Goal: Task Accomplishment & Management: Use online tool/utility

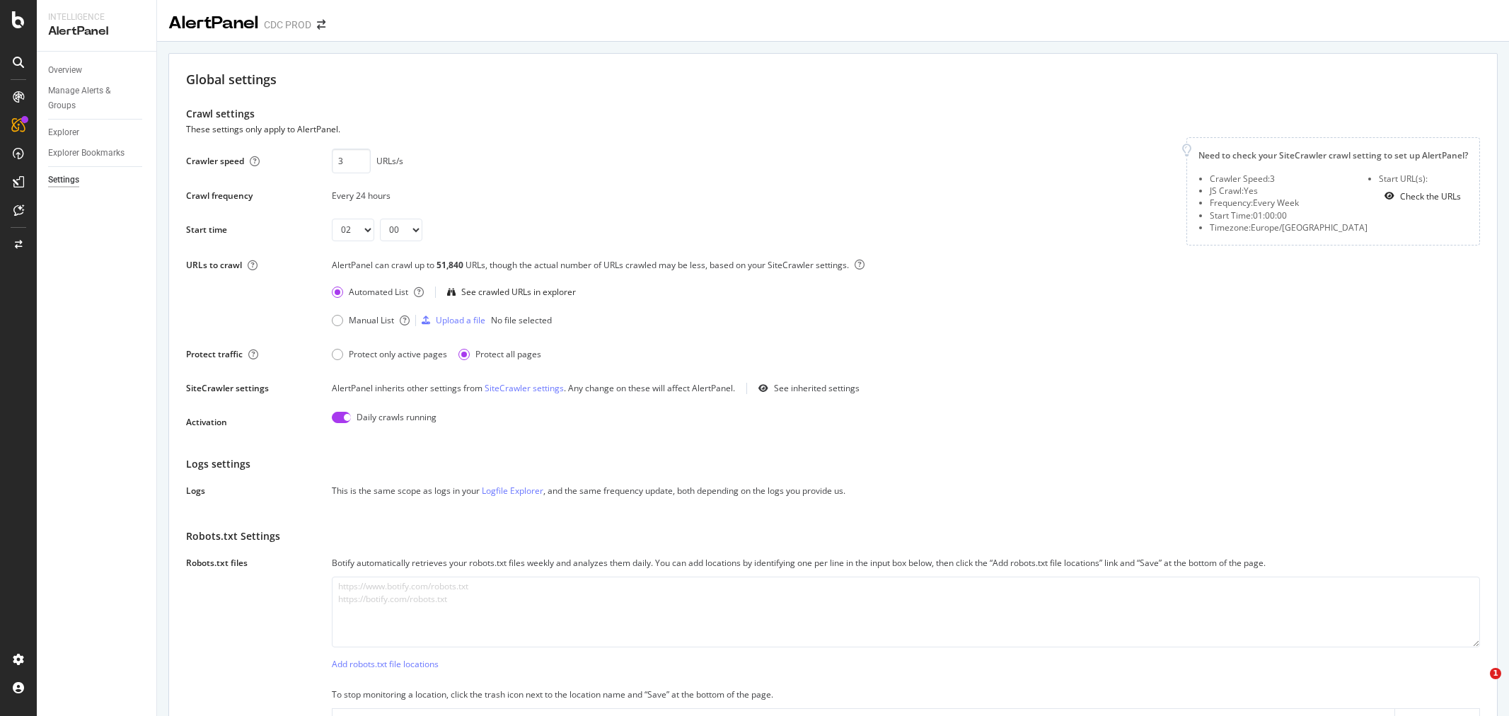
select select "02"
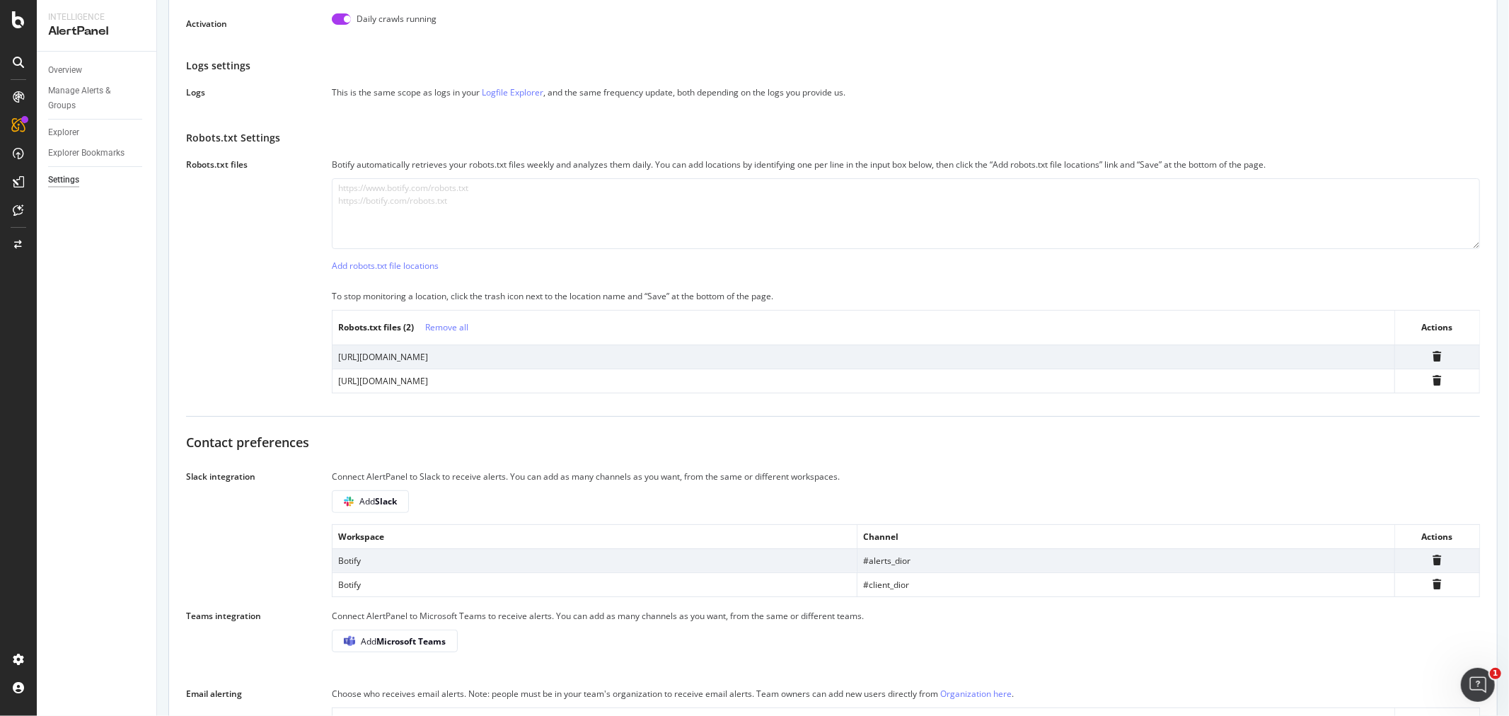
scroll to position [195, 0]
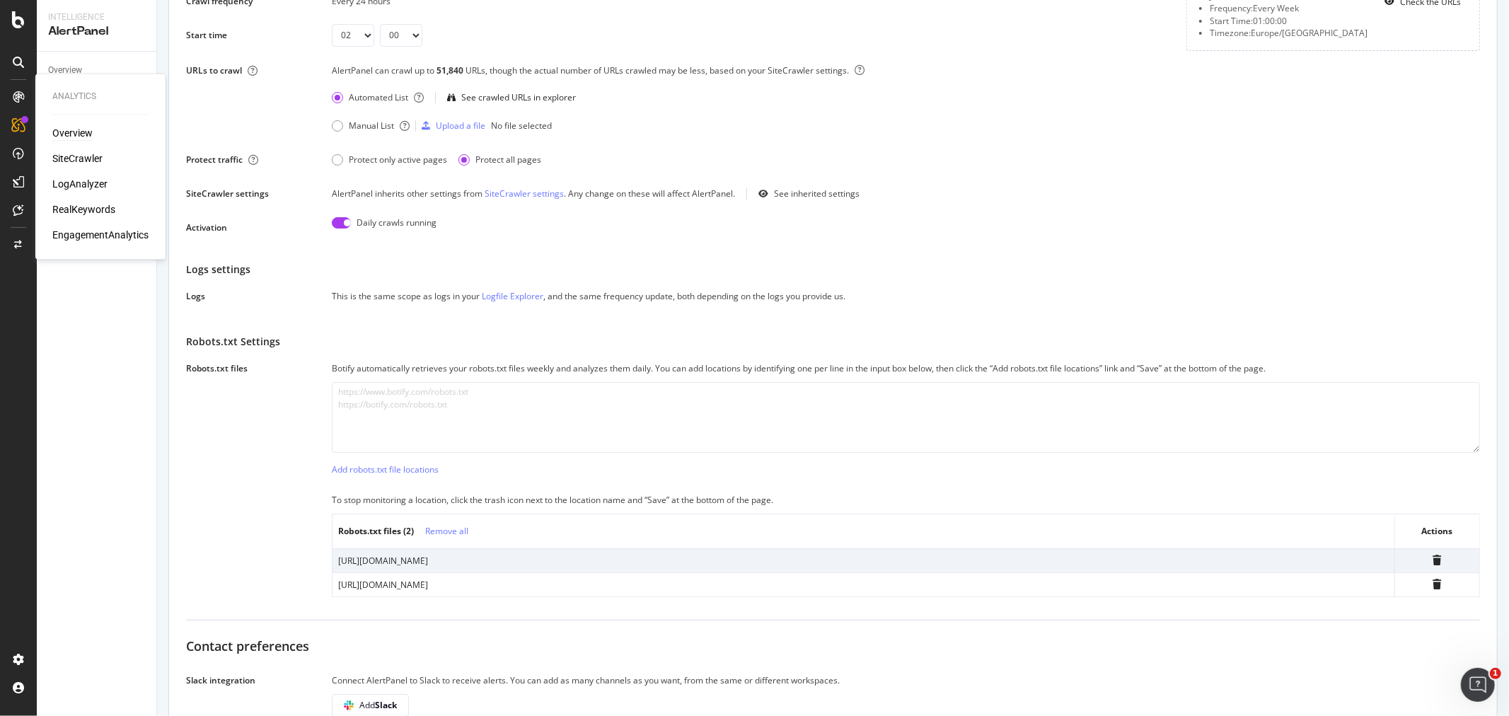
click at [86, 132] on div "Overview" at bounding box center [72, 134] width 40 height 14
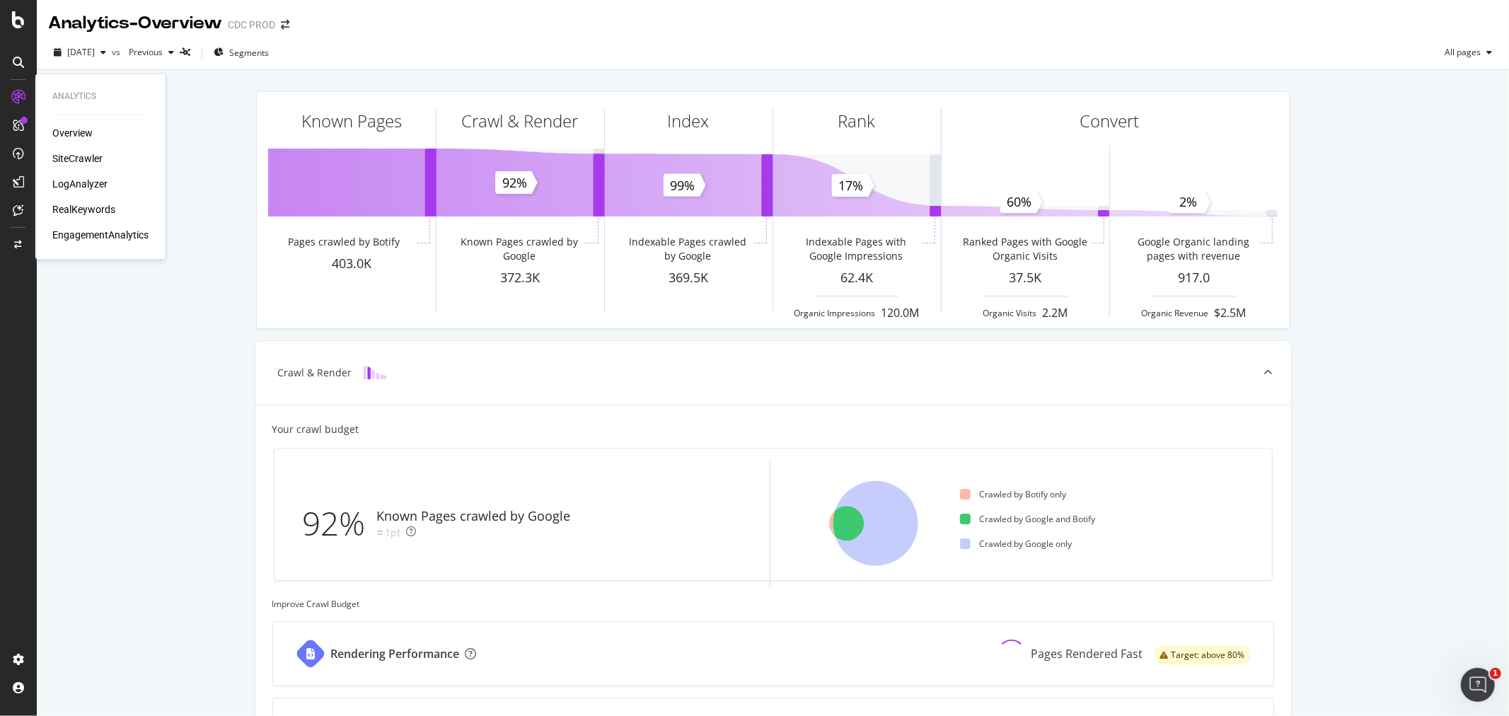
click at [65, 158] on div "SiteCrawler" at bounding box center [77, 159] width 50 height 14
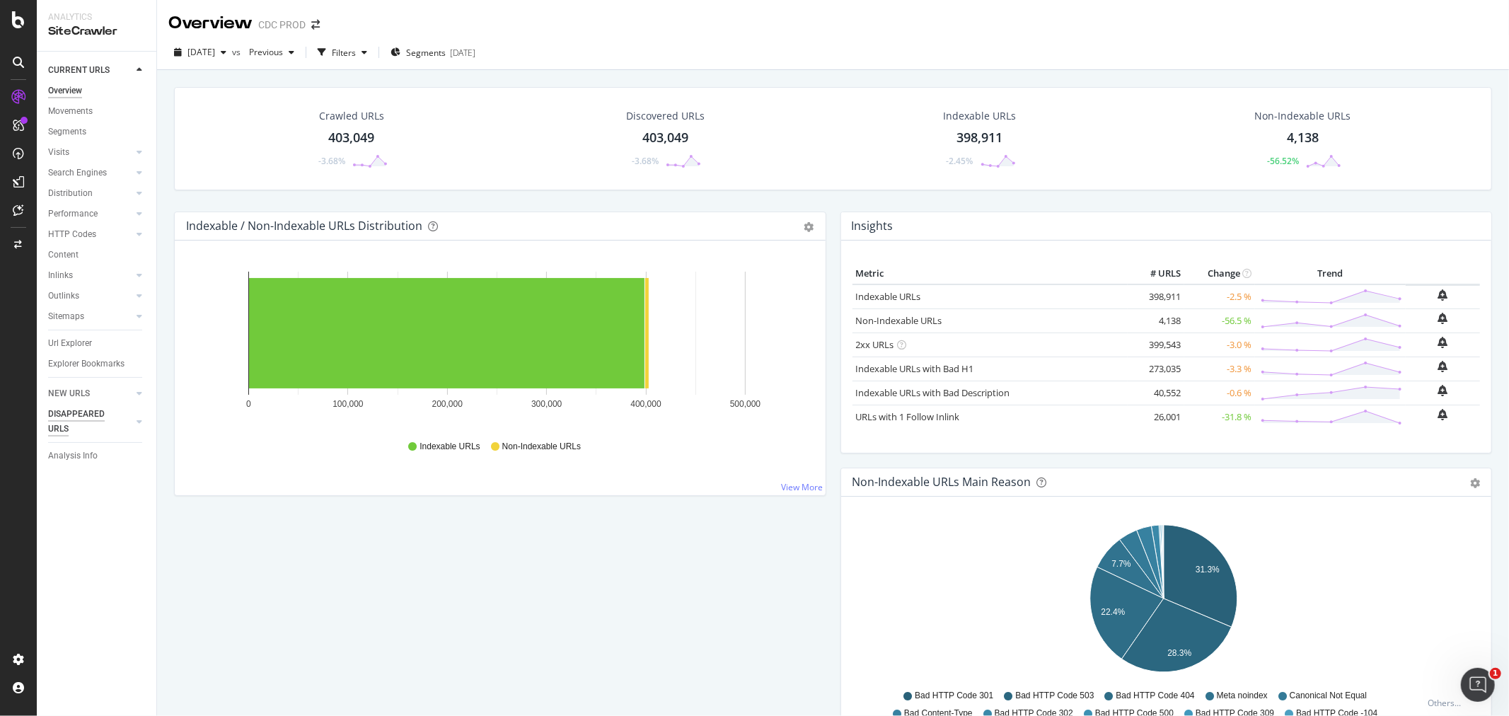
click at [85, 419] on div "DISAPPEARED URLS" at bounding box center [83, 422] width 71 height 30
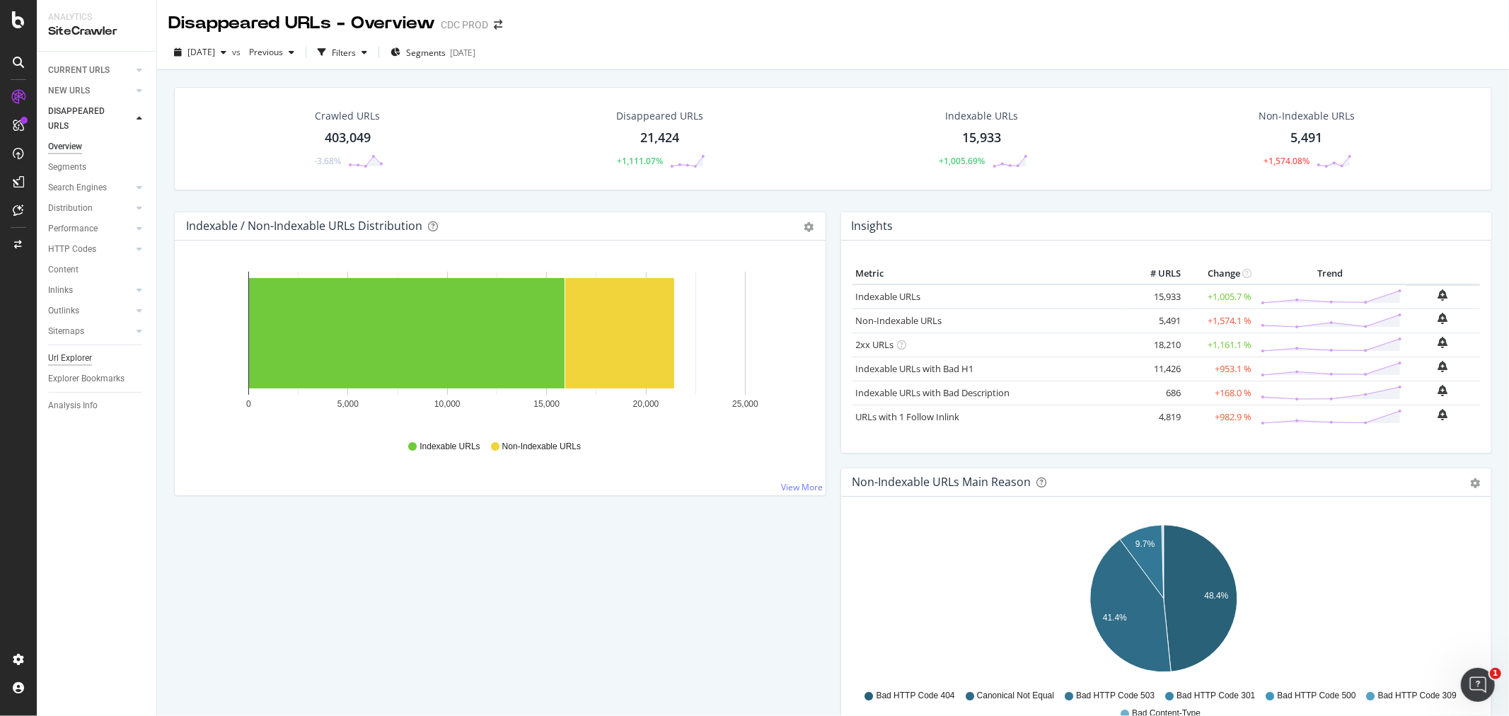
click at [74, 356] on div "Url Explorer" at bounding box center [70, 358] width 44 height 15
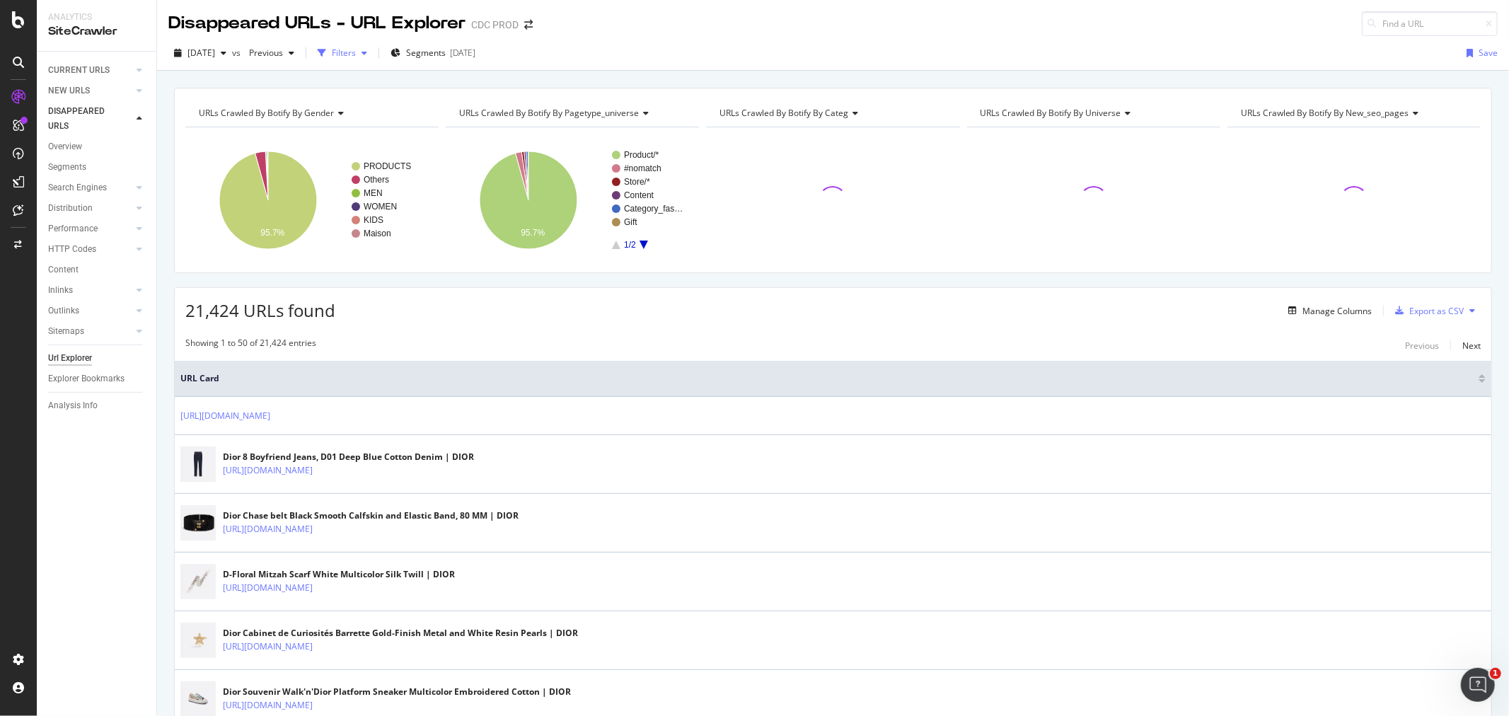
click at [332, 60] on div "button" at bounding box center [322, 53] width 20 height 20
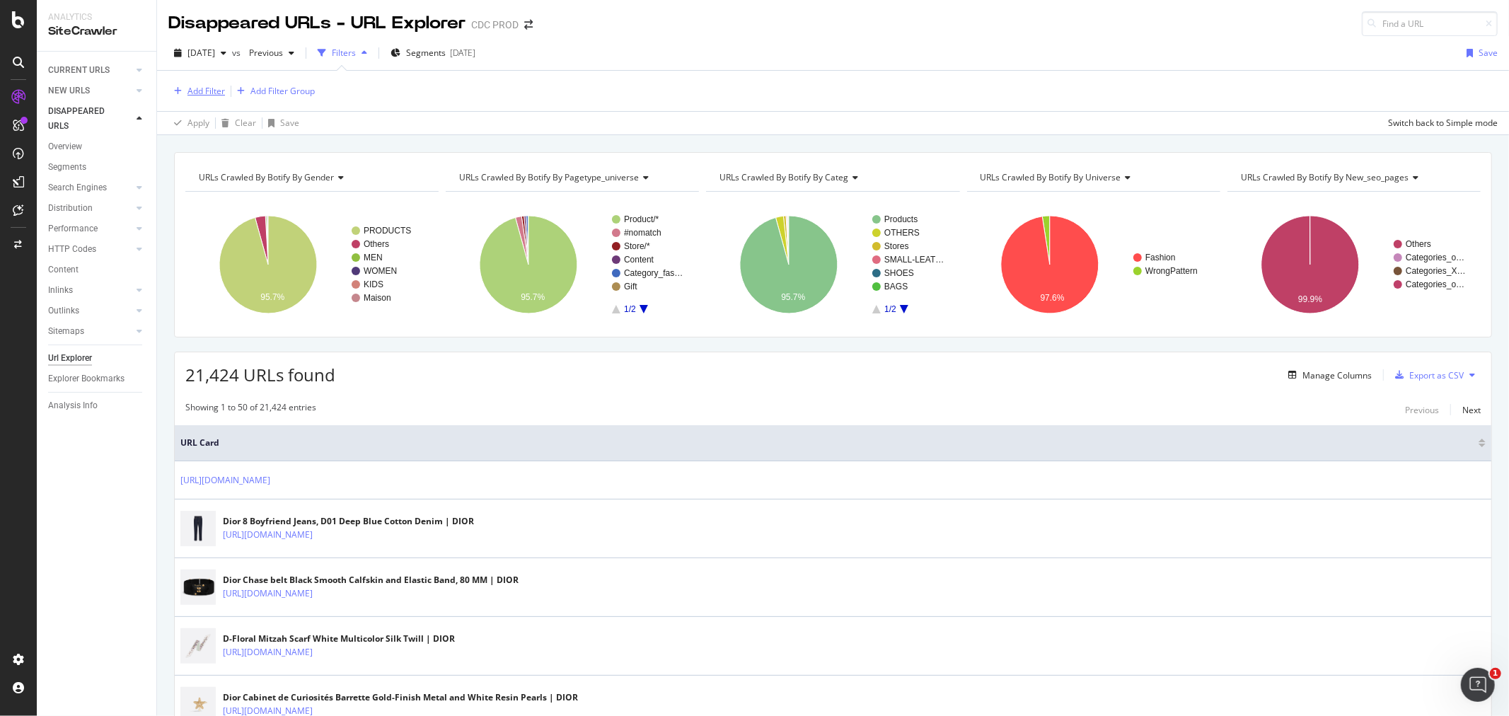
click at [214, 88] on div "Add Filter" at bounding box center [207, 91] width 38 height 12
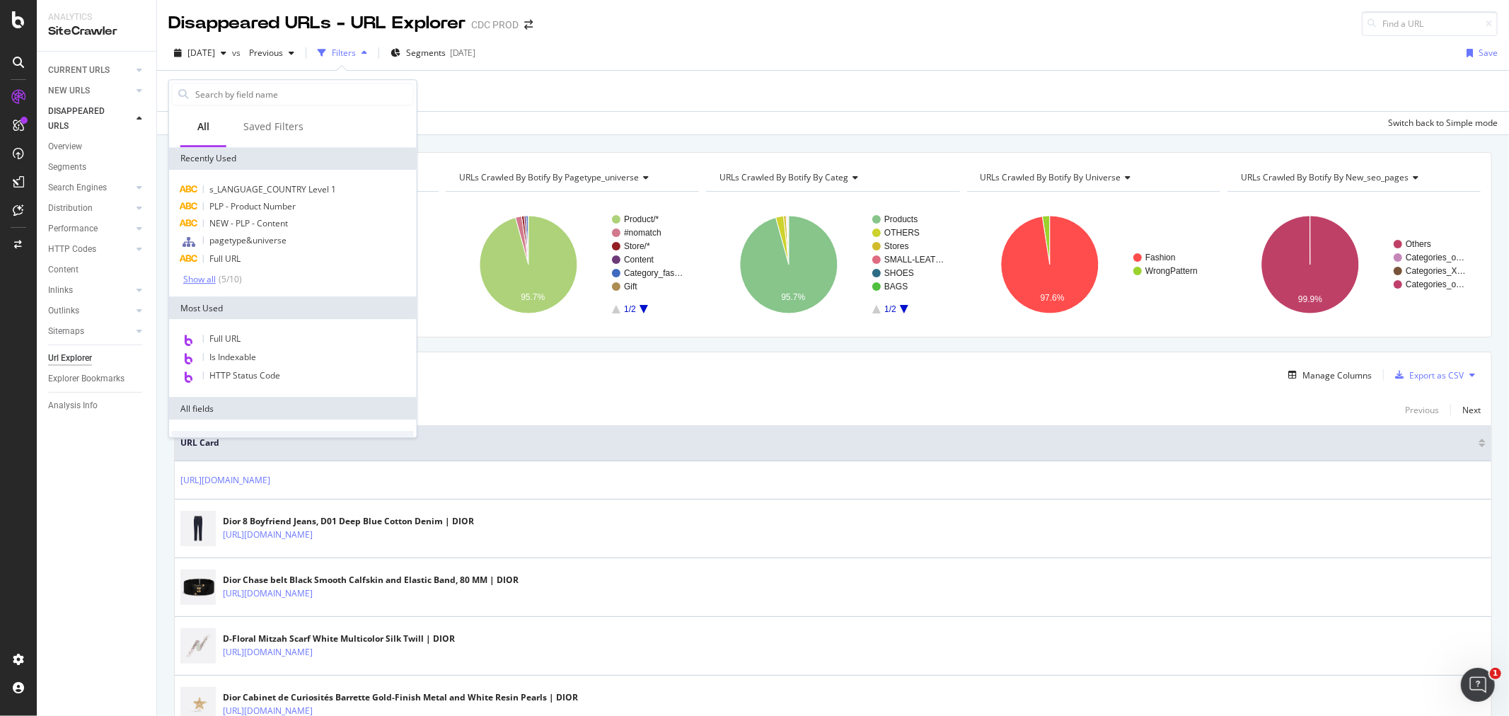
click at [208, 277] on div "Show all" at bounding box center [199, 280] width 33 height 10
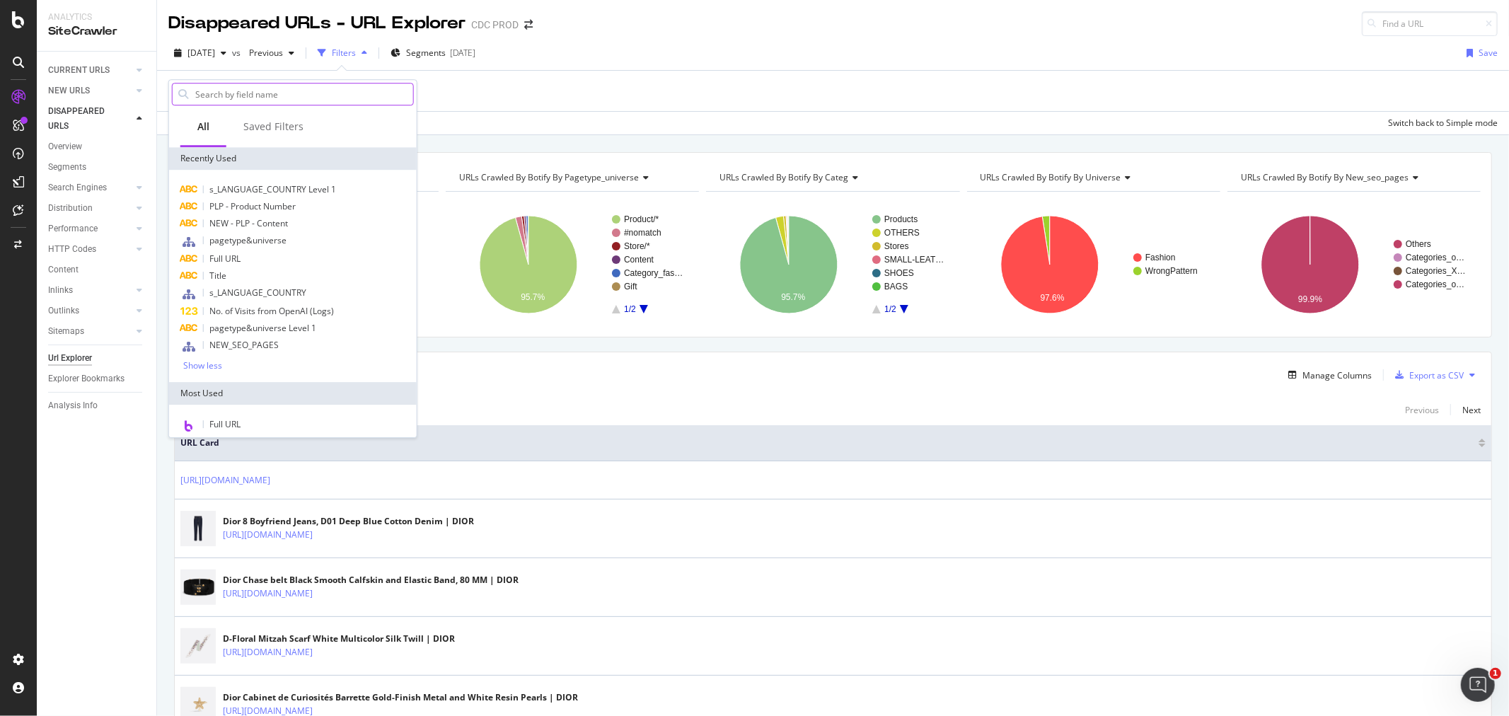
click at [265, 99] on input "text" at bounding box center [303, 93] width 219 height 21
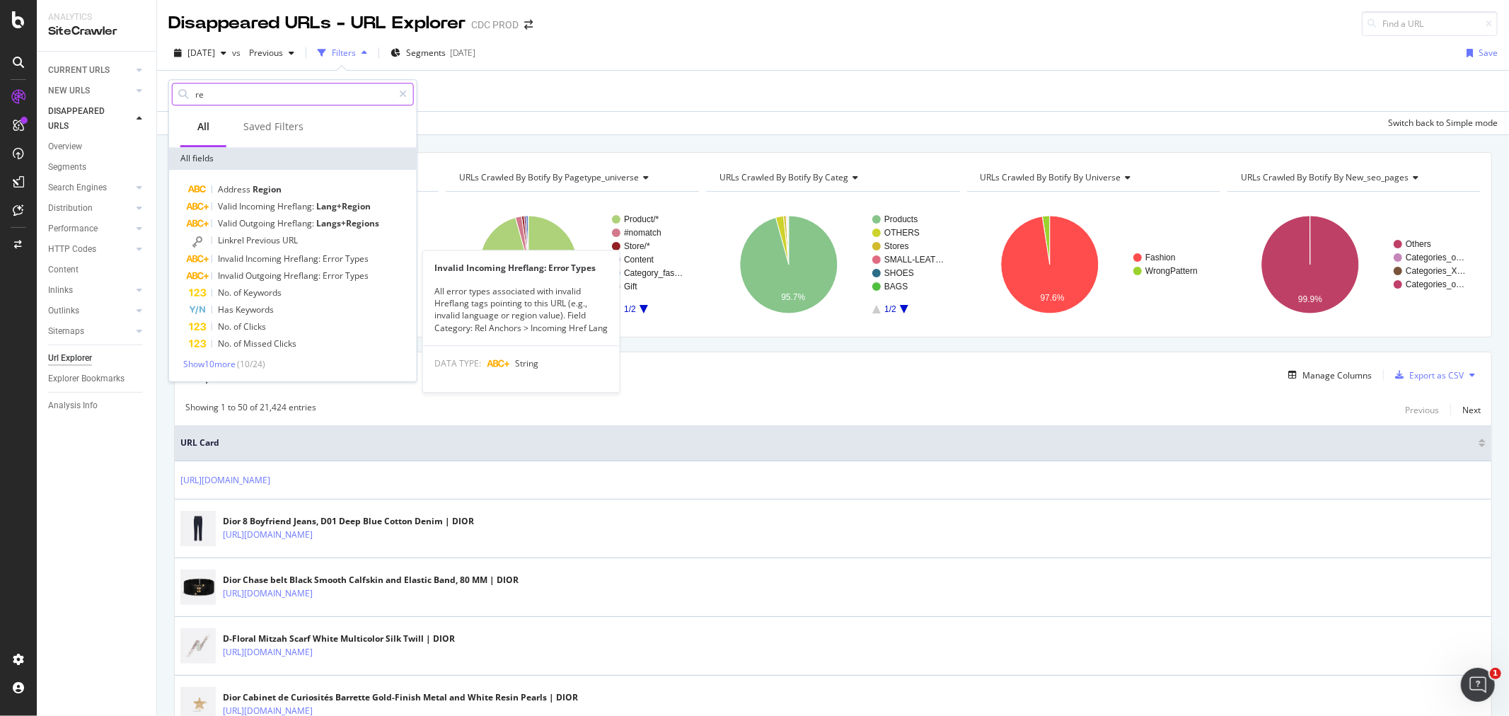
type input "r"
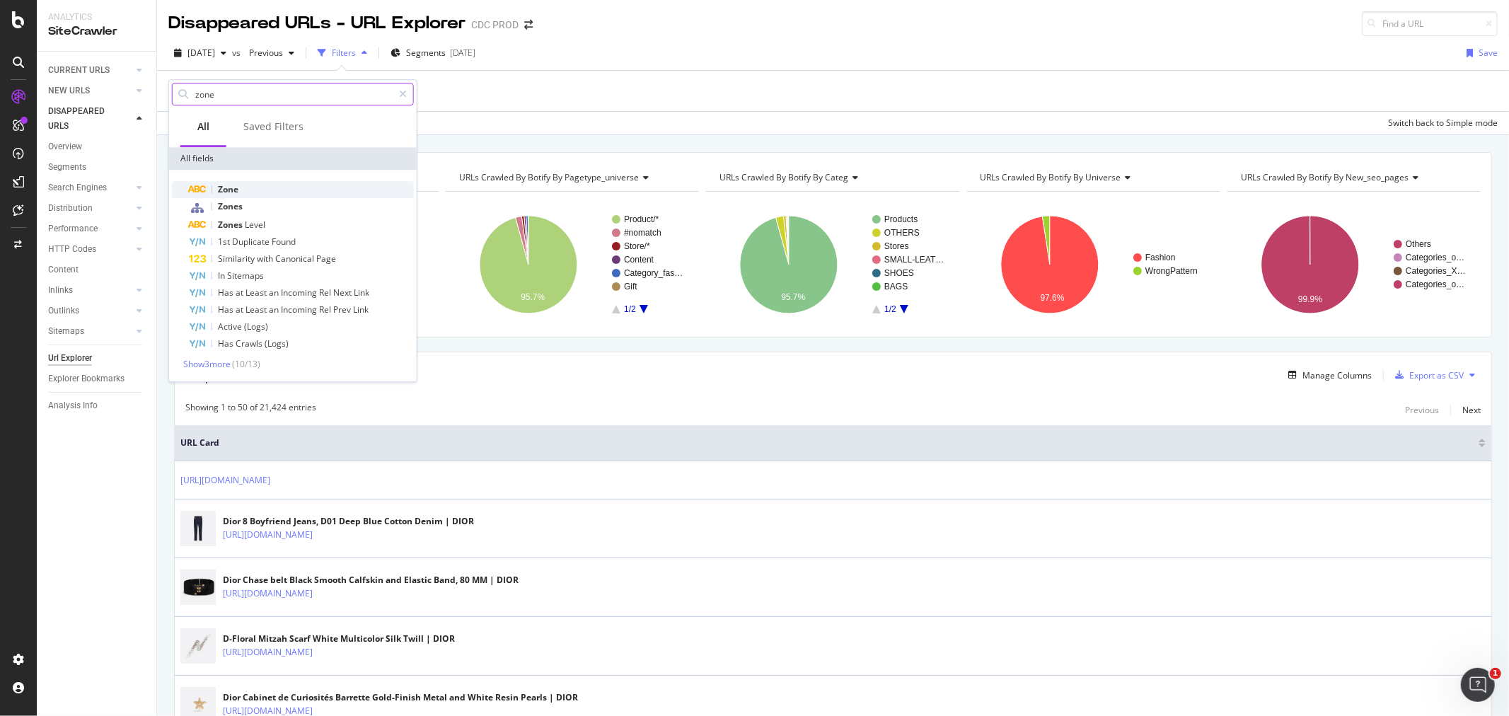
type input "zone"
click at [305, 183] on div "Zone" at bounding box center [301, 189] width 225 height 17
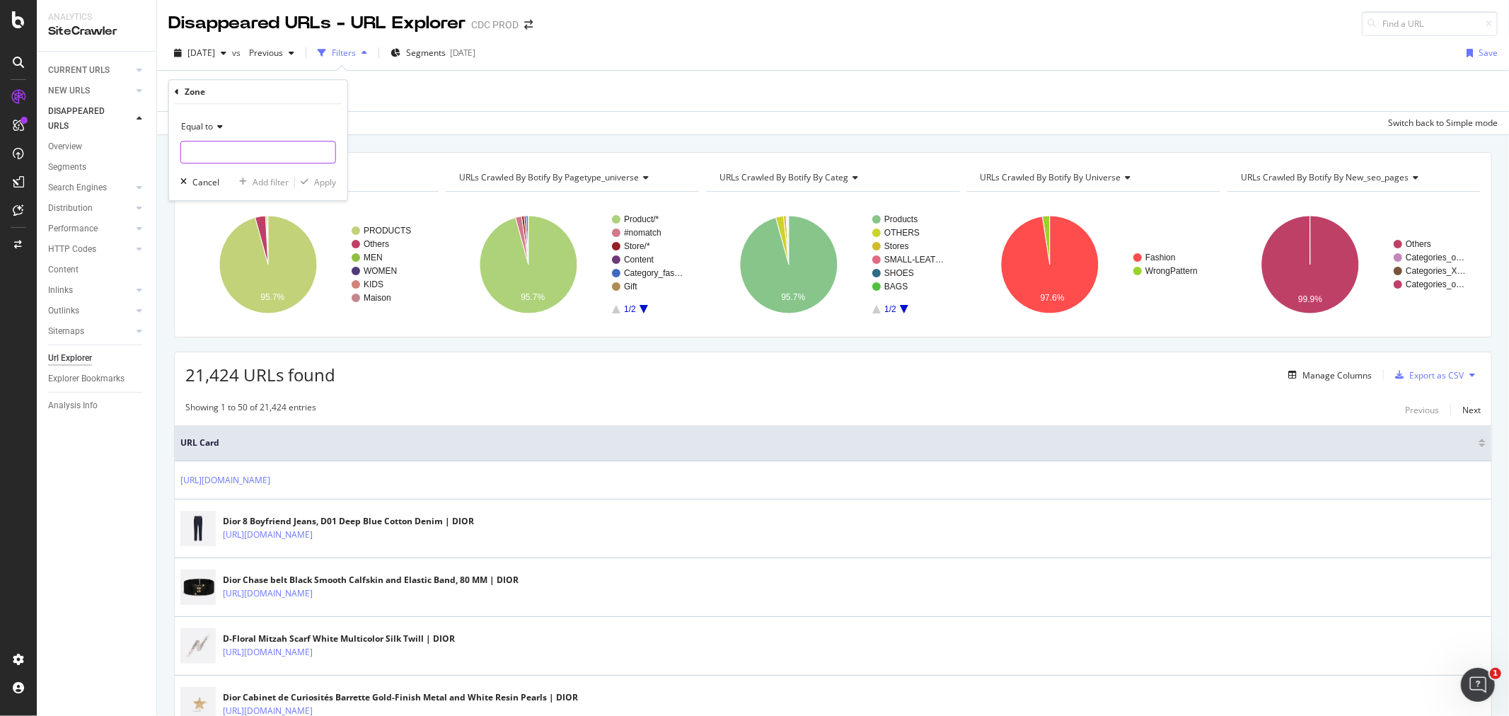
click at [243, 159] on input "text" at bounding box center [258, 152] width 154 height 23
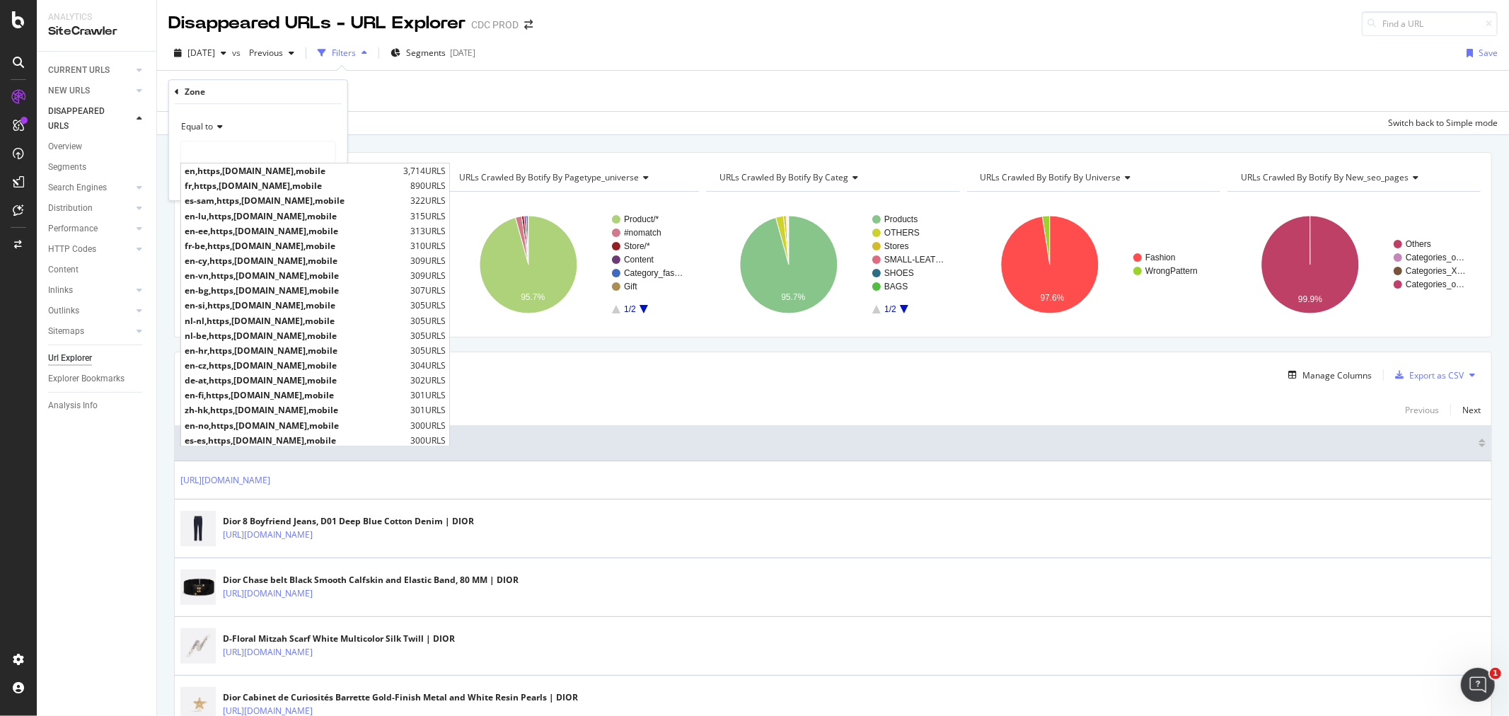
click at [178, 89] on icon at bounding box center [177, 92] width 4 height 8
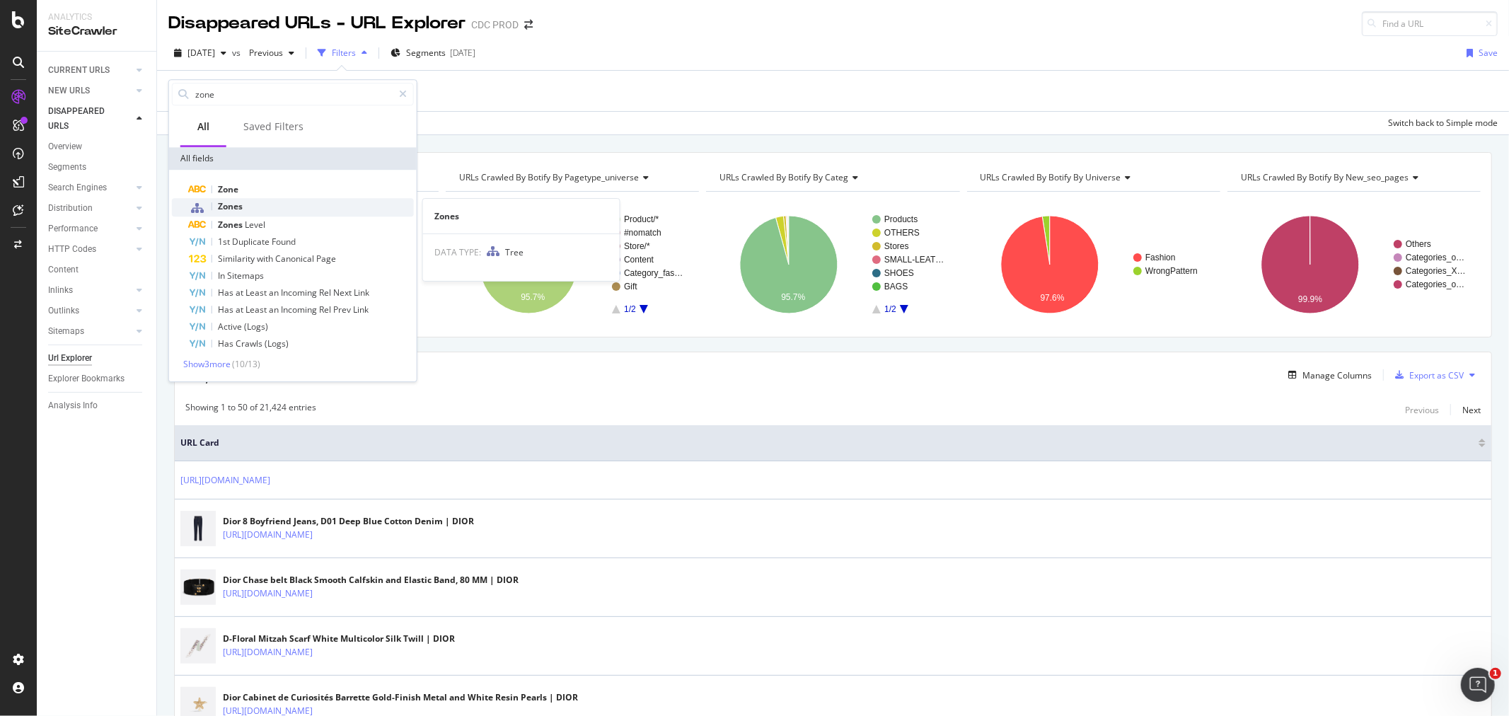
click at [248, 204] on div "Zones" at bounding box center [301, 207] width 225 height 18
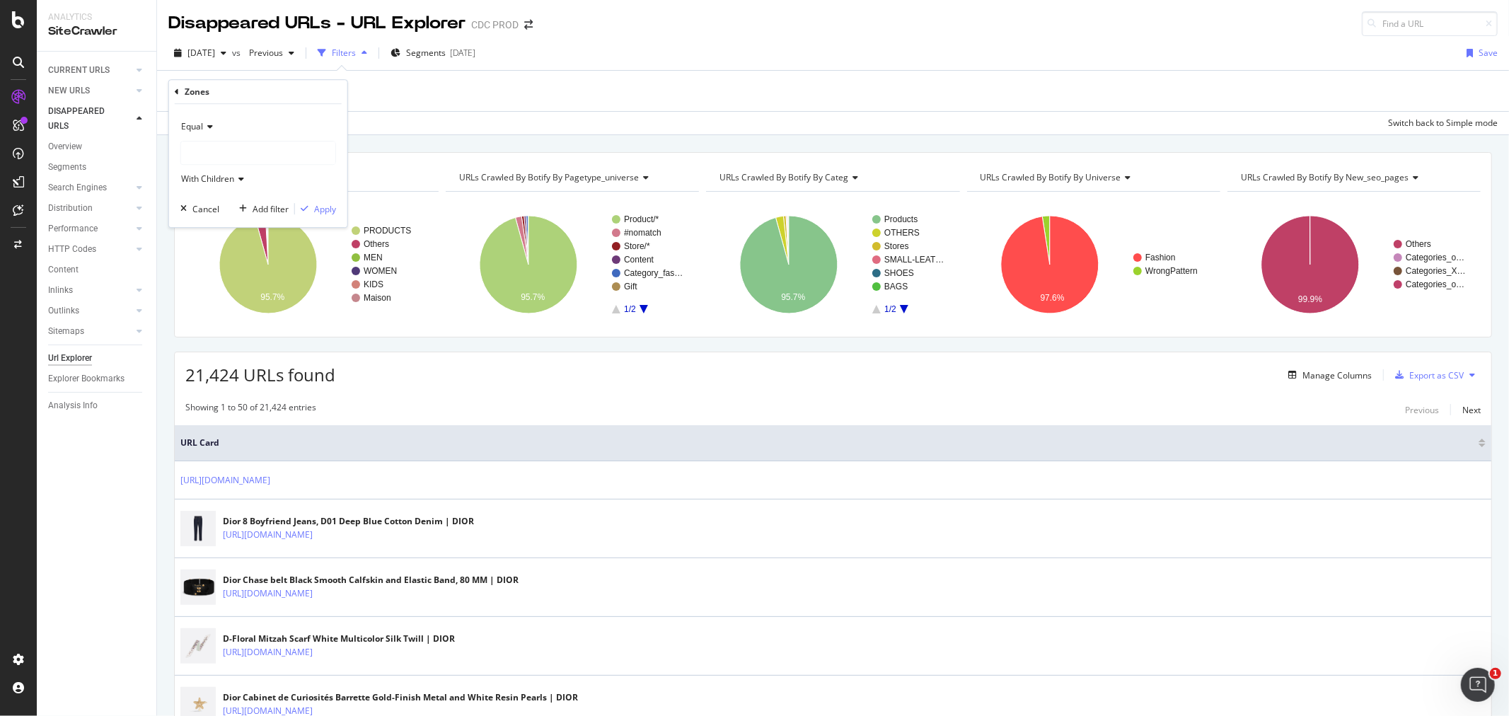
click at [228, 157] on div at bounding box center [258, 153] width 154 height 23
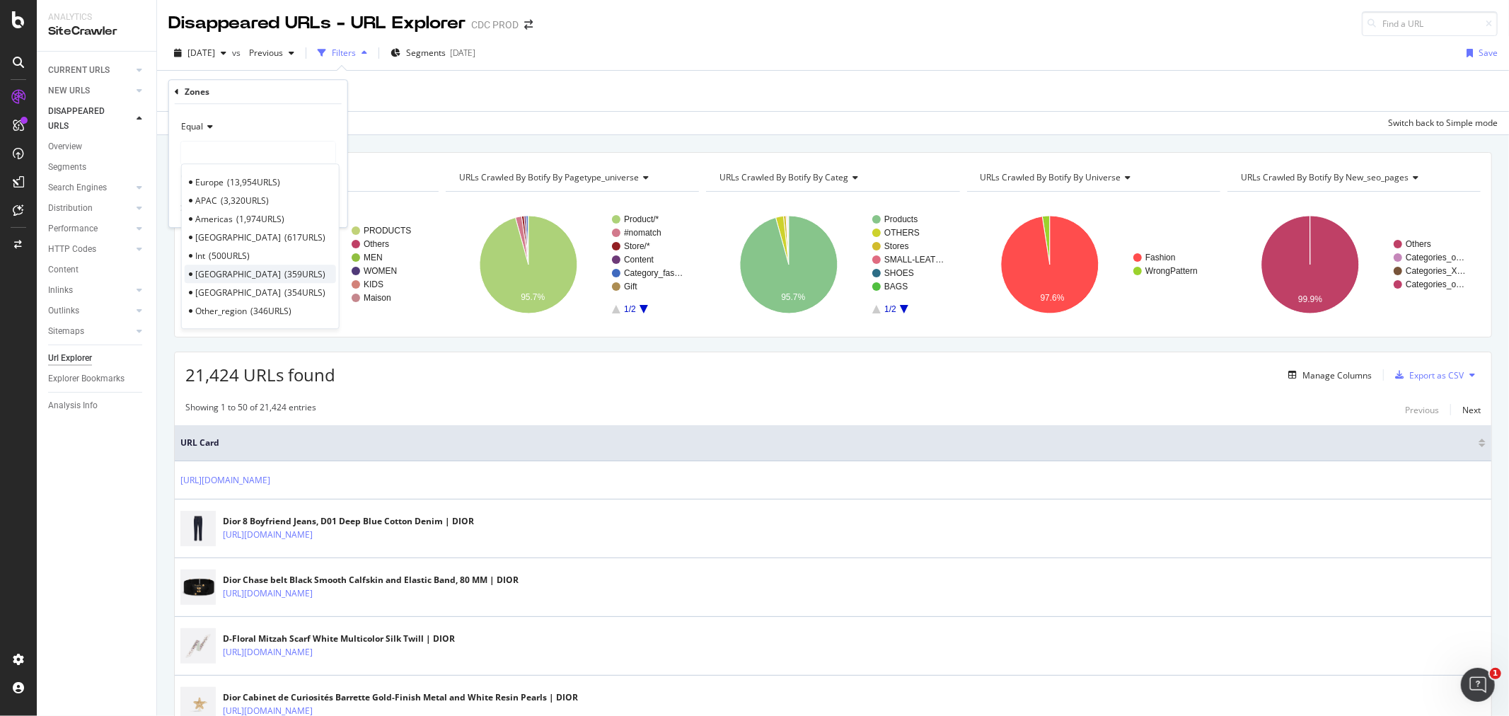
click at [284, 272] on span "359 URLS" at bounding box center [304, 274] width 41 height 12
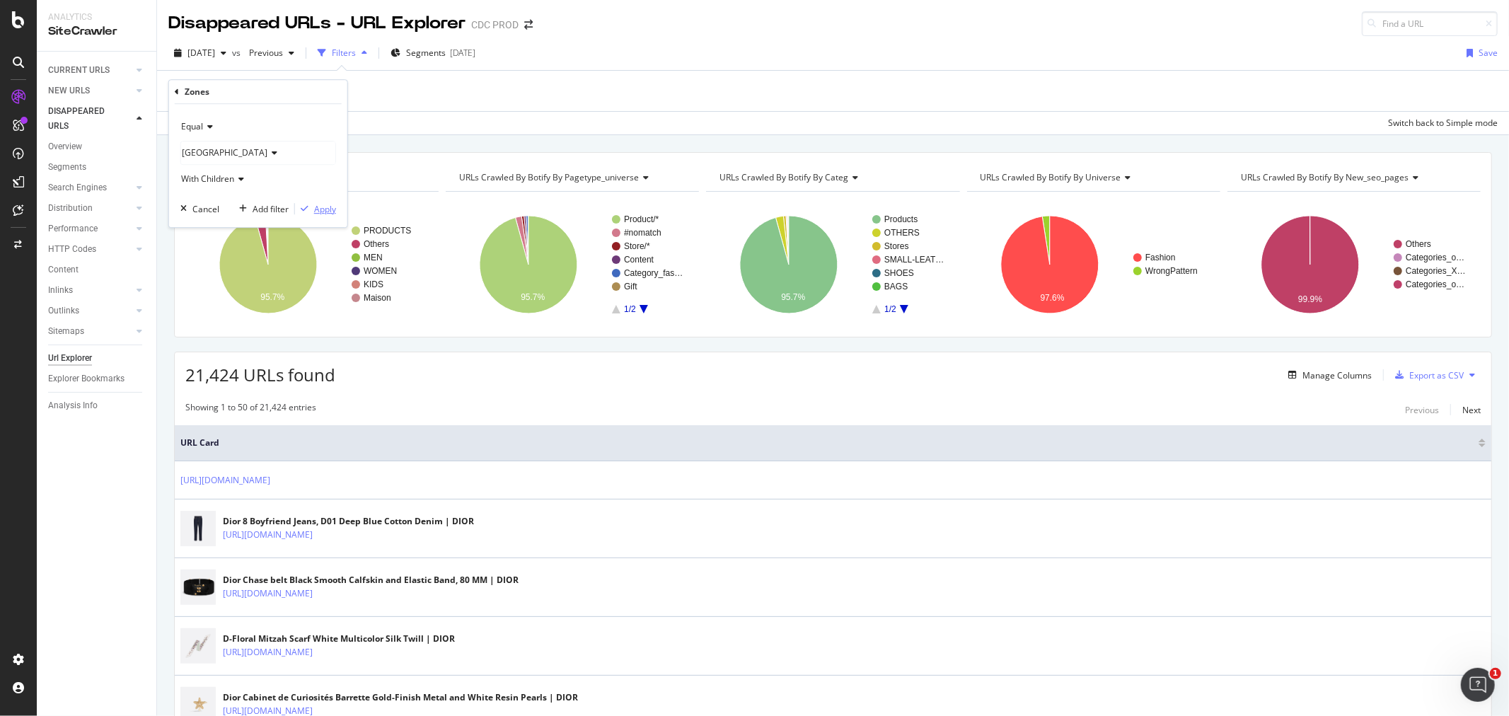
click at [317, 207] on div "Apply" at bounding box center [325, 209] width 22 height 12
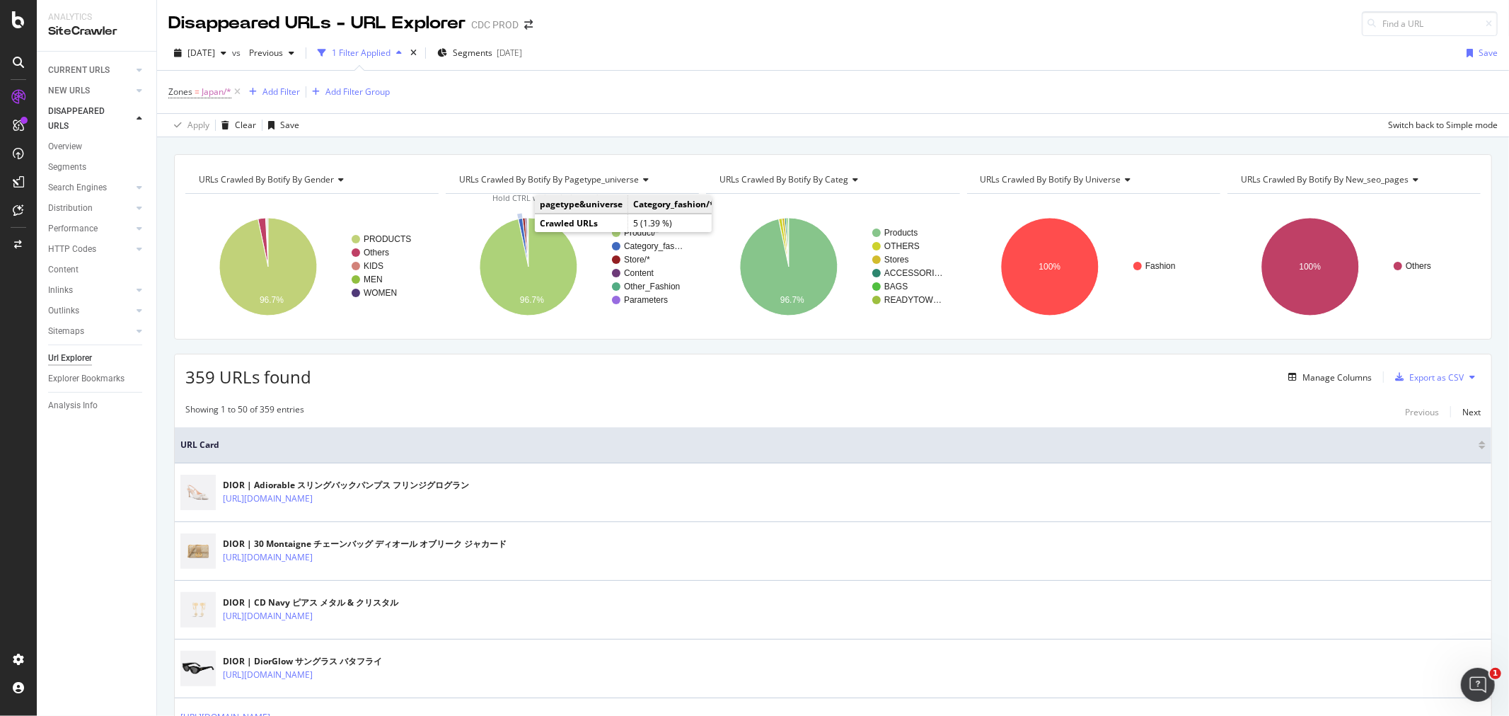
click at [519, 226] on icon "A chart." at bounding box center [524, 243] width 10 height 48
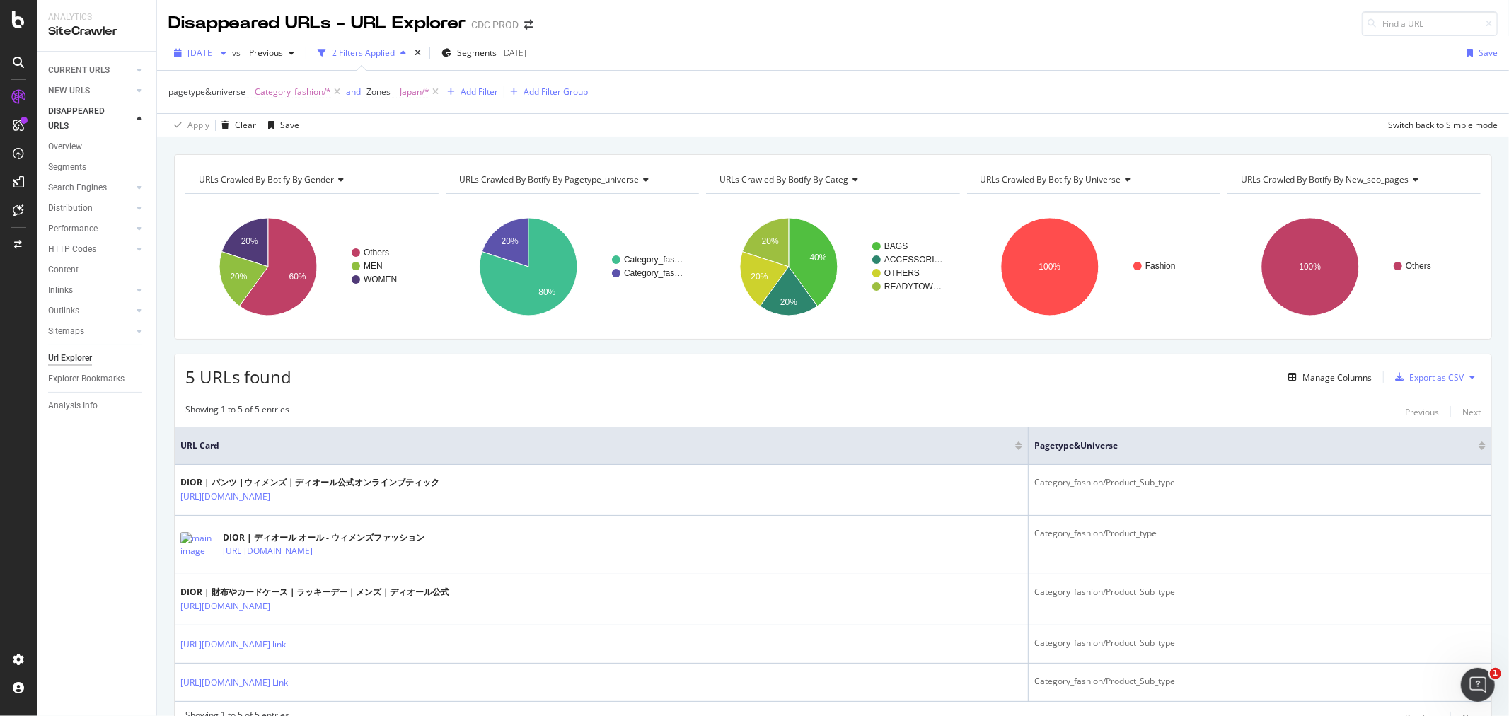
click at [215, 57] on span "2025 Aug. 29th" at bounding box center [202, 53] width 28 height 12
click at [756, 70] on div "pagetype&universe = Category_fashion/* and Zones = Japan/* Add Filter Add Filte…" at bounding box center [833, 103] width 1352 height 67
click at [215, 52] on span "2025 Aug. 29th" at bounding box center [202, 53] width 28 height 12
click at [283, 50] on span "Previous" at bounding box center [263, 53] width 40 height 12
click at [722, 50] on div "2025 Aug. 29th vs Previous 2 Filters Applied Segments 2025-08-27 Save" at bounding box center [833, 56] width 1352 height 28
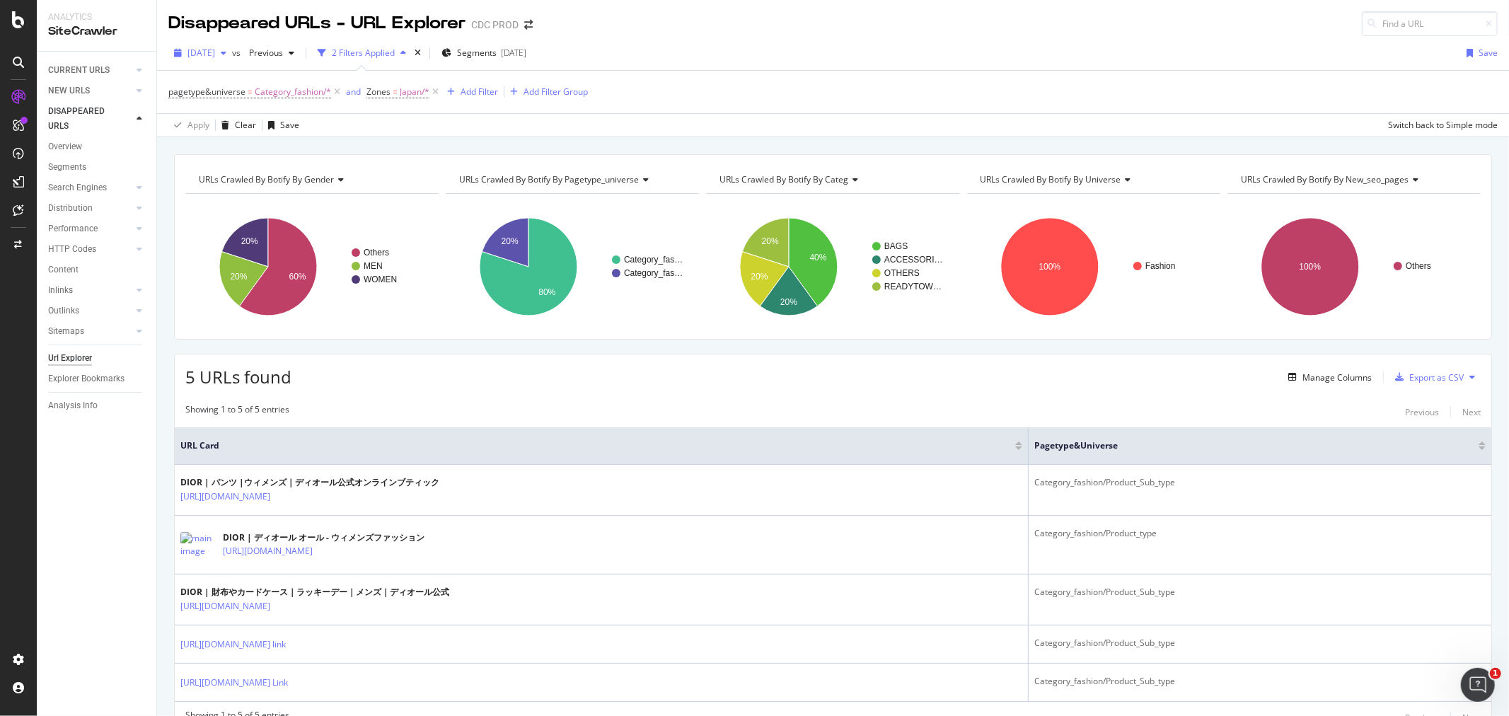
click at [215, 52] on span "2025 Aug. 29th" at bounding box center [202, 53] width 28 height 12
click at [758, 66] on div "2025 Aug. 29th vs Previous 2 Filters Applied Segments 2025-08-27 Save" at bounding box center [833, 56] width 1352 height 28
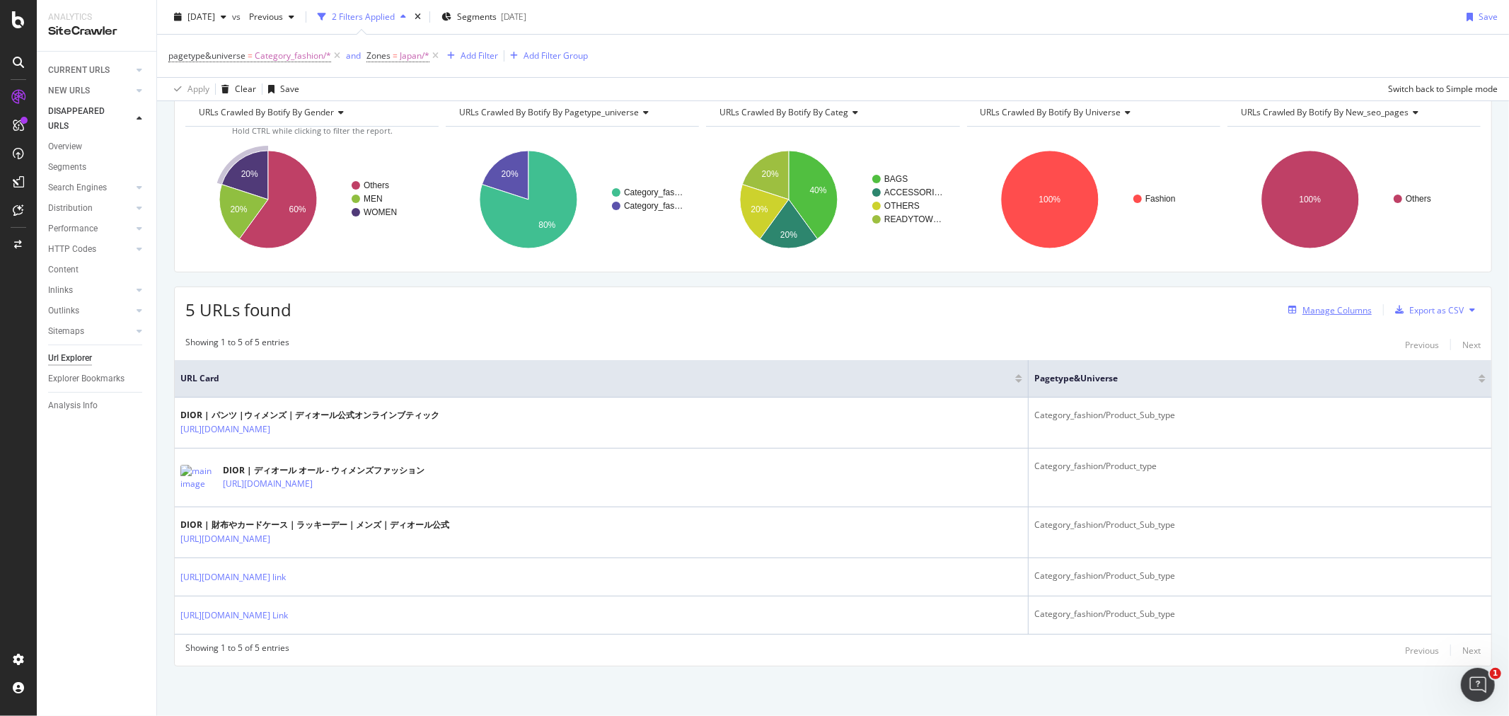
click at [1309, 314] on div "Manage Columns" at bounding box center [1337, 310] width 69 height 12
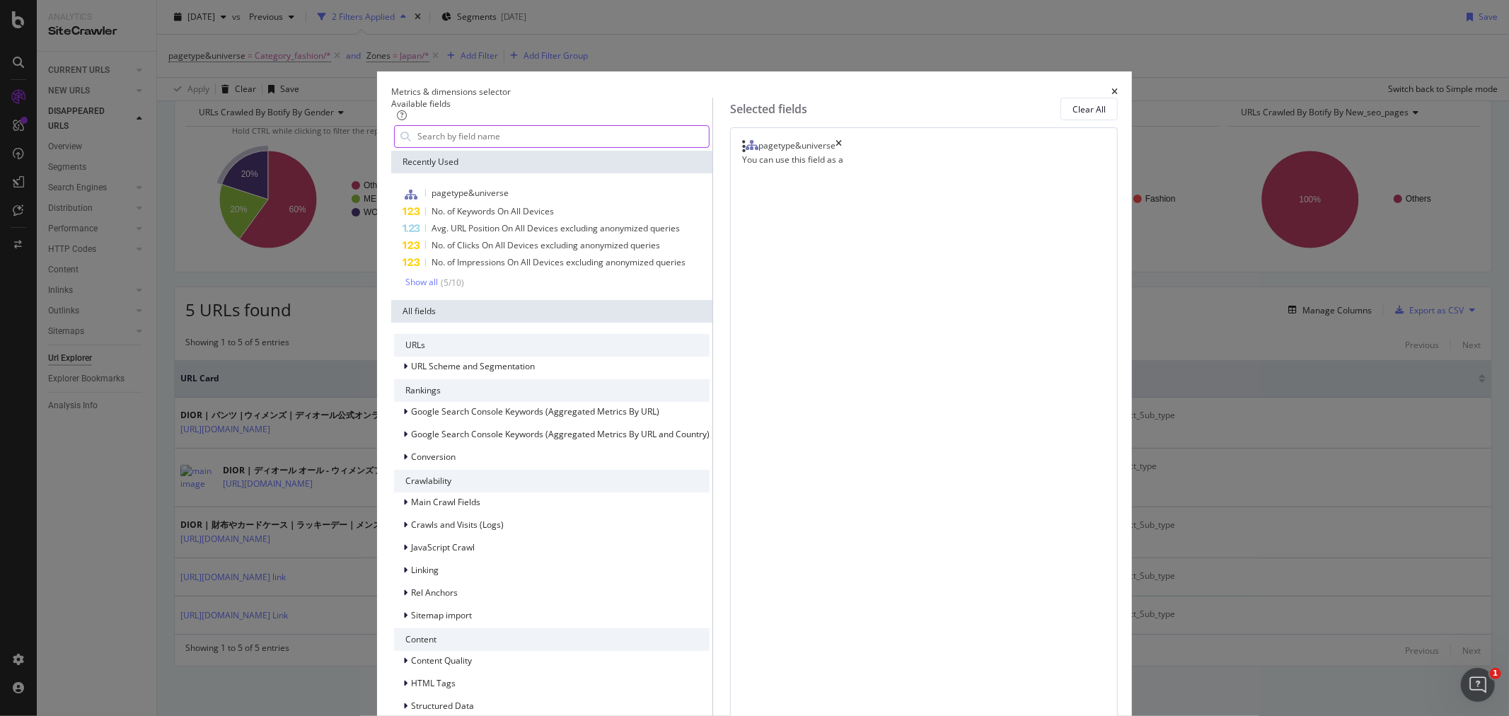
click at [497, 147] on input "modal" at bounding box center [562, 136] width 293 height 21
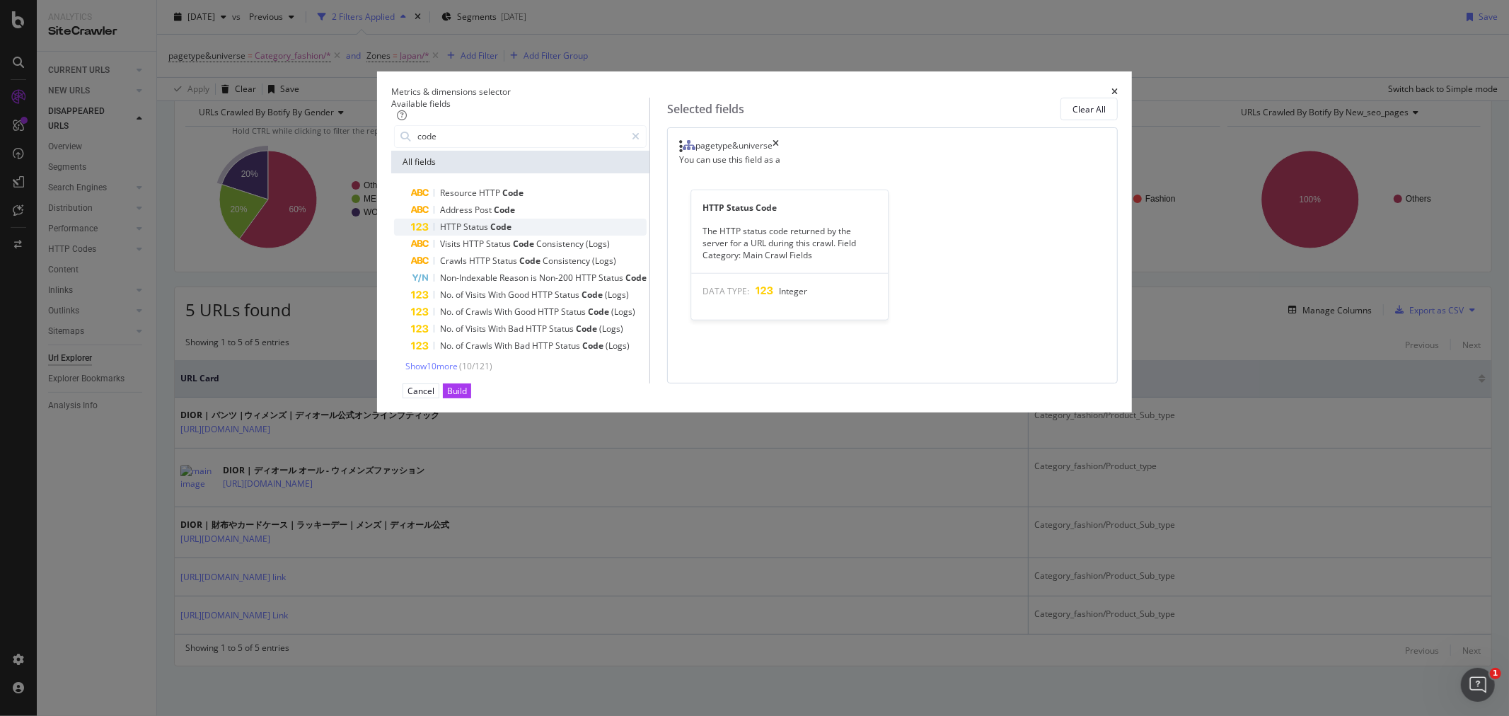
type input "code"
click at [512, 233] on span "Code" at bounding box center [500, 227] width 21 height 12
click at [471, 398] on button "Build" at bounding box center [457, 391] width 28 height 15
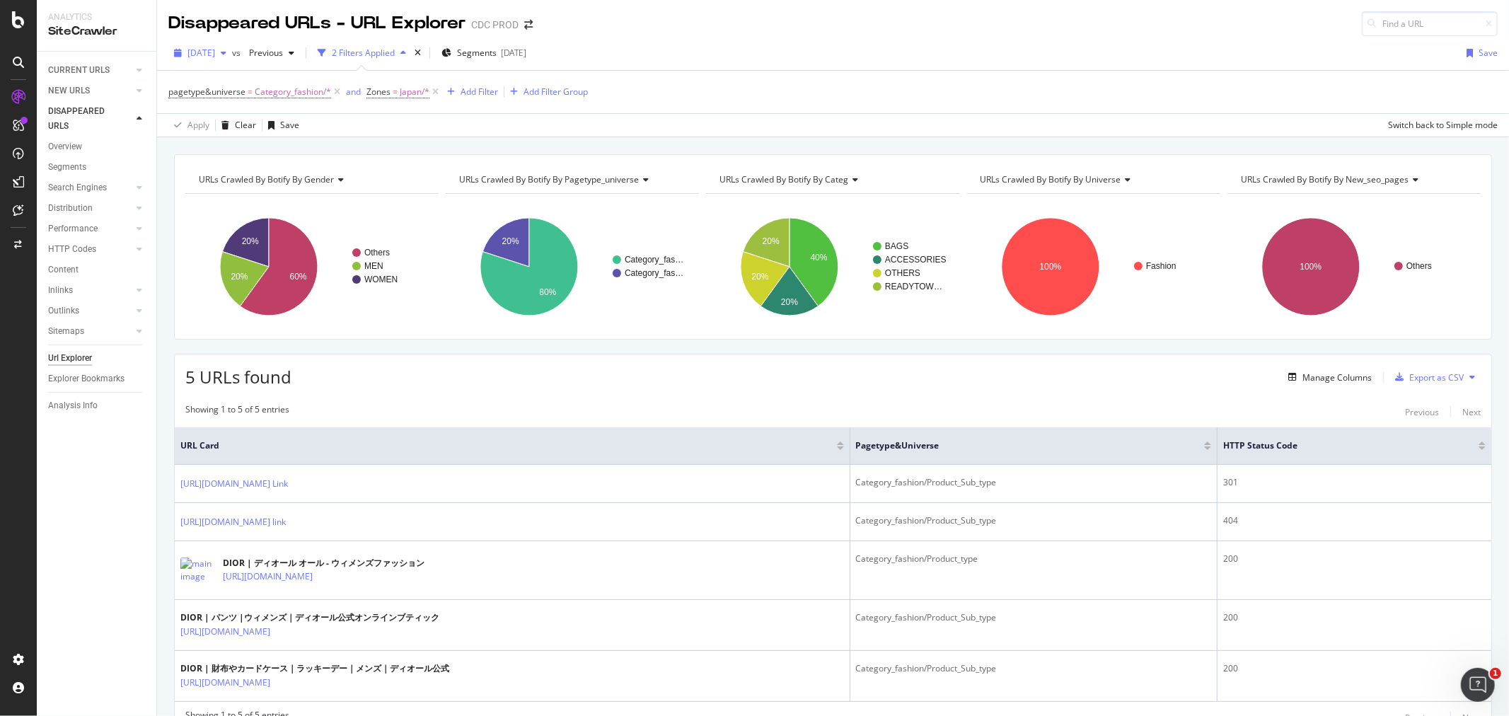
click at [215, 54] on span "2025 Aug. 29th" at bounding box center [202, 53] width 28 height 12
click at [238, 126] on div "2025 Aug. 22nd" at bounding box center [227, 130] width 76 height 13
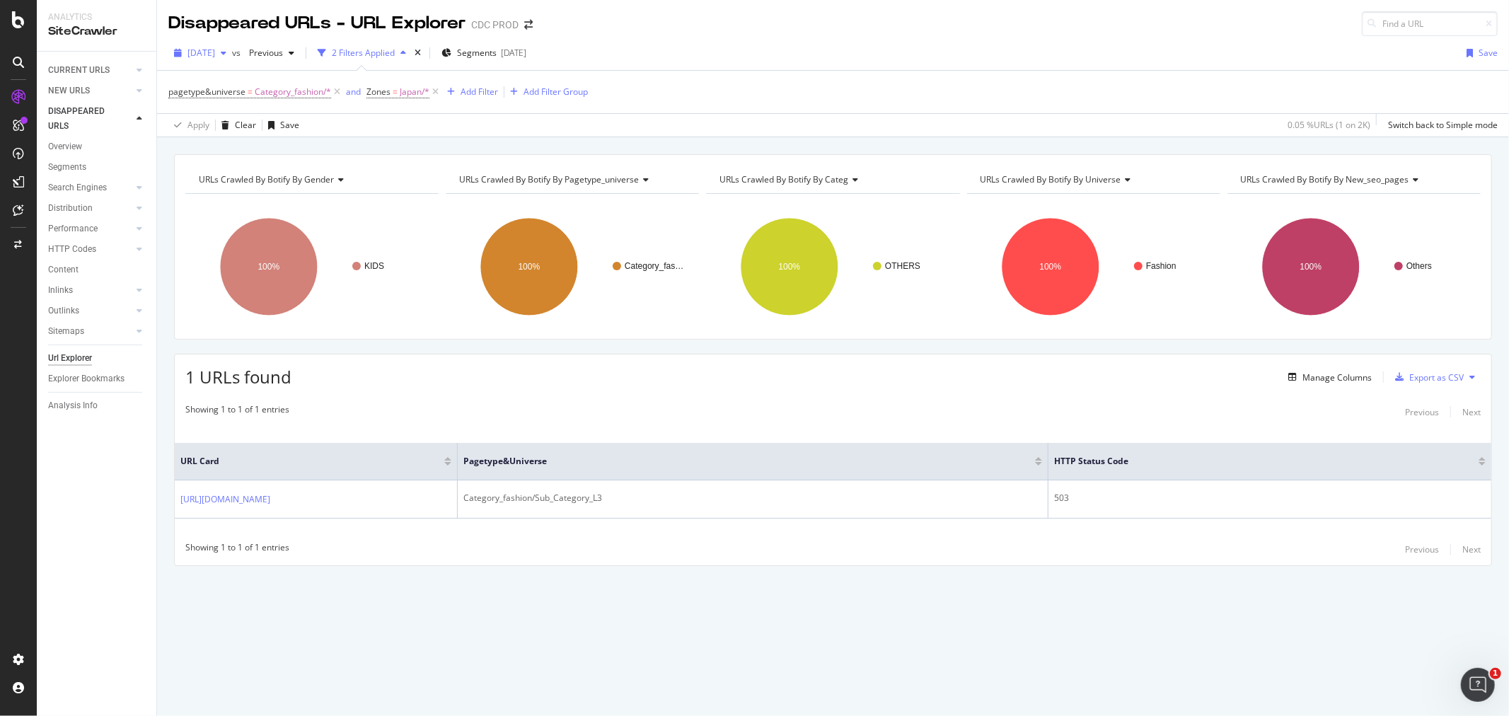
click at [215, 51] on span "2025 Aug. 22nd" at bounding box center [202, 53] width 28 height 12
click at [224, 152] on div "2025 Aug. 15th" at bounding box center [227, 156] width 76 height 13
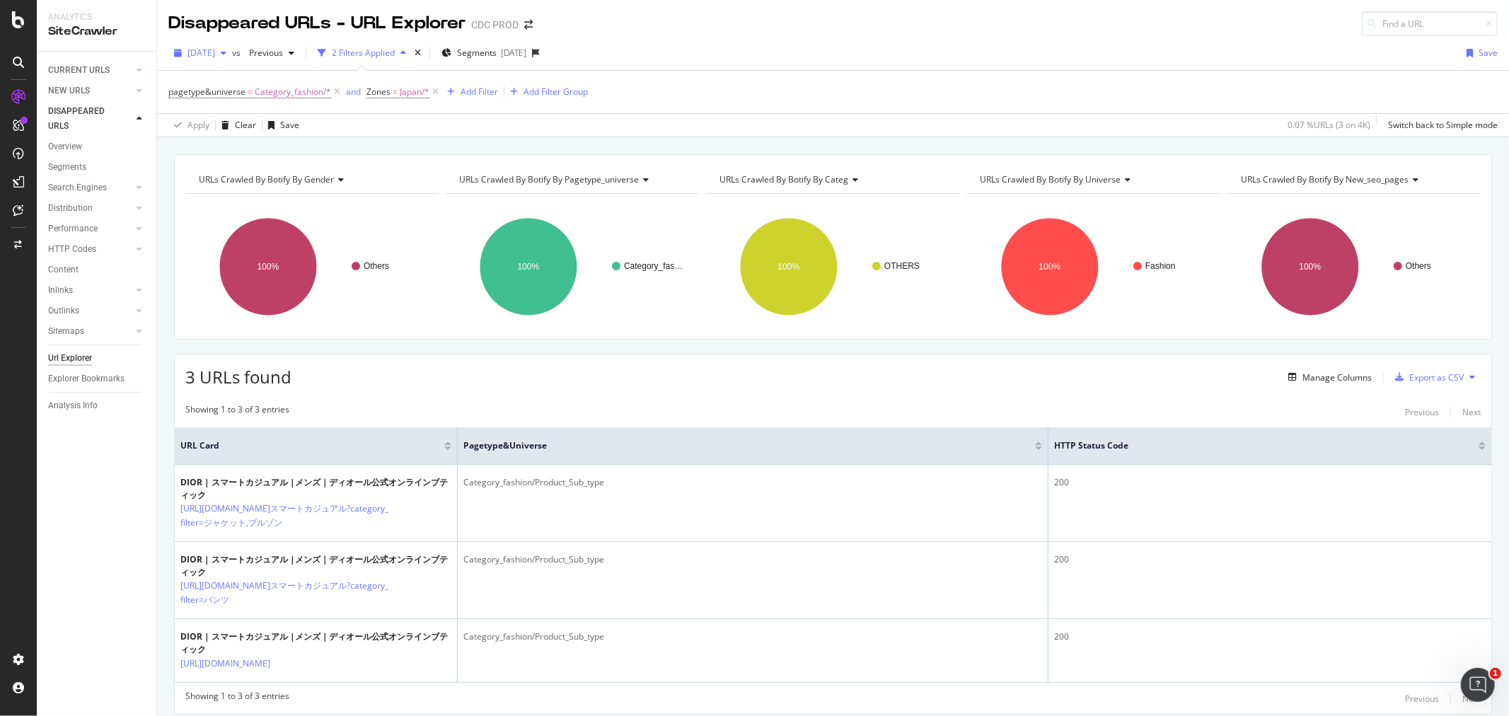
click at [215, 50] on span "2025 Aug. 15th" at bounding box center [202, 53] width 28 height 12
click at [231, 185] on div "2025 Aug. 8th" at bounding box center [227, 182] width 76 height 13
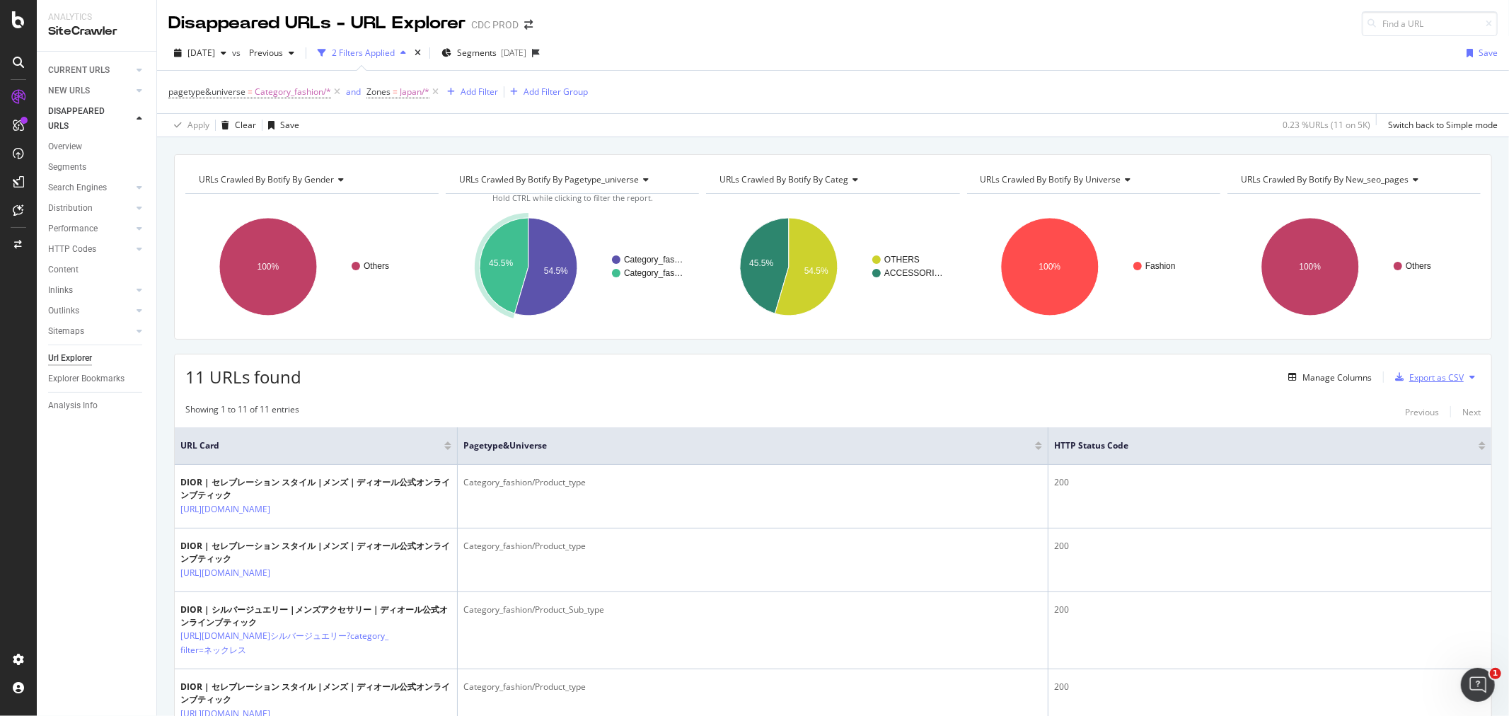
click at [1410, 373] on div "Export as CSV" at bounding box center [1437, 377] width 54 height 12
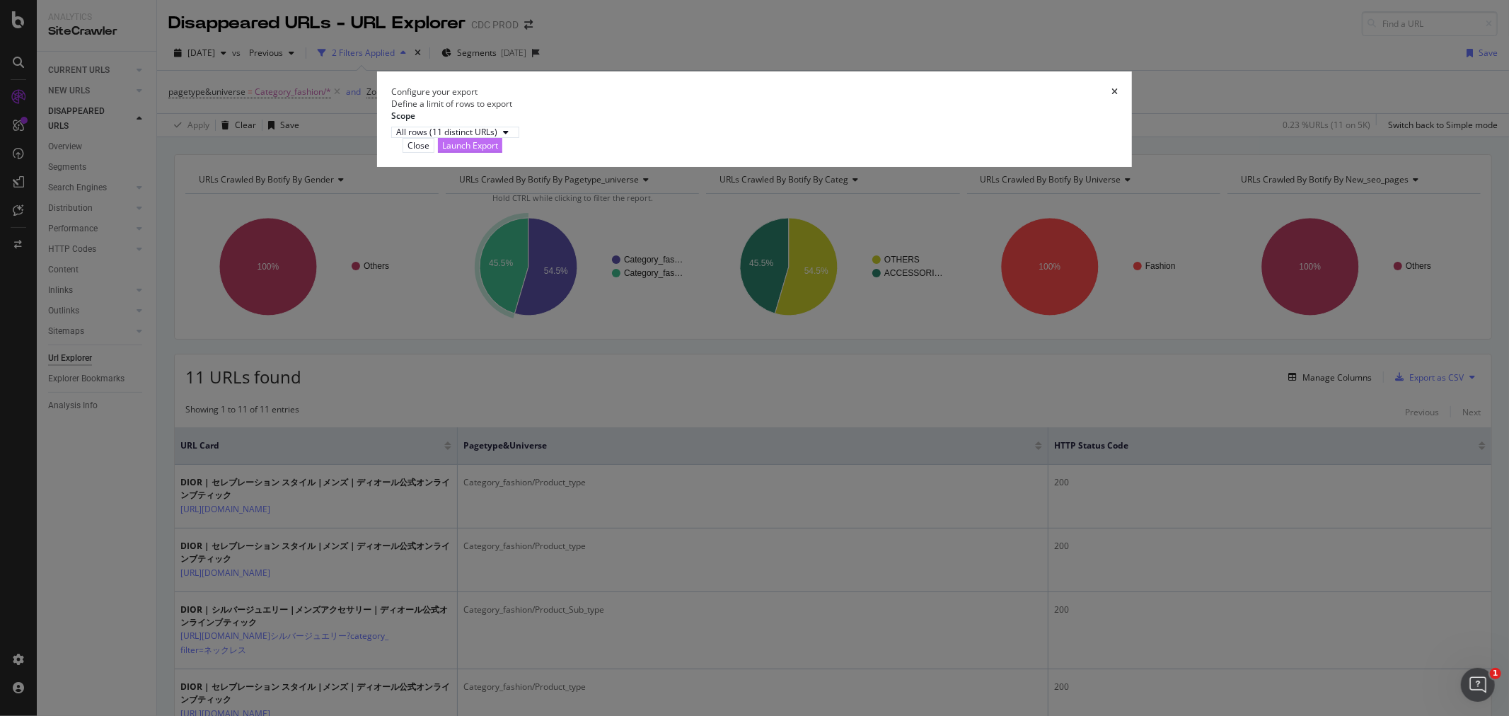
click at [498, 151] on div "Launch Export" at bounding box center [470, 145] width 56 height 12
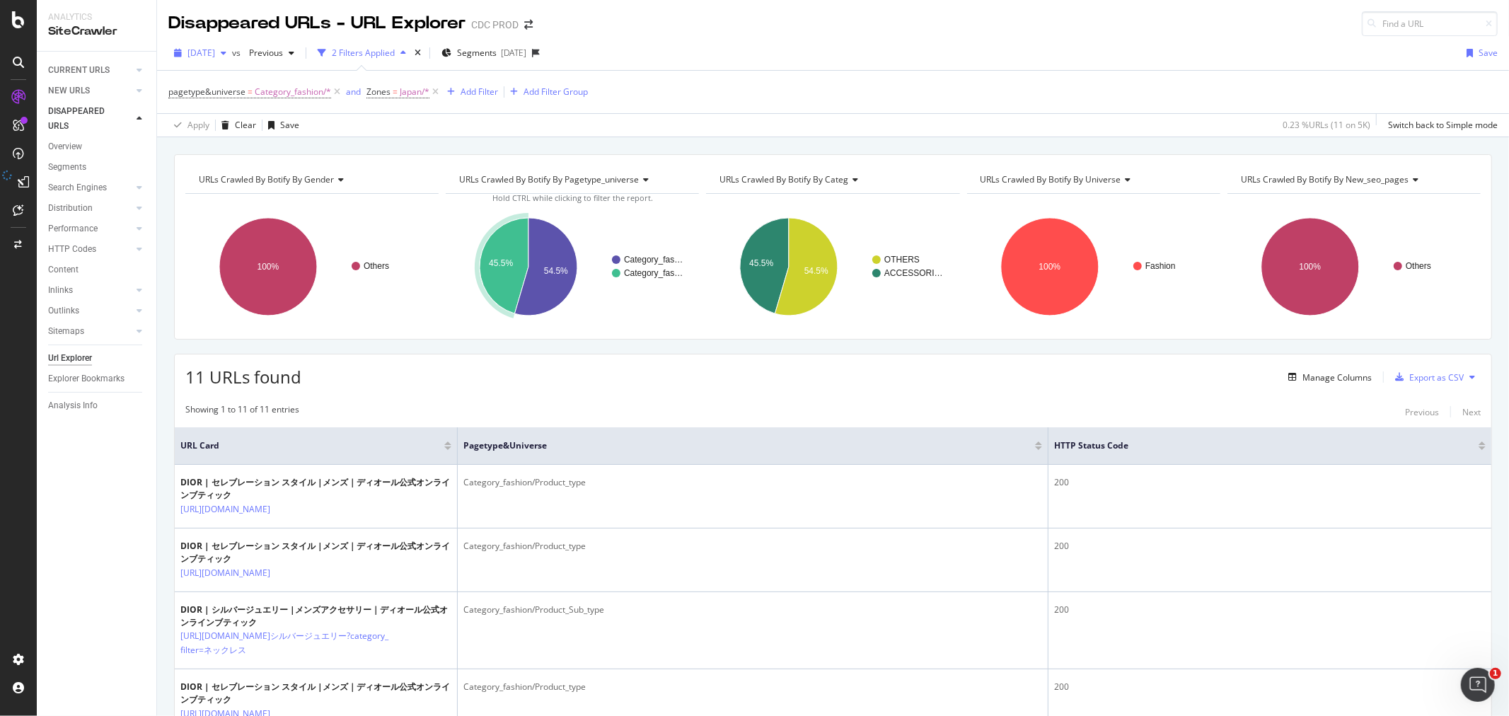
click at [215, 52] on span "2025 Aug. 8th" at bounding box center [202, 53] width 28 height 12
click at [231, 152] on div "2025 Aug. 15th" at bounding box center [227, 156] width 76 height 13
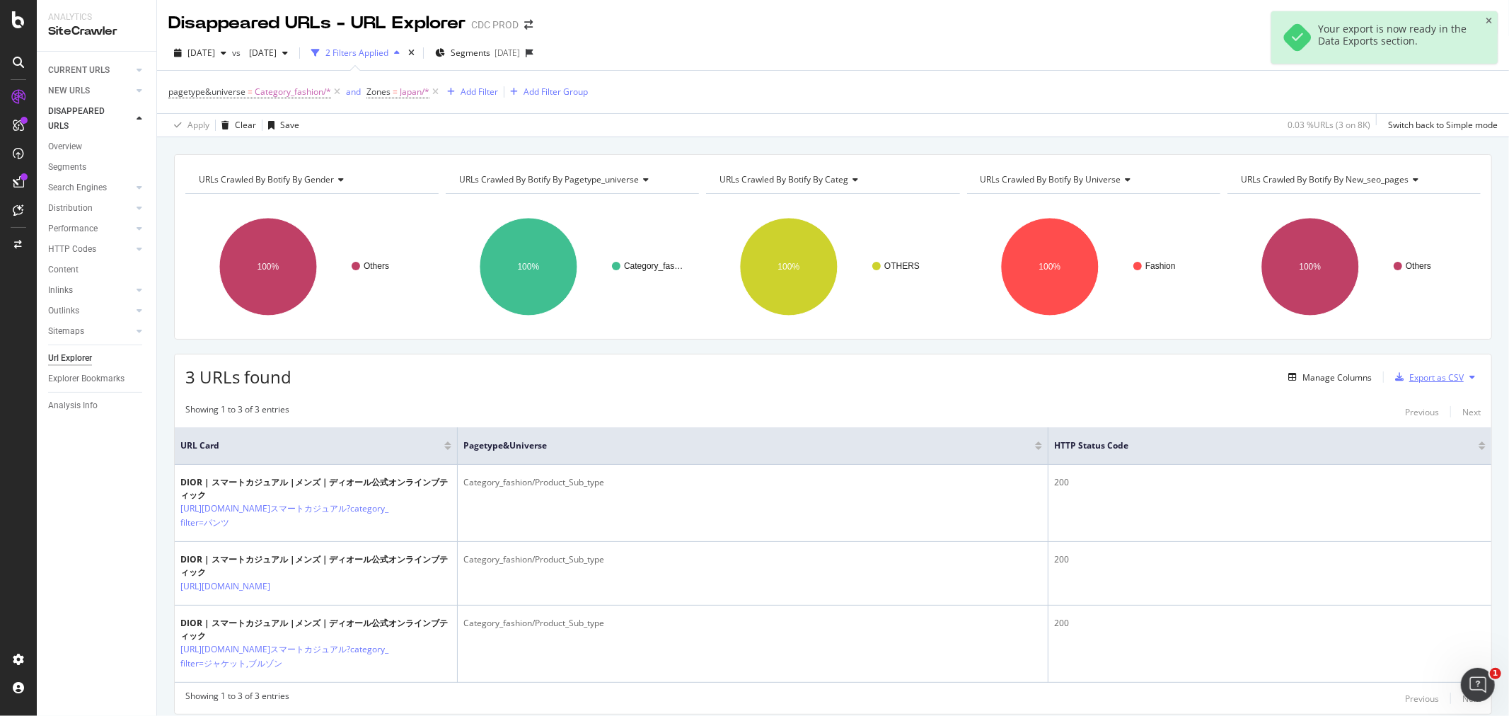
click at [1429, 379] on div "Export as CSV" at bounding box center [1437, 377] width 54 height 12
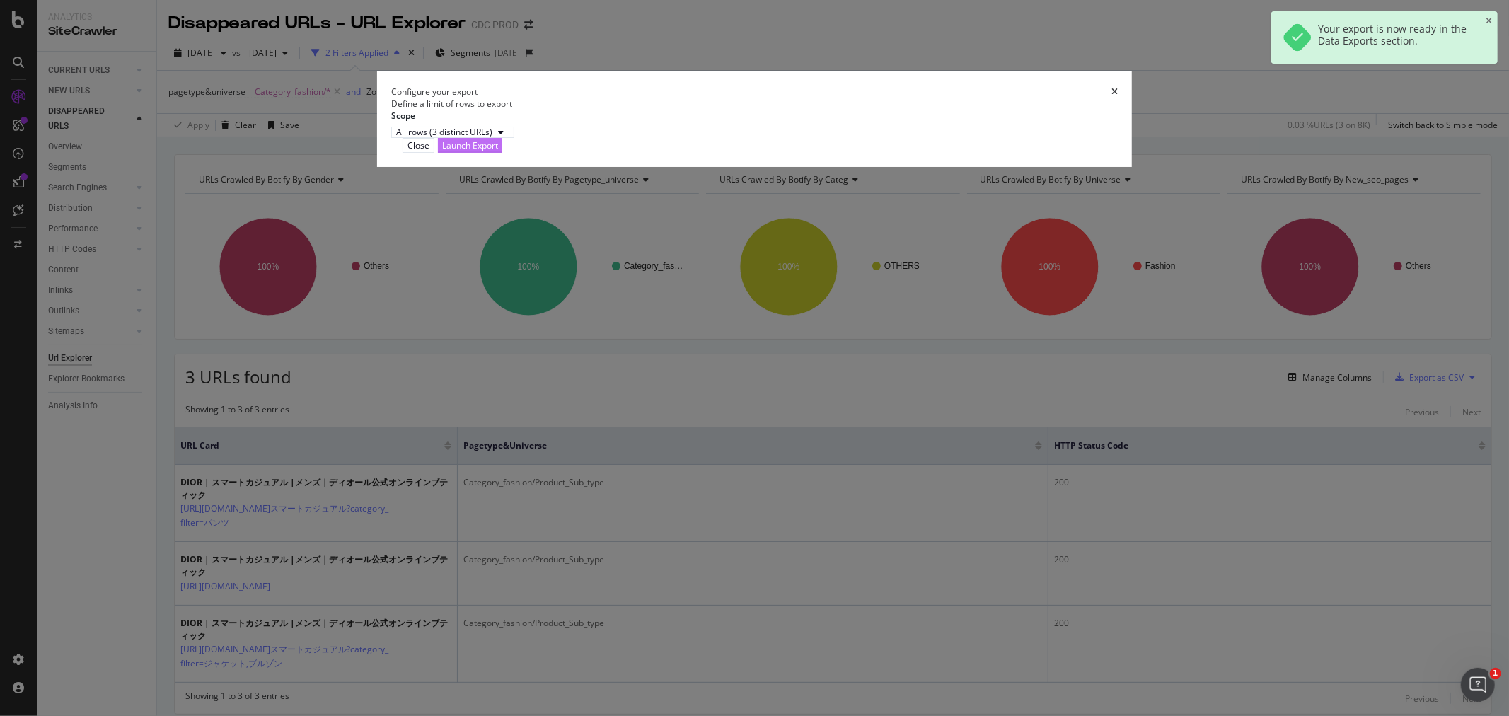
click at [498, 151] on div "Launch Export" at bounding box center [470, 145] width 56 height 12
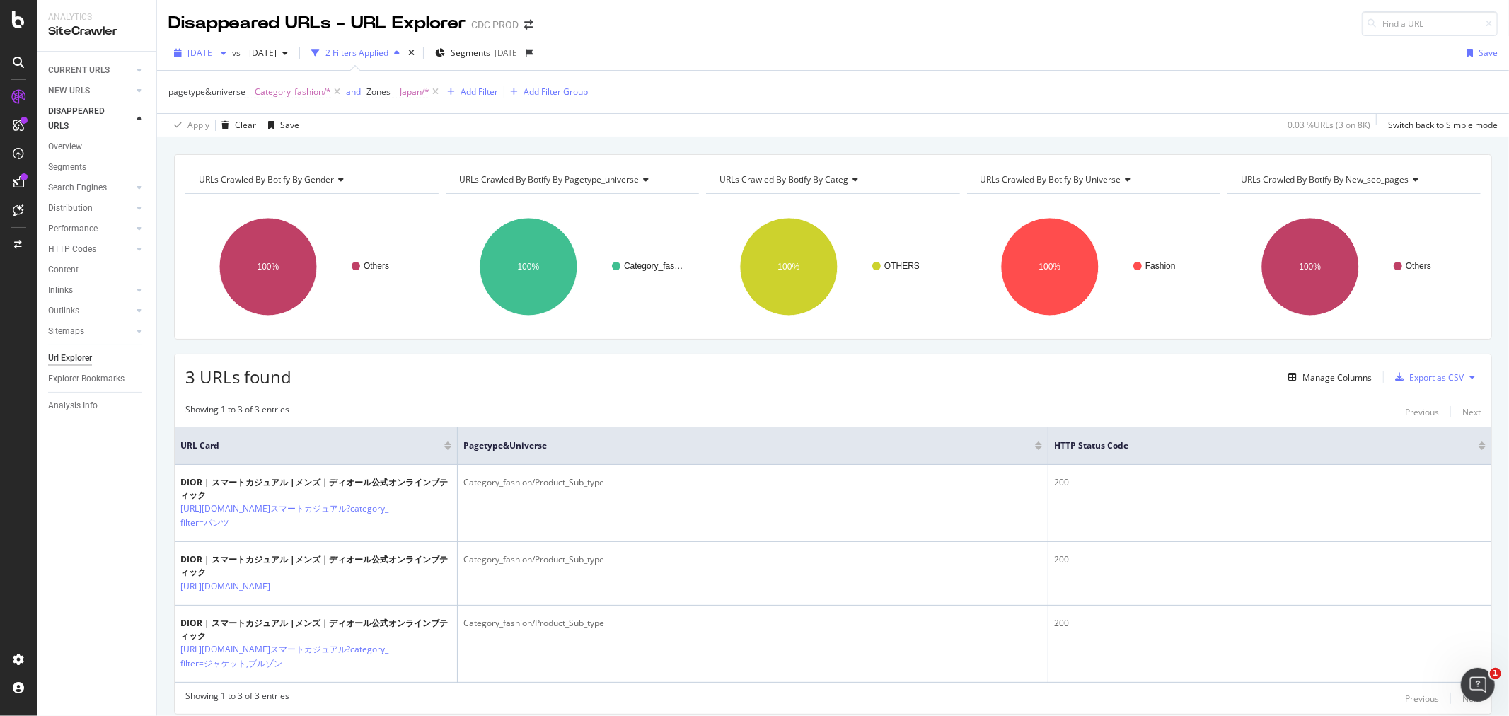
click at [215, 57] on span "2025 Aug. 15th" at bounding box center [202, 53] width 28 height 12
click at [244, 135] on div "2025 Aug. 22nd" at bounding box center [227, 130] width 76 height 13
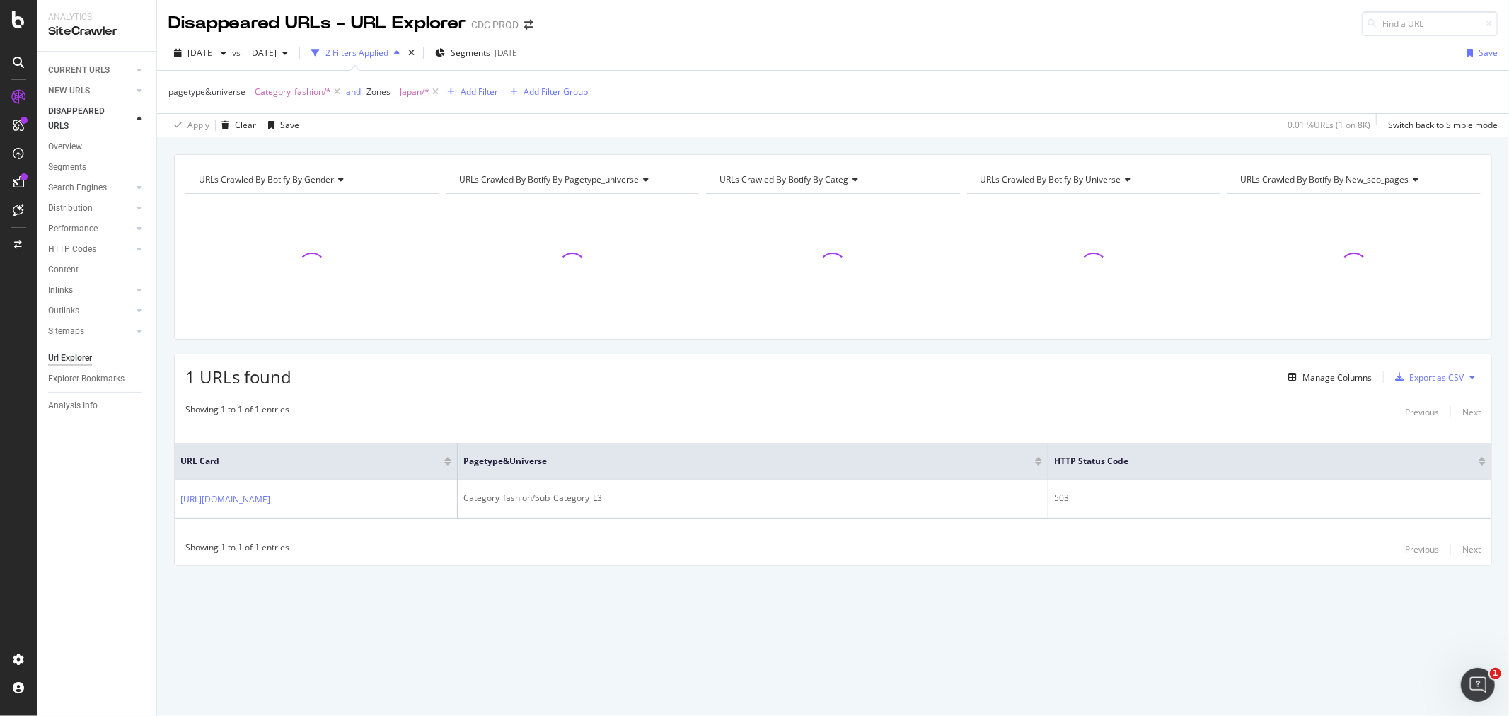
click at [288, 97] on span "Category_fashion/*" at bounding box center [293, 92] width 76 height 20
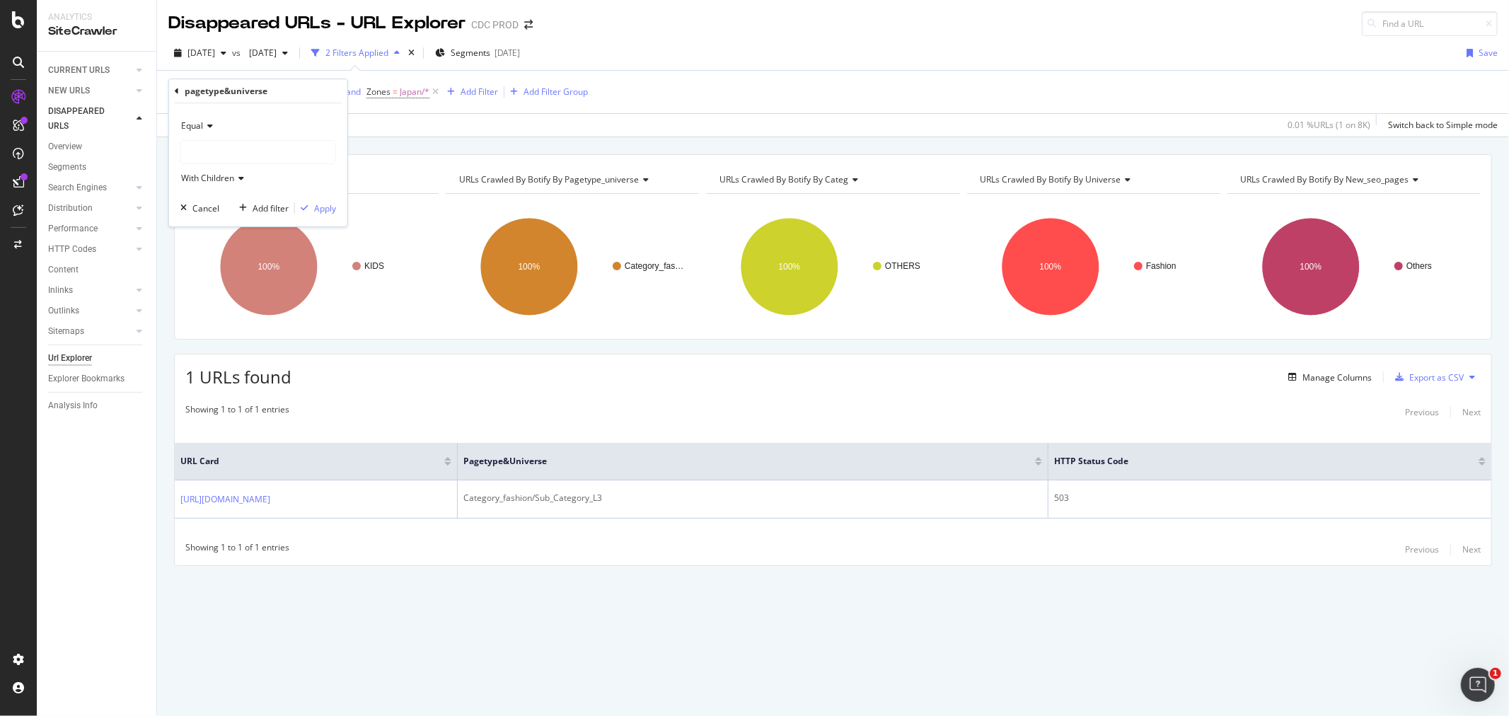
click at [817, 95] on div "pagetype&universe = Category_fashion/* and Zones = Japan/* Add Filter Add Filte…" at bounding box center [833, 92] width 1330 height 42
click at [215, 57] on span "2025 Aug. 22nd" at bounding box center [202, 53] width 28 height 12
click at [257, 101] on div "2025 Aug. 29th" at bounding box center [227, 104] width 76 height 13
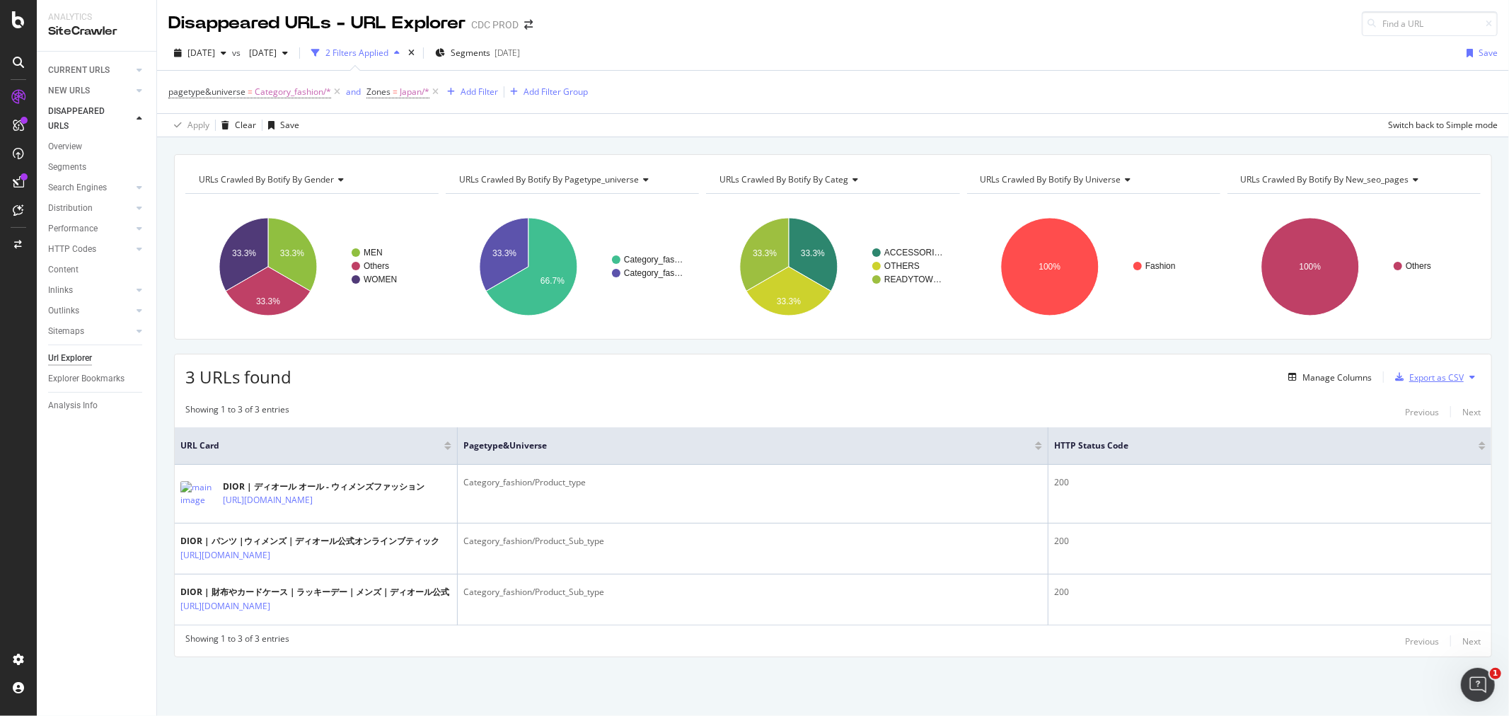
click at [1427, 379] on div "Export as CSV" at bounding box center [1437, 377] width 54 height 12
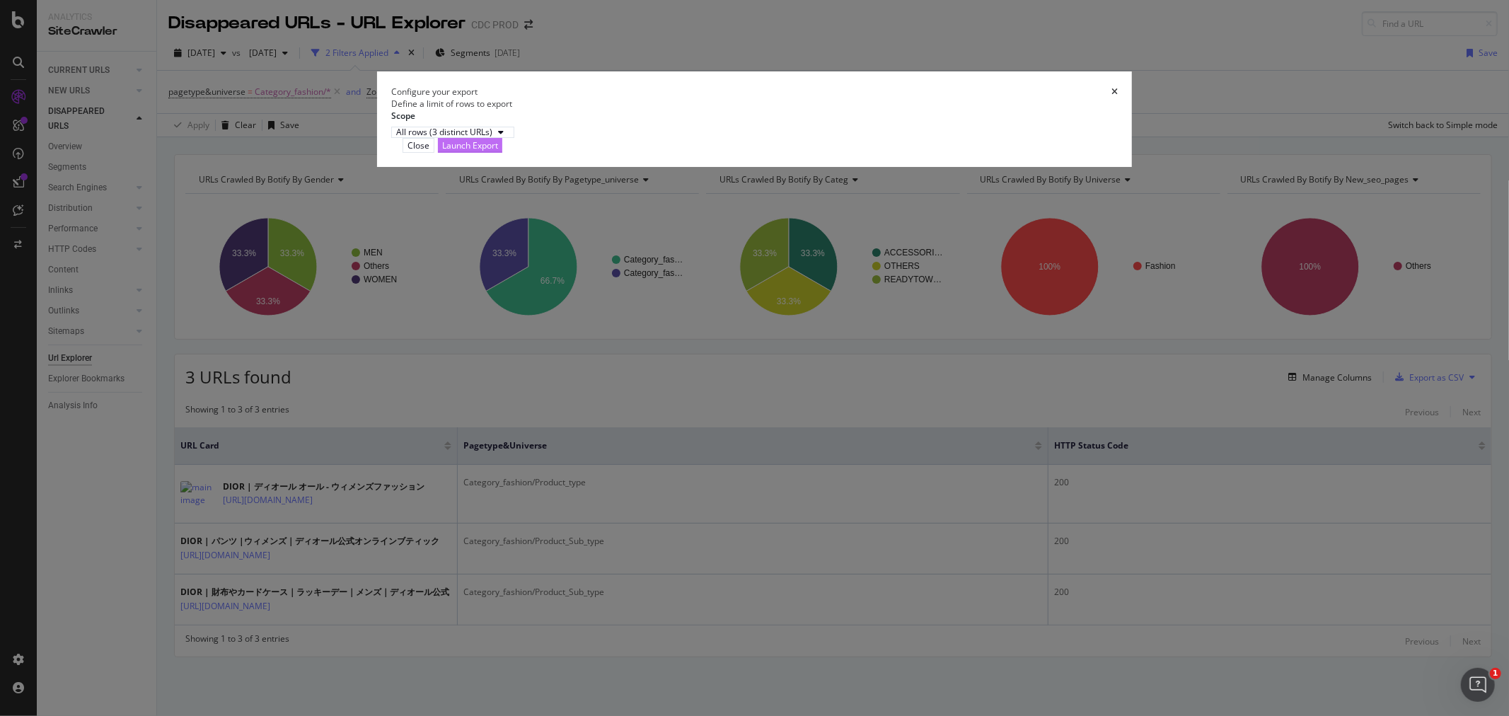
click at [498, 151] on div "Launch Export" at bounding box center [470, 145] width 56 height 12
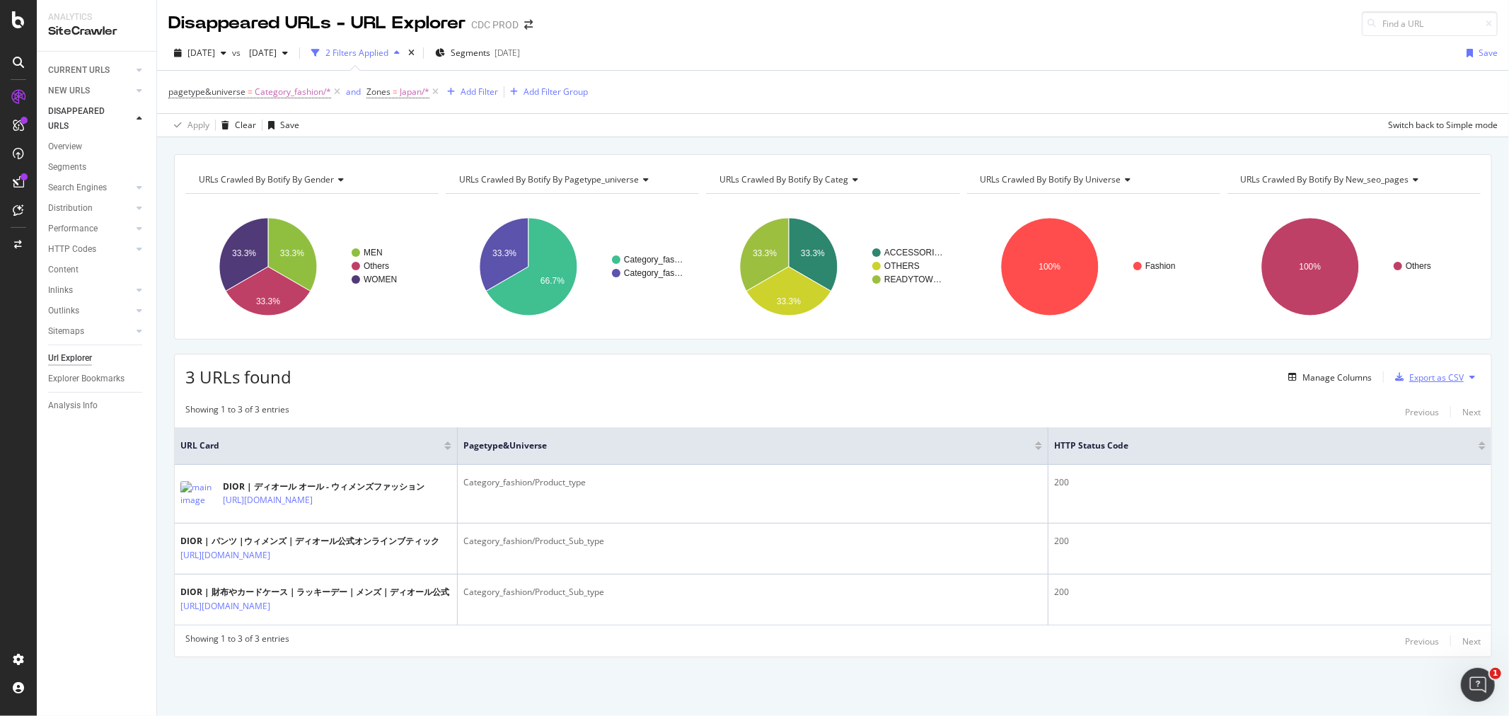
click at [1422, 376] on div "Export as CSV" at bounding box center [1437, 377] width 54 height 12
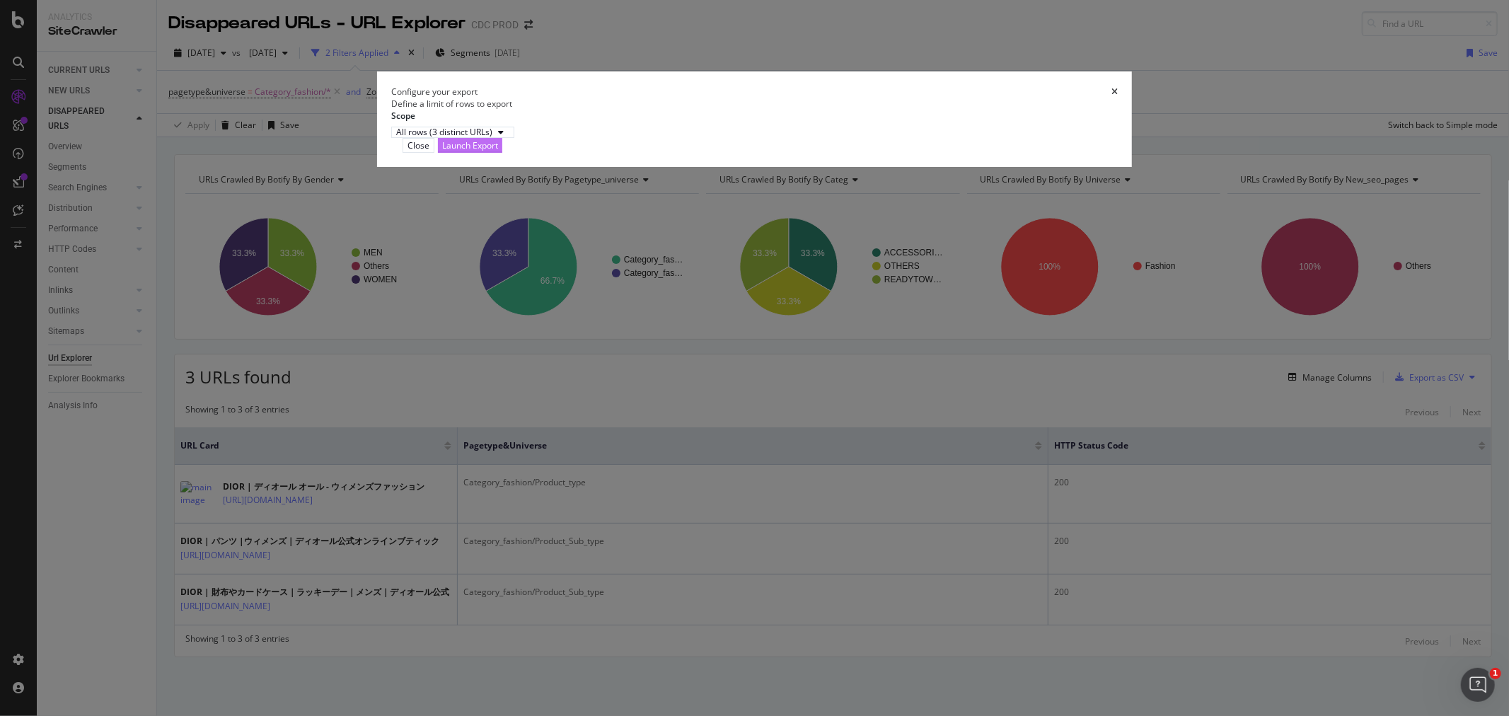
click at [498, 151] on div "Launch Export" at bounding box center [470, 145] width 56 height 12
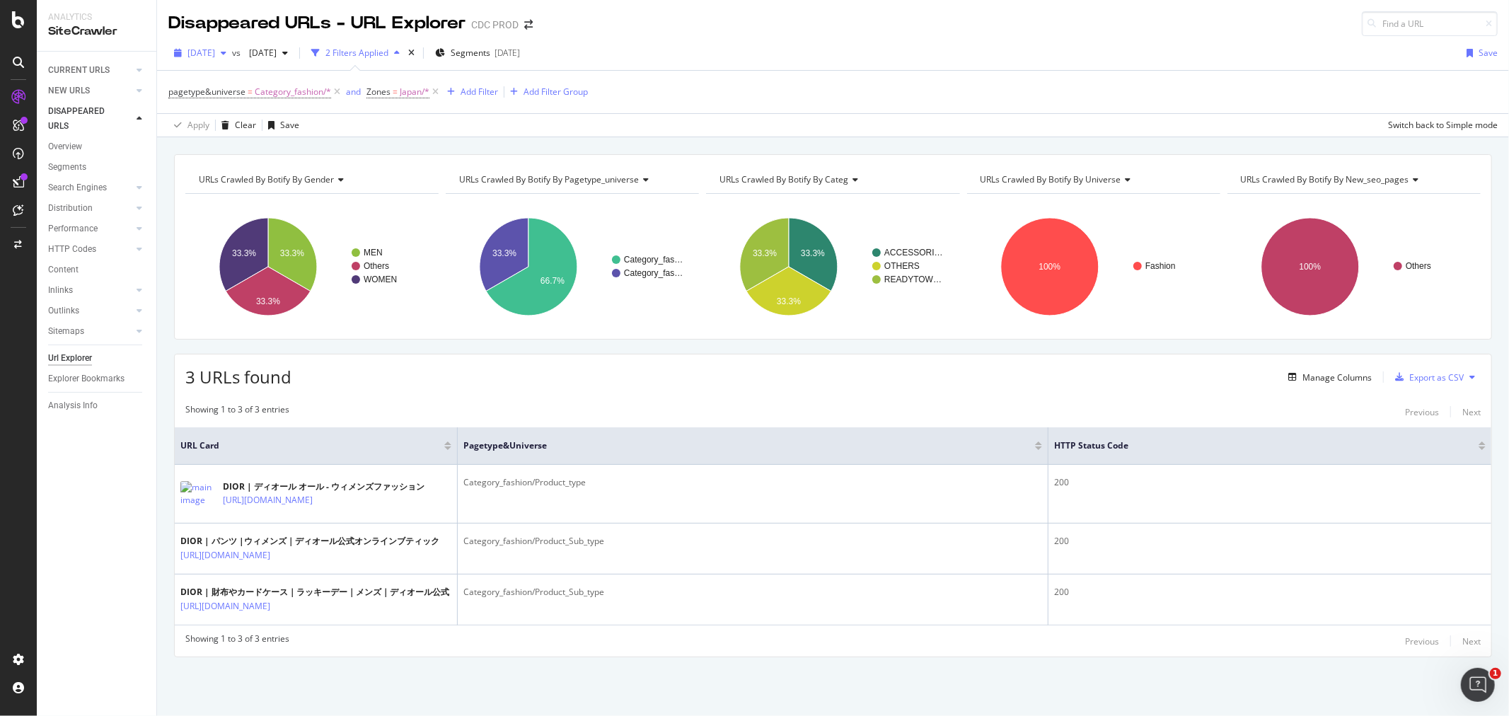
click at [215, 50] on span "2025 Aug. 29th" at bounding box center [202, 53] width 28 height 12
click at [761, 53] on div "2025 Aug. 29th vs 2025 Aug. 1st 2 Filters Applied Segments 2025-08-27 Save" at bounding box center [833, 56] width 1352 height 28
click at [1336, 380] on div "Manage Columns" at bounding box center [1337, 377] width 69 height 12
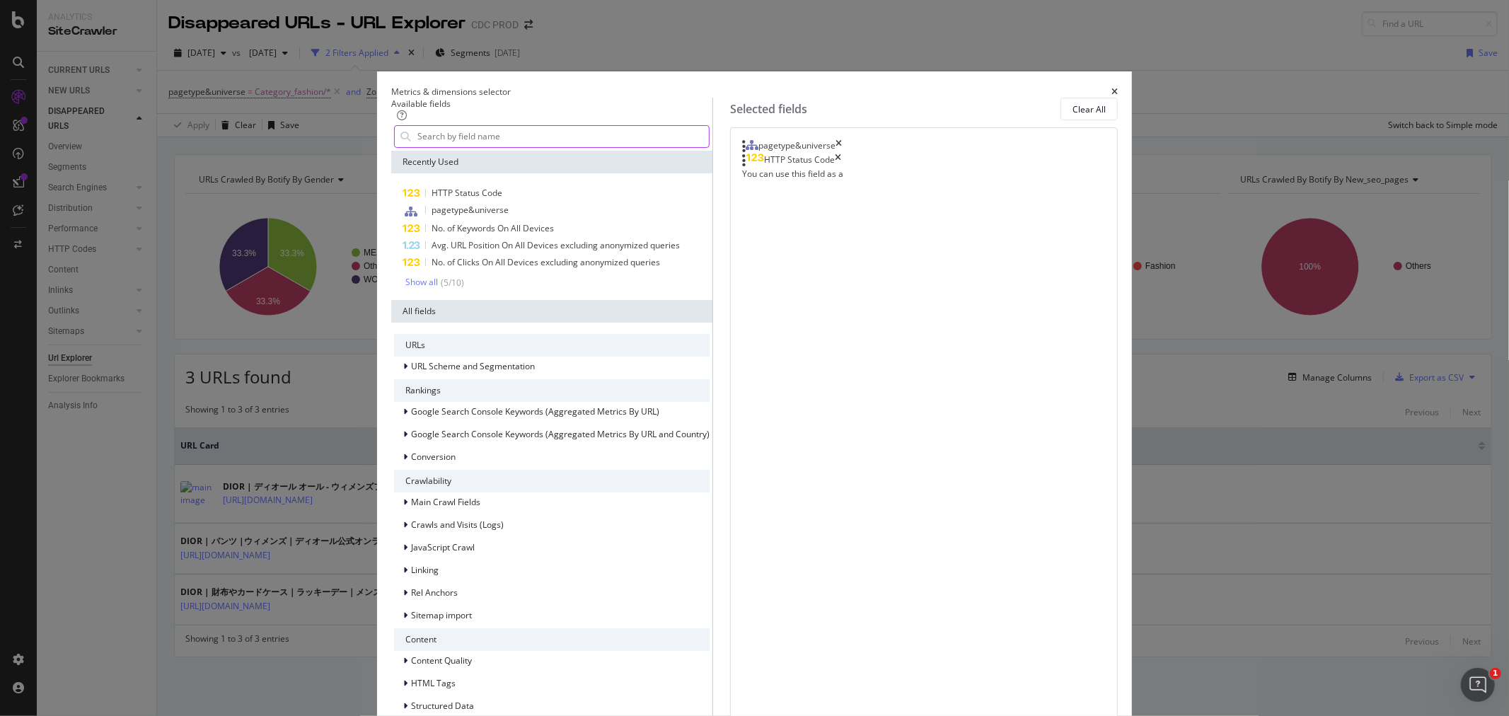
click at [551, 147] on input "modal" at bounding box center [562, 136] width 293 height 21
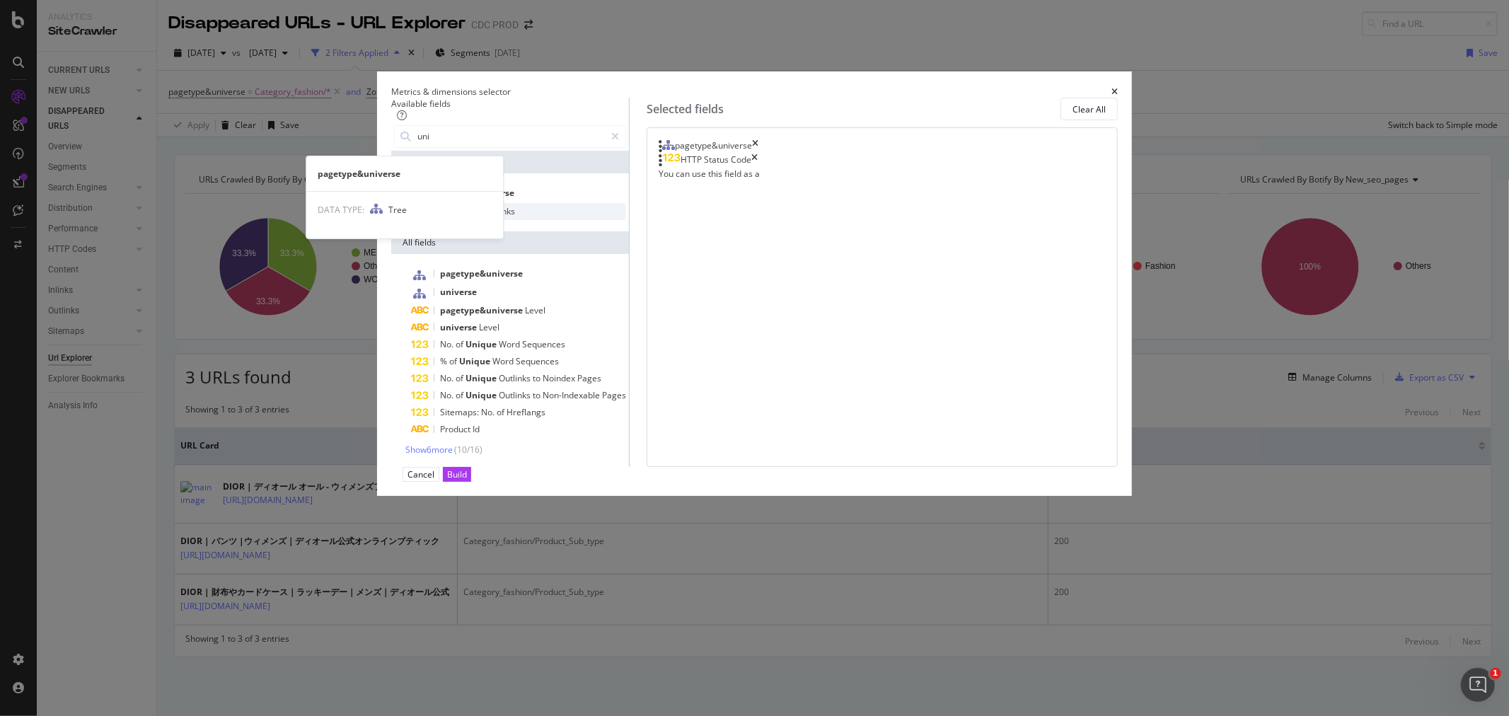
click at [515, 217] on span "Inlinks" at bounding box center [502, 211] width 25 height 12
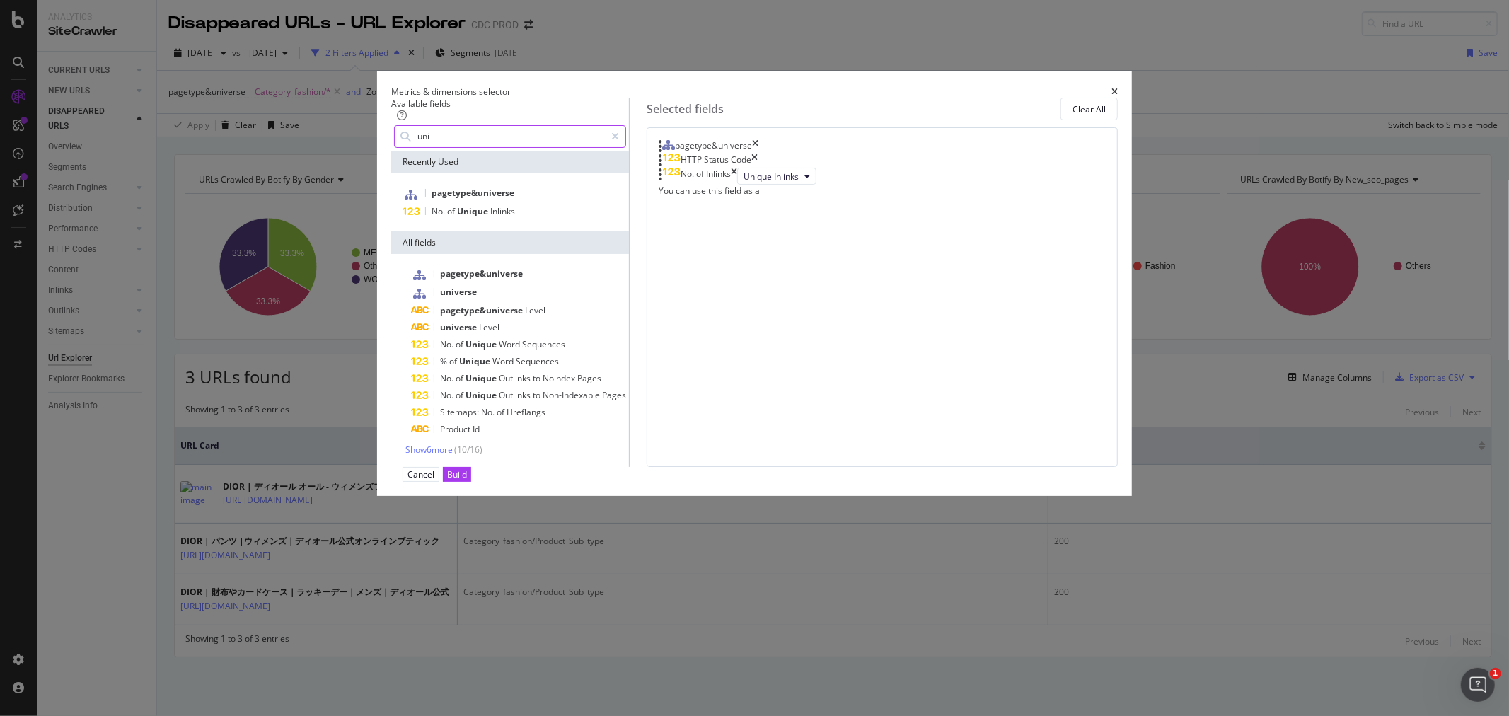
click at [514, 147] on input "uni" at bounding box center [510, 136] width 189 height 21
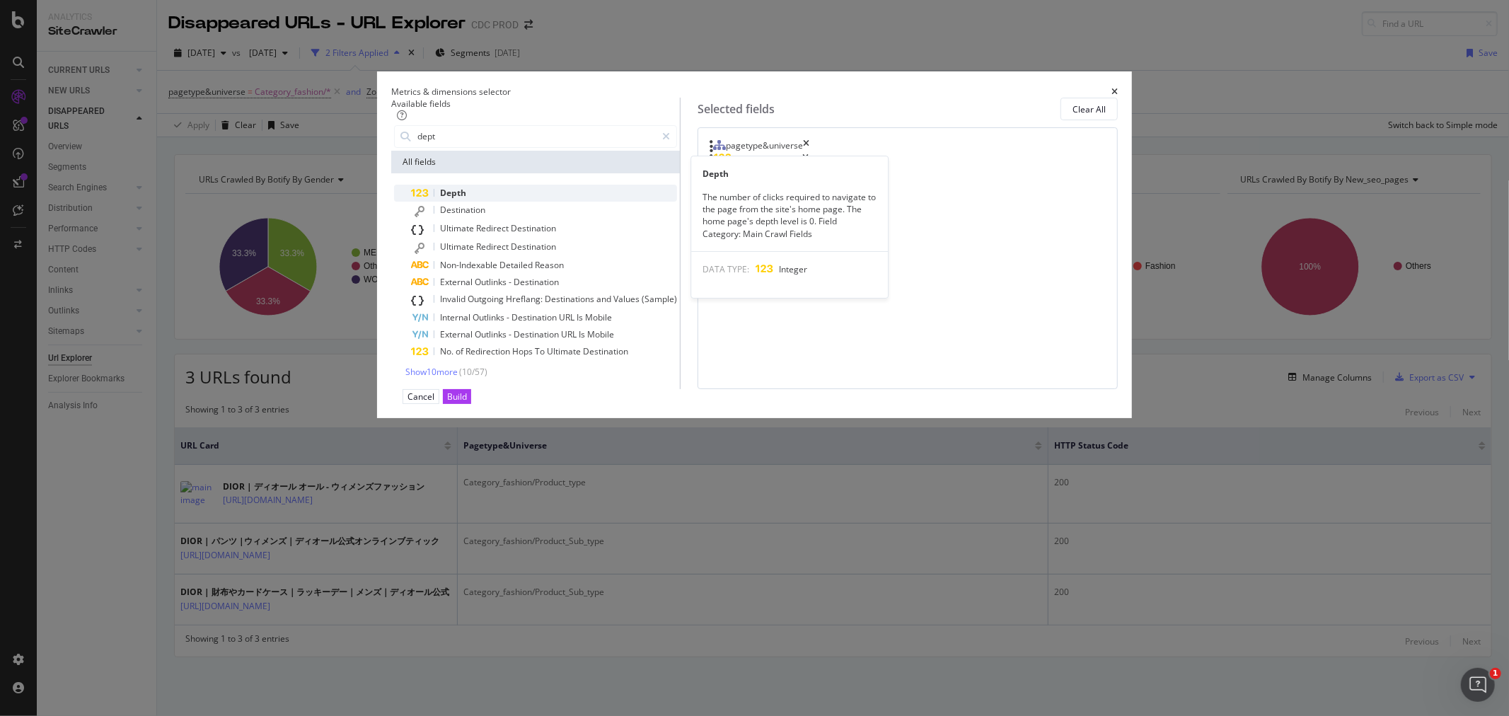
click at [531, 202] on div "Depth" at bounding box center [544, 193] width 266 height 17
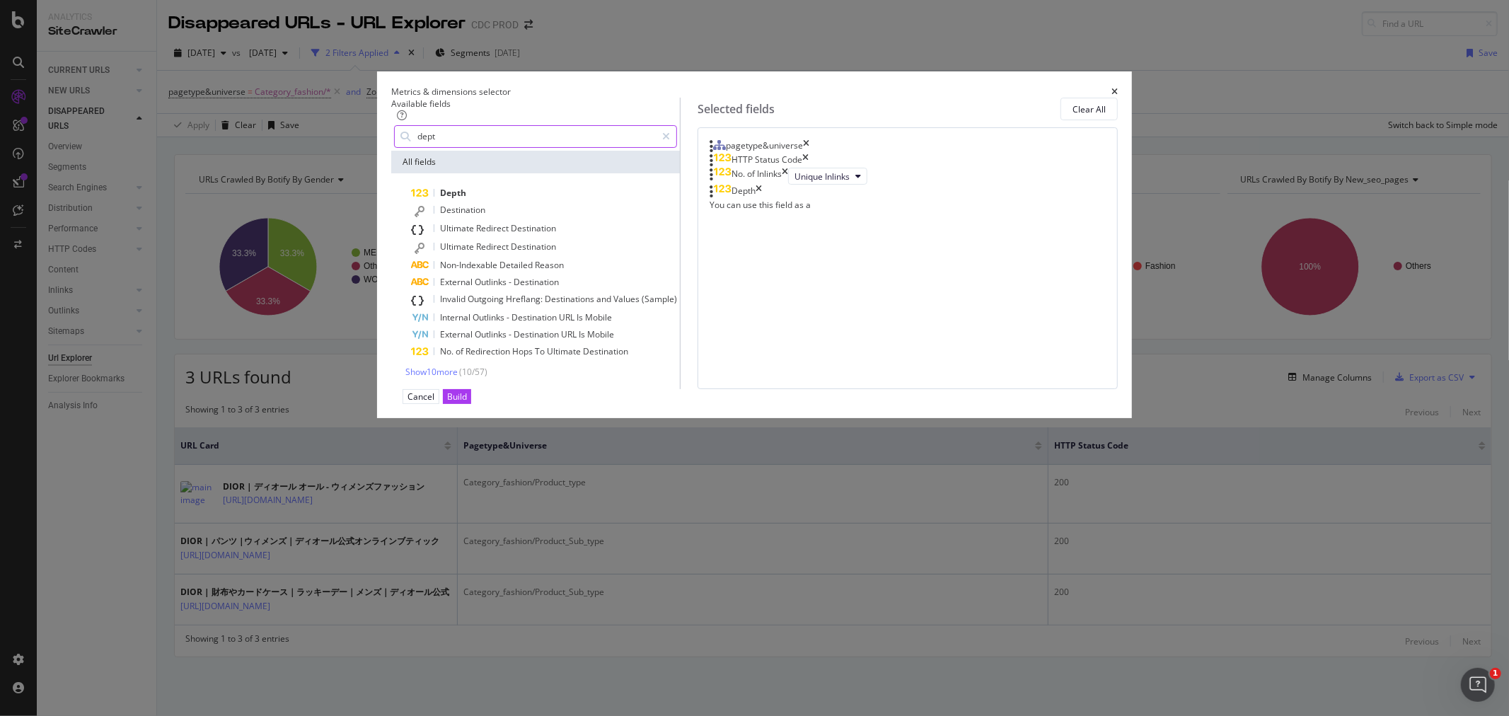
click at [504, 147] on input "dept" at bounding box center [536, 136] width 240 height 21
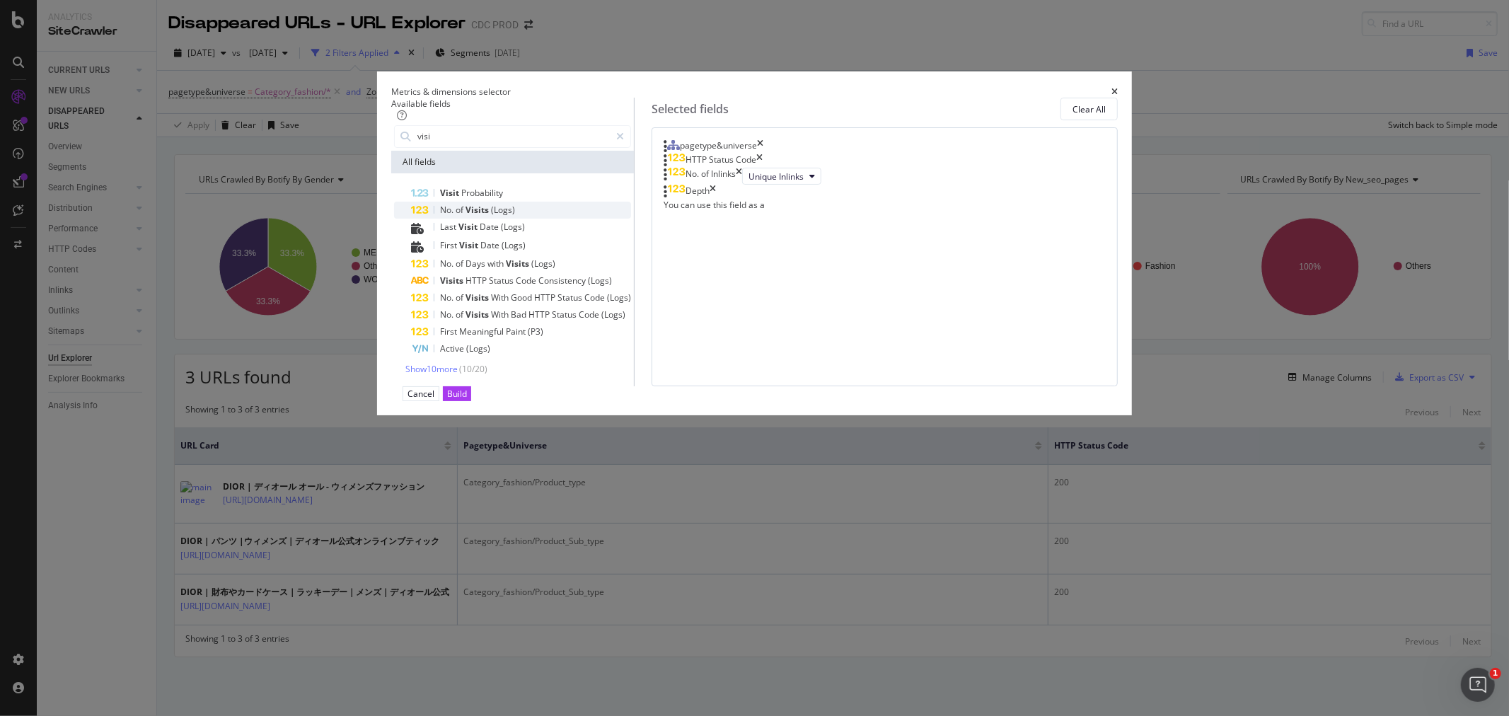
click at [577, 219] on div "No. of Visits (Logs)" at bounding box center [521, 210] width 220 height 17
click at [577, 147] on input "visi" at bounding box center [513, 136] width 194 height 21
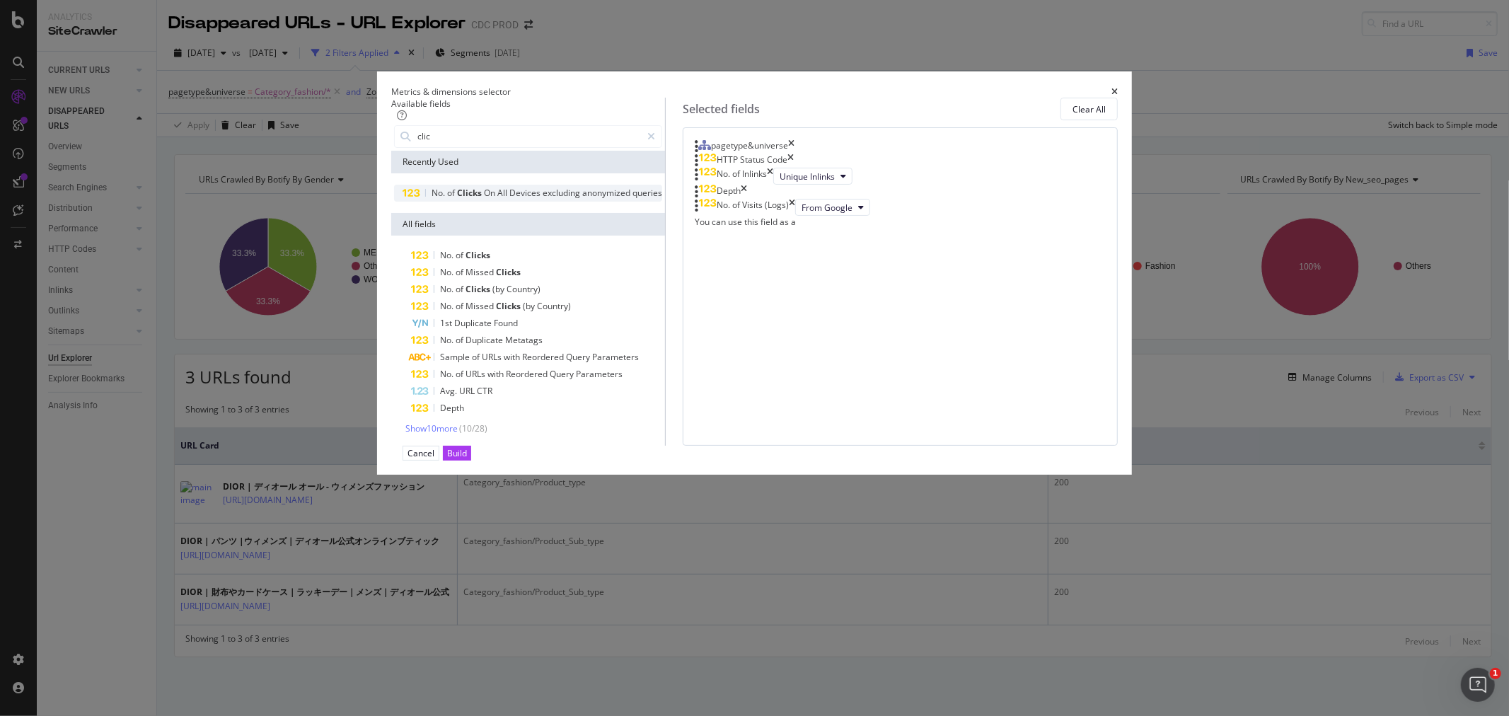
click at [543, 199] on span "Devices" at bounding box center [525, 193] width 33 height 12
click at [515, 147] on input "clic" at bounding box center [528, 136] width 225 height 21
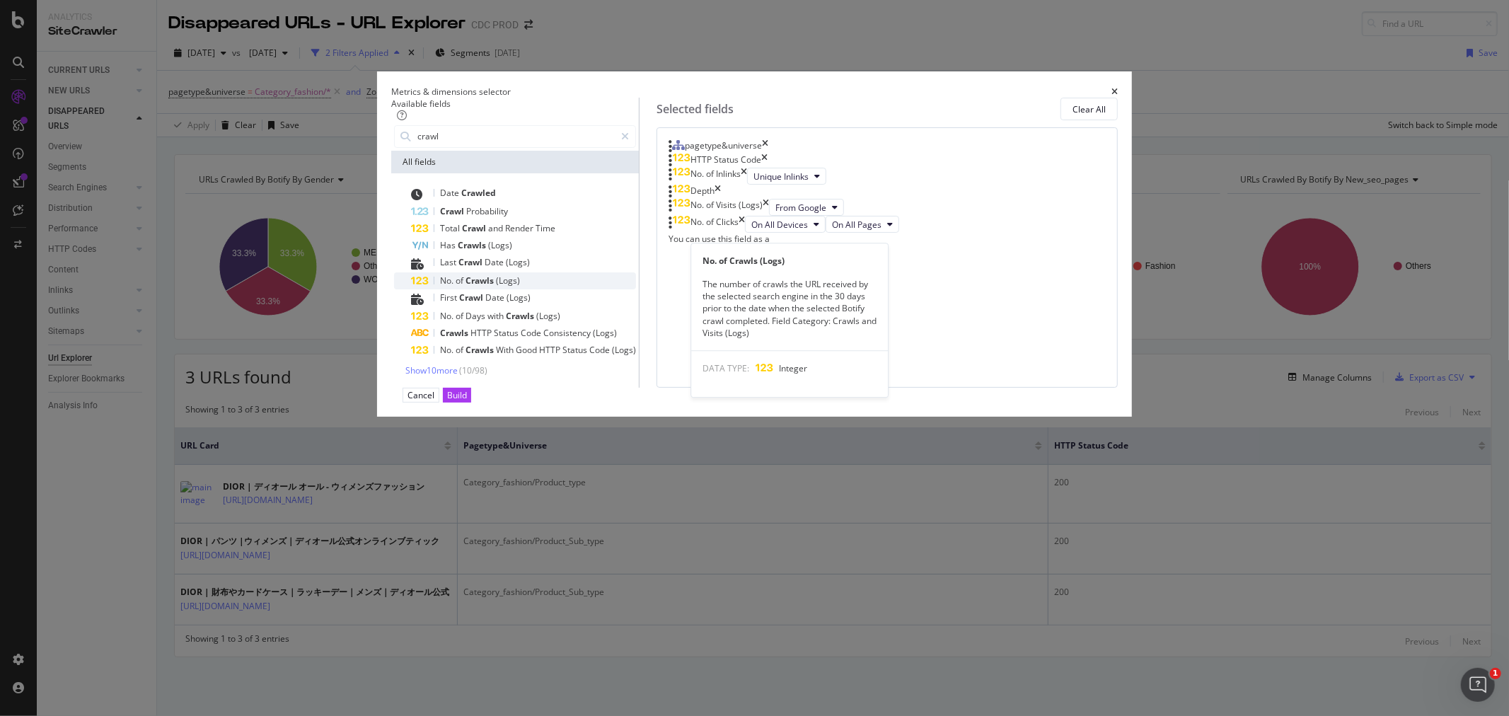
click at [520, 287] on span "(Logs)" at bounding box center [508, 281] width 24 height 12
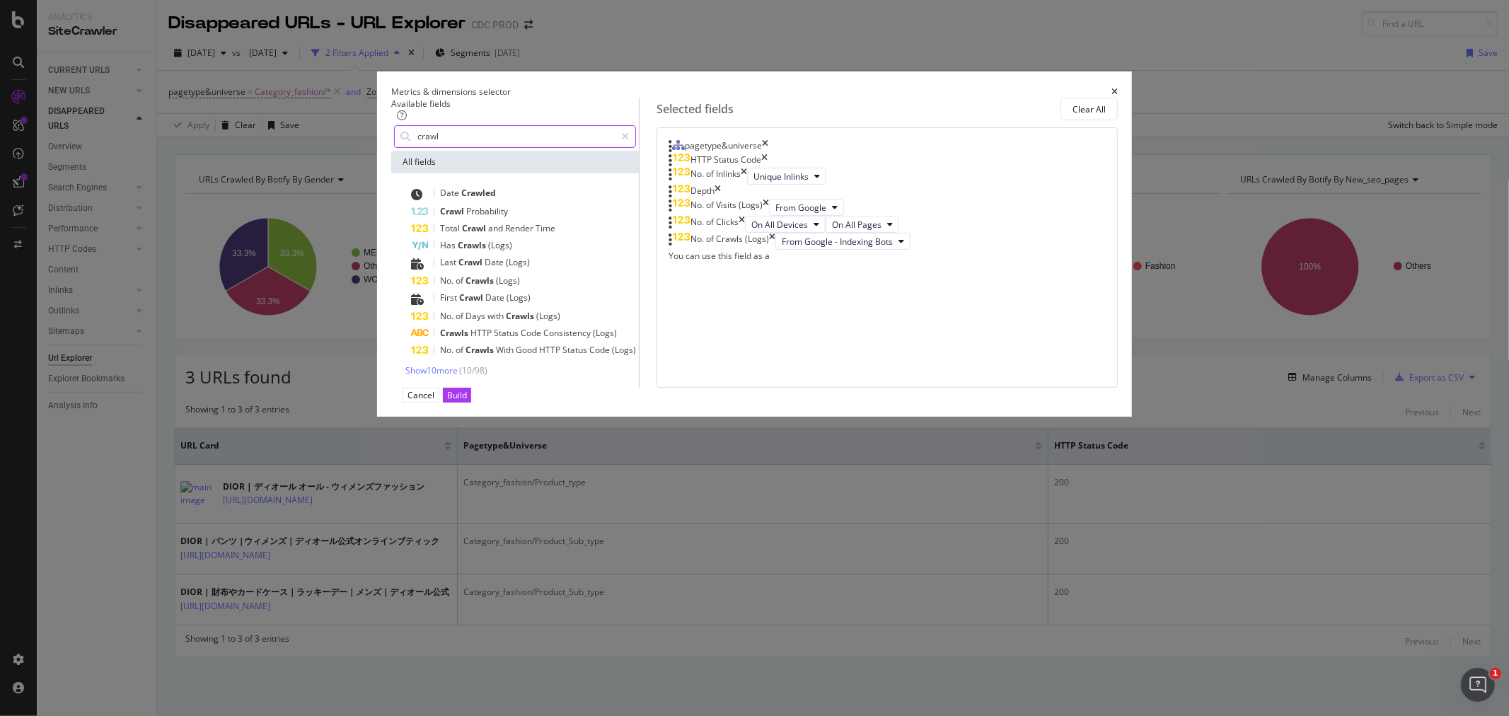
click at [517, 147] on input "crawl" at bounding box center [515, 136] width 199 height 21
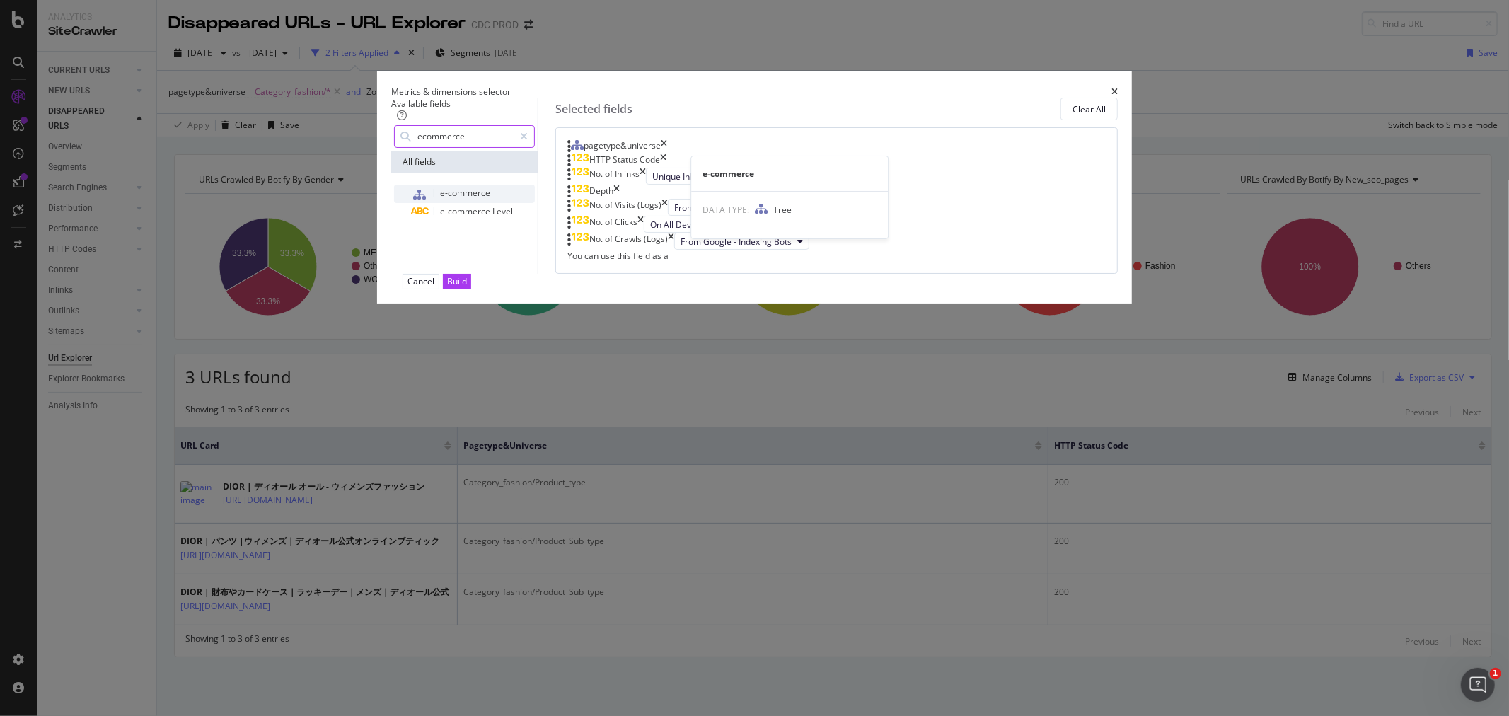
type input "ecommerce"
click at [535, 203] on div "e-commerce" at bounding box center [473, 194] width 124 height 18
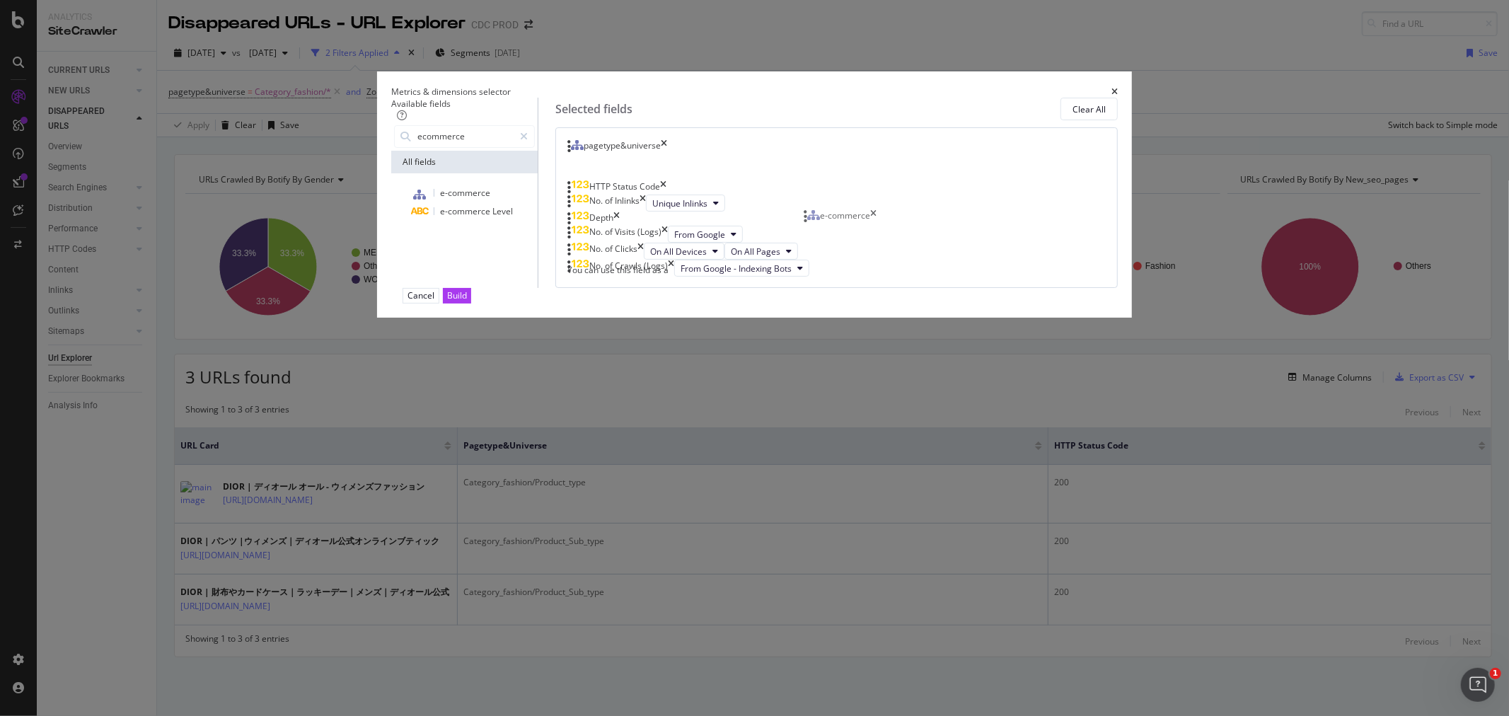
drag, startPoint x: 872, startPoint y: 497, endPoint x: 889, endPoint y: 228, distance: 270.1
click at [889, 228] on body "Analytics SiteCrawler CURRENT URLS Overview Movements Segments Visits Analysis …" at bounding box center [754, 358] width 1509 height 716
click at [667, 154] on icon "times" at bounding box center [664, 146] width 6 height 14
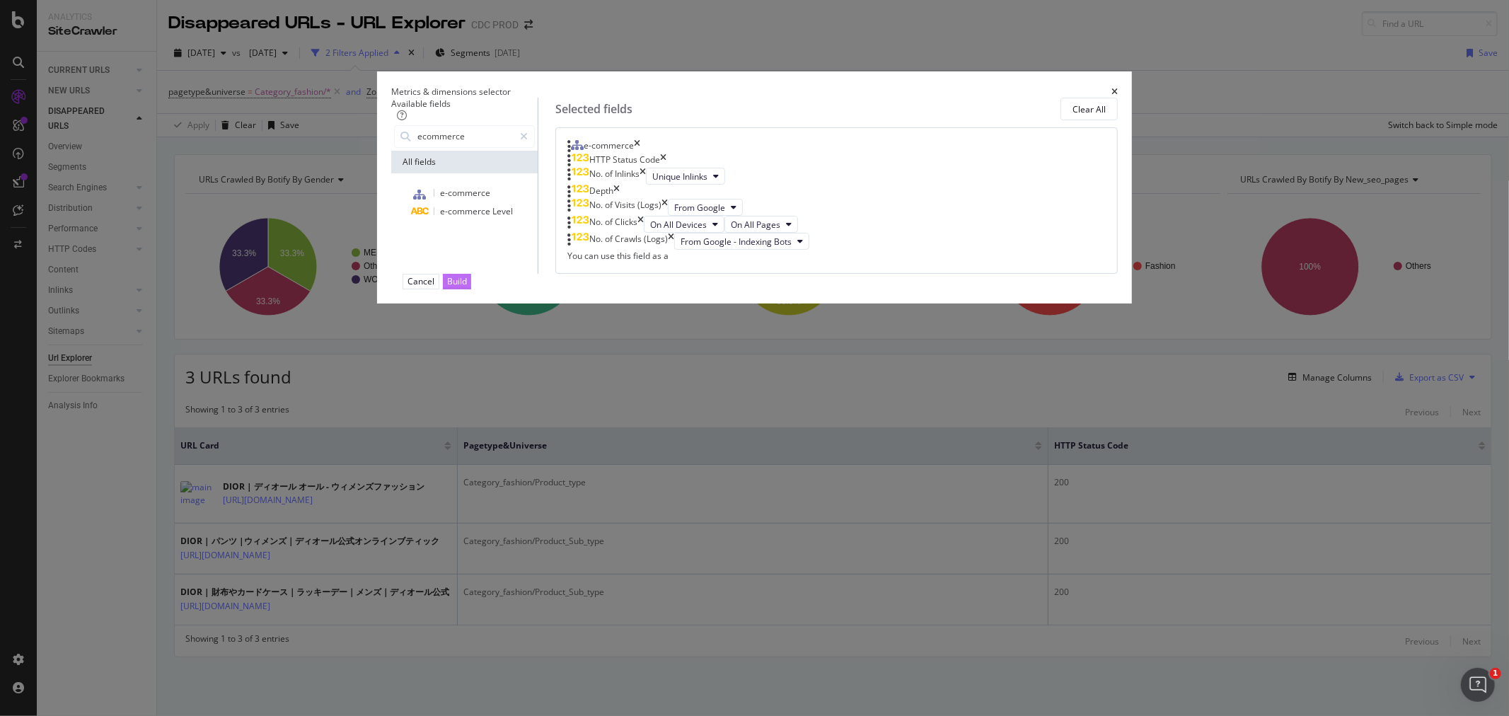
click at [467, 287] on div "Build" at bounding box center [457, 281] width 20 height 12
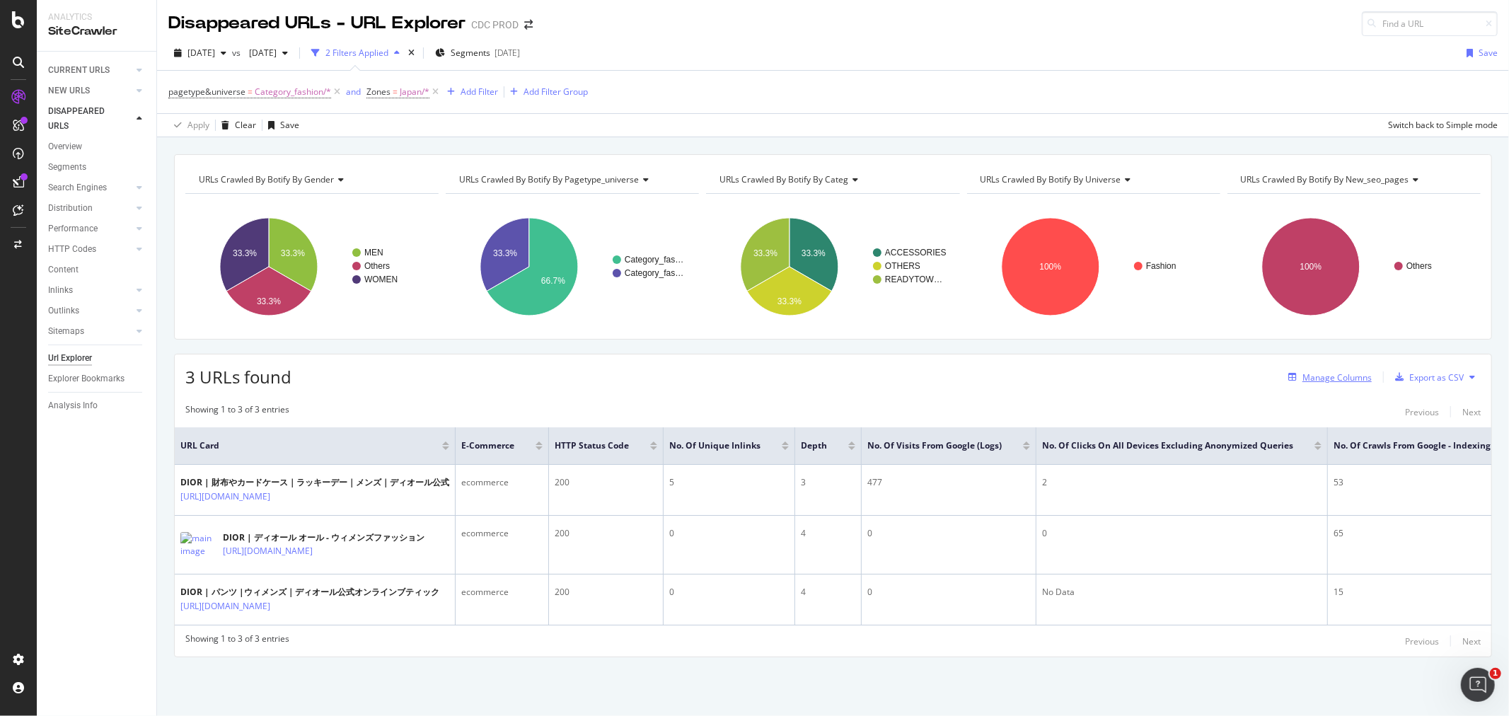
click at [1334, 376] on div "Manage Columns" at bounding box center [1337, 377] width 69 height 12
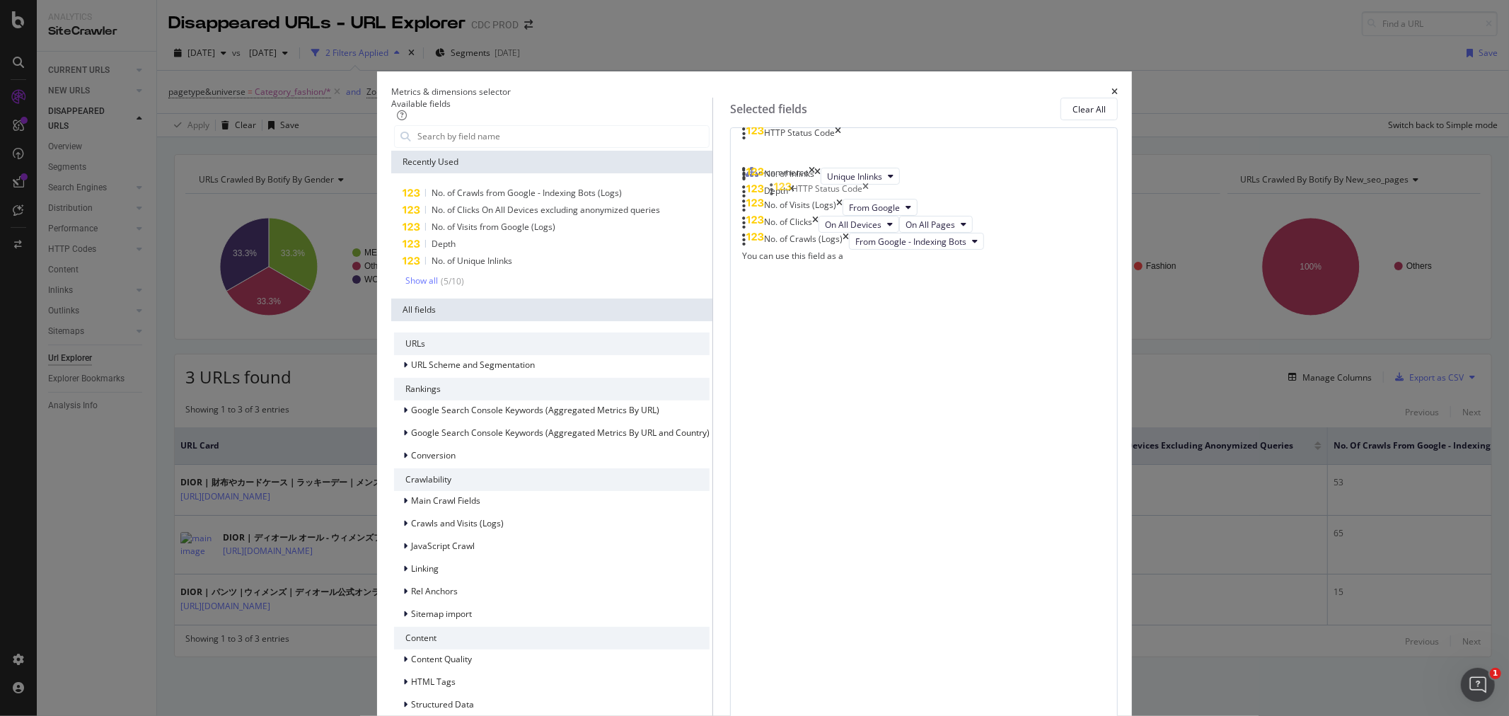
drag, startPoint x: 868, startPoint y: 220, endPoint x: 854, endPoint y: 190, distance: 33.6
click at [854, 190] on body "Analytics SiteCrawler CURRENT URLS Overview Movements Segments Visits Analysis …" at bounding box center [754, 358] width 1509 height 716
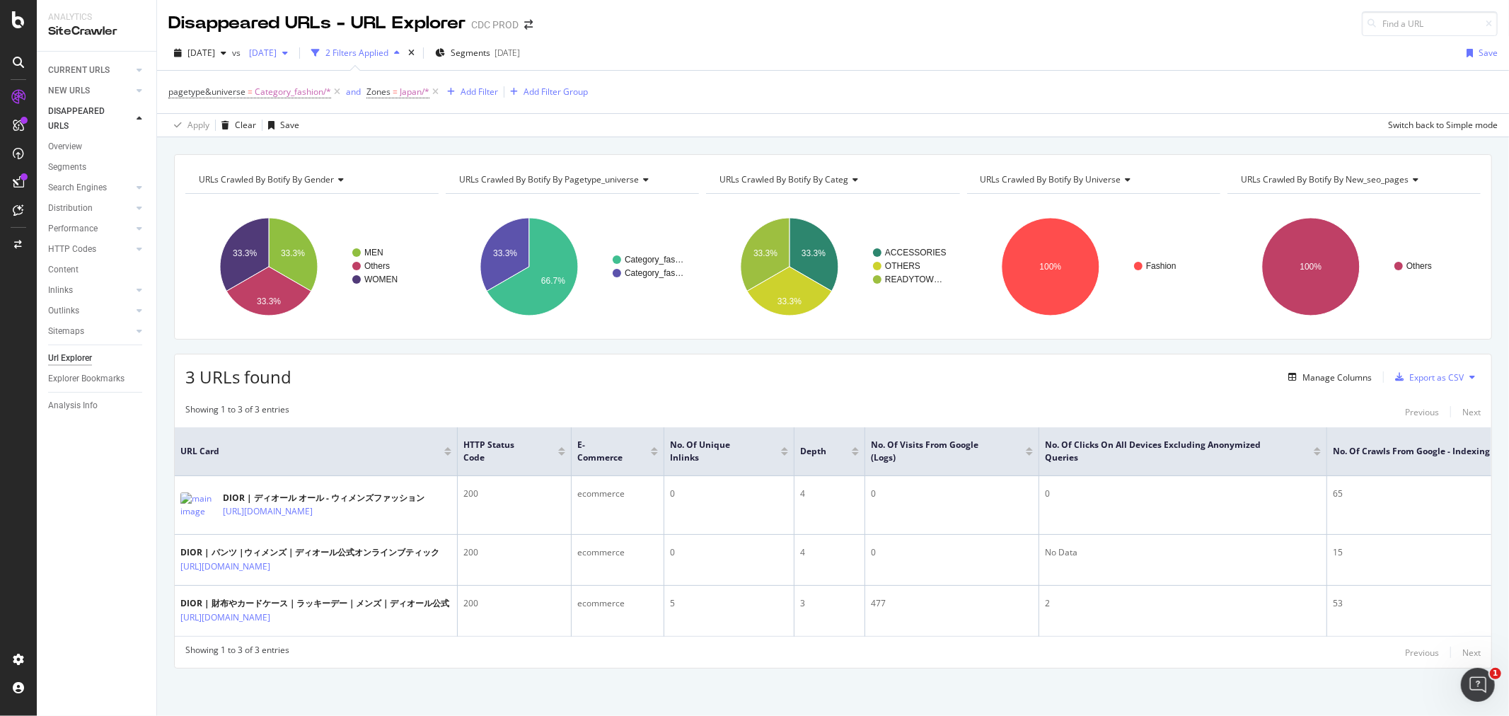
click at [294, 58] on div "2025 Aug. 1st" at bounding box center [268, 52] width 50 height 21
click at [324, 105] on div "2025 Aug. 8th" at bounding box center [314, 104] width 76 height 13
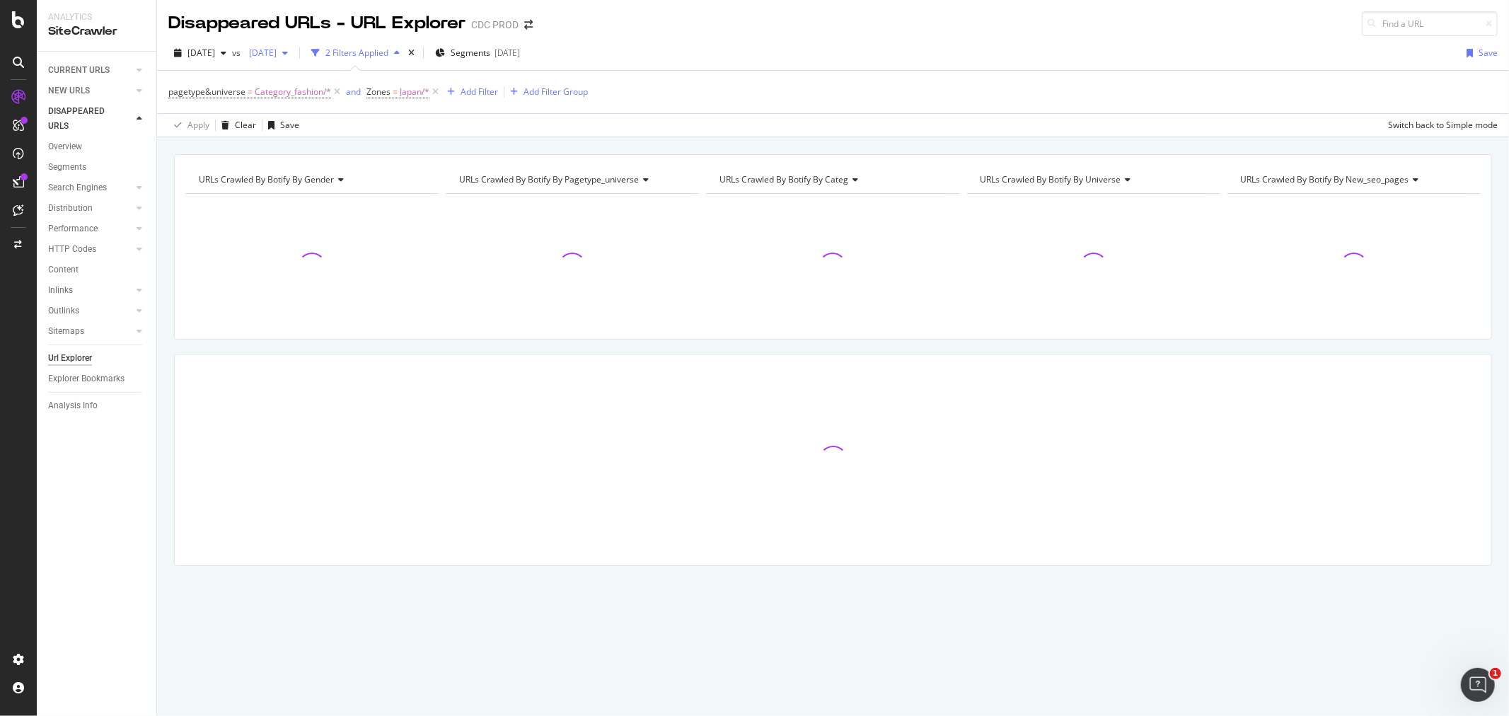
click at [277, 54] on span "2025 Aug. 8th" at bounding box center [259, 53] width 33 height 12
click at [336, 131] on div "2025 Aug. 22nd" at bounding box center [314, 130] width 76 height 13
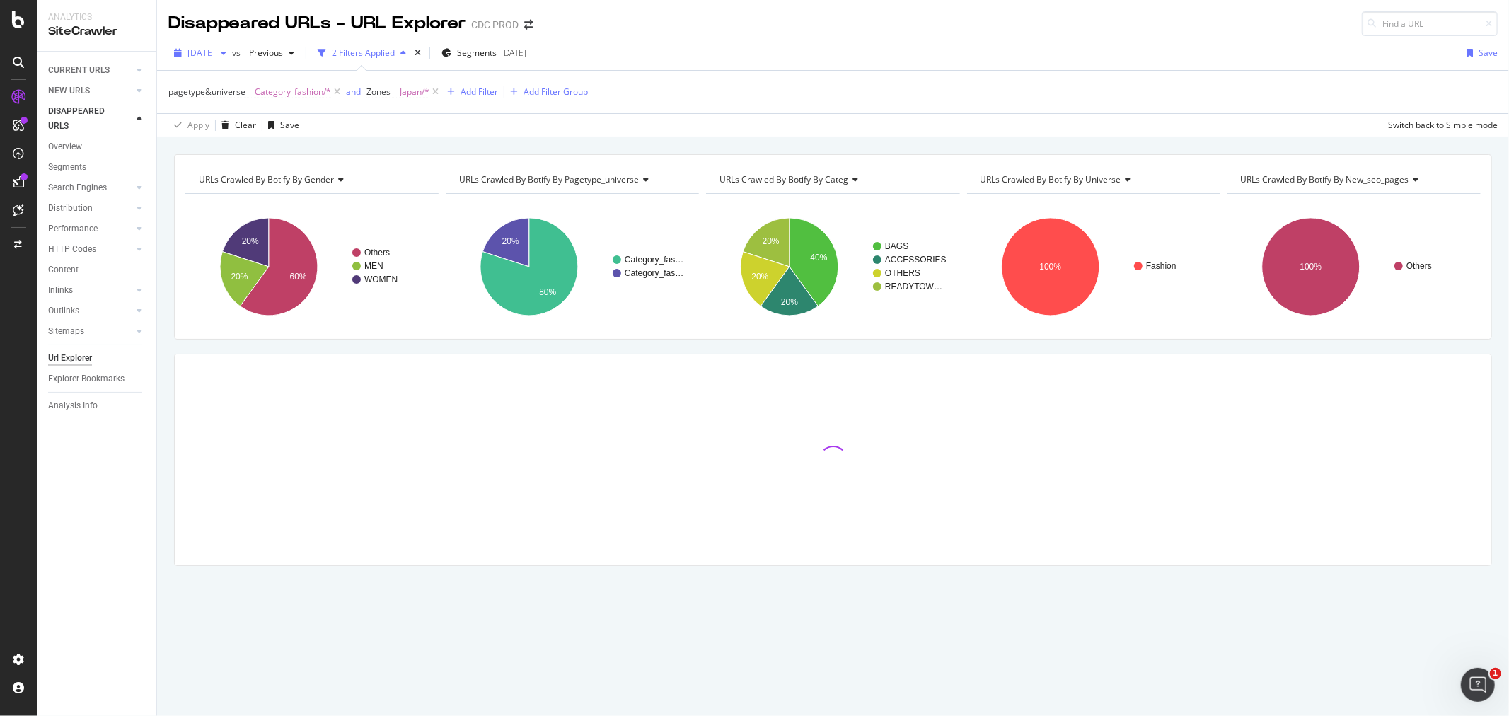
click at [215, 54] on span "2025 Aug. 29th" at bounding box center [202, 53] width 28 height 12
click at [243, 129] on div "2025 Aug. 1st" at bounding box center [227, 130] width 76 height 13
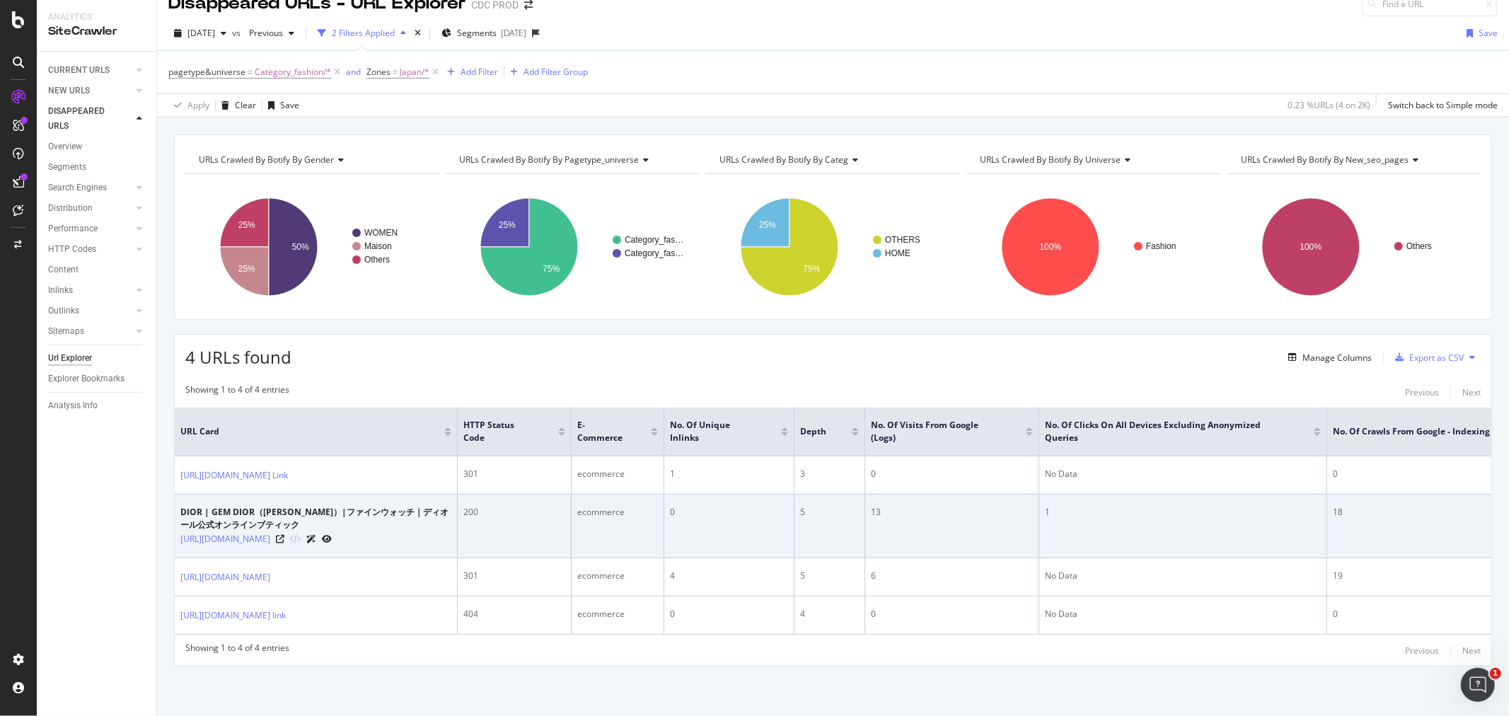
scroll to position [75, 0]
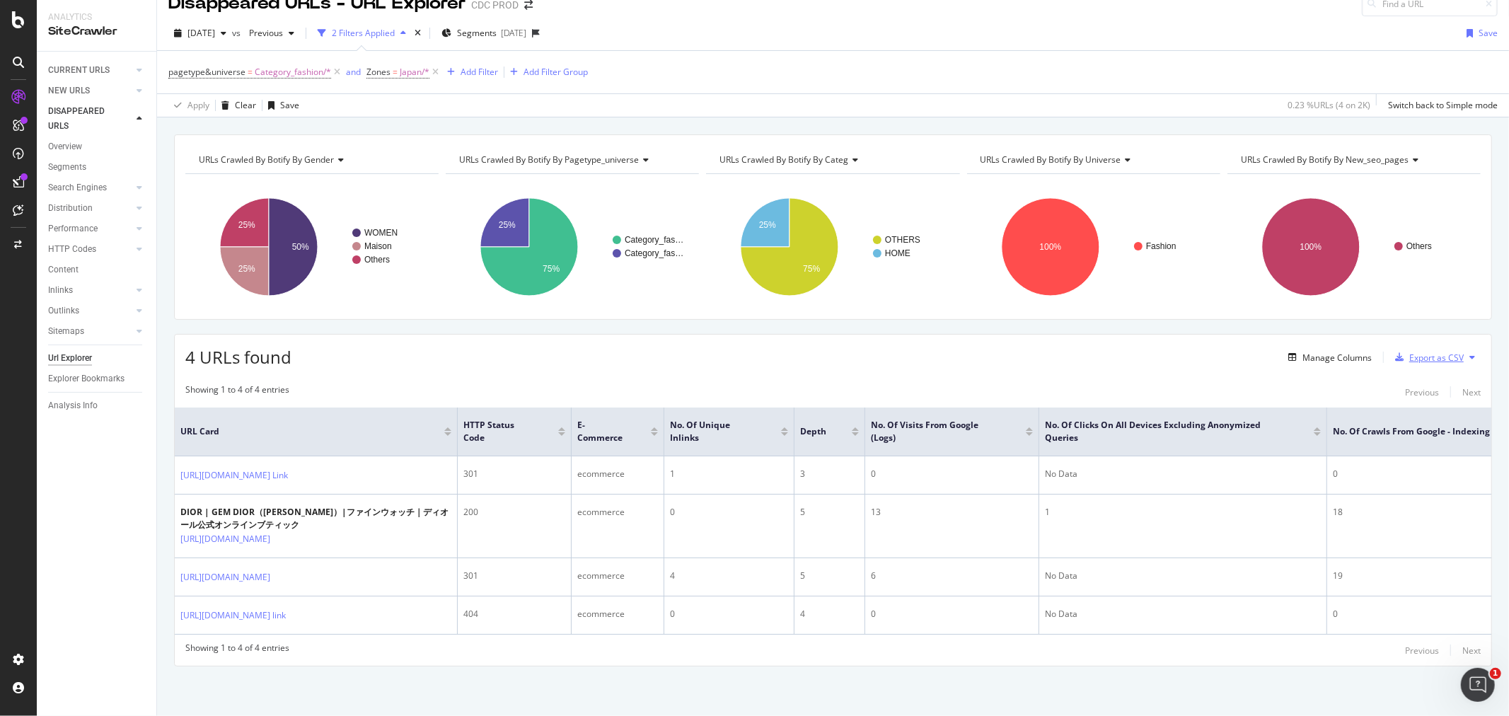
click at [1410, 352] on div "Export as CSV" at bounding box center [1437, 358] width 54 height 12
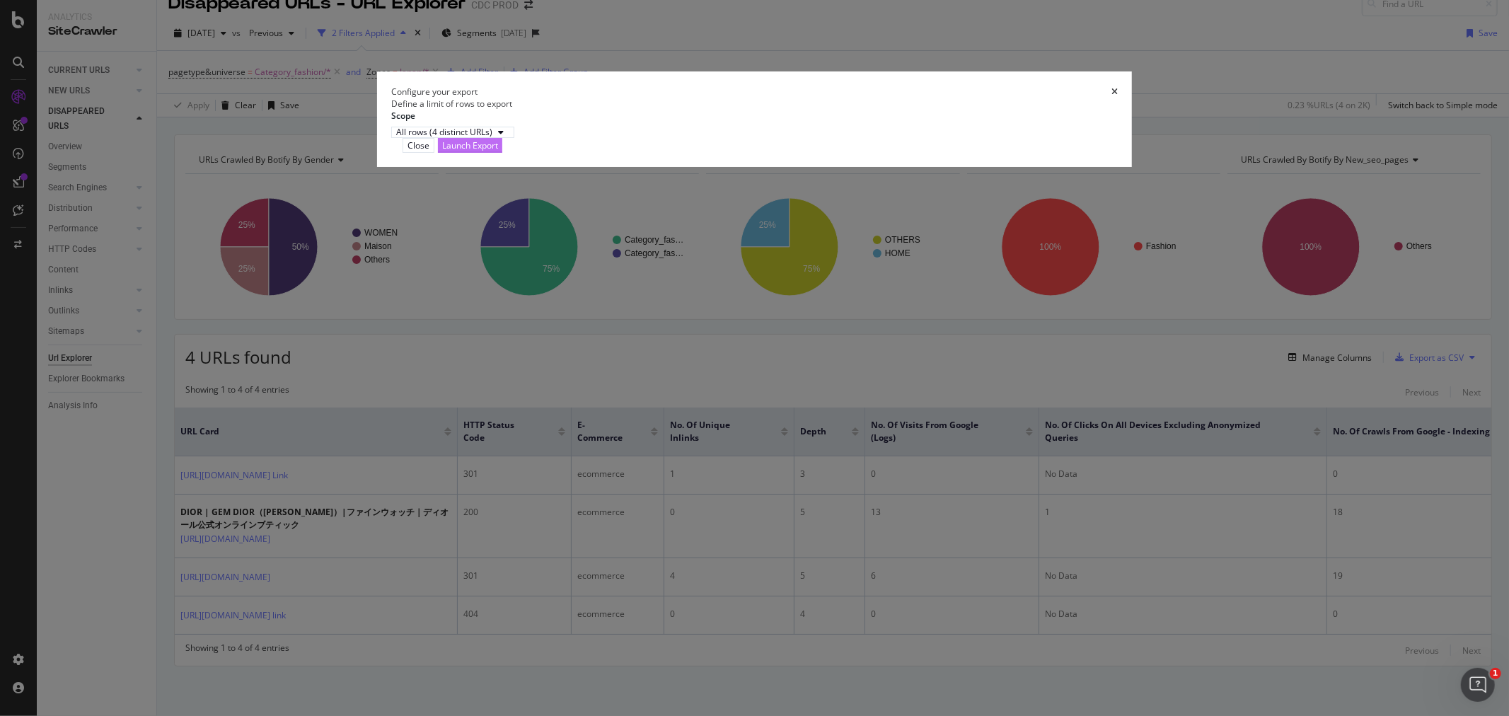
click at [498, 151] on div "Launch Export" at bounding box center [470, 145] width 56 height 12
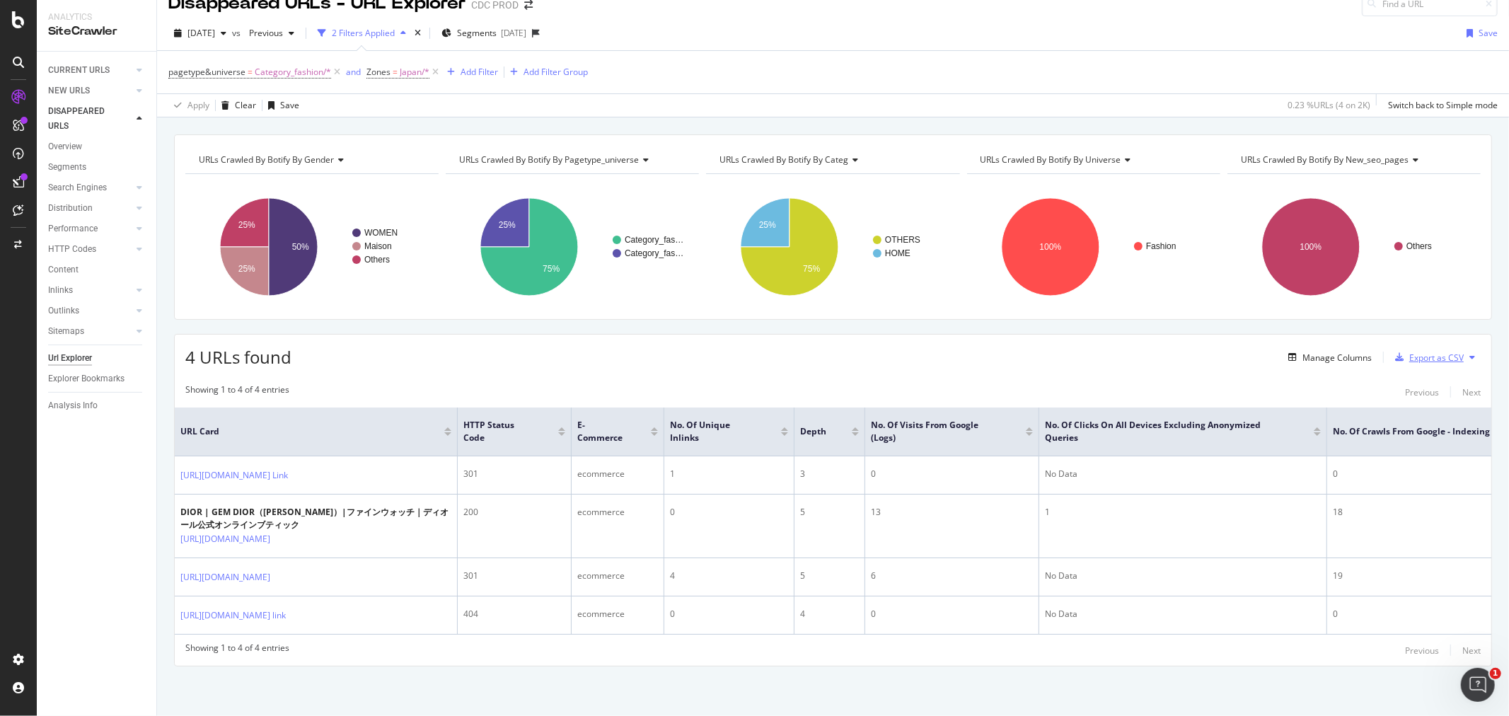
scroll to position [0, 0]
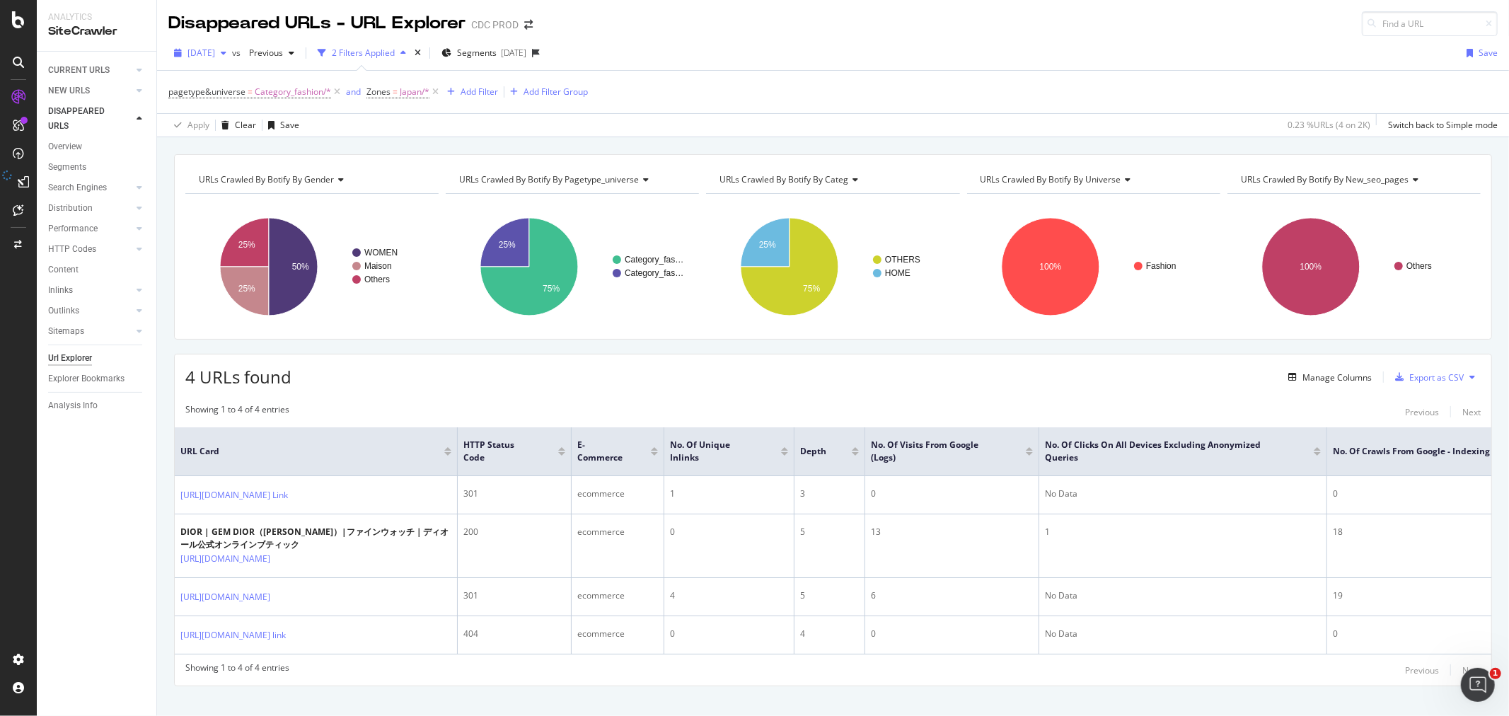
click at [215, 51] on span "2025 Aug. 1st" at bounding box center [202, 53] width 28 height 12
click at [241, 102] on div "2025 Aug. 8th" at bounding box center [227, 104] width 76 height 13
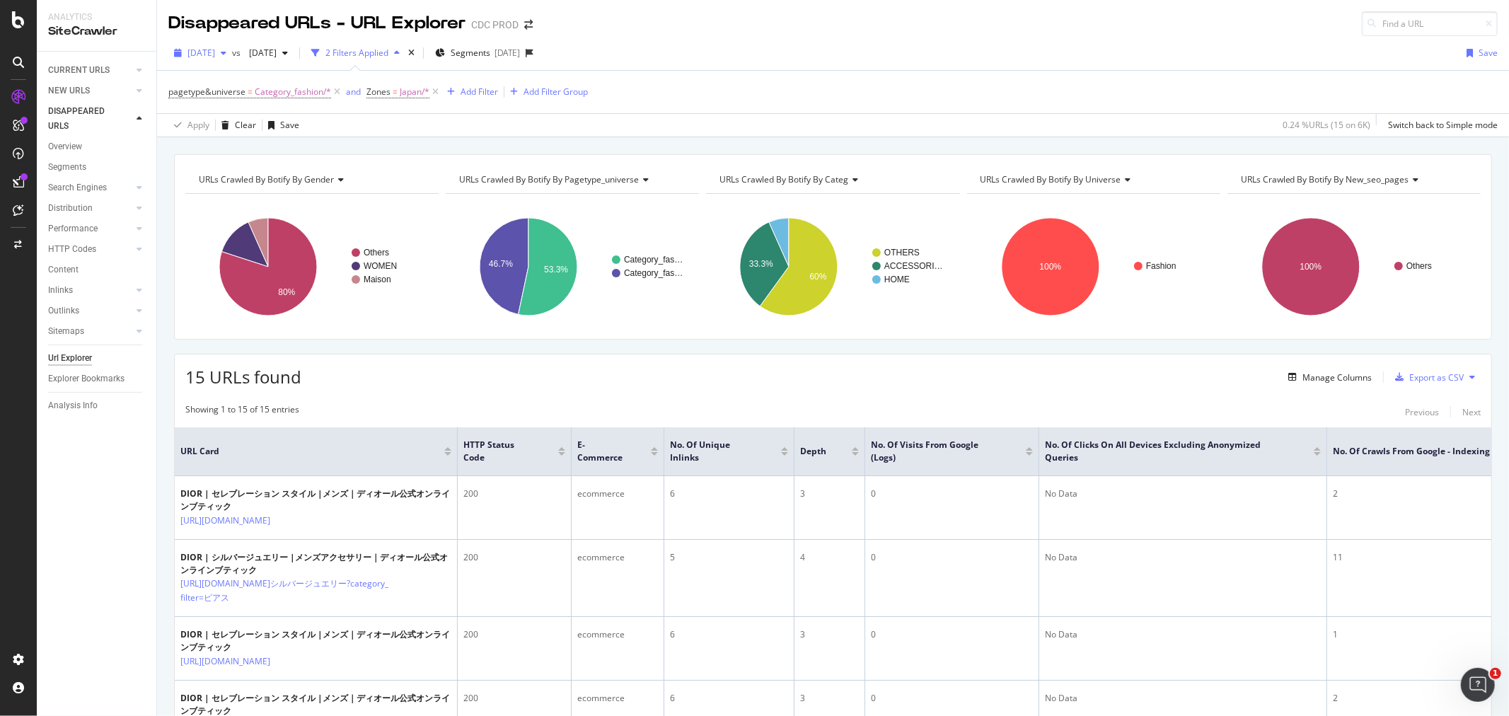
click at [215, 53] on span "2025 Aug. 8th" at bounding box center [202, 53] width 28 height 12
click at [277, 54] on span "2025 Jul. 25th" at bounding box center [259, 53] width 33 height 12
click at [771, 48] on div "2025 Aug. 8th vs 2025 Jul. 25th 2 Filters Applied Segments 2025-08-25 Save" at bounding box center [833, 56] width 1352 height 28
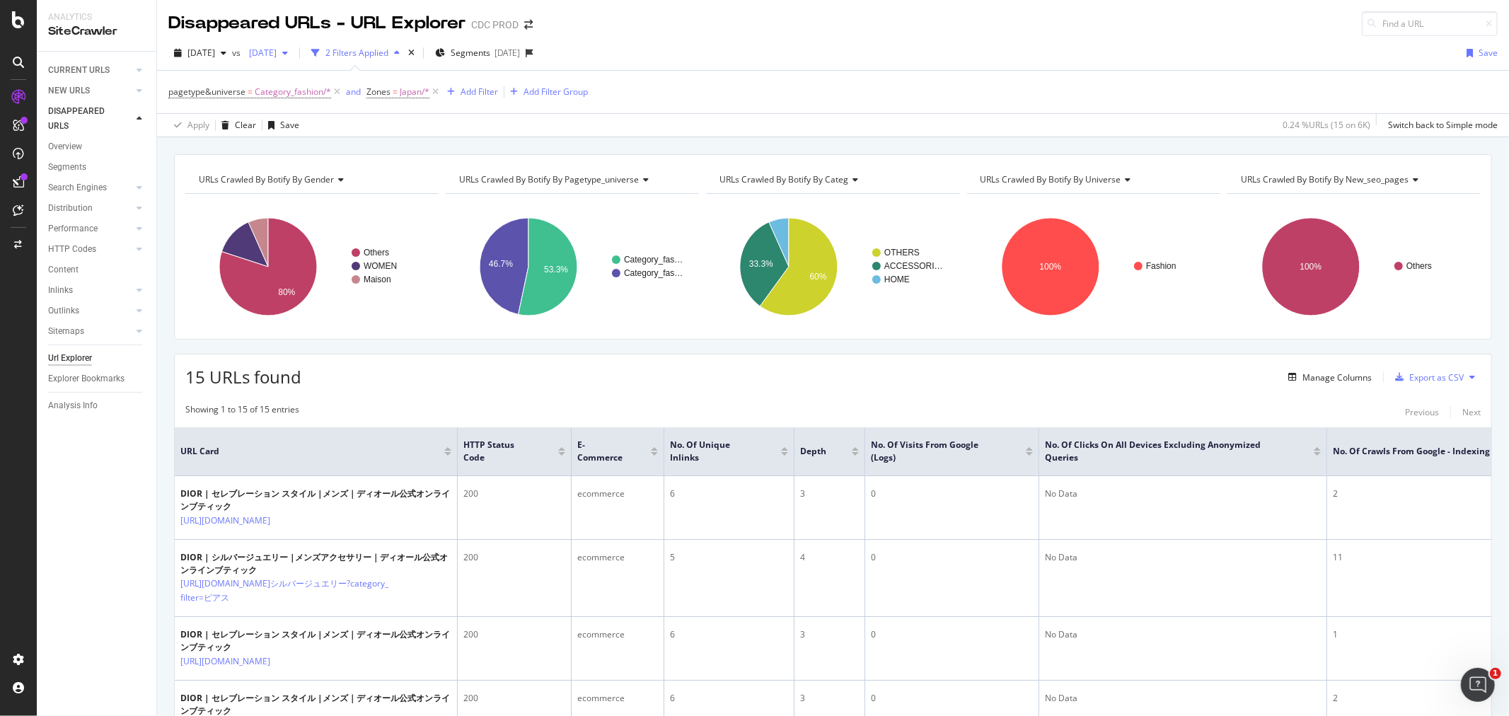
click at [277, 52] on span "2025 Jul. 25th" at bounding box center [259, 53] width 33 height 12
click at [324, 132] on div "2025 Aug. 1st" at bounding box center [310, 130] width 76 height 13
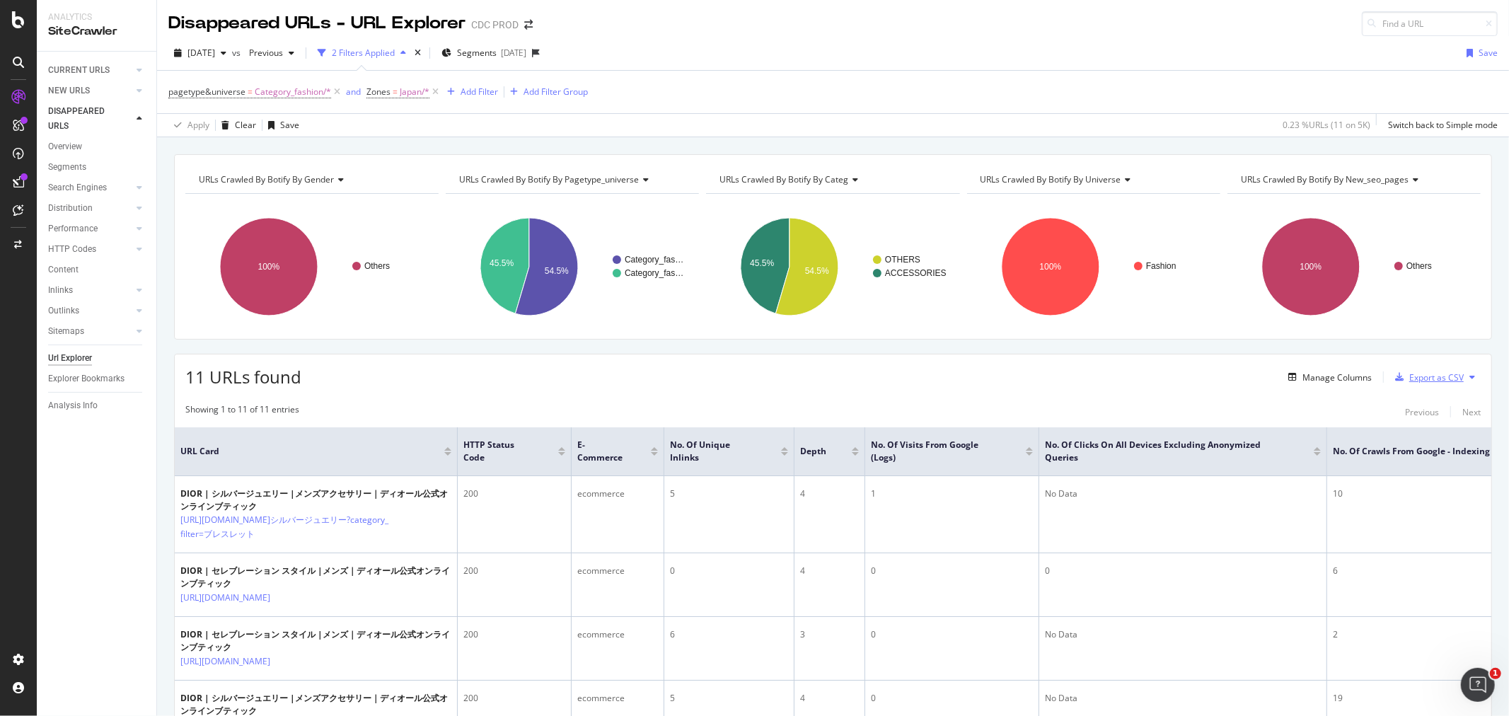
click at [1410, 384] on div "Export as CSV" at bounding box center [1437, 377] width 54 height 12
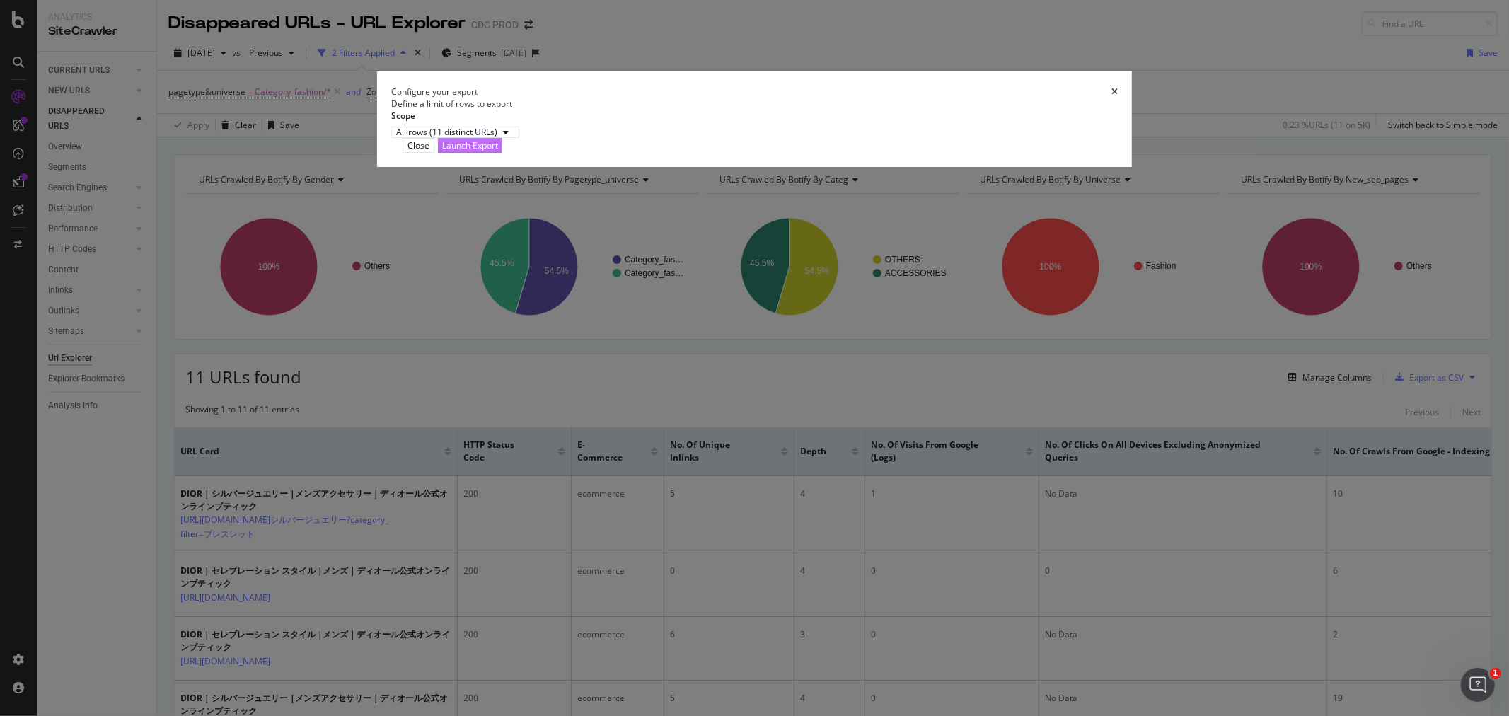
click at [498, 151] on div "Launch Export" at bounding box center [470, 145] width 56 height 12
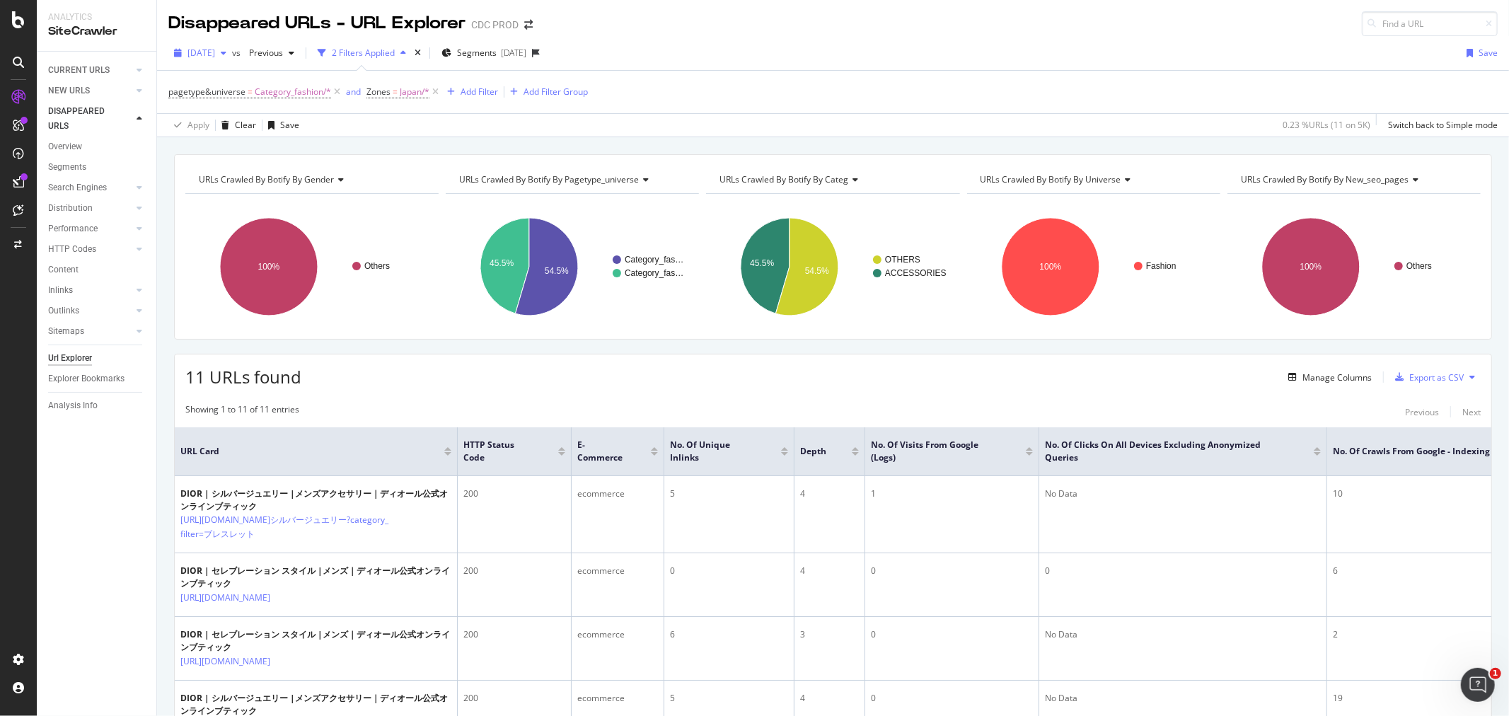
click at [215, 51] on span "2025 Aug. 8th" at bounding box center [202, 53] width 28 height 12
click at [225, 157] on div "2025 Aug. 15th" at bounding box center [227, 156] width 76 height 13
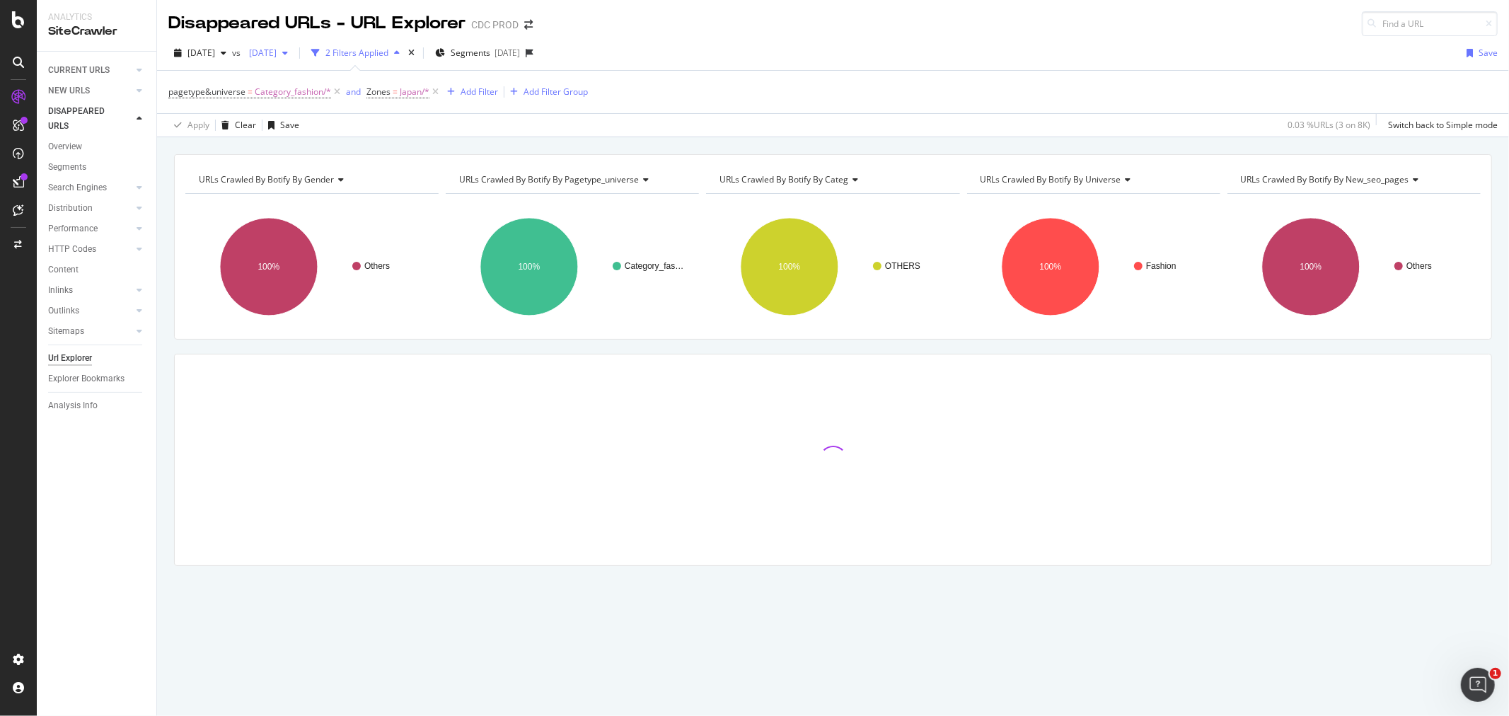
click at [277, 57] on span "2025 Aug. 1st" at bounding box center [259, 53] width 33 height 12
click at [340, 180] on div "2025 Aug. 8th" at bounding box center [314, 182] width 76 height 13
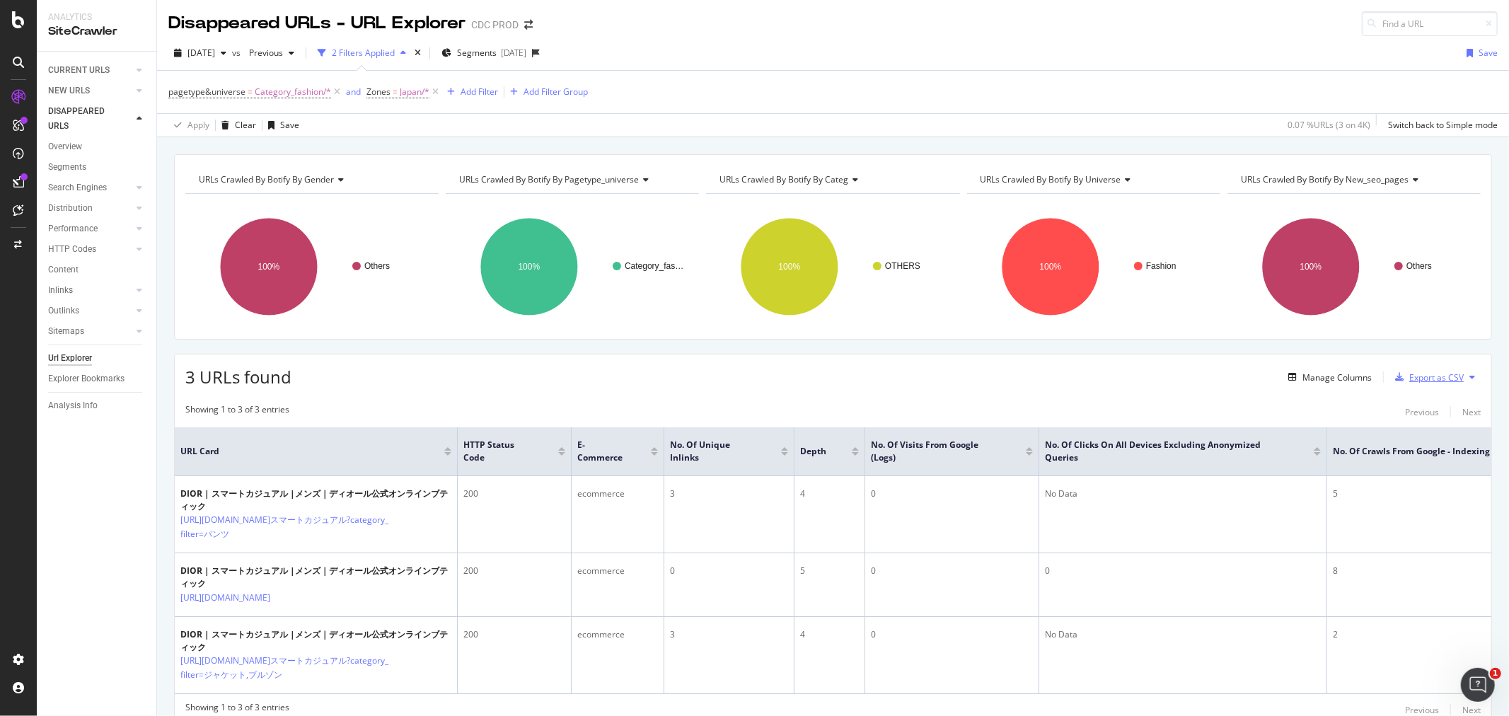
click at [1421, 384] on div "Export as CSV" at bounding box center [1427, 377] width 74 height 21
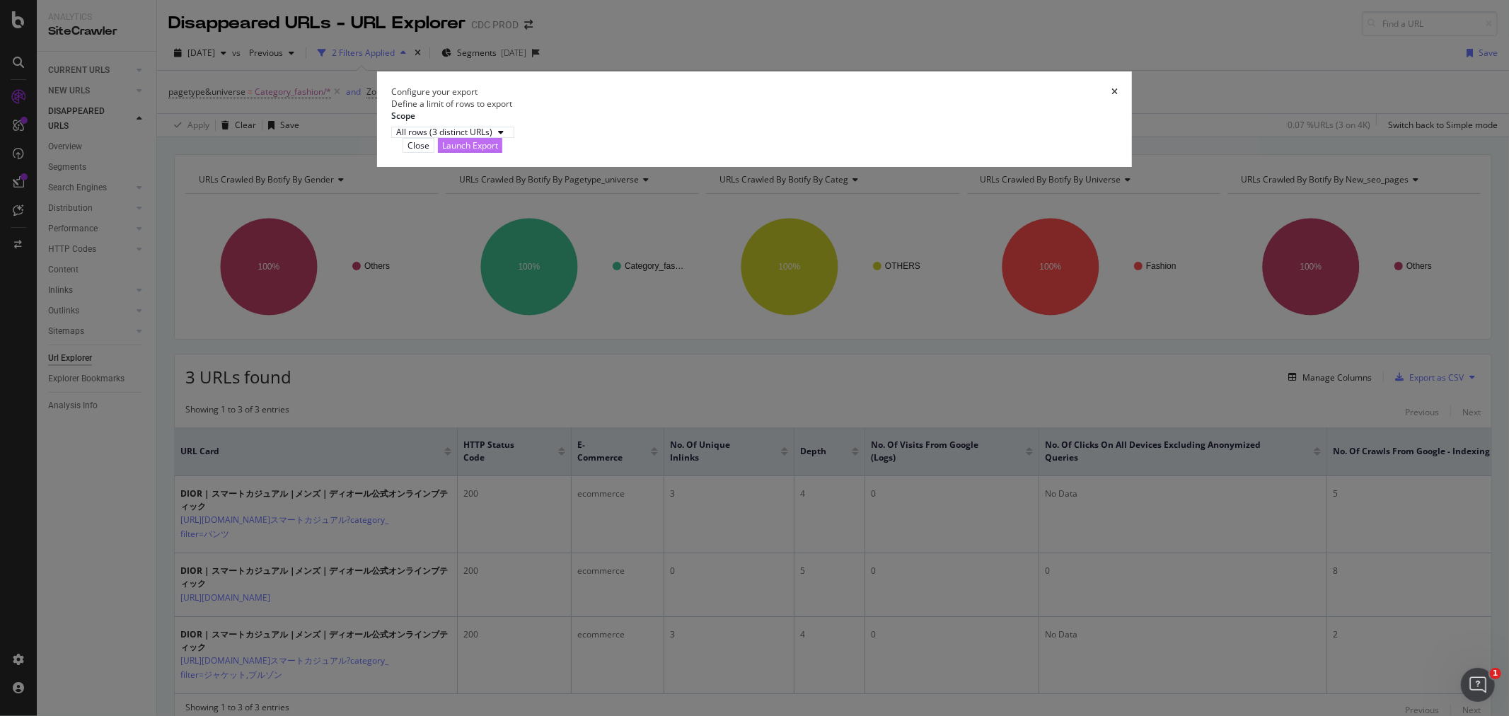
click at [498, 151] on div "Launch Export" at bounding box center [470, 145] width 56 height 12
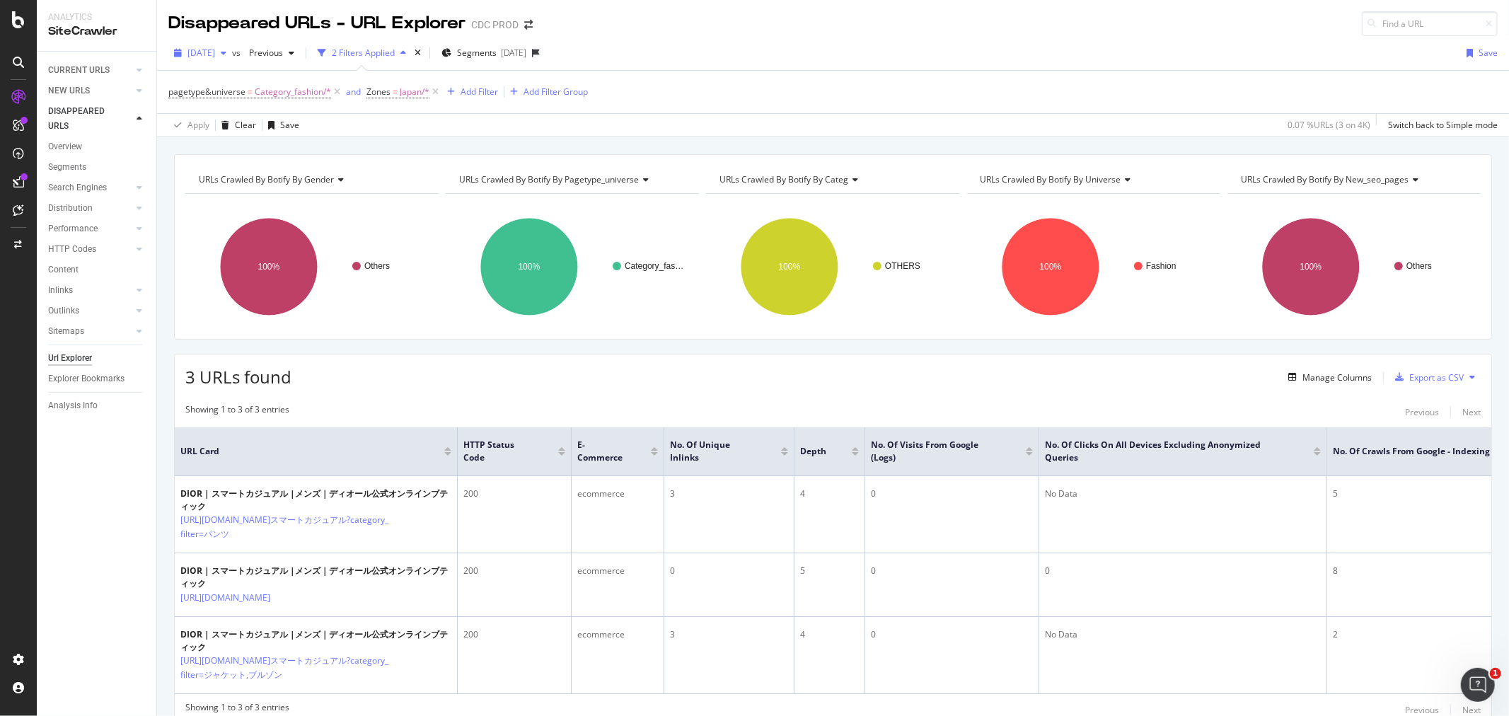
click at [215, 52] on span "2025 Aug. 15th" at bounding box center [202, 53] width 28 height 12
click at [238, 108] on div "2025 Aug. 29th" at bounding box center [227, 104] width 76 height 13
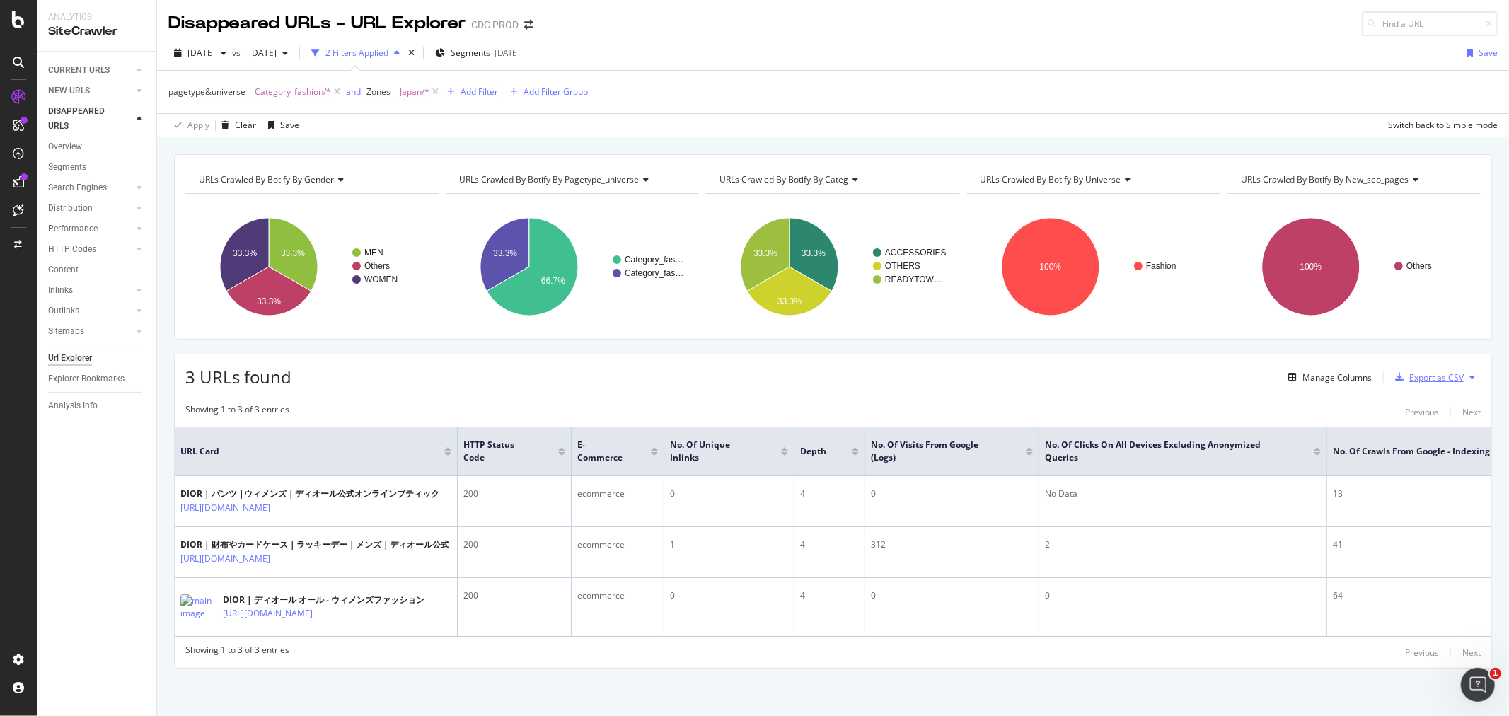
click at [1445, 379] on div "Export as CSV" at bounding box center [1437, 377] width 54 height 12
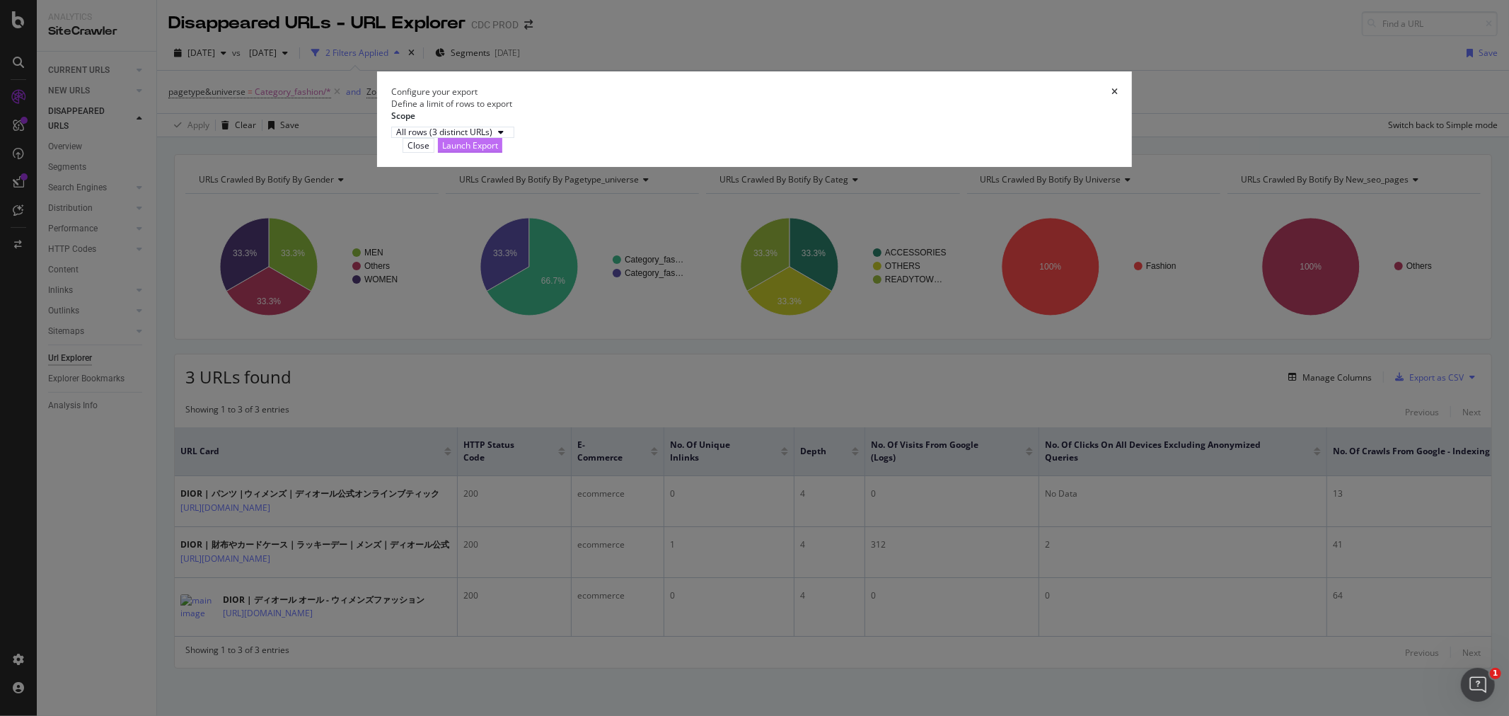
click at [498, 151] on div "Launch Export" at bounding box center [470, 145] width 56 height 12
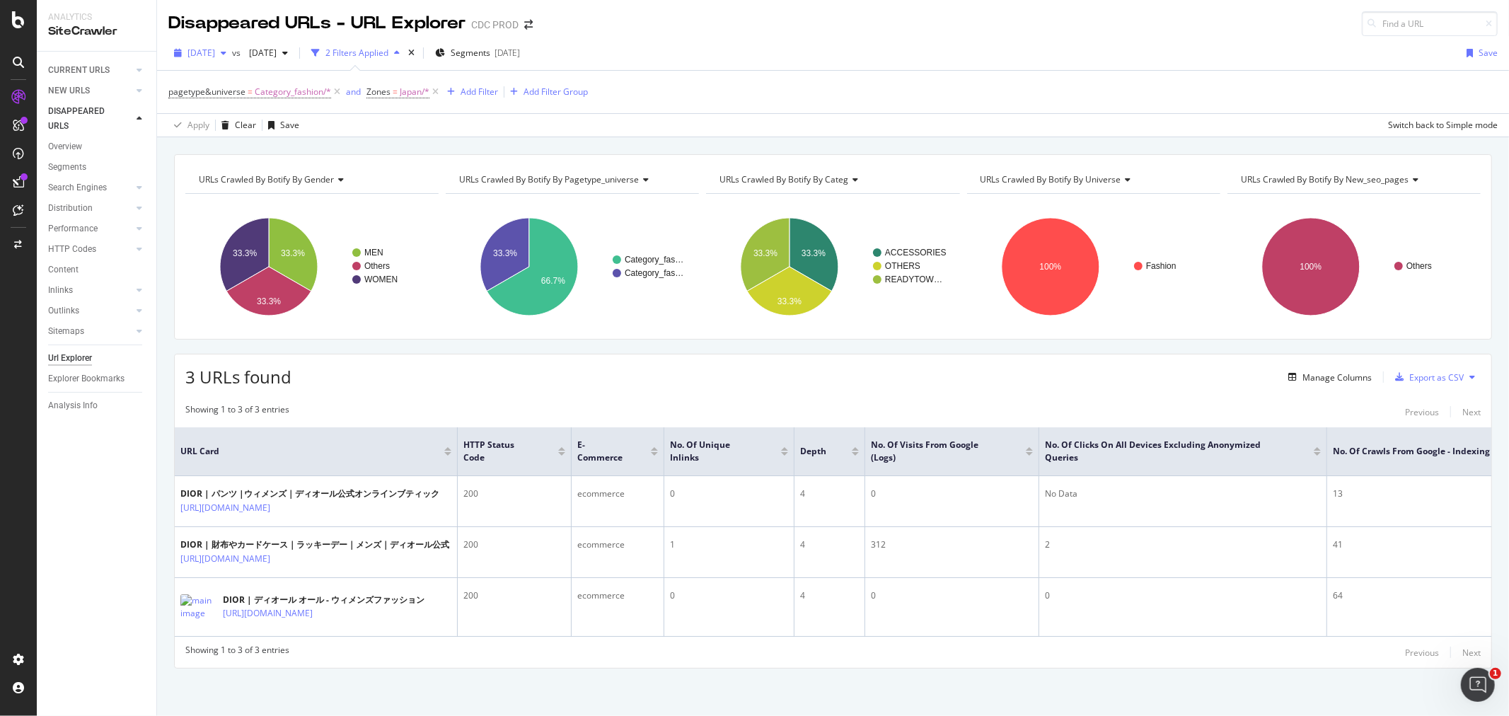
click at [215, 47] on span "2025 Aug. 29th" at bounding box center [202, 53] width 28 height 12
click at [277, 53] on span "2025 Aug. 8th" at bounding box center [259, 53] width 33 height 12
click at [338, 129] on div "2025 Aug. 22nd" at bounding box center [314, 130] width 76 height 13
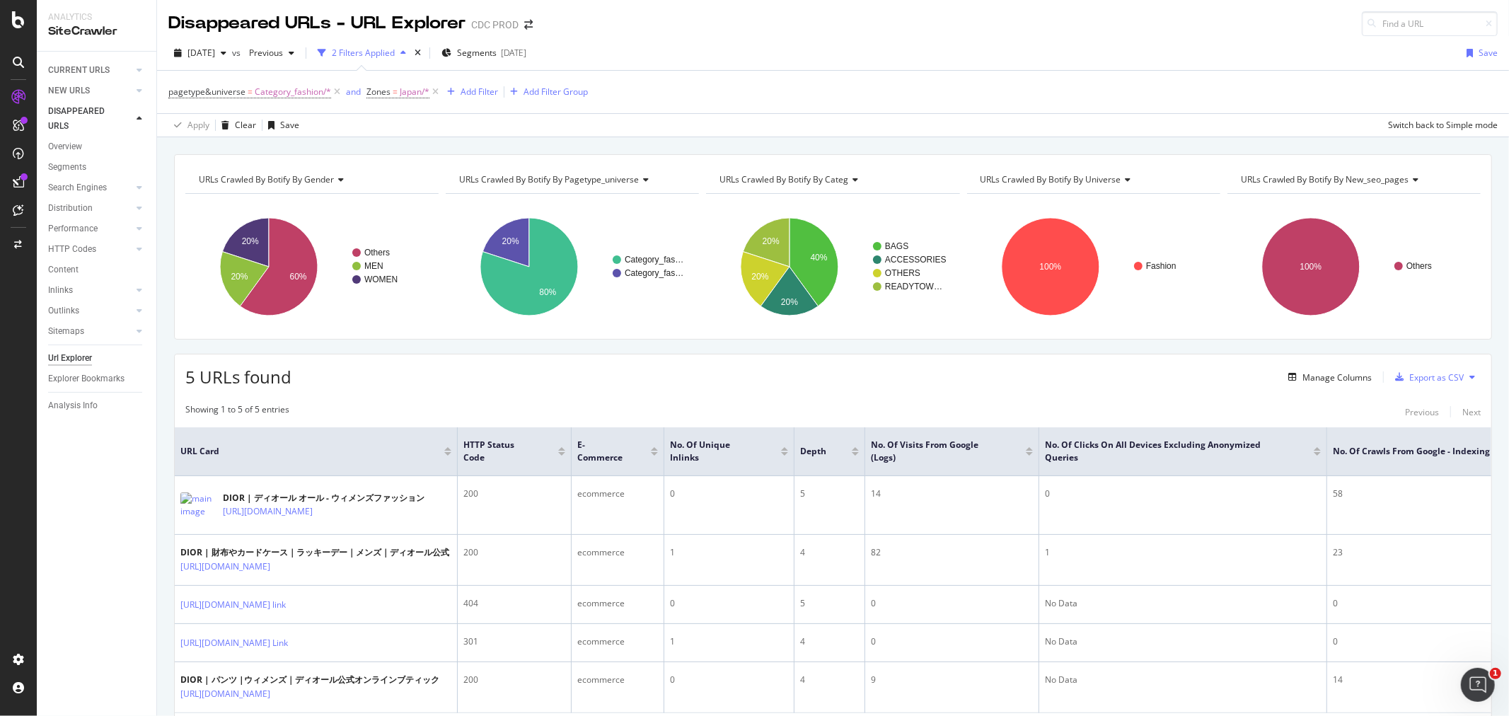
click at [88, 60] on div "CURRENT URLS" at bounding box center [102, 70] width 108 height 21
click at [103, 69] on div "CURRENT URLS" at bounding box center [79, 70] width 62 height 15
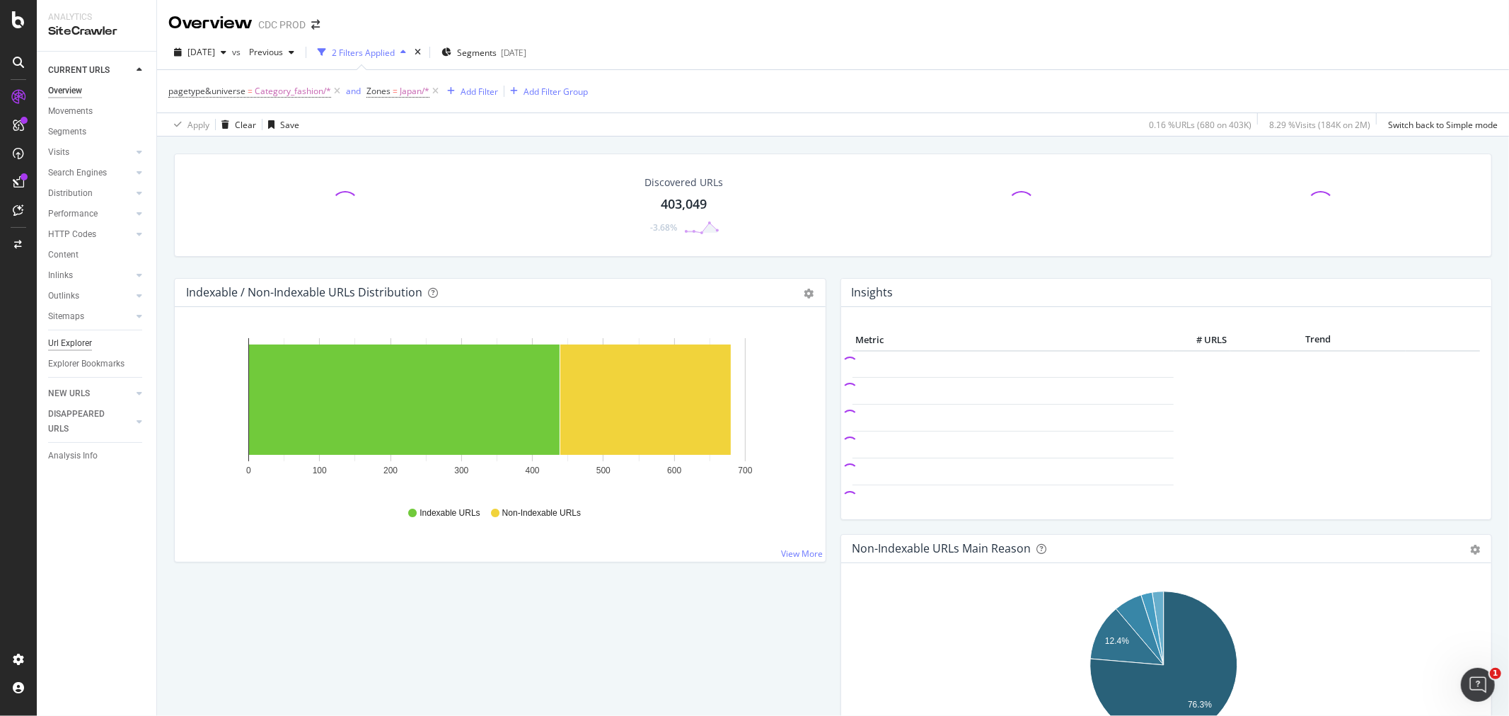
click at [72, 349] on div "Url Explorer" at bounding box center [70, 343] width 44 height 15
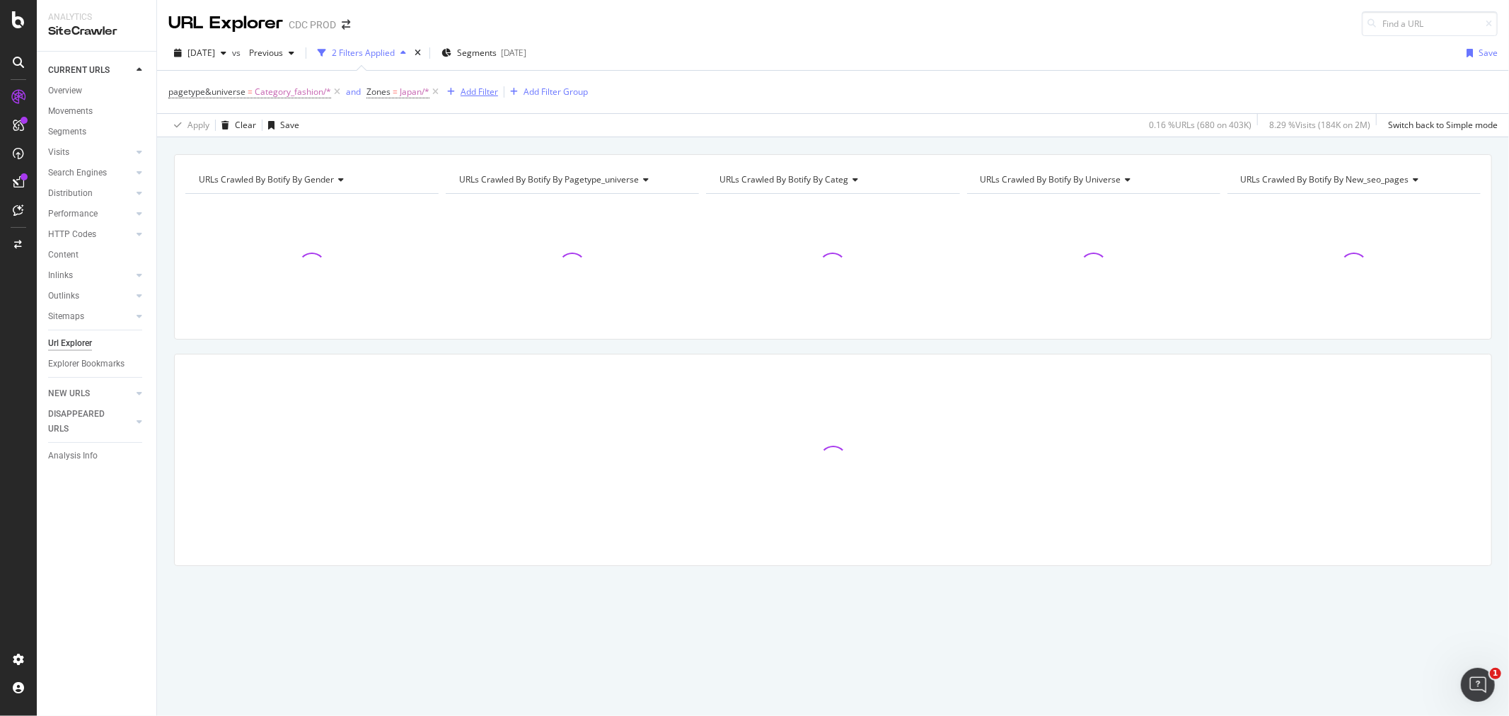
click at [472, 96] on div "Add Filter" at bounding box center [480, 92] width 38 height 12
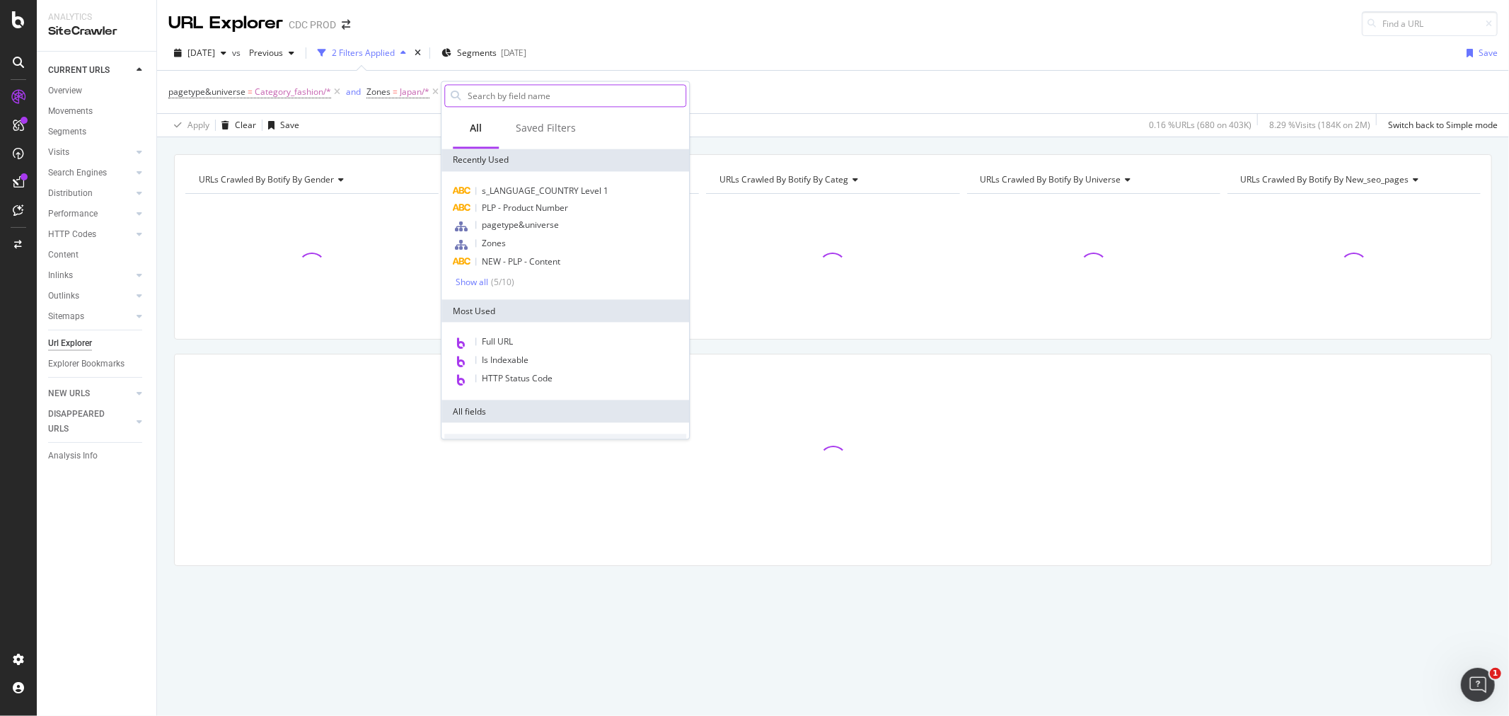
click at [491, 96] on input "text" at bounding box center [575, 95] width 219 height 21
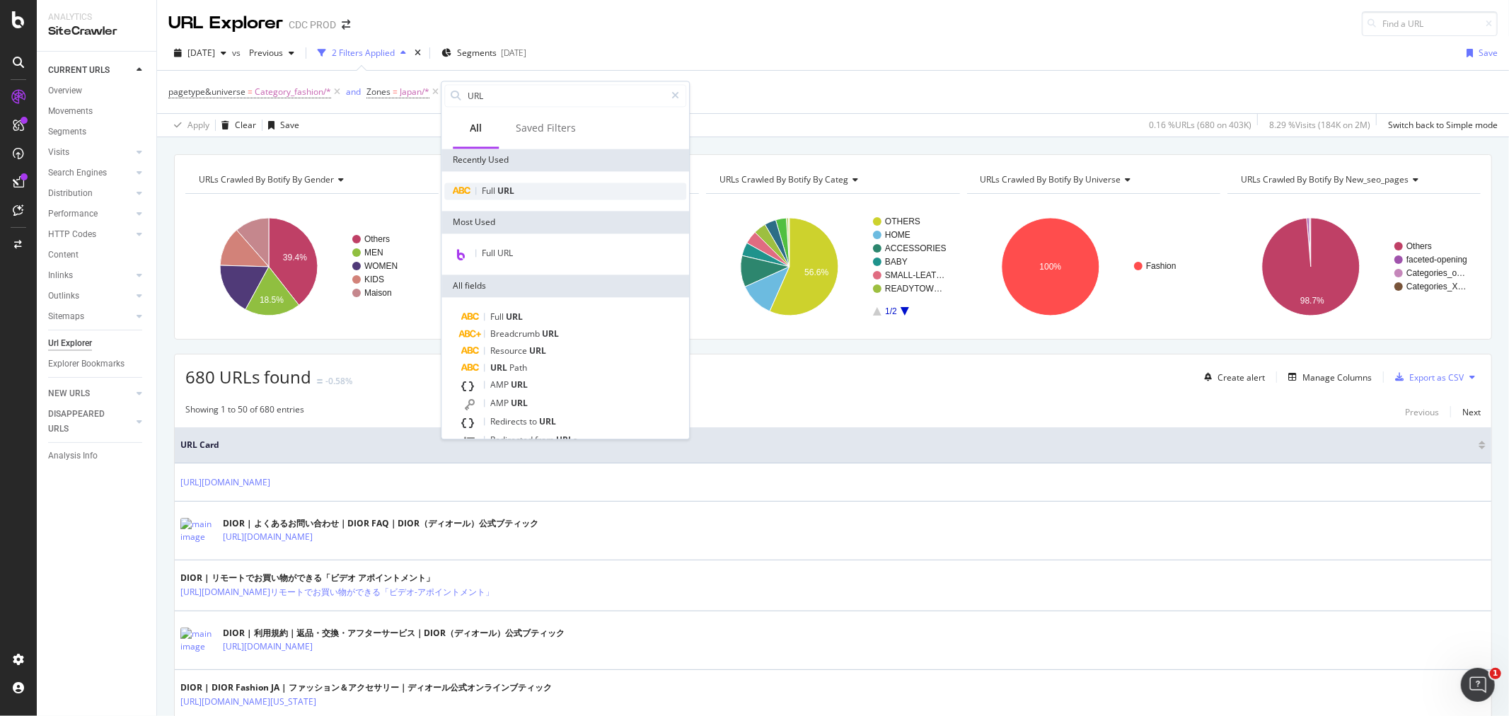
type input "URL"
click at [504, 193] on span "URL" at bounding box center [505, 191] width 17 height 12
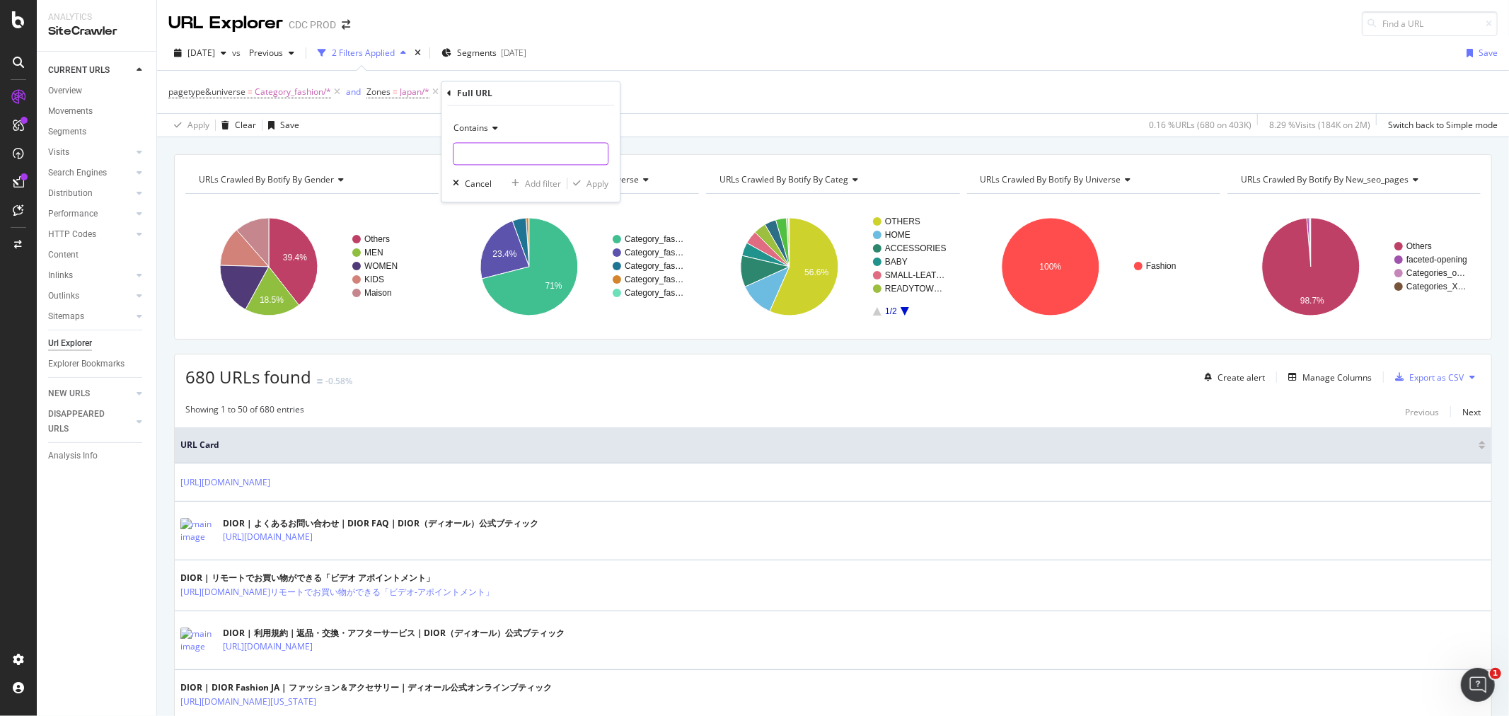
click at [483, 149] on input "text" at bounding box center [531, 154] width 154 height 23
paste input "https://www.dior.com/ja_jp/fashion/%E3%83%A1%E3%83%B3%E3%82%B9%E3%82%99%E3%83%9…"
type input "https://www.dior.com/ja_jp/fashion/%E3%83%A1%E3%83%B3%E3%82%B9%E3%82%99%E3%83%9…"
click at [592, 186] on div "Apply" at bounding box center [598, 184] width 22 height 12
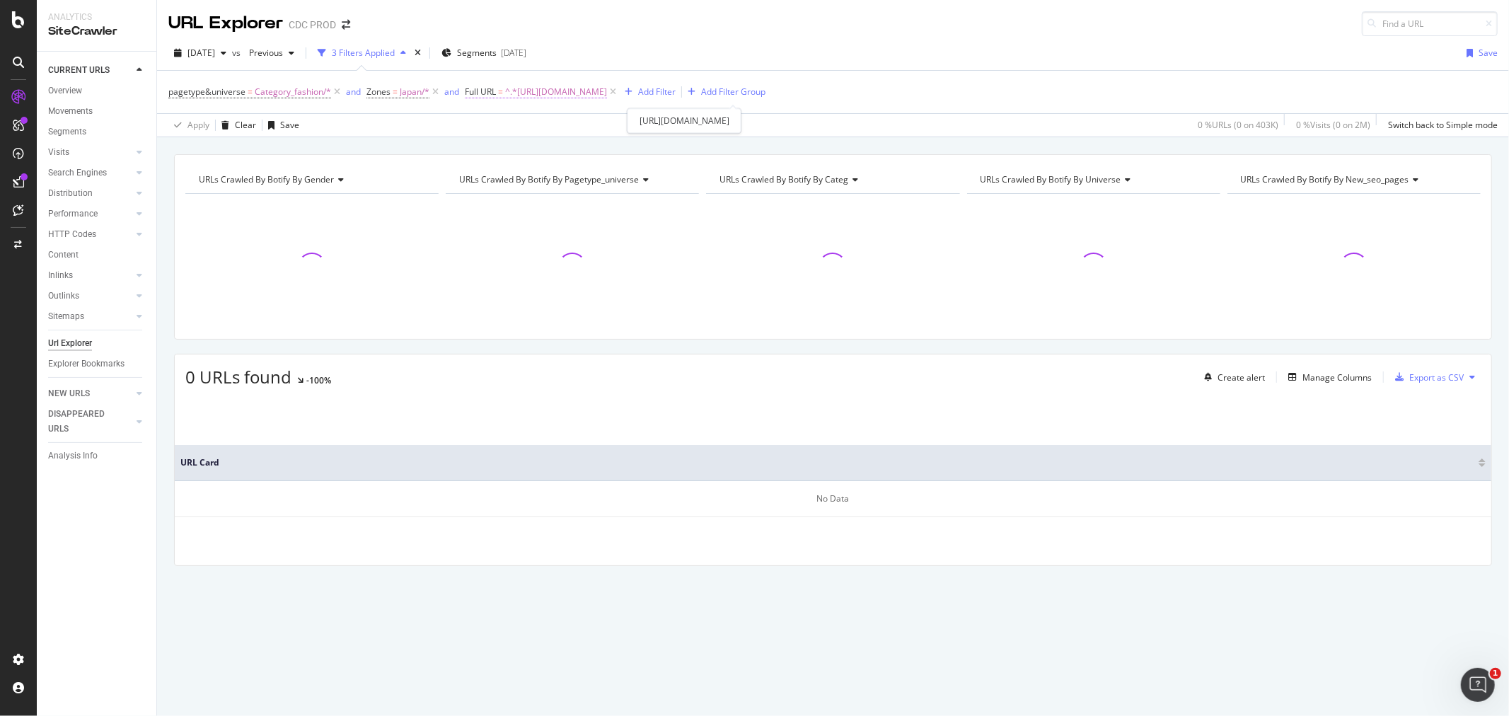
click at [607, 93] on span "^.*https://www.dior.com/ja_jp/fashion/%E3%83%A1%E3%83%B3%E3%82%B9%E3%82%99%E3%8…" at bounding box center [556, 92] width 102 height 20
click at [538, 144] on input "https://www.dior.com/ja_jp/fashion/%E3%83%A1%E3%83%B3%E3%82%B9%E3%82%99%E3%83%9…" at bounding box center [545, 151] width 134 height 23
click at [555, 144] on input "https://www.dior.com/ja_jp/fashion/%E3%83%A1%E3%83%B3%E3%82%B9%E3%82%99%E3%83%9…" at bounding box center [545, 151] width 134 height 23
click at [699, 51] on div "2025 Aug. 29th vs Previous 3 Filters Applied Segments 2025-08-27 Save" at bounding box center [833, 56] width 1352 height 28
click at [562, 96] on span "^.*https://www.dior.com/ja_jp/fashion/%E3%83%A1%E3%83%B3%E3%82%B9%E3%82%99%E3%8…" at bounding box center [556, 92] width 102 height 20
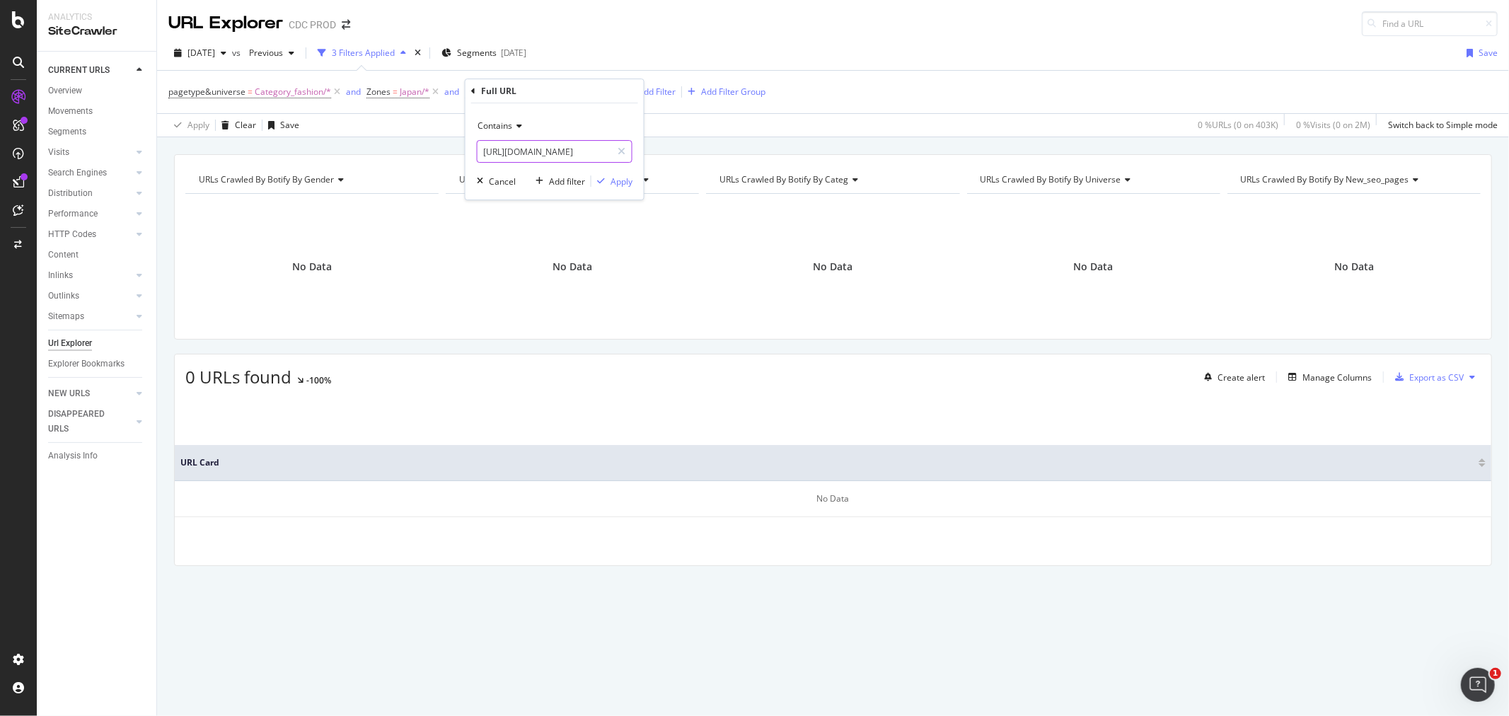
click at [535, 156] on input "https://www.dior.com/ja_jp/fashion/%E3%83%A1%E3%83%B3%E3%82%B9%E3%82%99%E3%83%9…" at bounding box center [545, 151] width 134 height 23
paste input "メンズファッション/財布-革小物"
type input "https://www.dior.com/ja_jp/fashion/メンズファッション/財布-革小物/luckyday-wallet-accessories"
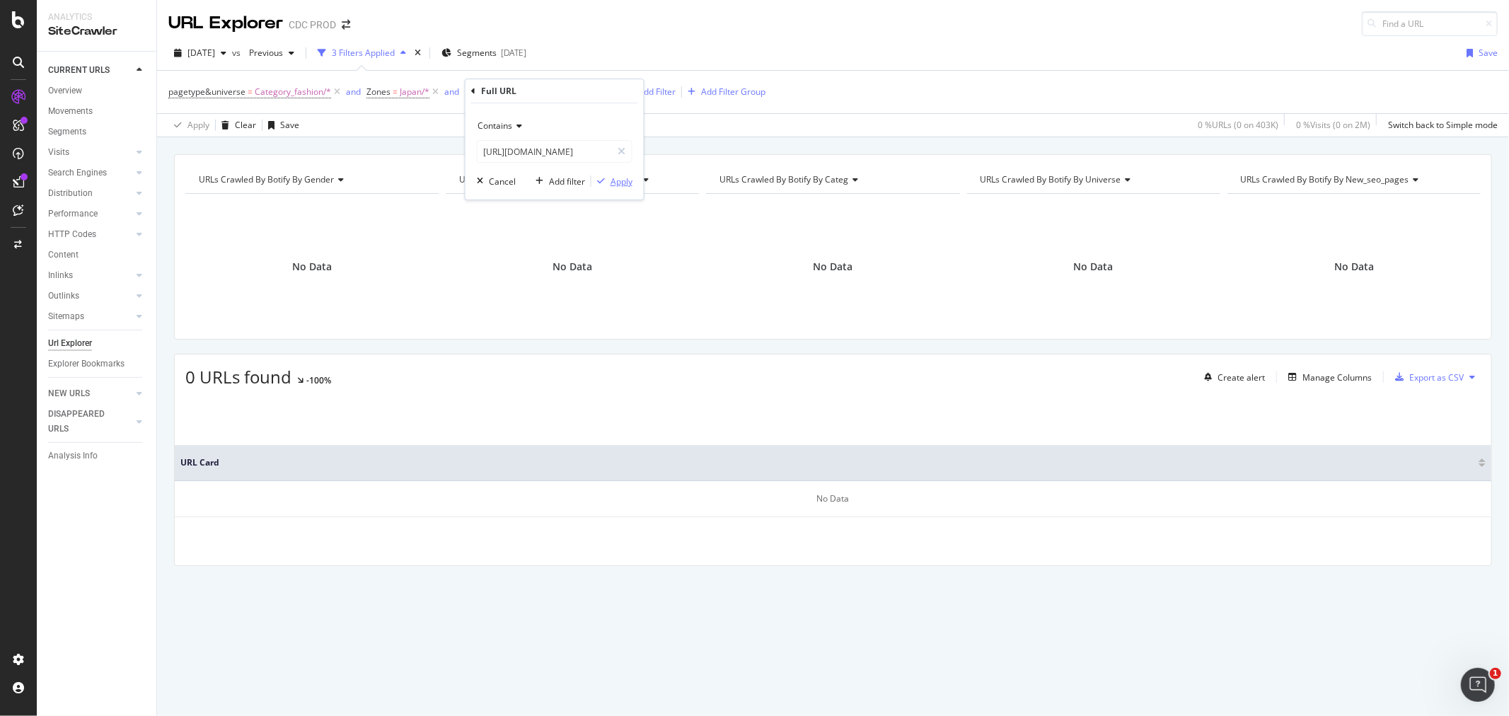
click at [630, 180] on div "Apply" at bounding box center [622, 181] width 22 height 12
click at [597, 88] on span "^.*https://www.dior.com/ja_jp/fashion/メンズファッション/財布-革小物/luckyday-wallet-accesso…" at bounding box center [556, 92] width 102 height 20
click at [565, 149] on input "https://www.dior.com/ja_jp/fashion/メンズファッション/財布-革小物/luckyday-wallet-accessories" at bounding box center [545, 151] width 134 height 23
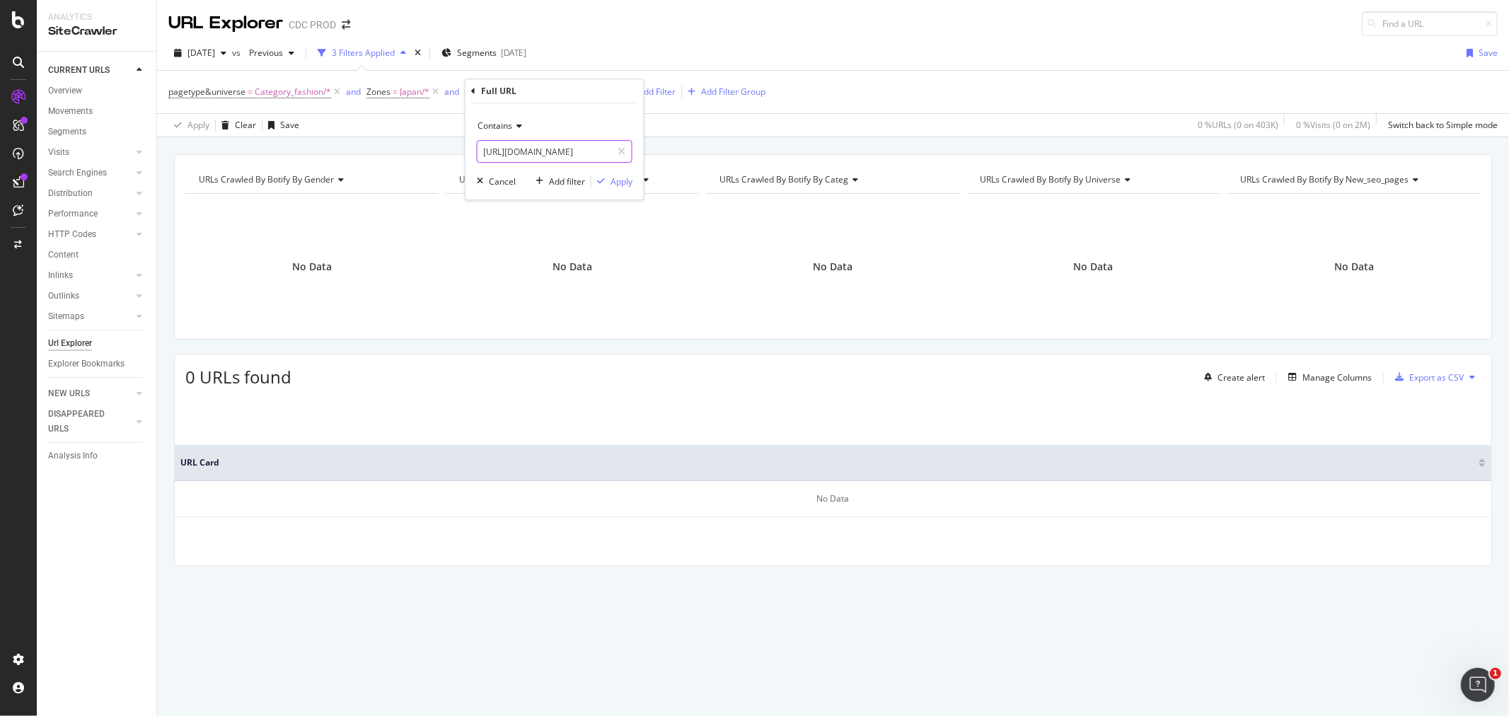
paste input "text"
click at [566, 166] on div "Contains Cancel Add filter Apply" at bounding box center [555, 151] width 178 height 96
click at [524, 149] on input "text" at bounding box center [555, 151] width 154 height 23
click at [507, 151] on input "text" at bounding box center [555, 151] width 154 height 23
paste input "https://www.dior.com/ja_jp/fashion/%E3%83%A1%E3%83%B3%E3%82%BA%E3%83%95%E3%82%A…"
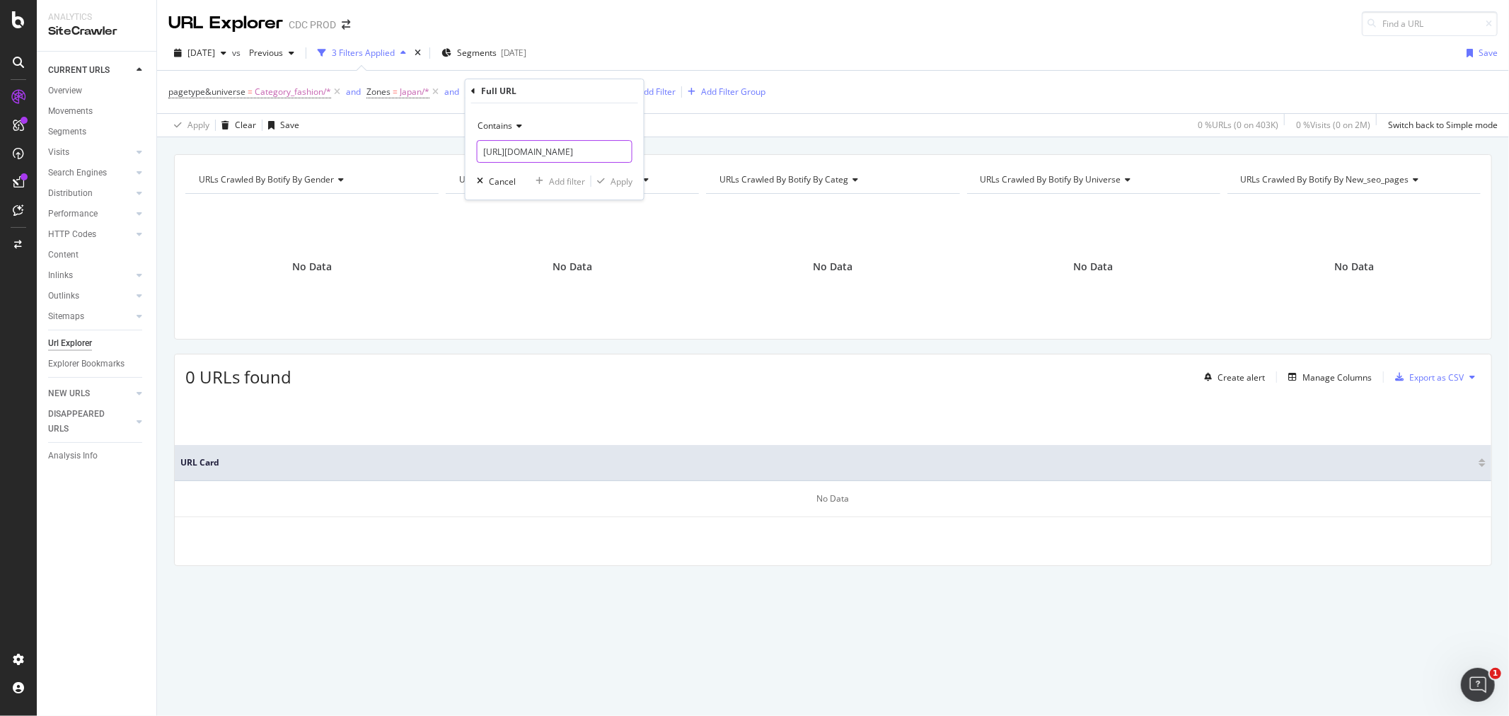
scroll to position [0, 1242]
type input "https://www.dior.com/ja_jp/fashion/%E3%83%A1%E3%83%B3%E3%82%BA%E3%83%95%E3%82%A…"
click at [611, 175] on div "Apply" at bounding box center [622, 181] width 22 height 12
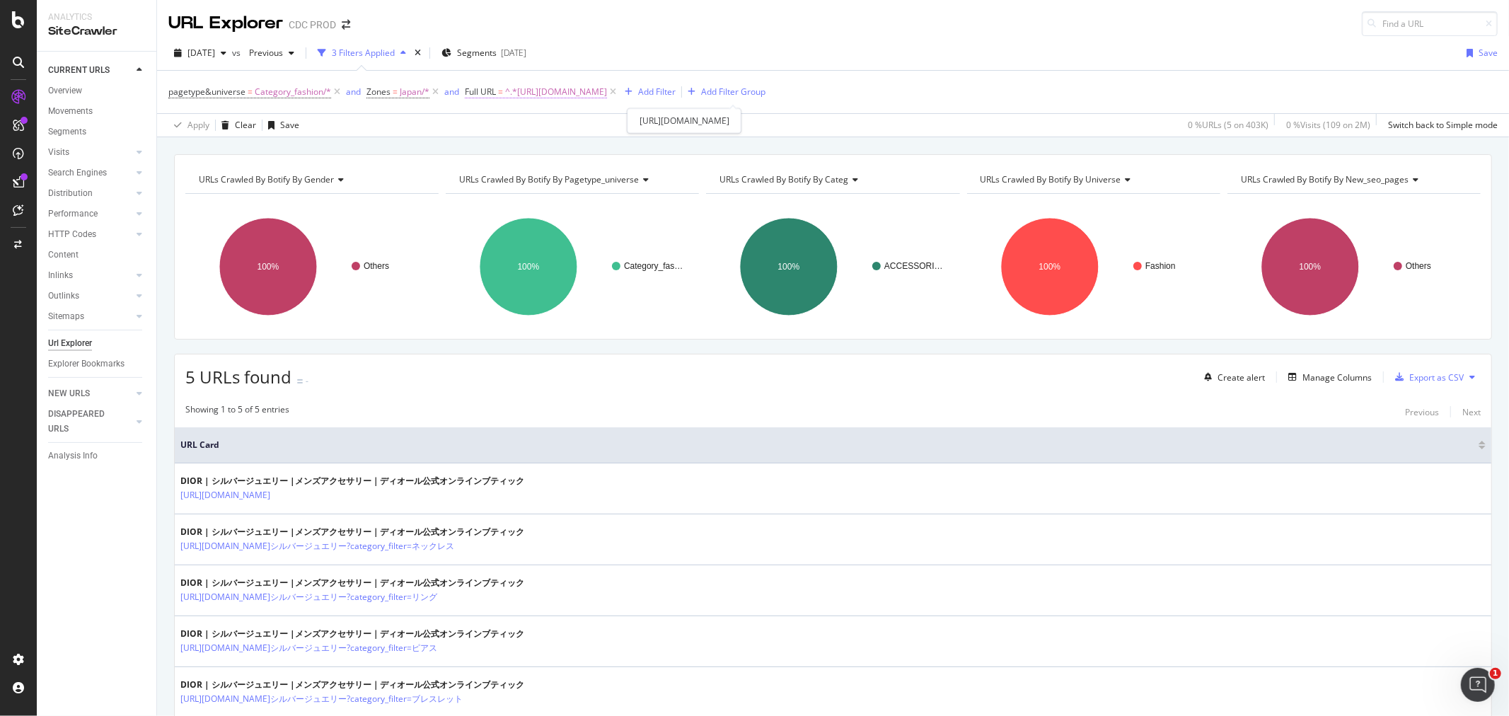
click at [607, 88] on span "^.*https://www.dior.com/ja_jp/fashion/%E3%83%A1%E3%83%B3%E3%82%BA%E3%83%95%E3%8…" at bounding box center [556, 92] width 102 height 20
click at [497, 124] on span "Contains" at bounding box center [495, 126] width 35 height 12
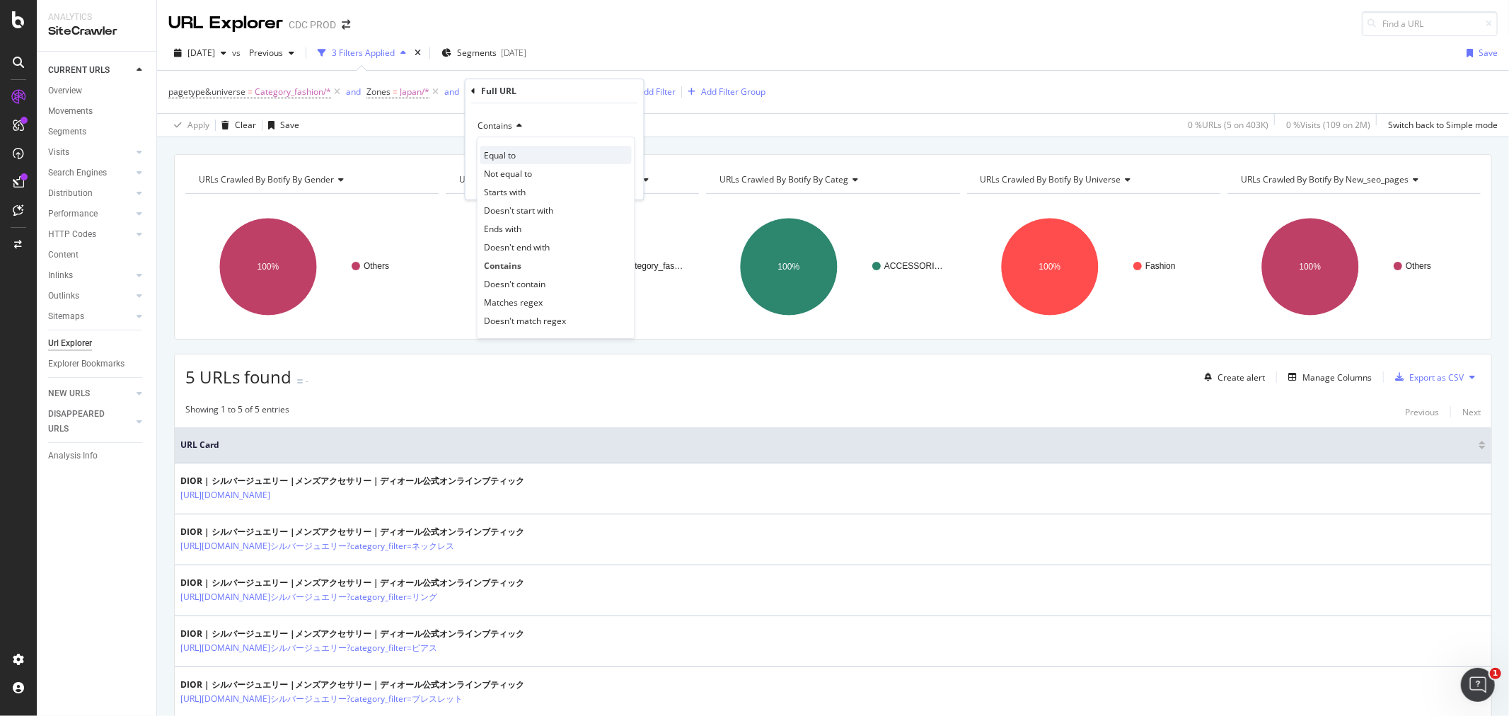
click at [511, 154] on span "Equal to" at bounding box center [500, 155] width 32 height 12
click at [628, 185] on div "Apply" at bounding box center [622, 181] width 22 height 12
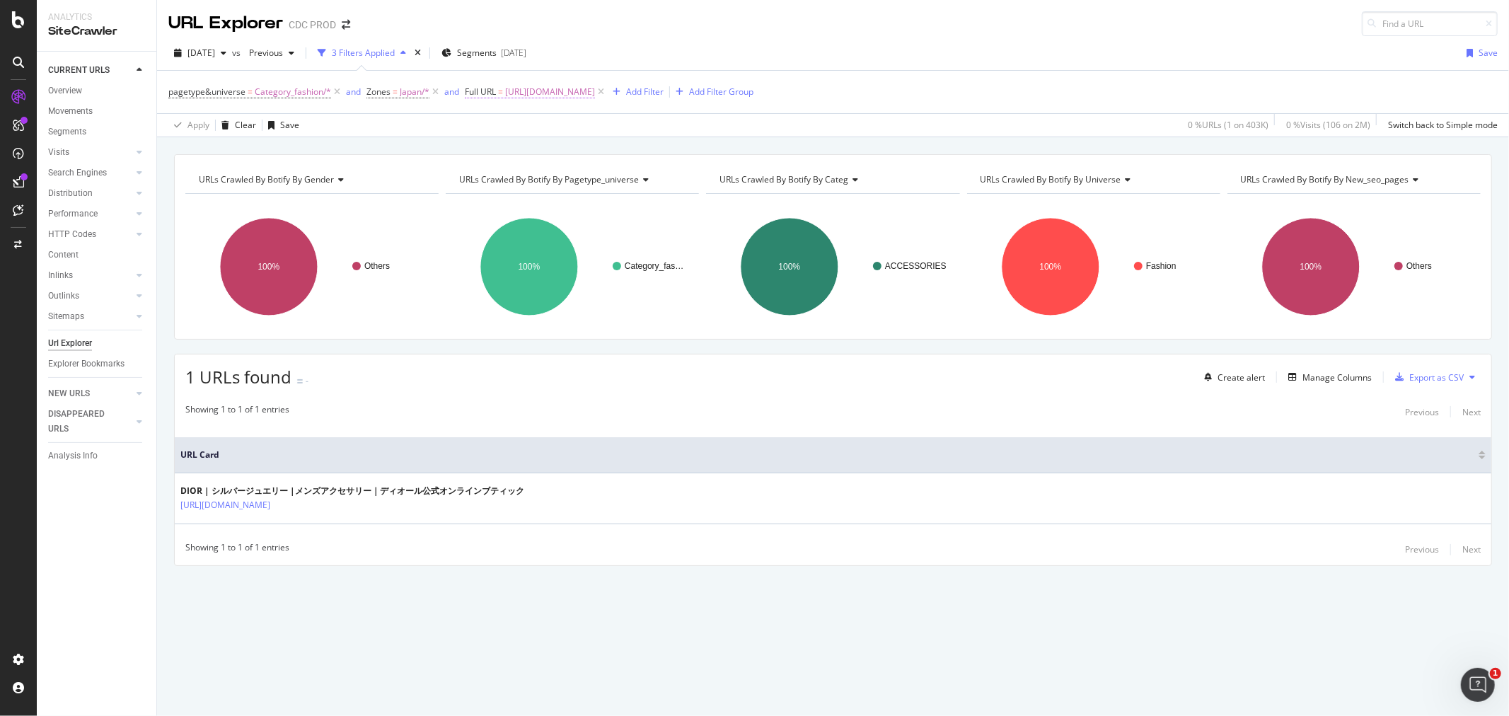
click at [595, 87] on span "https://www.dior.com/ja_jp/fashion/%E3%83%A1%E3%83%B3%E3%82%BA%E3%83%95%E3%82%A…" at bounding box center [550, 92] width 90 height 20
click at [556, 152] on input "https://www.dior.com/ja_jp/fashion/%E3%83%A1%E3%83%B3%E3%82%BA%E3%83%95%E3%82%A…" at bounding box center [545, 151] width 134 height 23
paste input "2%A6%E3%82%A3%E3%83%A1%E3%83%B3%E3%82%B9%E3%82%99%E3%83%95%E3%82%A1%E3%83%83%E3…"
type input "https://www.dior.com/ja_jp/fashion/%E3%82%A6%E3%82%A3%E3%83%A1%E3%83%B3%E3%82%B…"
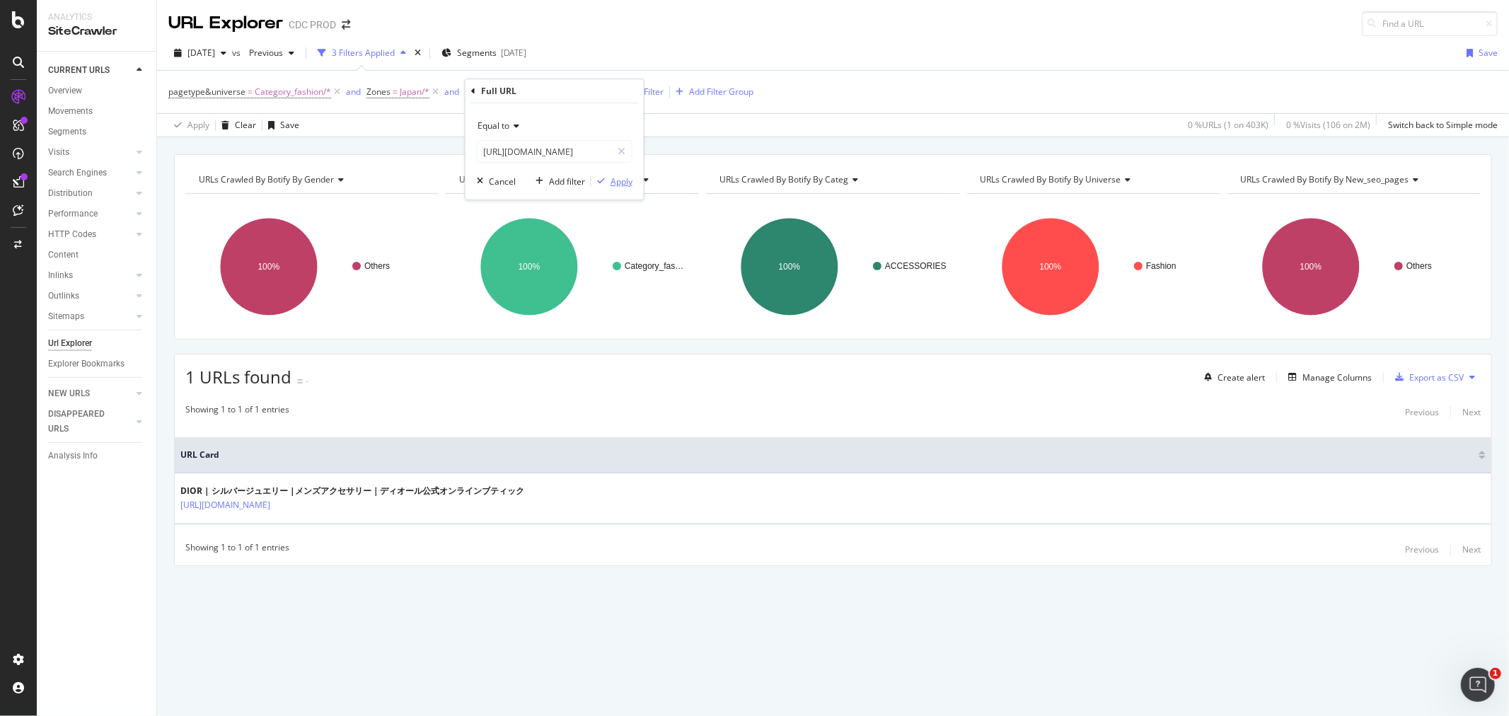
click at [623, 185] on div "Apply" at bounding box center [622, 181] width 22 height 12
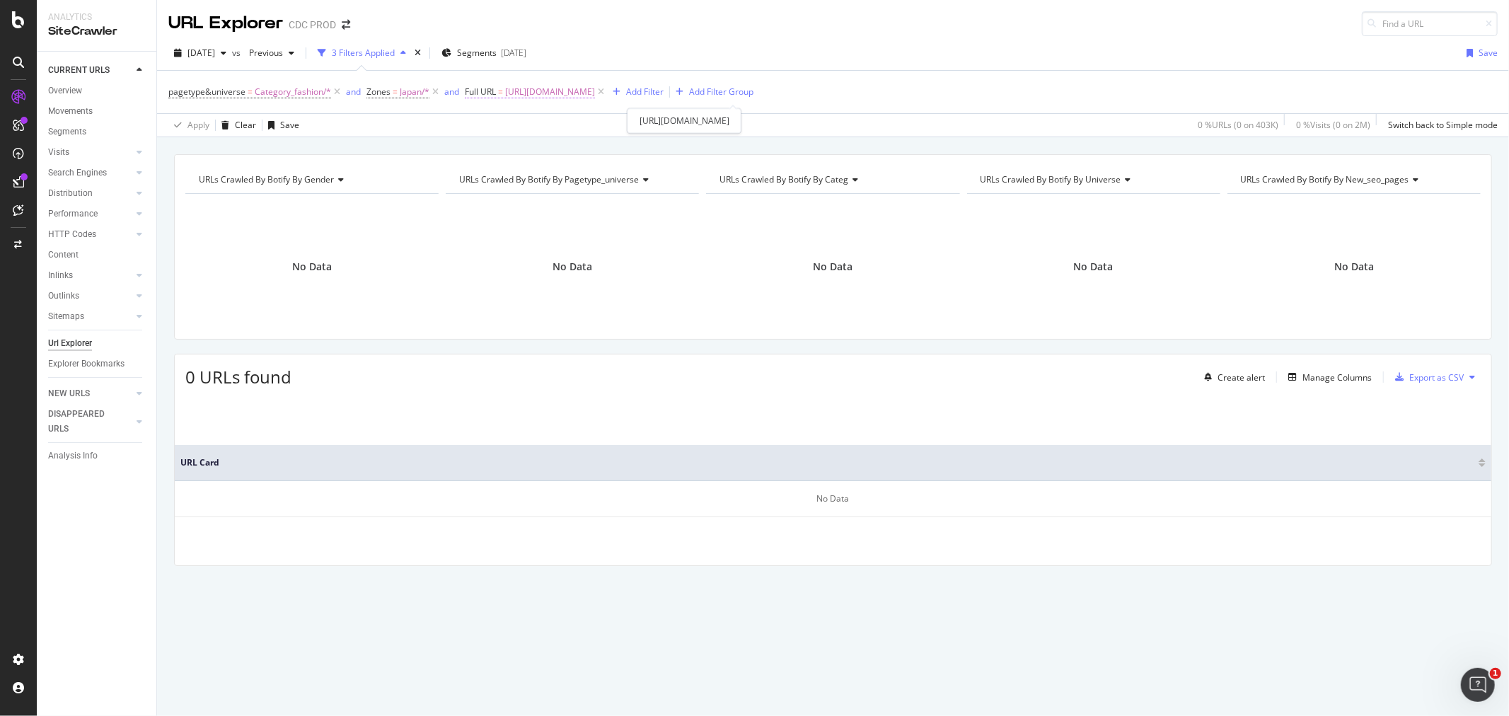
click at [595, 87] on span "https://www.dior.com/ja_jp/fashion/%E3%82%A6%E3%82%A3%E3%83%A1%E3%83%B3%E3%82%B…" at bounding box center [550, 92] width 90 height 20
click at [556, 142] on input "https://www.dior.com/ja_jp/fashion/%E3%82%A6%E3%82%A3%E3%83%A1%E3%83%B3%E3%82%B…" at bounding box center [545, 151] width 134 height 23
paste input "broken%20l"
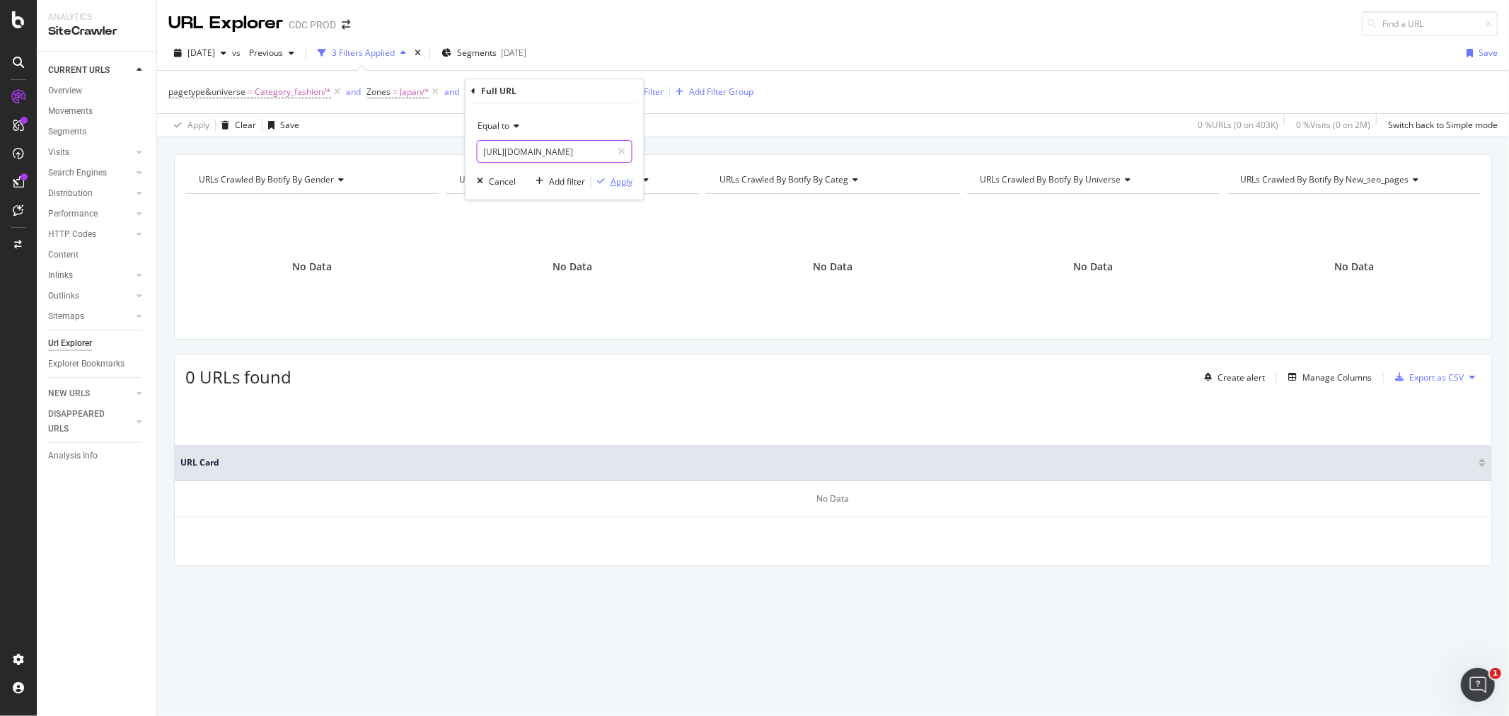
type input "https://www.dior.com/ja_jp/fashion/%E3%82%A6%E3%82%A3%E3%83%A1%E3%83%B3%E3%82%B…"
click at [614, 181] on div "Apply" at bounding box center [622, 181] width 22 height 12
click at [595, 87] on span "https://www.dior.com/ja_jp/fashion/%E3%82%A6%E3%82%A3%E3%83%A1%E3%83%B3%E3%82%B…" at bounding box center [550, 92] width 90 height 20
click at [507, 154] on input "https://www.dior.com/ja_jp/fashion/%E3%82%A6%E3%82%A3%E3%83%A1%E3%83%B3%E3%82%B…" at bounding box center [545, 151] width 134 height 23
paste input "B7%E3%82%99%E3%83%A5%E3%82%A8%E3%83%AA%E3%83%BC%E3%82%A6%E3%82%A9%E3%83%83%E3%8…"
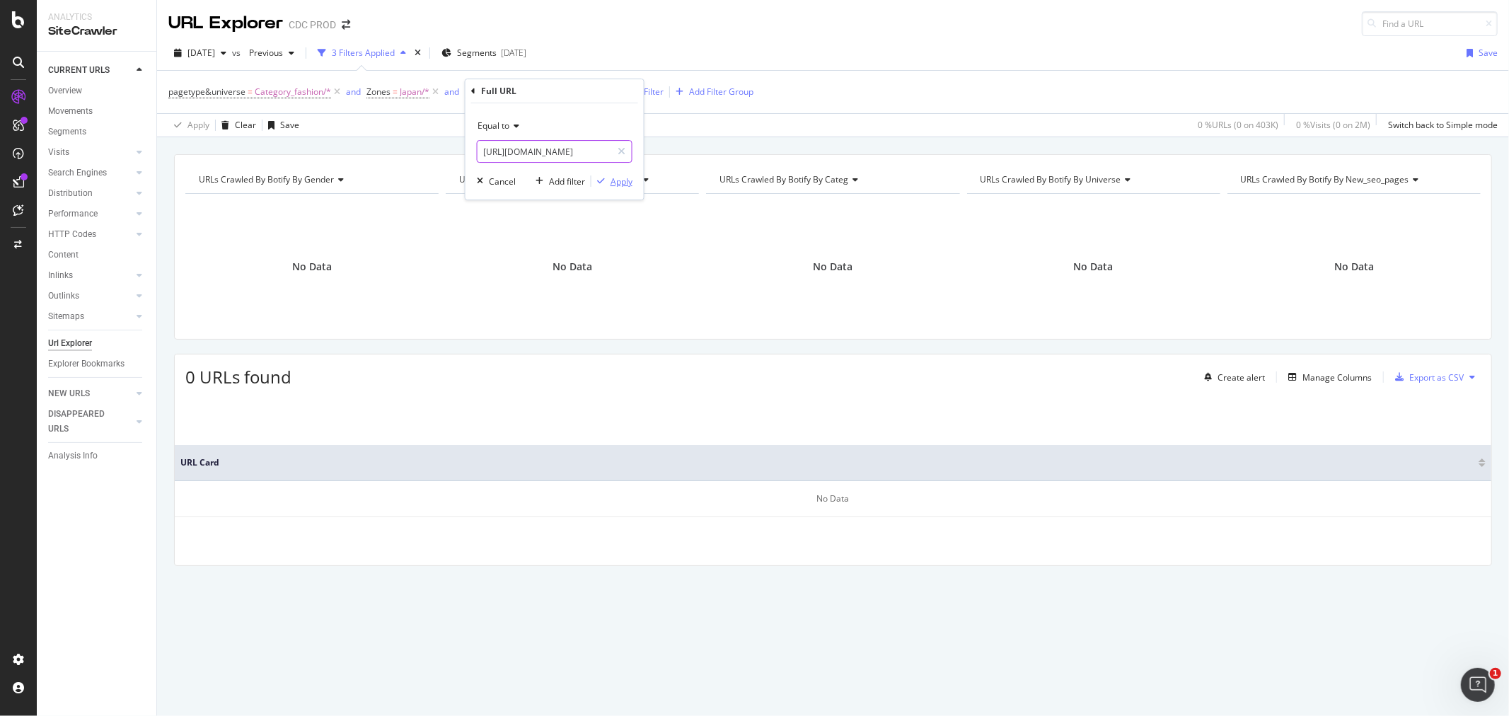
scroll to position [0, 1489]
type input "https://www.dior.com/ja_jp/fashion/%E3%82%B7%E3%82%99%E3%83%A5%E3%82%A8%E3%83%A…"
click at [618, 185] on div "Apply" at bounding box center [622, 181] width 22 height 12
drag, startPoint x: 996, startPoint y: 94, endPoint x: 924, endPoint y: 100, distance: 72.5
click at [607, 93] on icon at bounding box center [601, 92] width 12 height 14
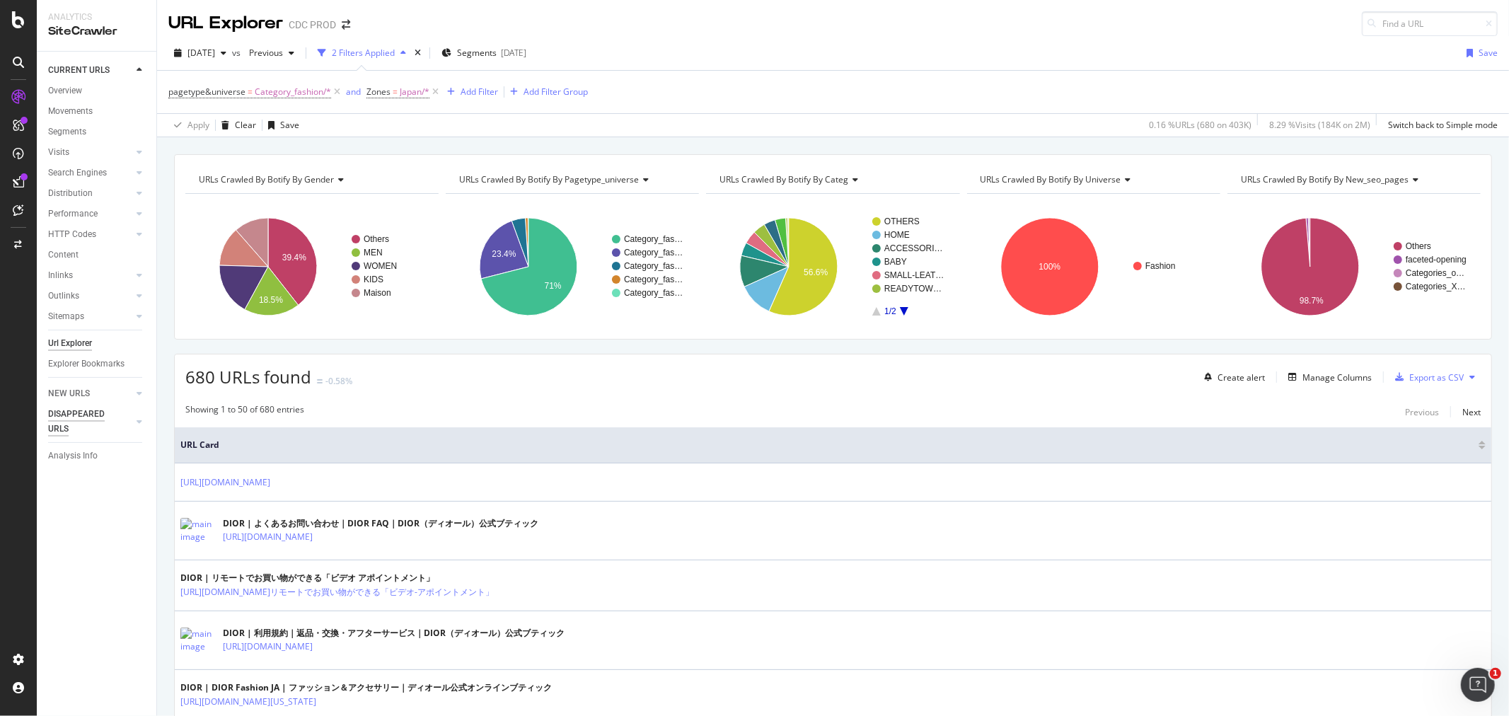
click at [80, 413] on div "DISAPPEARED URLS" at bounding box center [83, 422] width 71 height 30
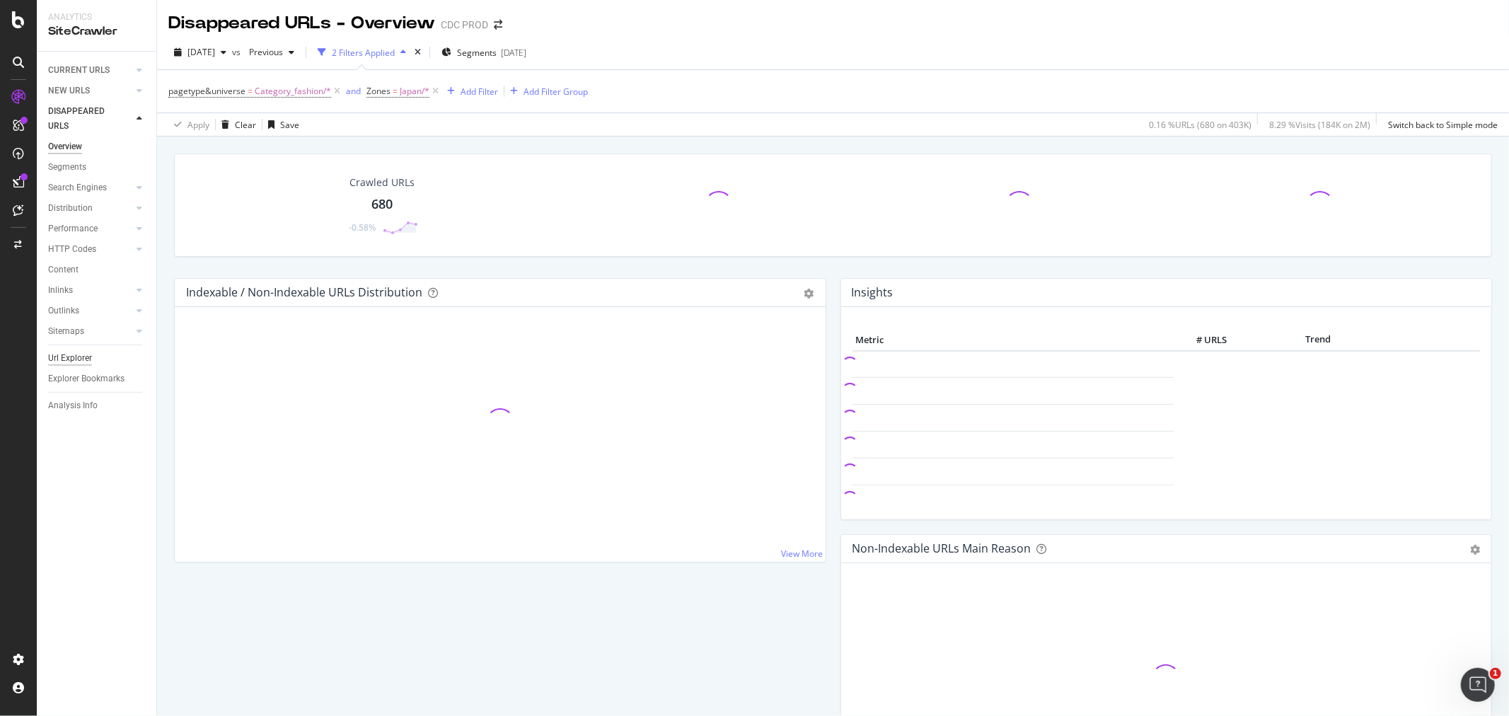
click at [76, 363] on div "Url Explorer" at bounding box center [70, 358] width 44 height 15
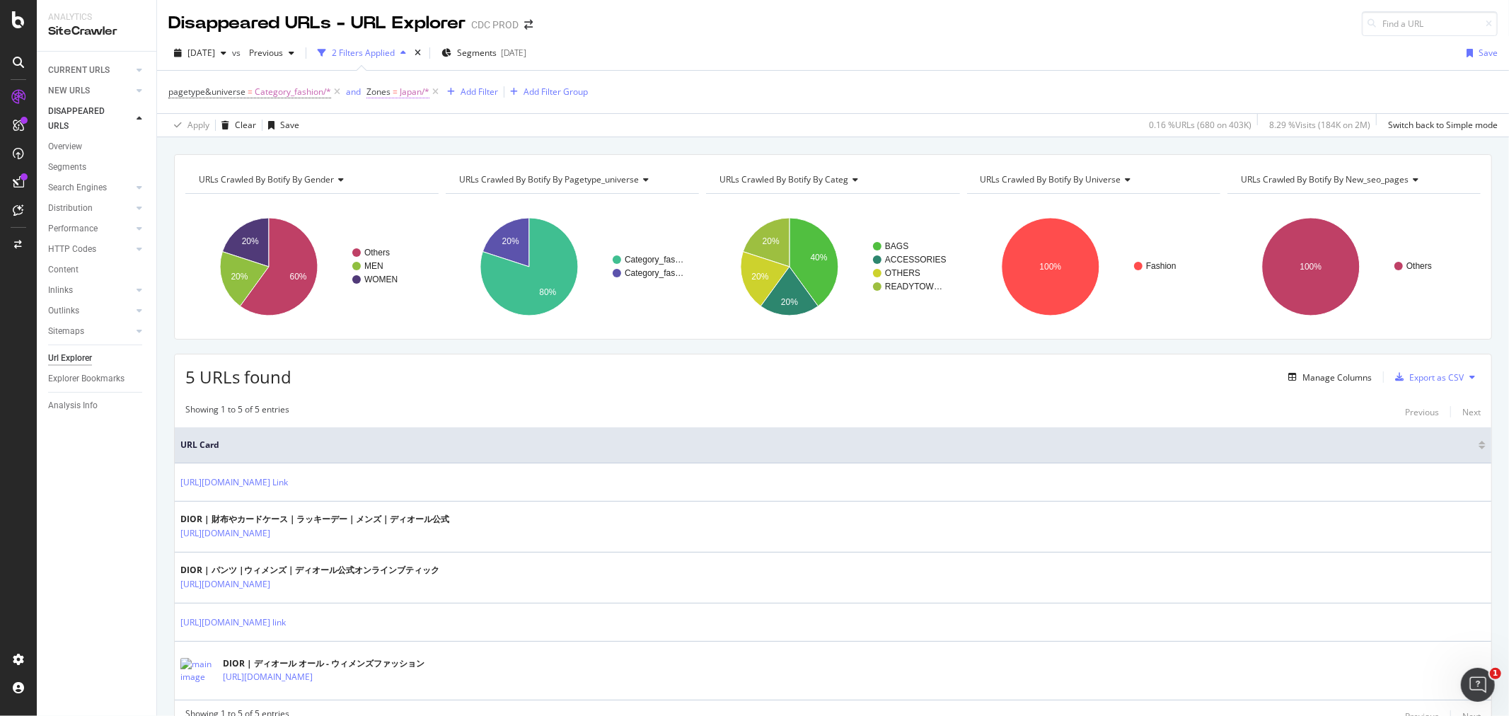
click at [393, 97] on span "=" at bounding box center [395, 92] width 5 height 12
click at [465, 154] on icon at bounding box center [470, 152] width 10 height 8
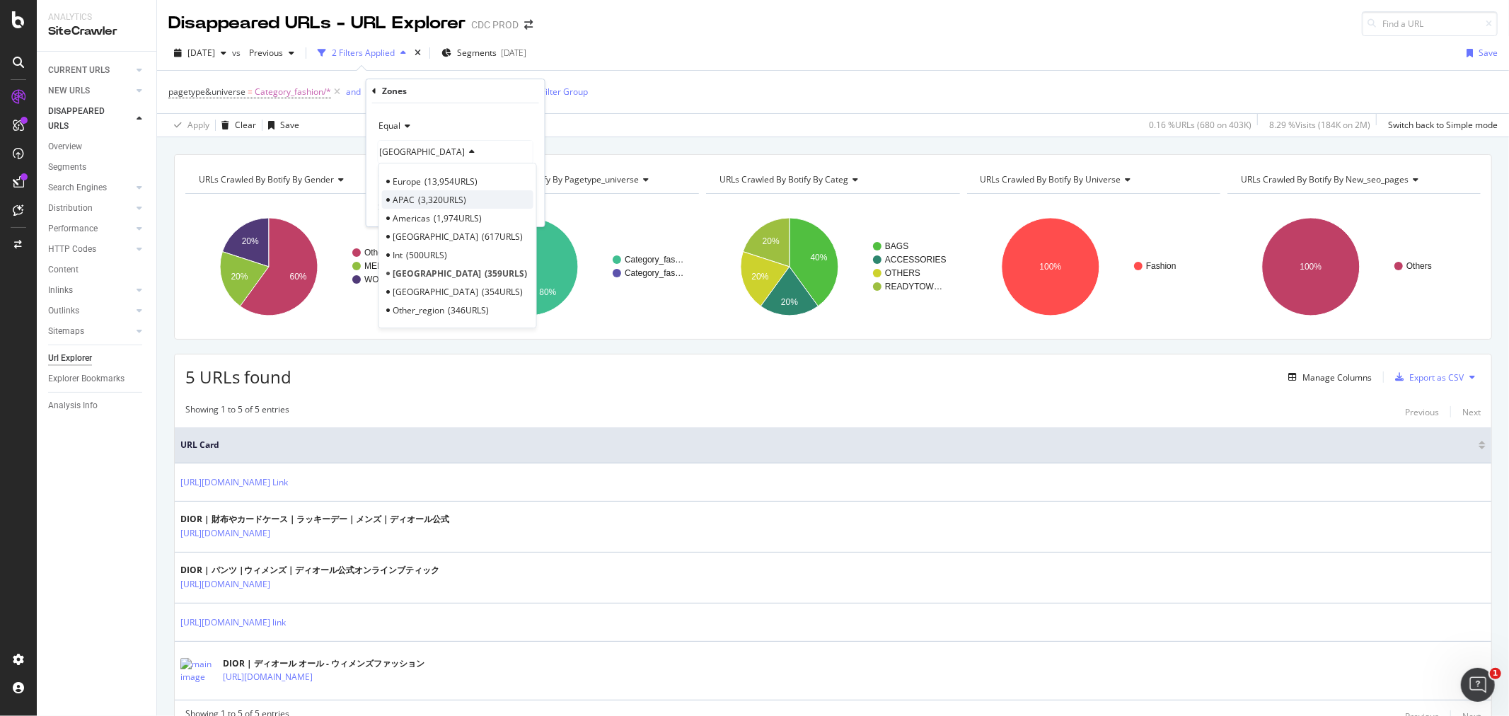
click at [418, 203] on span "3,320 URLS" at bounding box center [442, 200] width 48 height 12
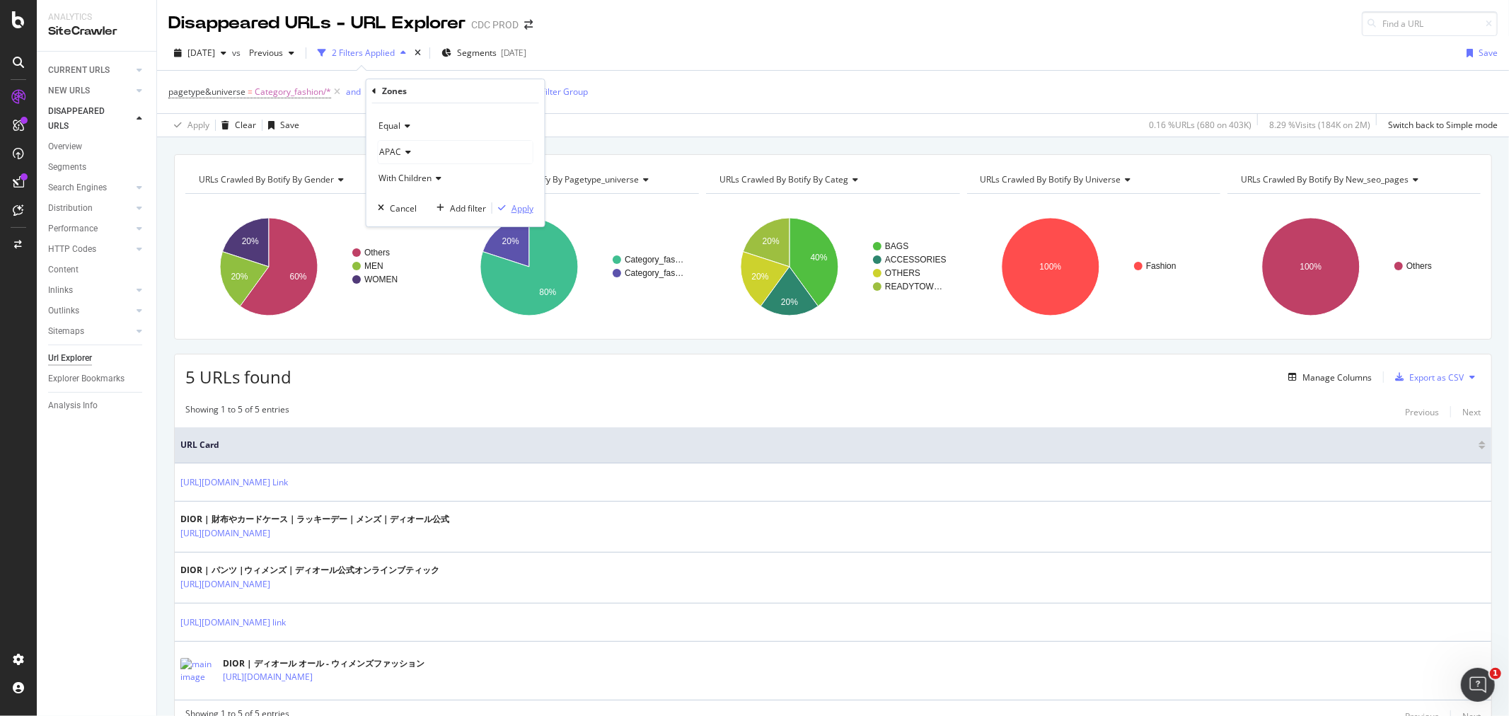
click at [519, 206] on div "Apply" at bounding box center [523, 208] width 22 height 12
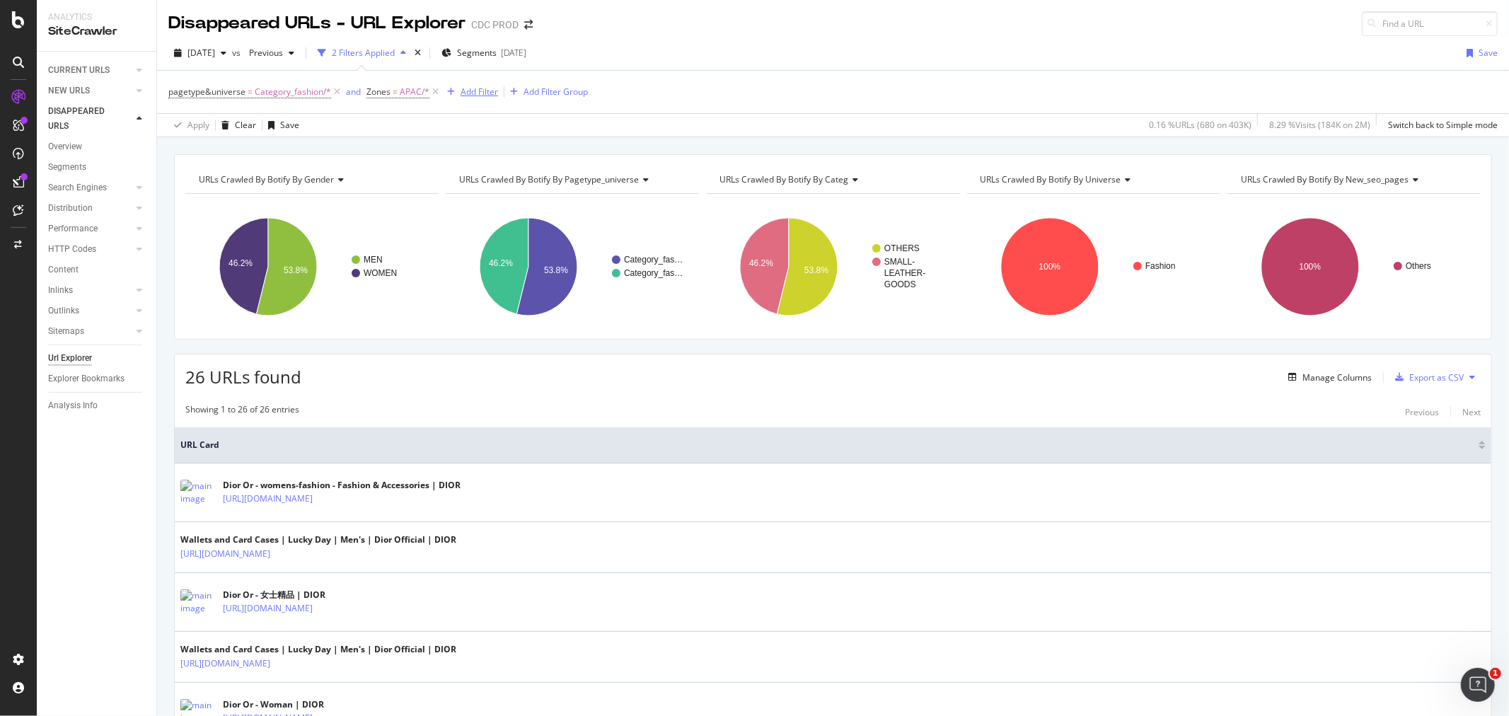
click at [471, 96] on div "Add Filter" at bounding box center [480, 92] width 38 height 12
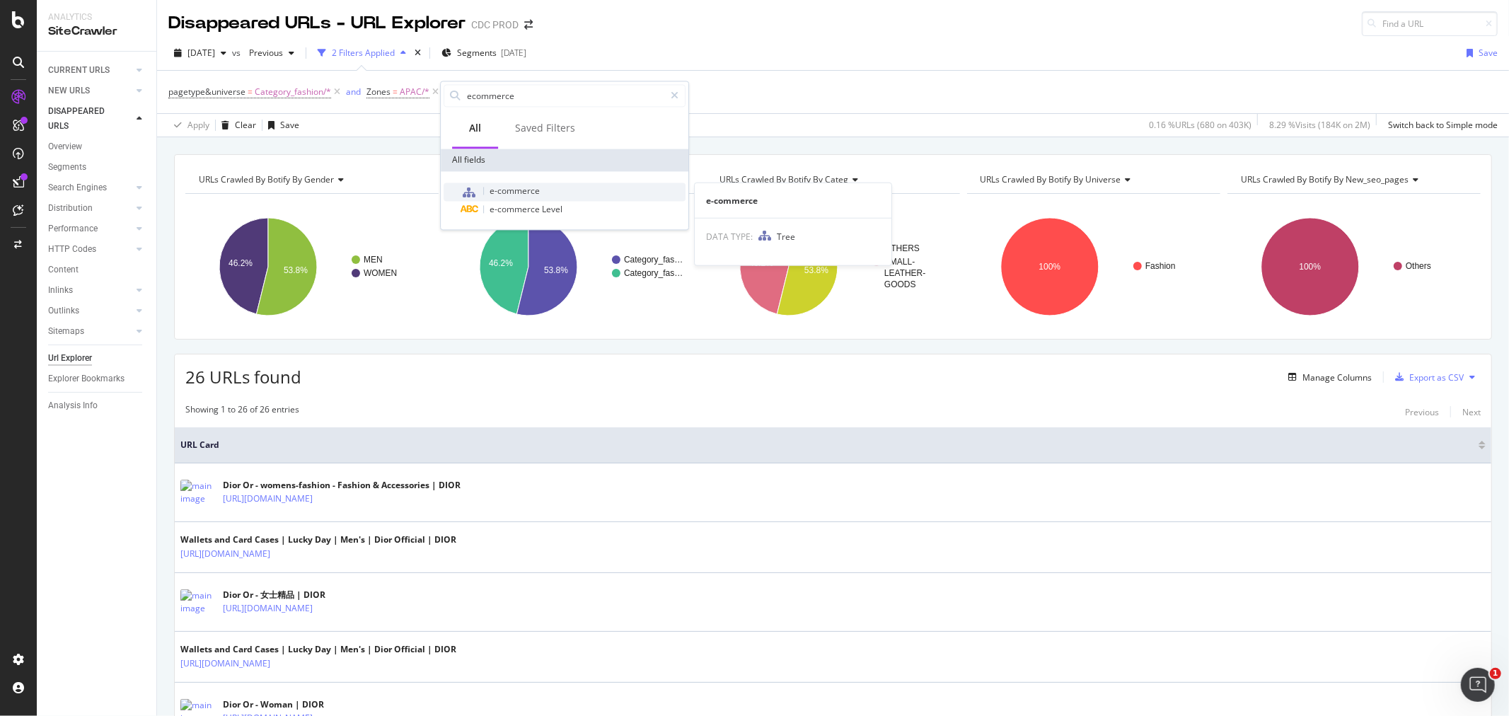
type input "ecommerce"
click at [538, 188] on span "e-commerce" at bounding box center [515, 191] width 50 height 12
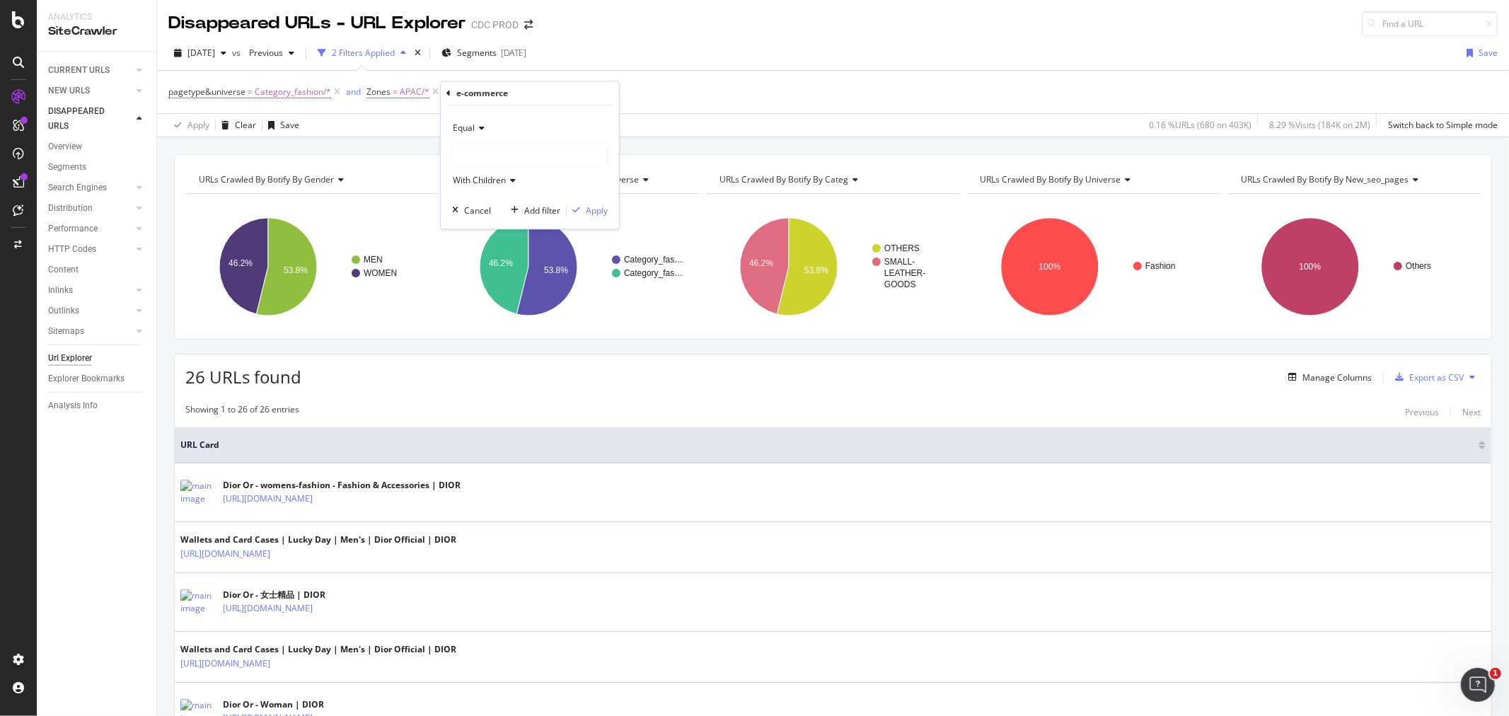
click at [490, 156] on div at bounding box center [530, 155] width 154 height 23
click at [518, 183] on span "17,041 URLS" at bounding box center [544, 184] width 53 height 12
click at [591, 211] on div "Apply" at bounding box center [597, 210] width 22 height 12
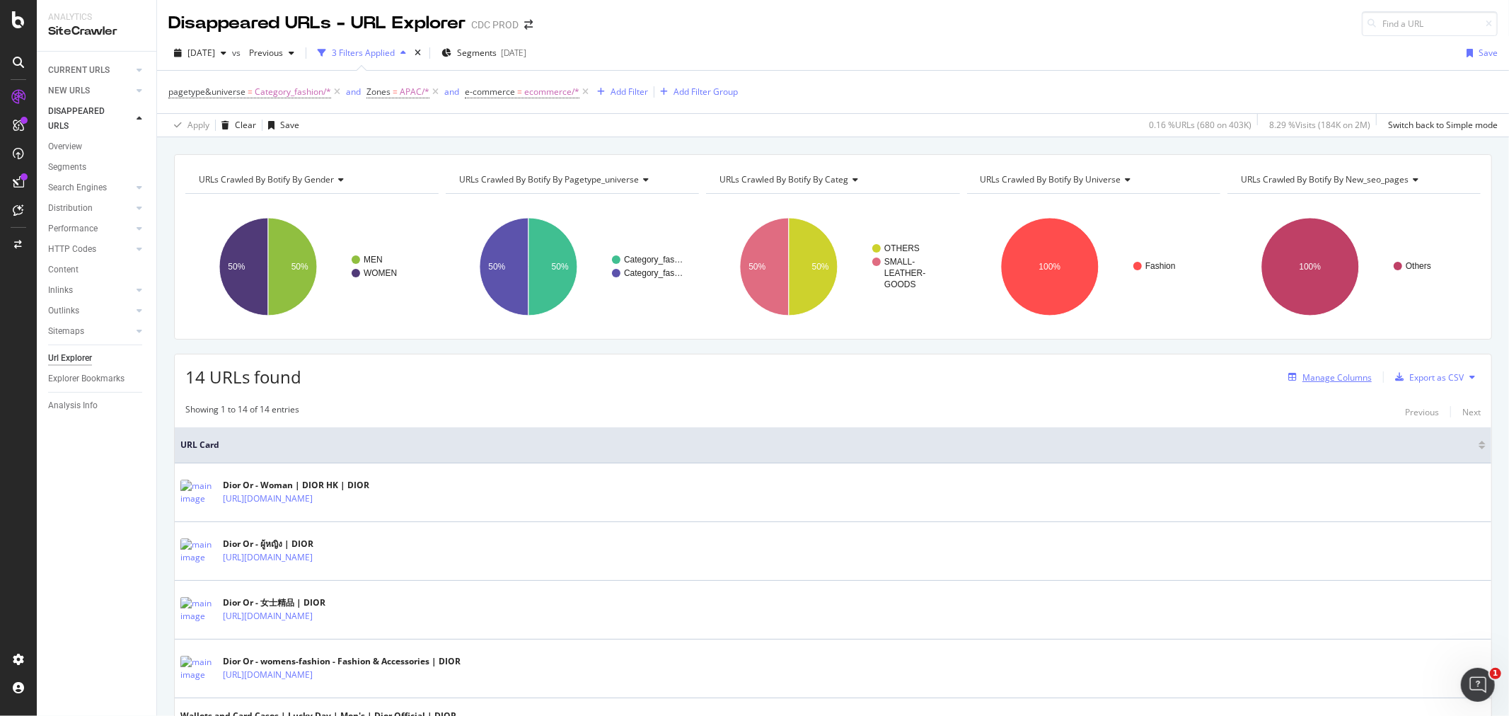
click at [1335, 379] on div "Manage Columns" at bounding box center [1337, 377] width 69 height 12
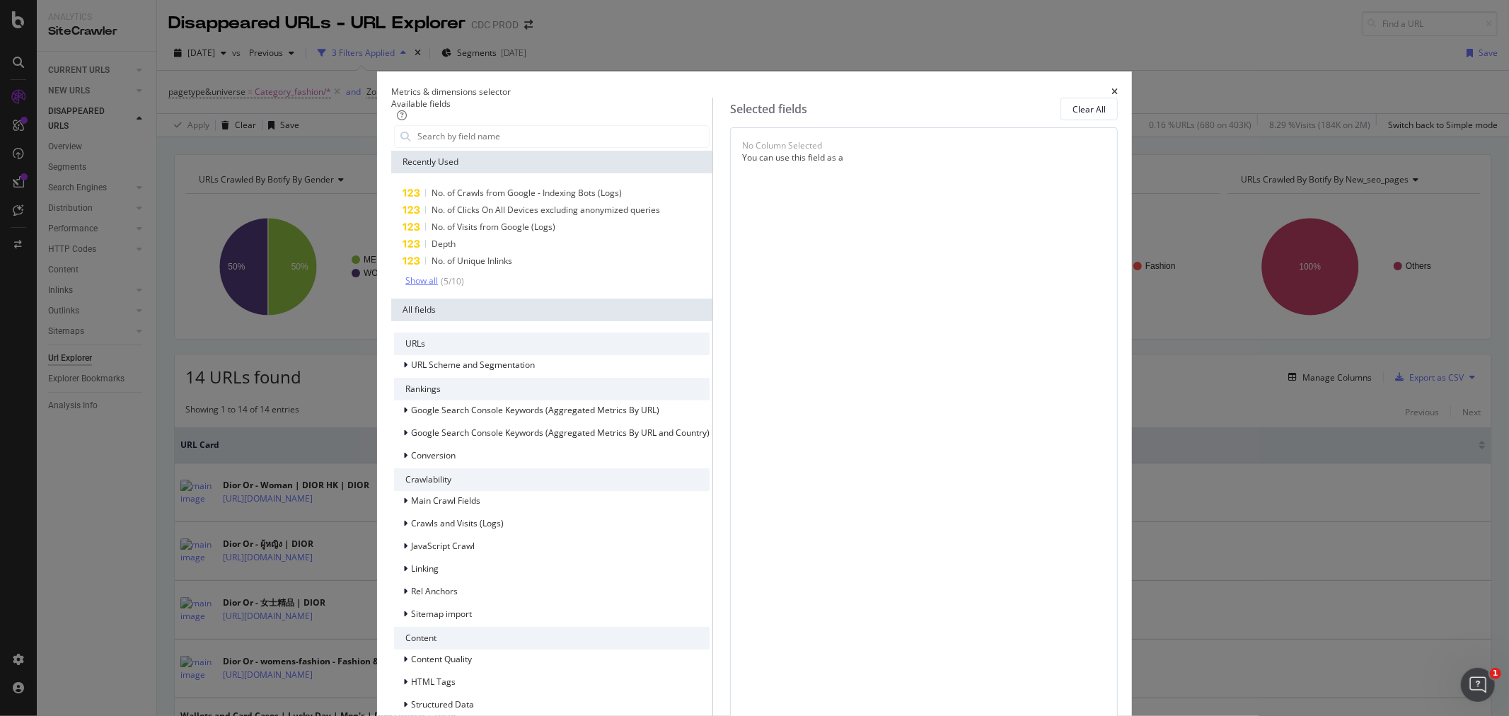
click at [464, 287] on div "( 5 / 10 )" at bounding box center [451, 281] width 26 height 12
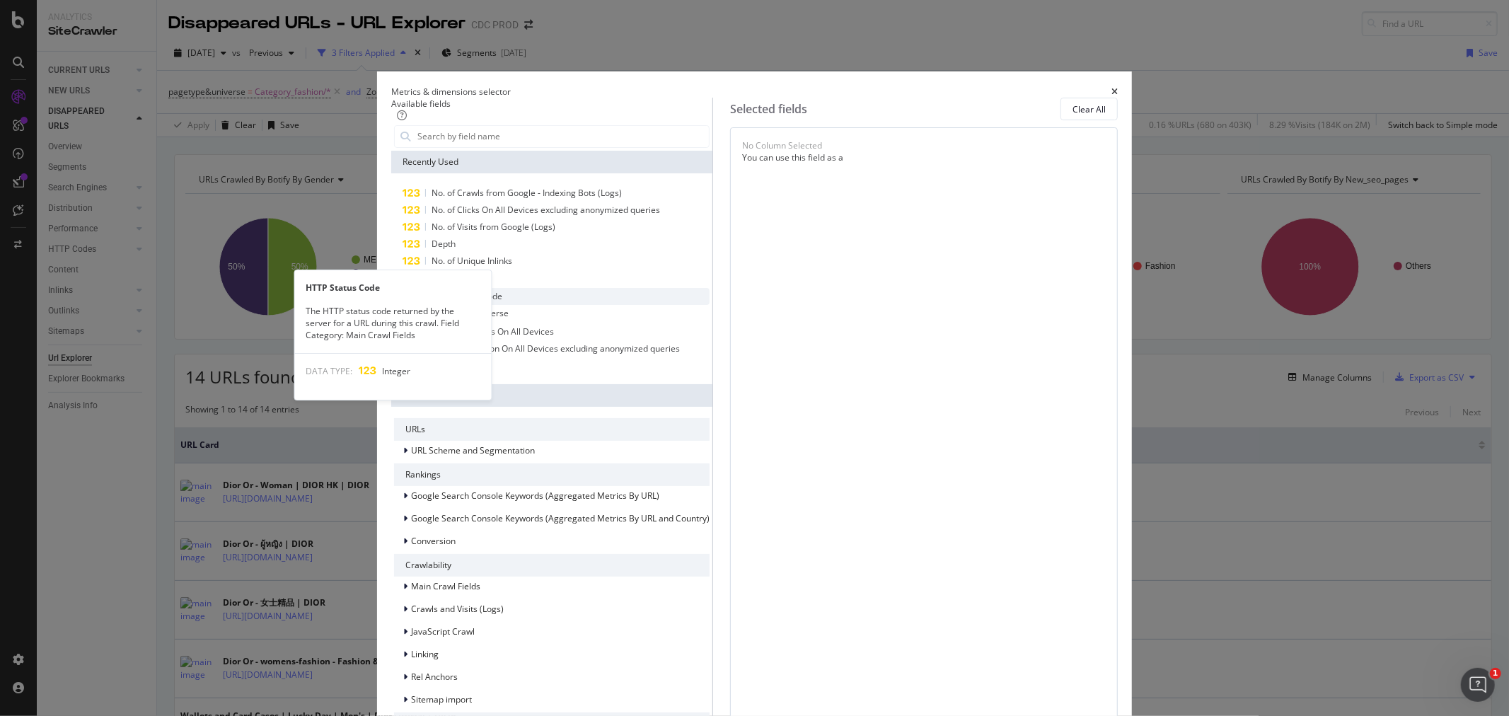
click at [572, 305] on div "HTTP Status Code" at bounding box center [552, 296] width 316 height 17
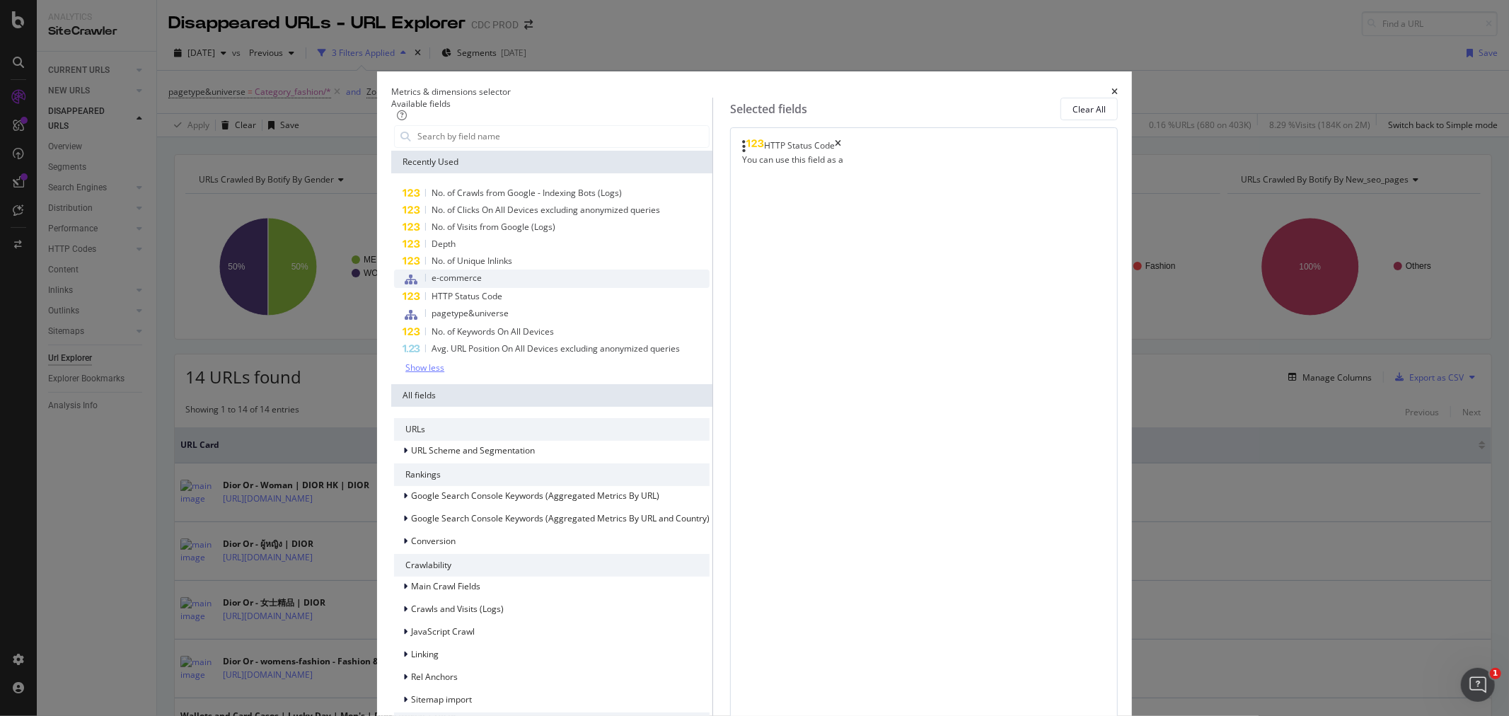
click at [482, 284] on span "e-commerce" at bounding box center [457, 278] width 50 height 12
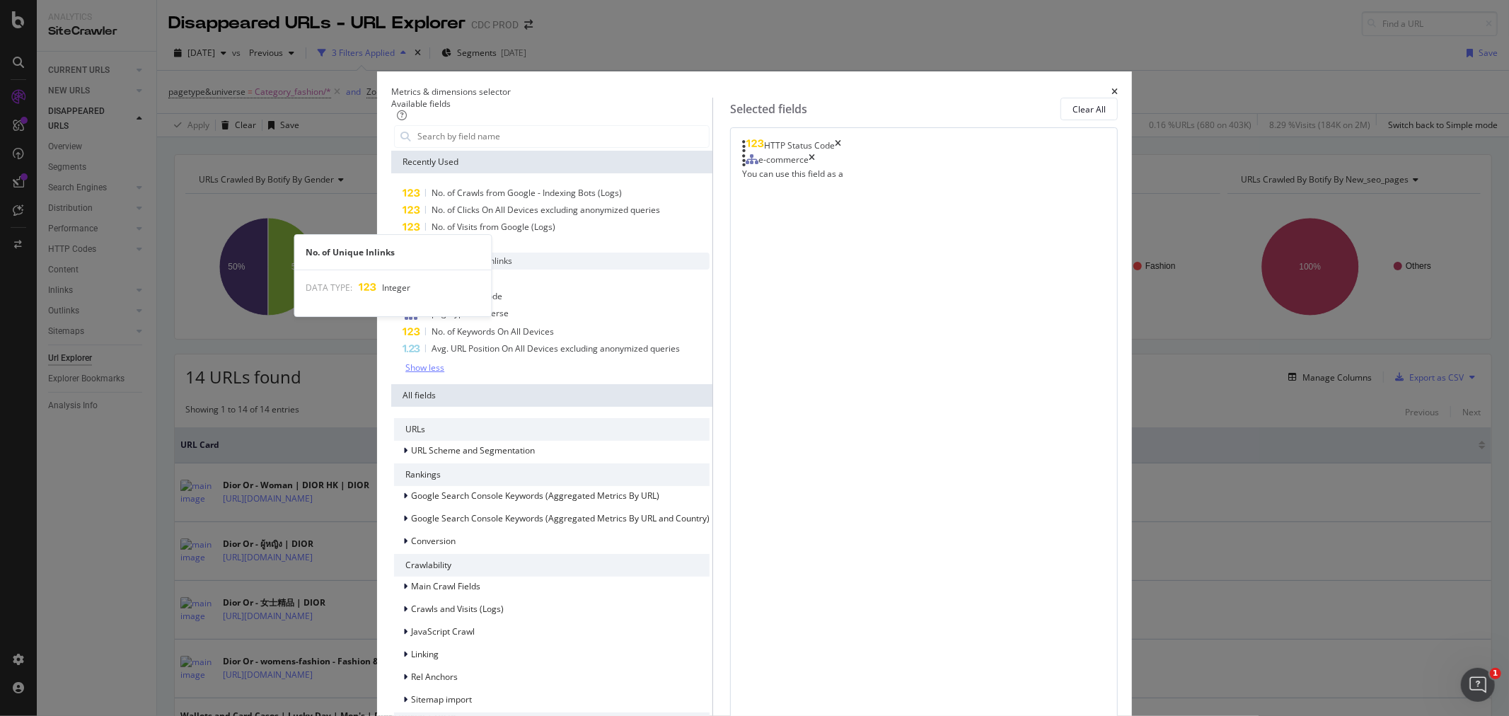
click at [512, 267] on span "No. of Unique Inlinks" at bounding box center [472, 261] width 81 height 12
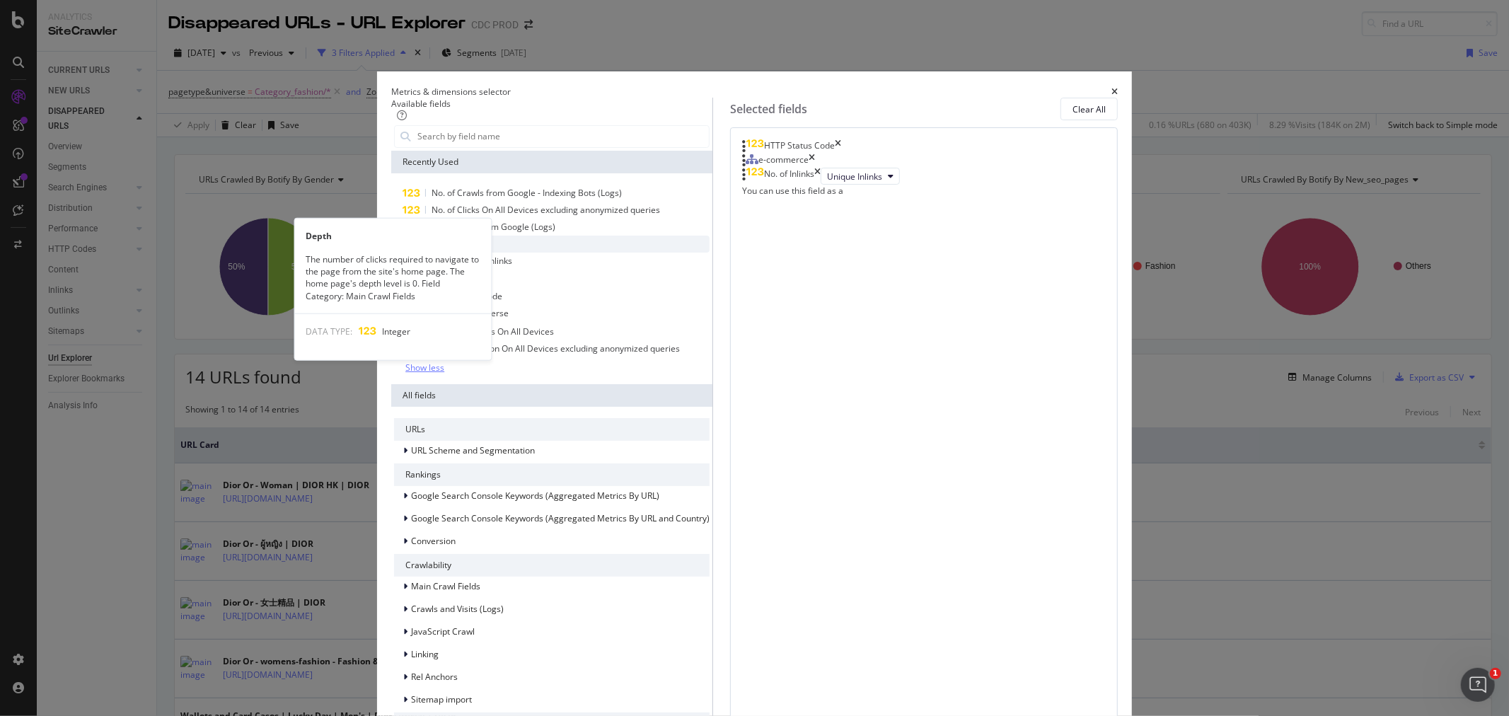
click at [519, 253] on div "Depth" at bounding box center [552, 244] width 316 height 17
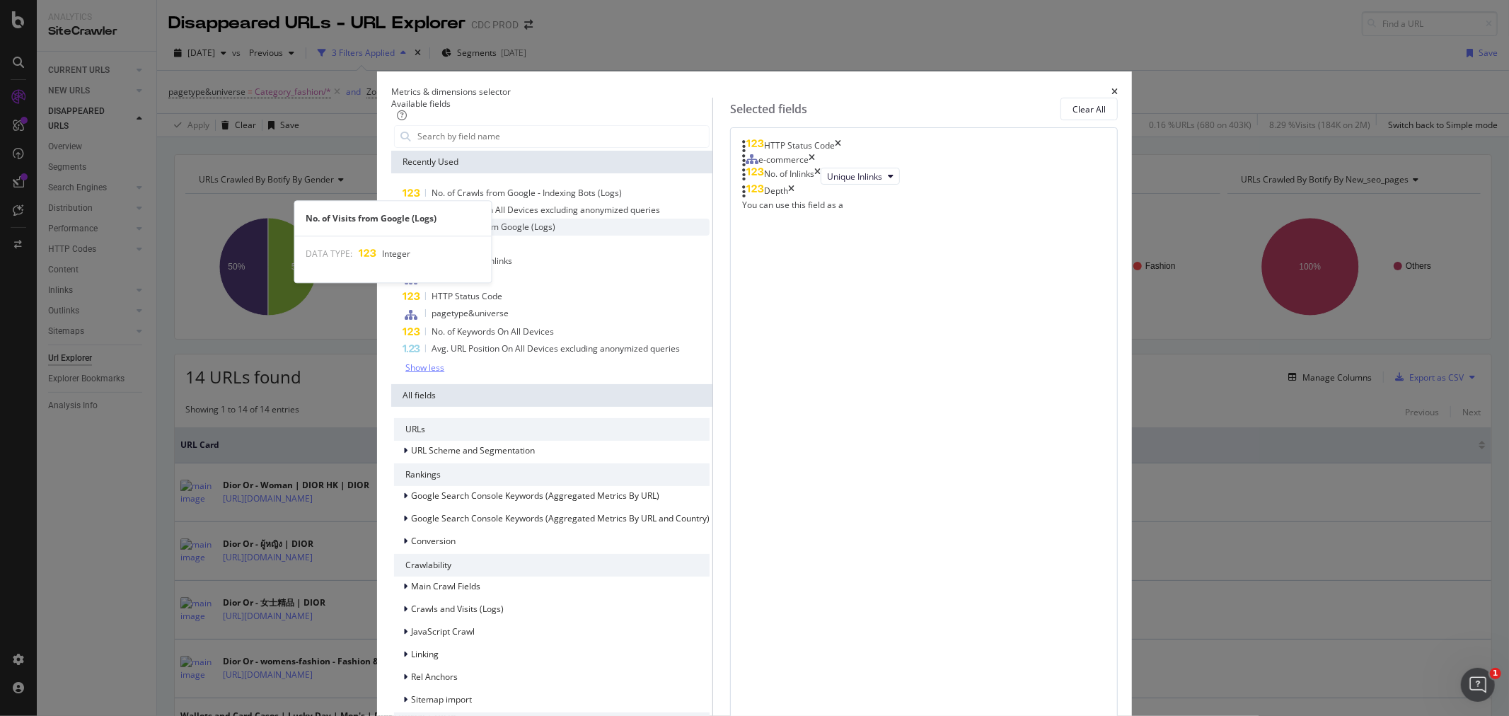
click at [524, 233] on span "No. of Visits from Google (Logs)" at bounding box center [494, 227] width 124 height 12
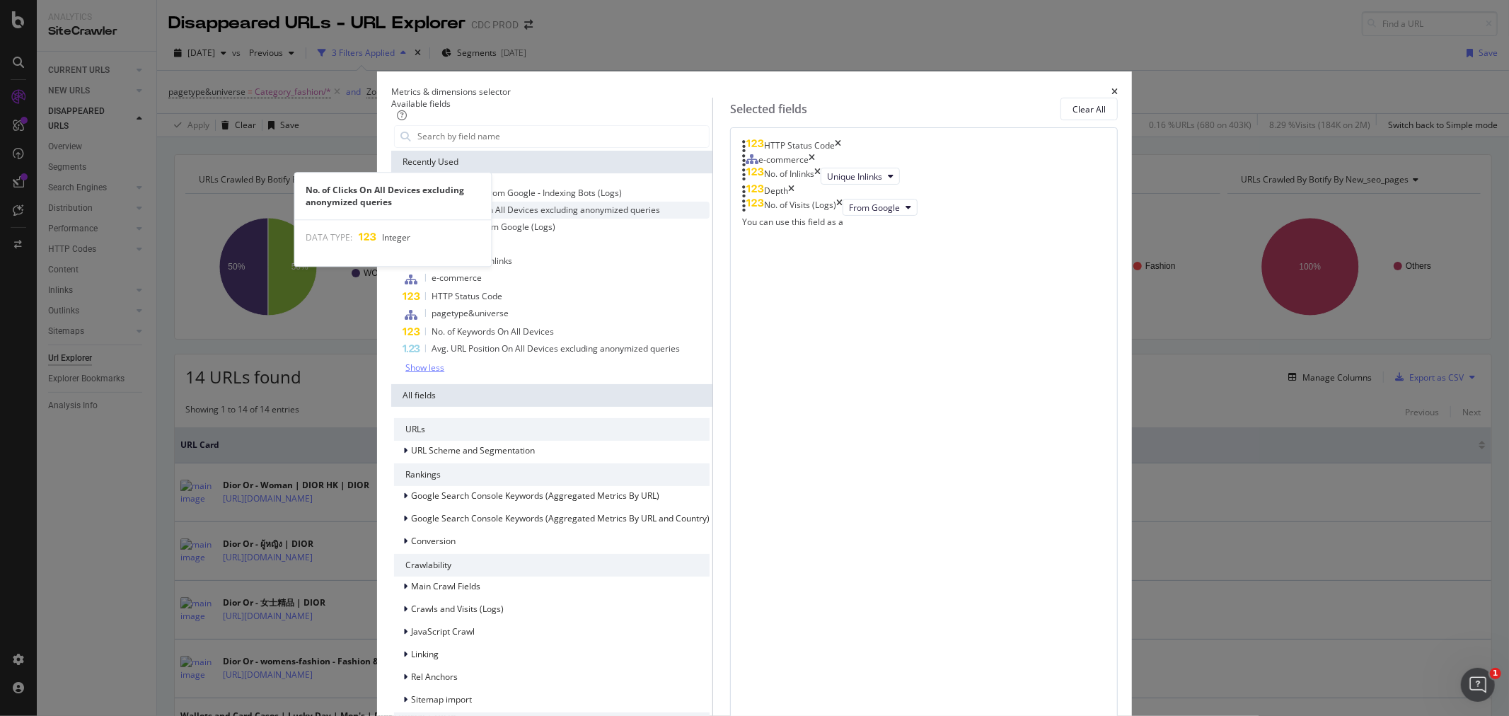
click at [521, 216] on span "No. of Clicks On All Devices excluding anonymized queries" at bounding box center [546, 210] width 229 height 12
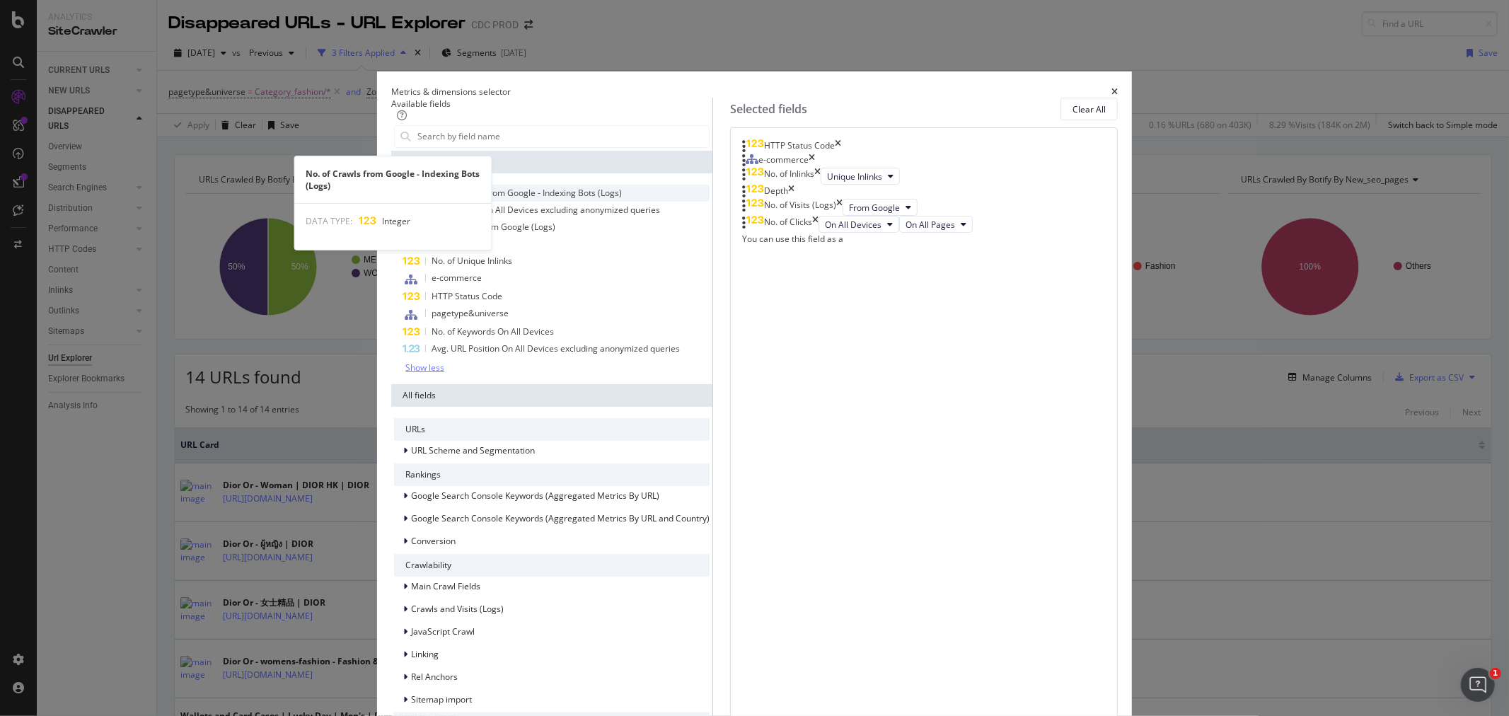
click at [524, 199] on span "No. of Crawls from Google - Indexing Bots (Logs)" at bounding box center [527, 193] width 190 height 12
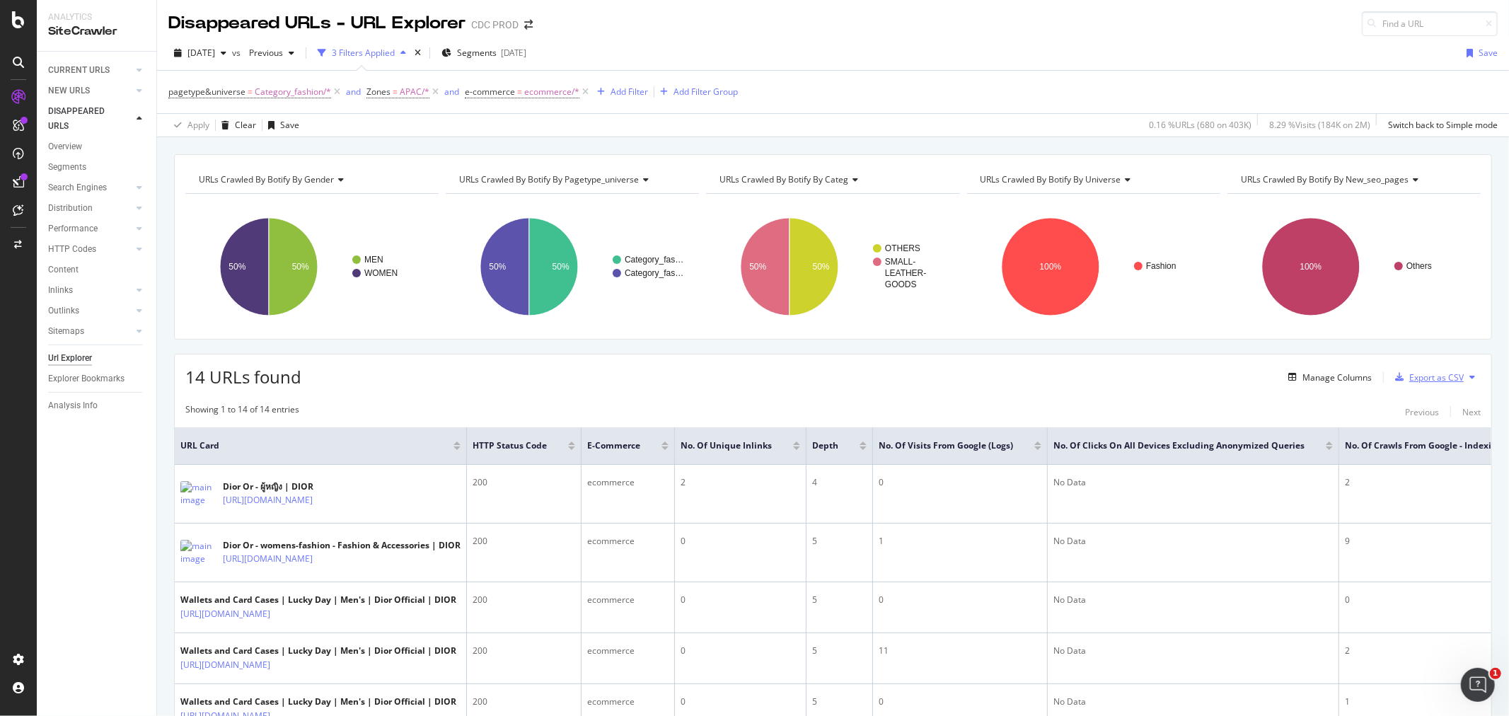
click at [1410, 383] on div "Export as CSV" at bounding box center [1437, 377] width 54 height 12
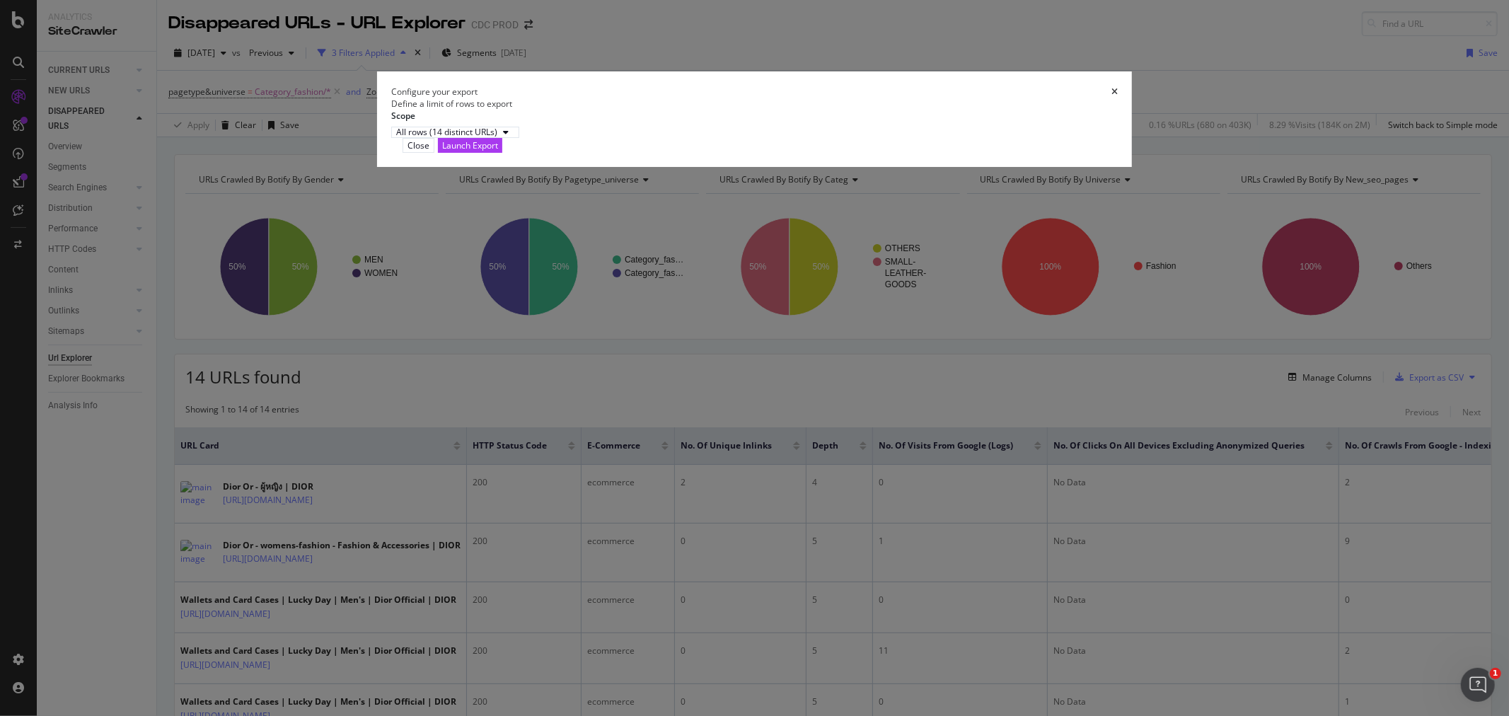
click at [498, 151] on div "Launch Export" at bounding box center [470, 145] width 56 height 12
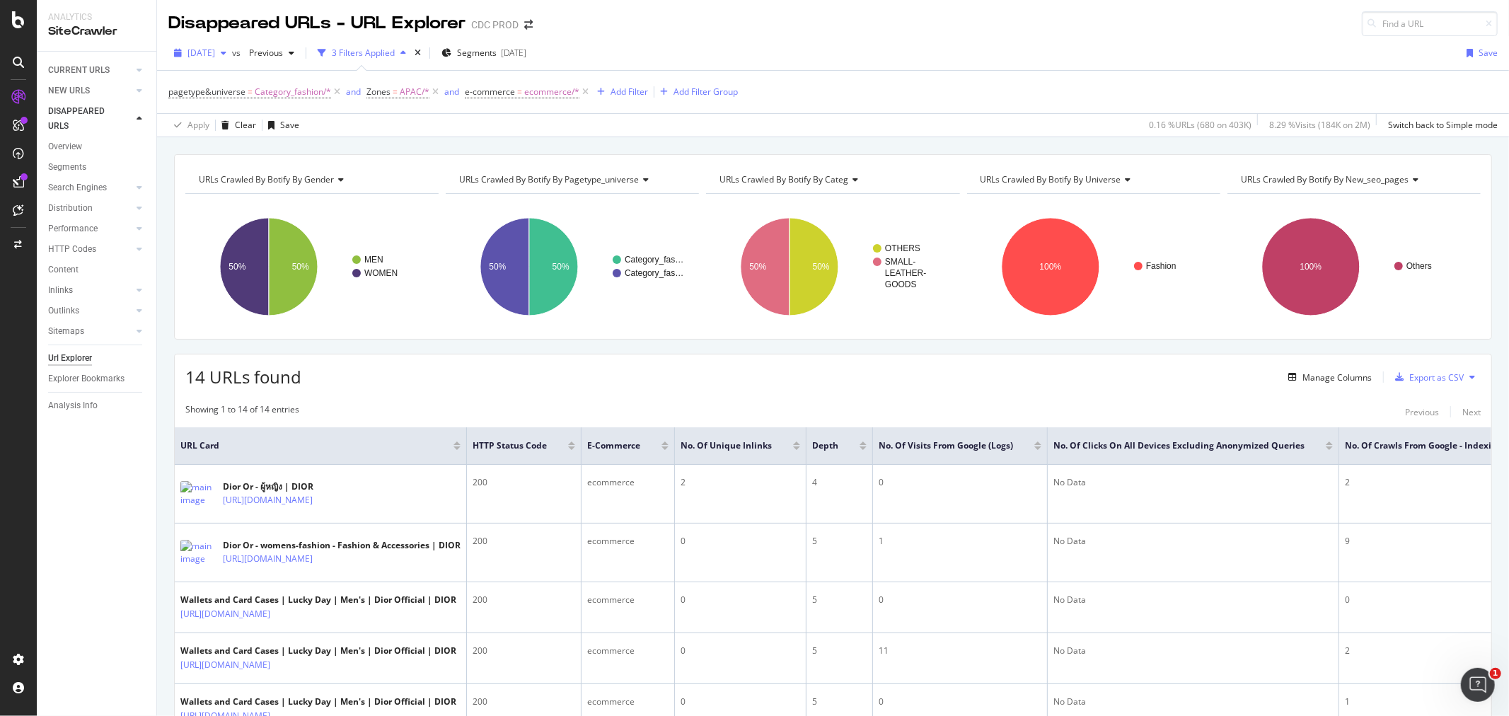
click at [215, 52] on span "2025 Aug. 29th" at bounding box center [202, 53] width 28 height 12
click at [255, 125] on div "2025 Aug. 22nd" at bounding box center [227, 130] width 76 height 13
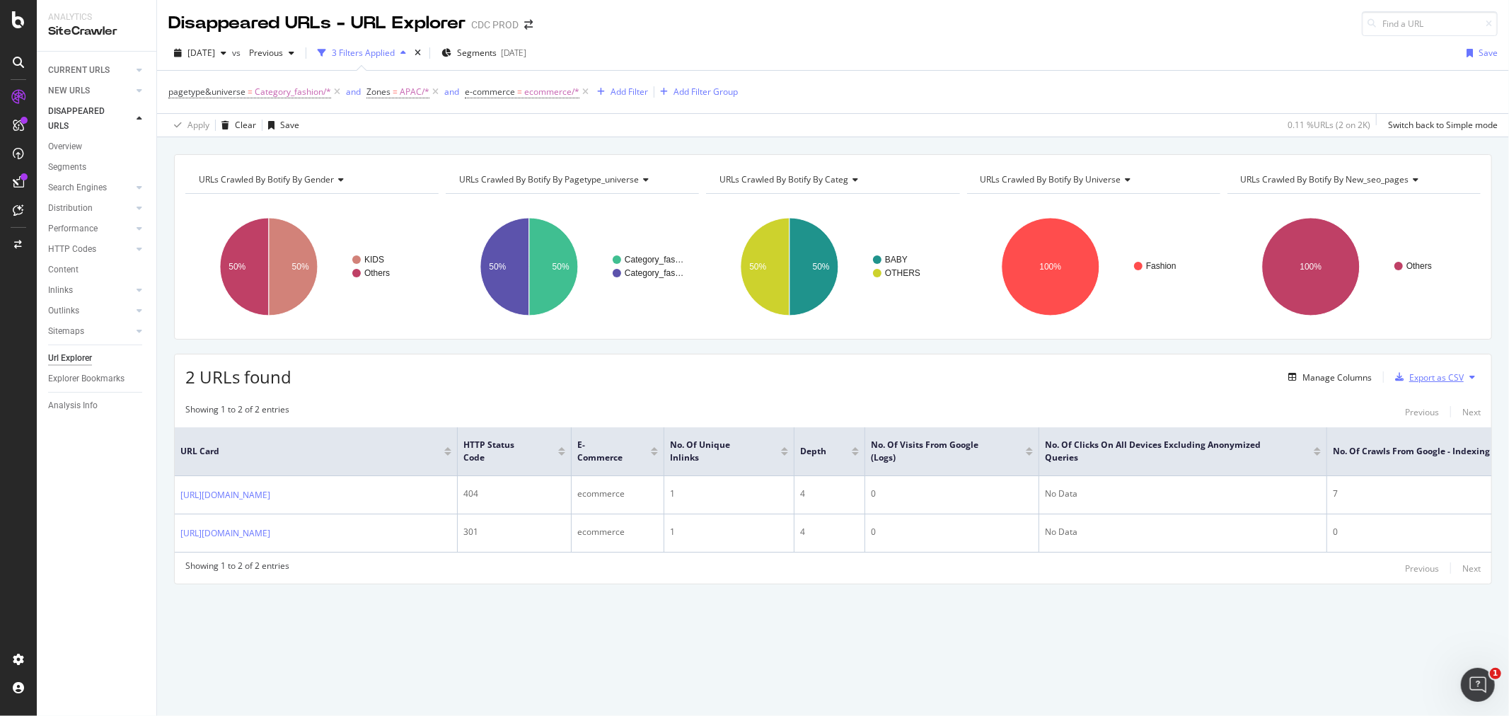
click at [1427, 380] on div "Export as CSV" at bounding box center [1437, 377] width 54 height 12
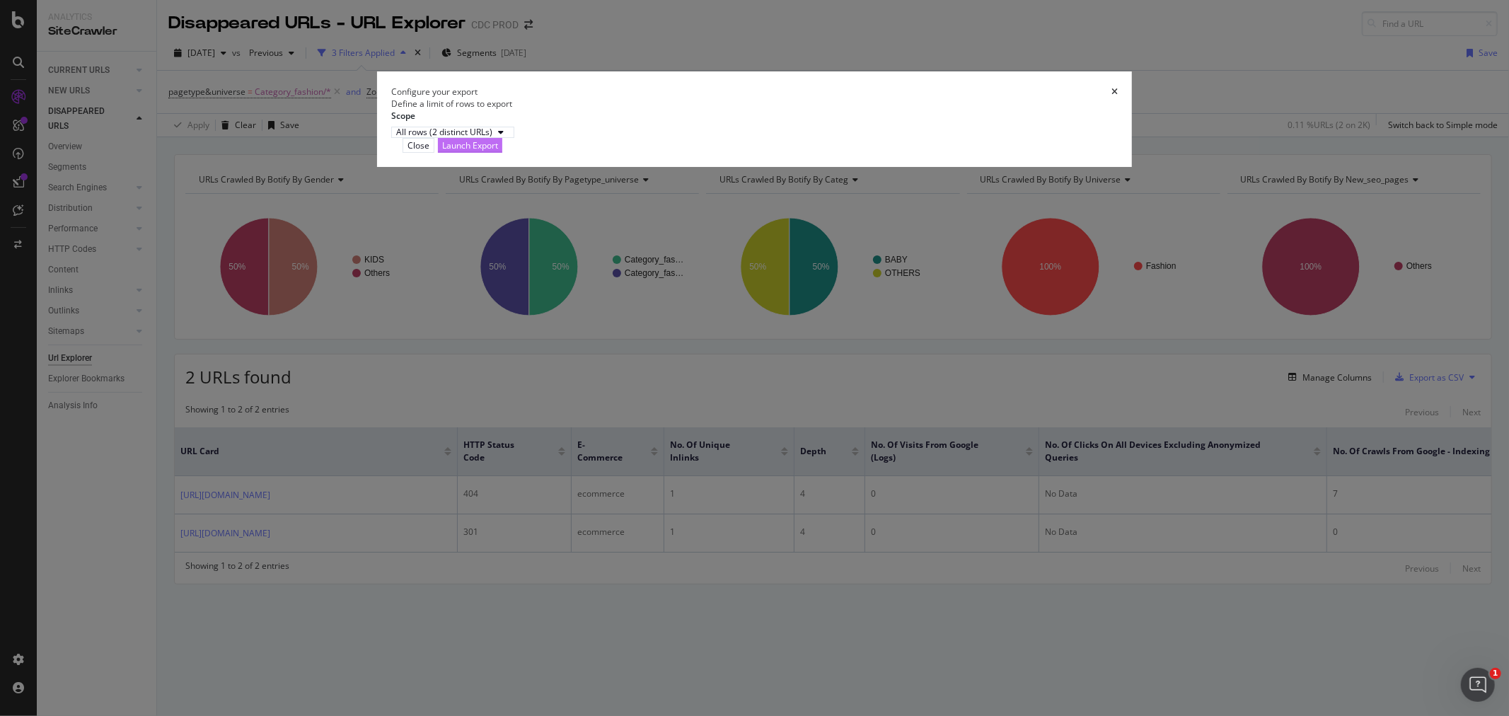
click at [498, 151] on div "Launch Export" at bounding box center [470, 145] width 56 height 12
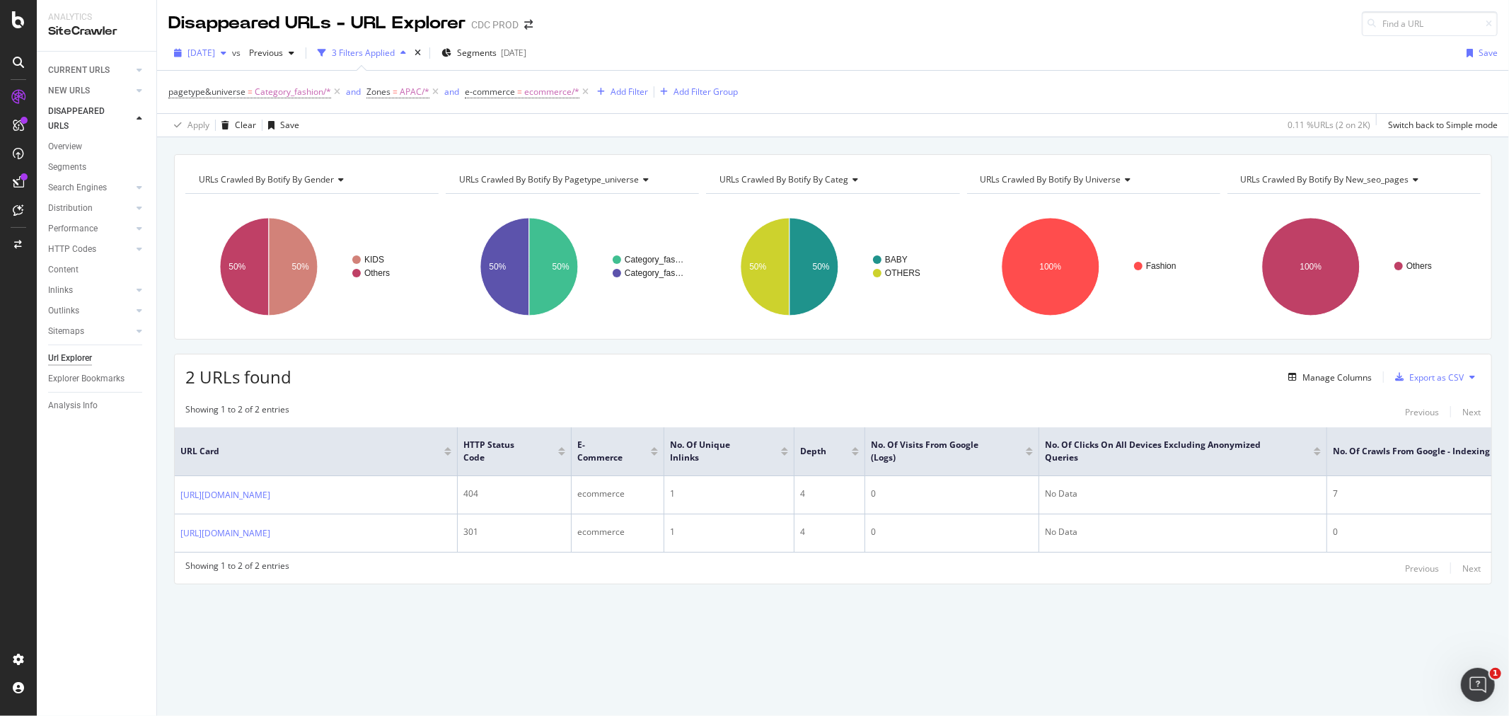
click at [215, 54] on span "2025 Aug. 22nd" at bounding box center [202, 53] width 28 height 12
click at [255, 154] on div "2025 Aug. 15th" at bounding box center [227, 156] width 76 height 13
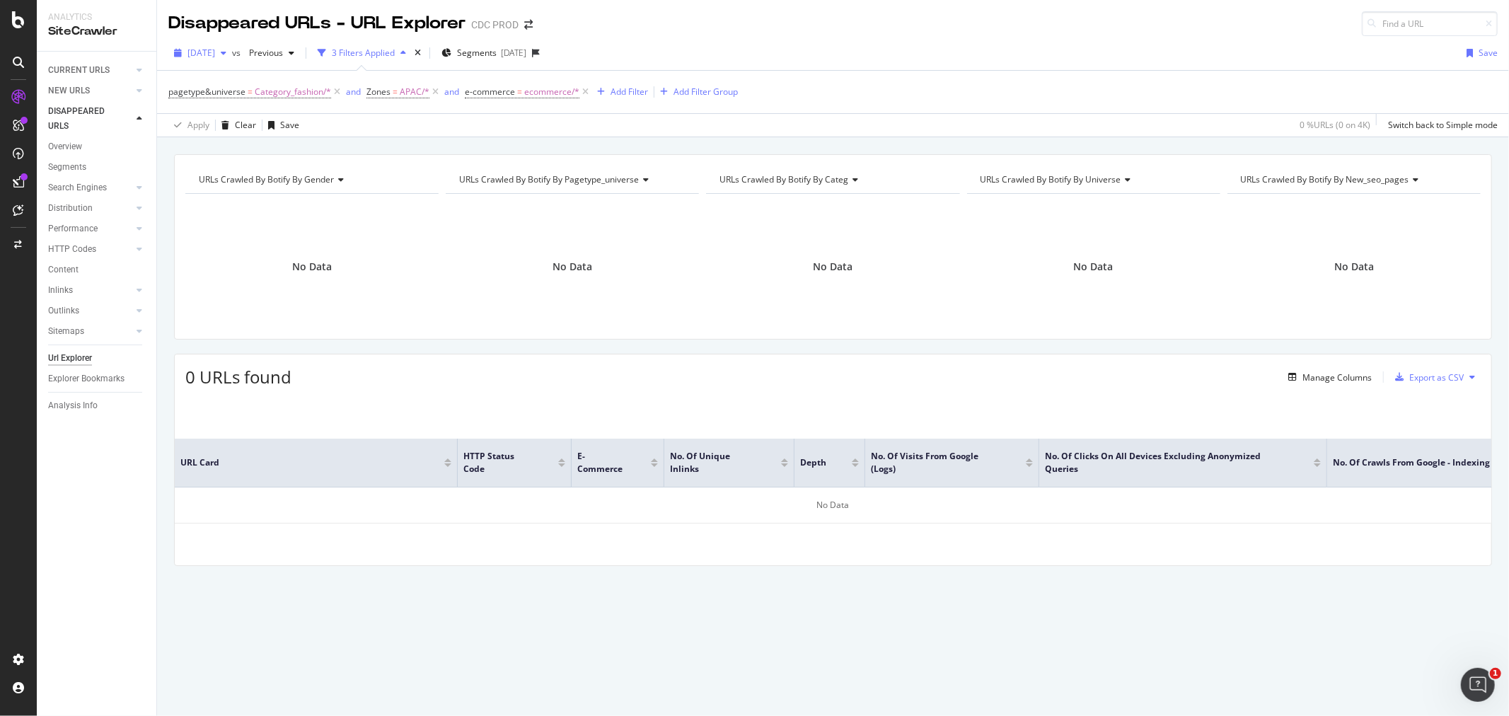
click at [215, 53] on span "2025 Aug. 15th" at bounding box center [202, 53] width 28 height 12
click at [242, 178] on div "2025 Aug. 8th" at bounding box center [227, 182] width 76 height 13
click at [267, 99] on span "Category_fashion/*" at bounding box center [293, 92] width 76 height 20
click at [467, 132] on div "Apply Clear Save 0 % URLs ( 0 on 5K ) Switch back to Simple mode" at bounding box center [833, 124] width 1352 height 23
click at [215, 57] on span "2025 Aug. 8th" at bounding box center [202, 53] width 28 height 12
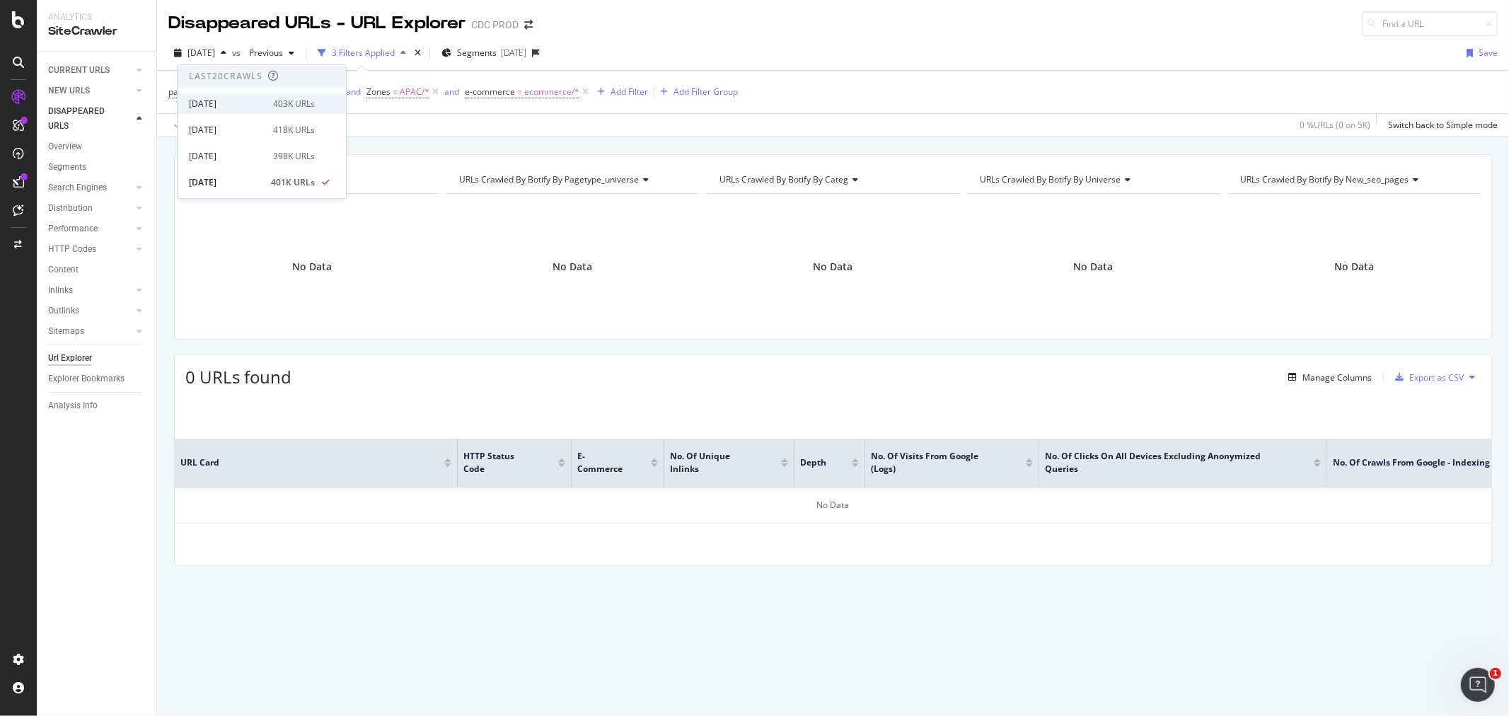
scroll to position [79, 0]
click at [231, 131] on div "2025 Aug. 1st" at bounding box center [227, 130] width 76 height 13
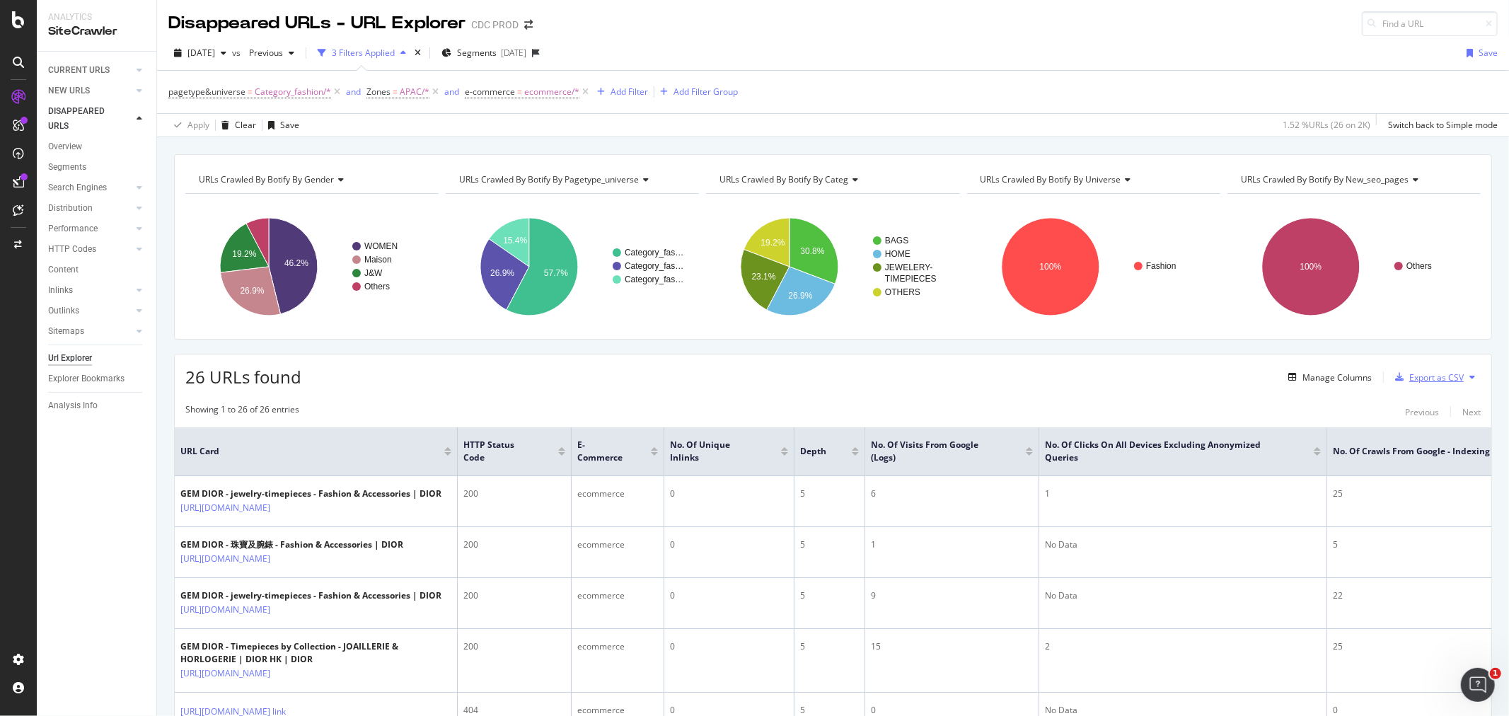
click at [1418, 379] on div "Export as CSV" at bounding box center [1437, 377] width 54 height 12
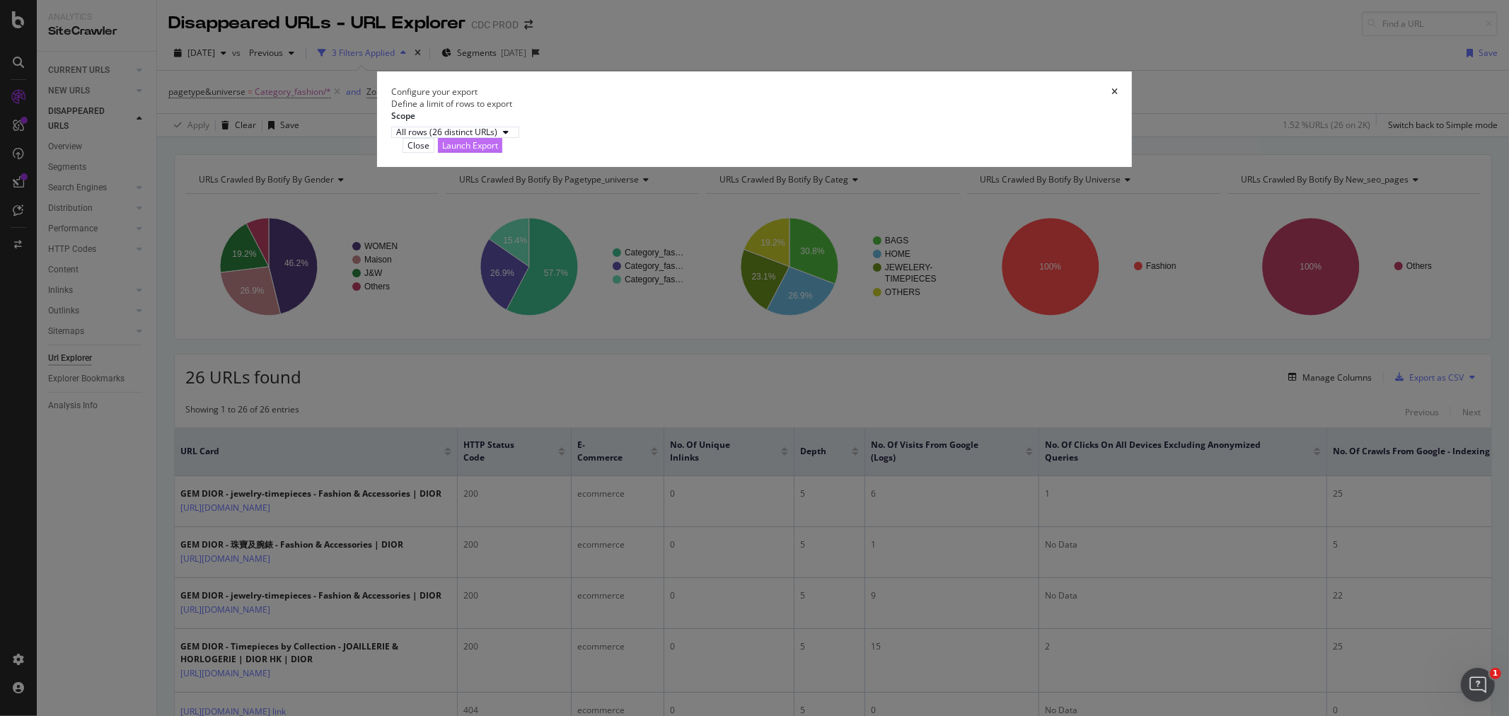
click at [498, 151] on div "Launch Export" at bounding box center [470, 145] width 56 height 12
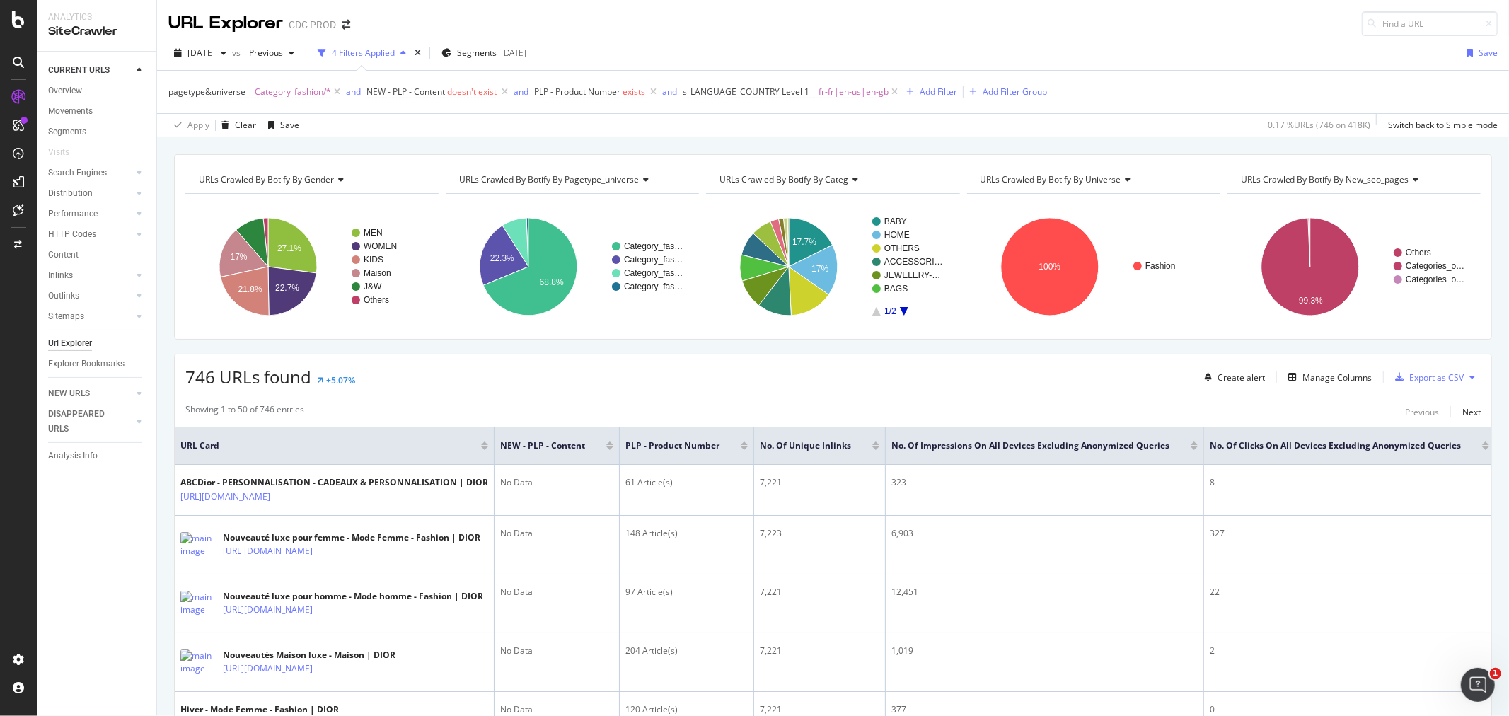
click at [234, 40] on div "2025 Aug. 22nd vs Previous 4 Filters Applied Segments 2025-08-27 Save pagetype&…" at bounding box center [833, 86] width 1352 height 101
click at [215, 53] on span "[DATE]" at bounding box center [202, 53] width 28 height 12
click at [273, 106] on div "403K URLs" at bounding box center [294, 104] width 42 height 13
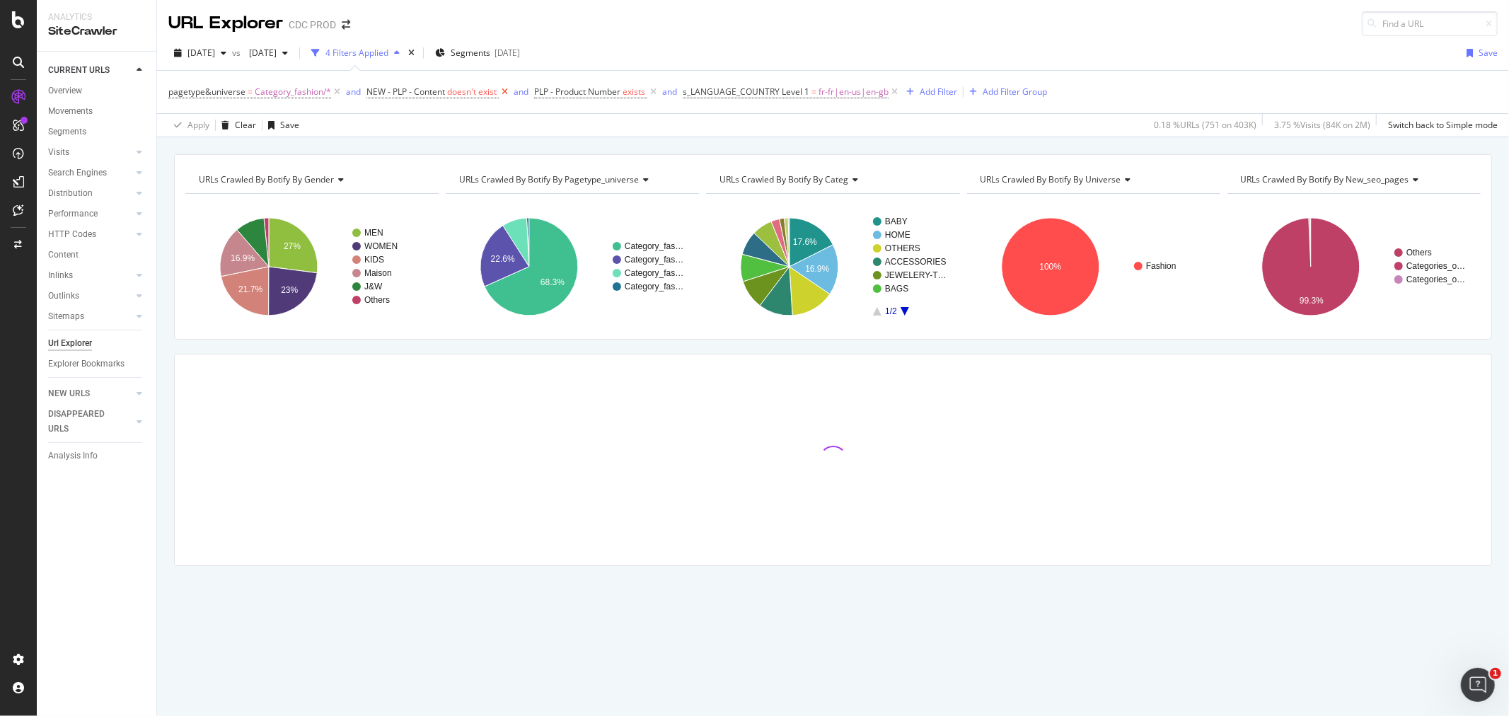
click at [505, 93] on icon at bounding box center [505, 92] width 12 height 14
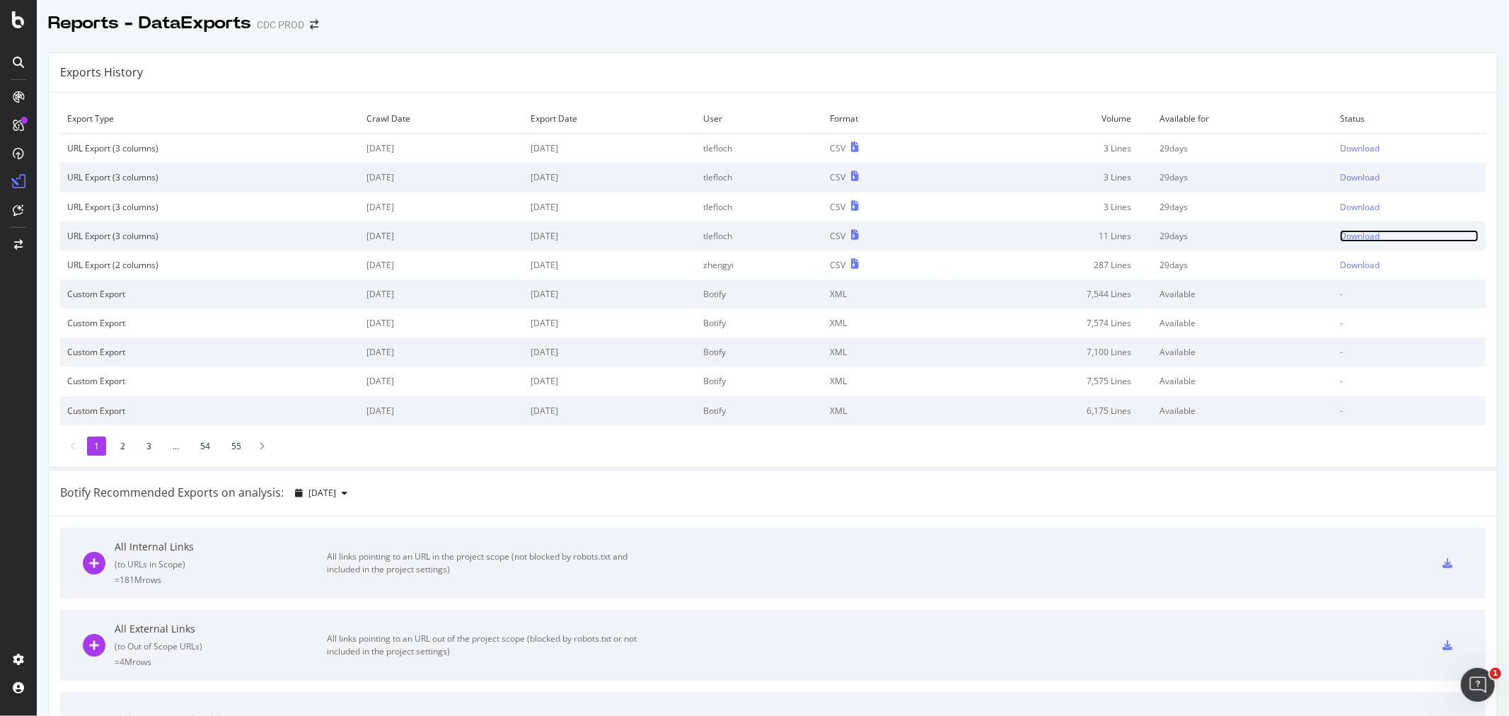
click at [1352, 235] on div "Download" at bounding box center [1360, 236] width 40 height 12
click at [1352, 202] on div "Download" at bounding box center [1360, 207] width 40 height 12
click at [1349, 178] on div "Download" at bounding box center [1360, 177] width 40 height 12
click at [1355, 153] on div "Download" at bounding box center [1360, 148] width 40 height 12
click at [1340, 147] on div "Download" at bounding box center [1360, 148] width 40 height 12
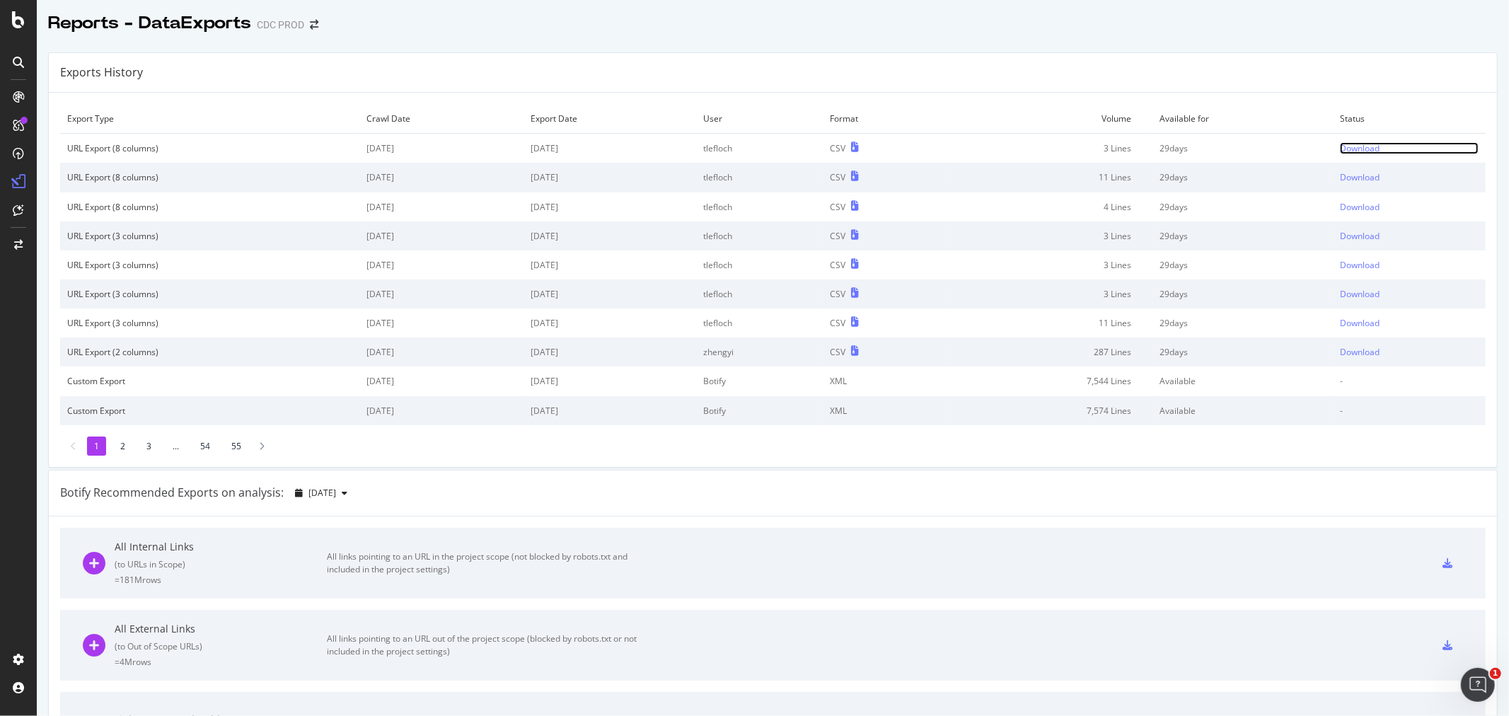
click at [1350, 147] on div "Download" at bounding box center [1360, 148] width 40 height 12
click at [1342, 151] on div "Download" at bounding box center [1360, 148] width 40 height 12
click at [1359, 147] on div "Download" at bounding box center [1358, 148] width 40 height 12
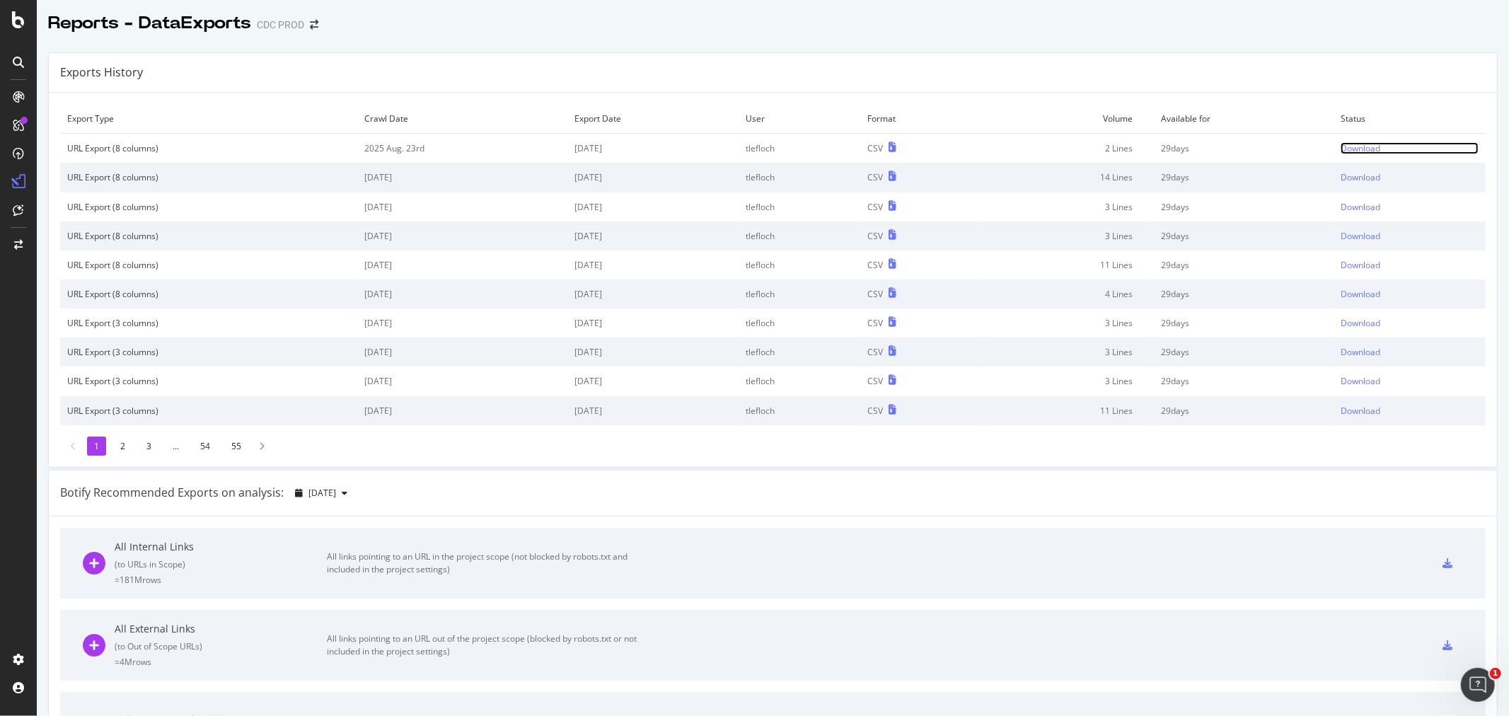
click at [1341, 147] on div "Download" at bounding box center [1361, 148] width 40 height 12
click at [1343, 145] on div "Download" at bounding box center [1361, 148] width 40 height 12
click at [88, 165] on div "SiteCrawler" at bounding box center [77, 159] width 50 height 14
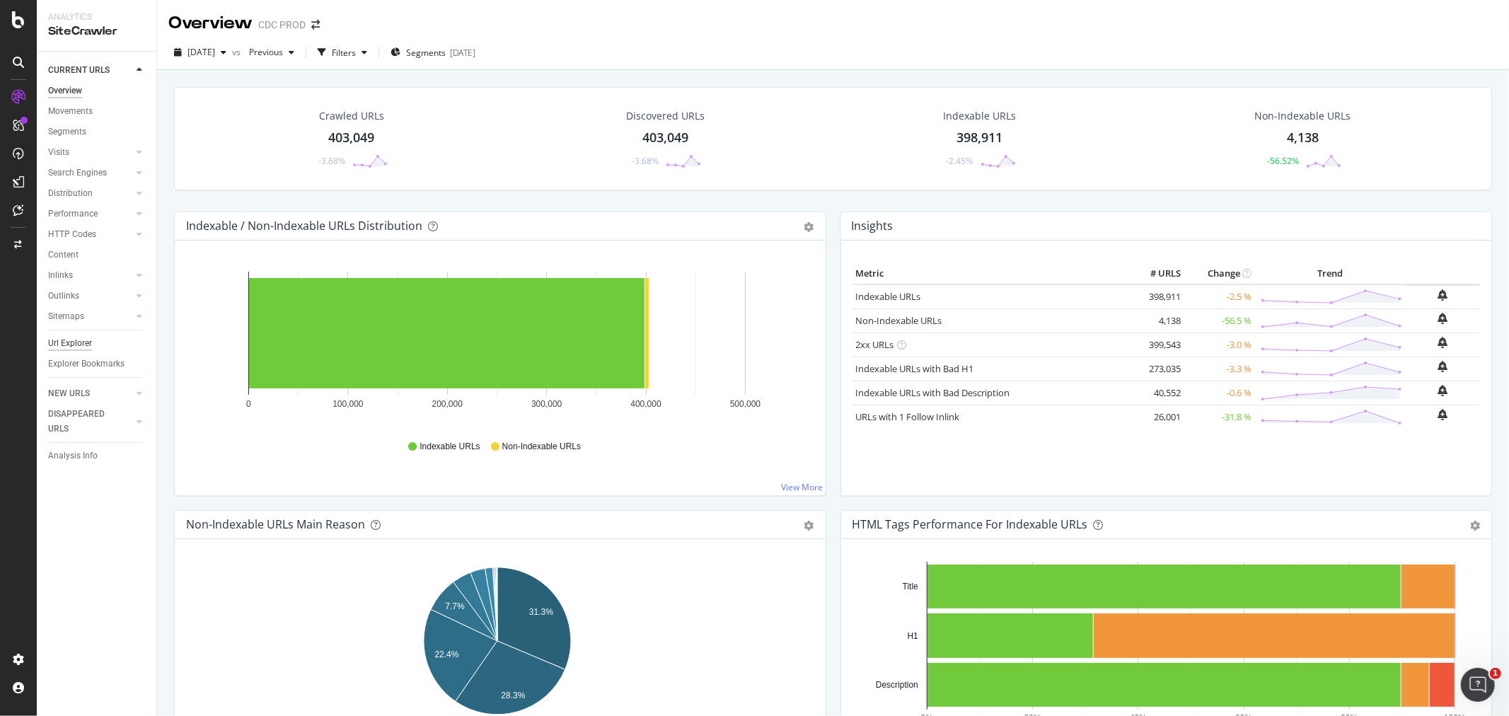
click at [78, 340] on div "Url Explorer" at bounding box center [70, 343] width 44 height 15
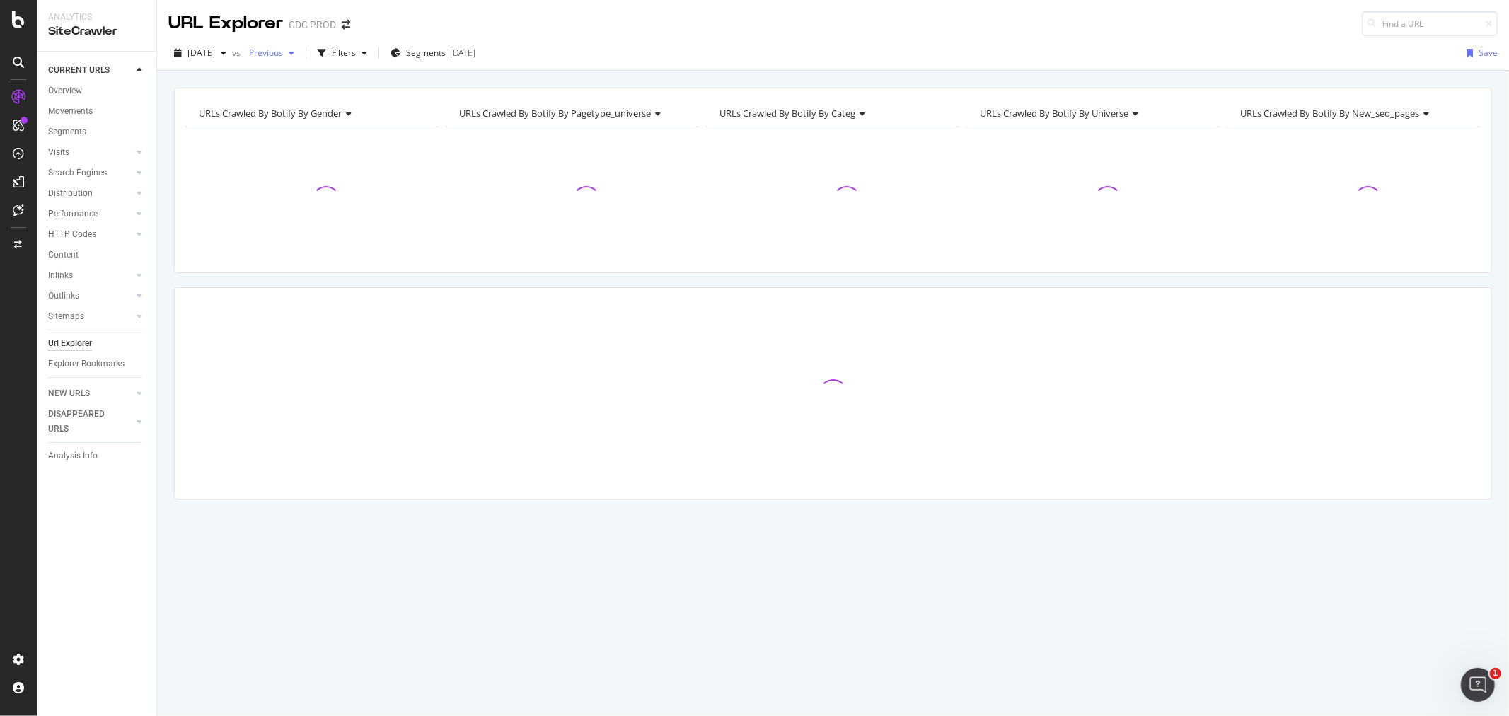
click at [283, 54] on span "Previous" at bounding box center [263, 53] width 40 height 12
click at [777, 43] on div "2025 Aug. 29th vs Previous Filters Segments 2025-08-27 Save" at bounding box center [833, 56] width 1352 height 28
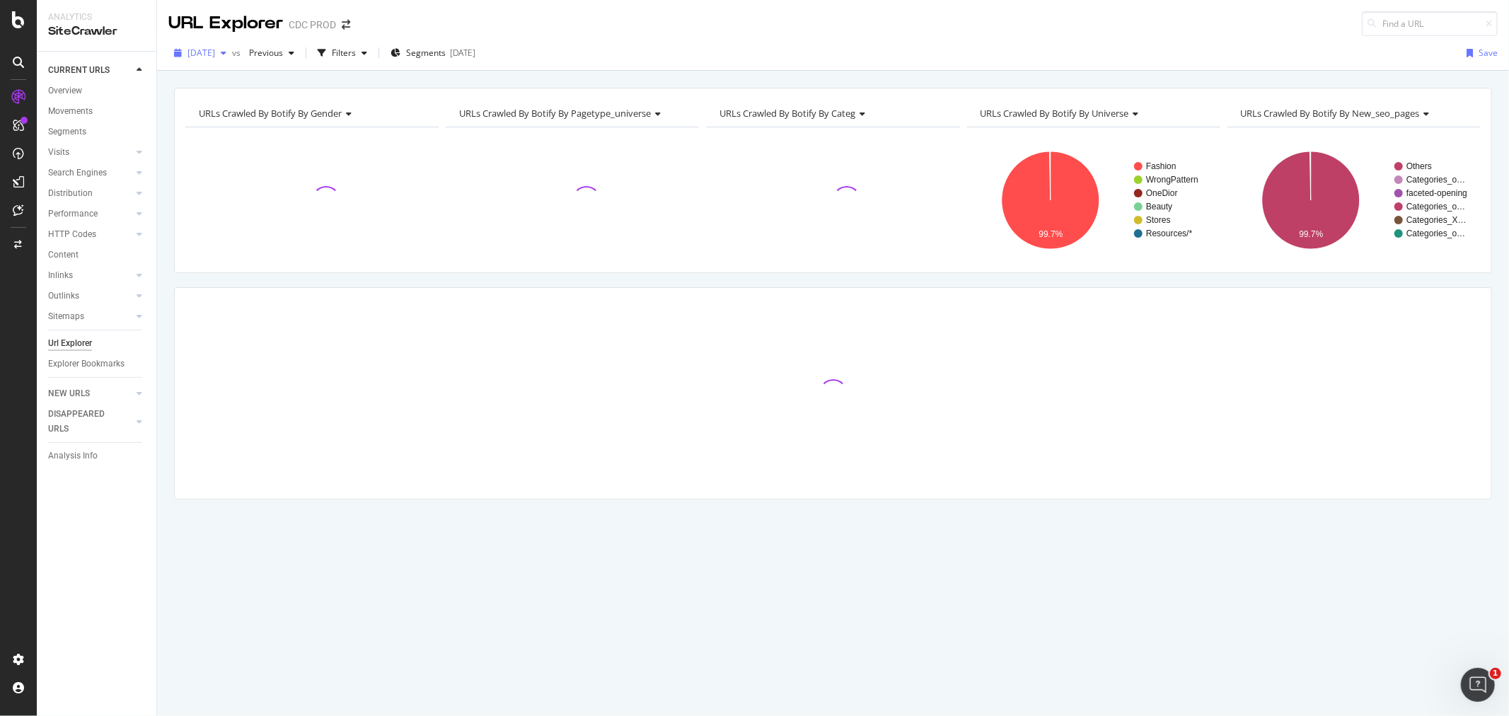
click at [215, 52] on span "2025 Aug. 29th" at bounding box center [202, 53] width 28 height 12
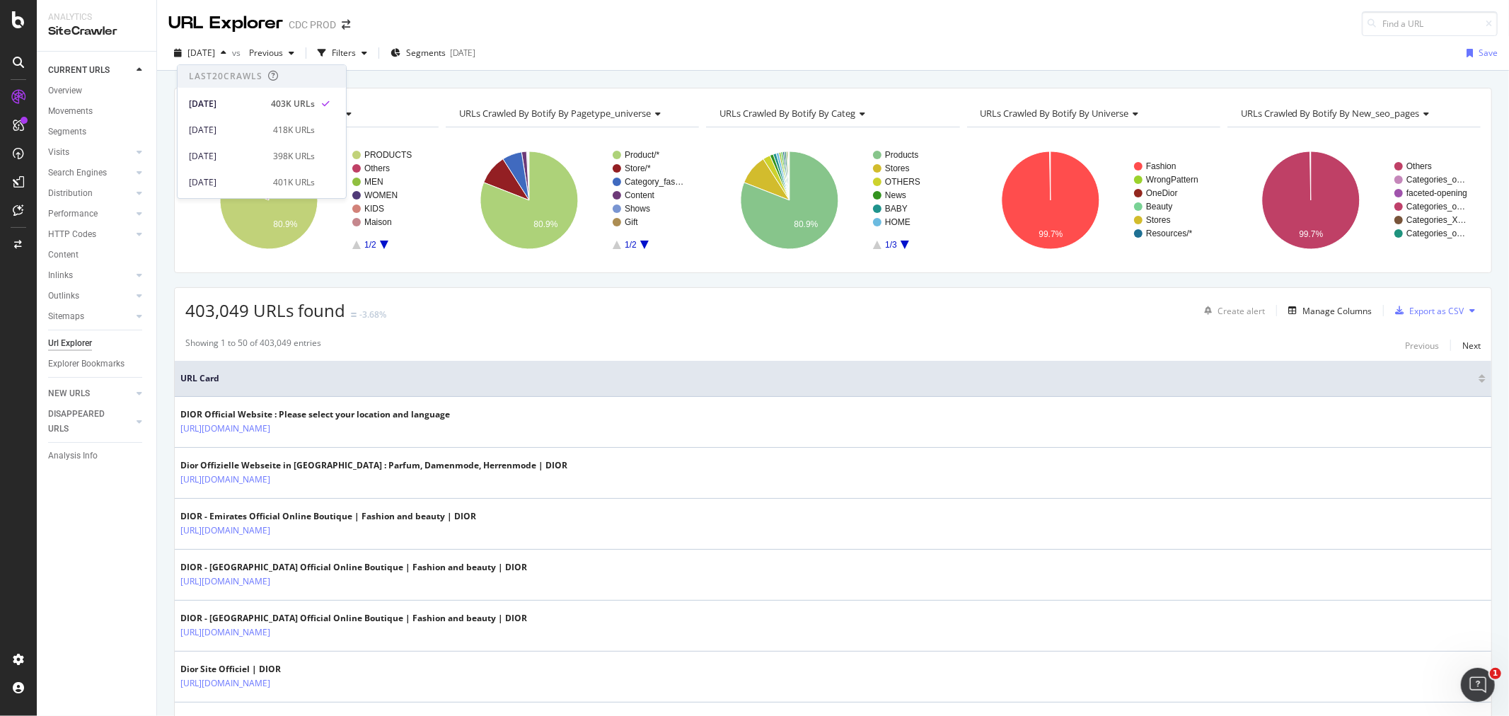
click at [726, 64] on div "2025 Aug. 29th vs Previous Filters Segments 2025-08-27 Save" at bounding box center [833, 56] width 1352 height 28
click at [373, 49] on div "button" at bounding box center [364, 53] width 17 height 8
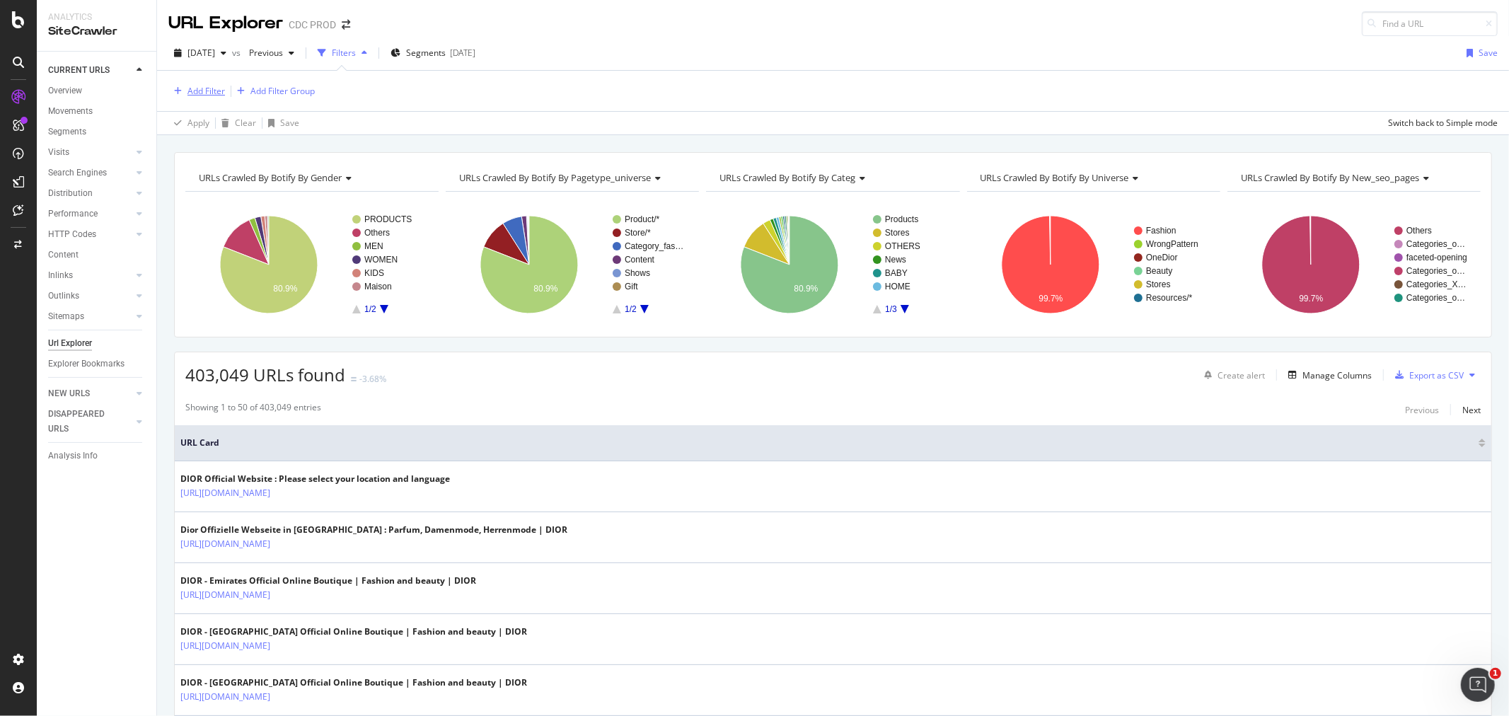
click at [200, 92] on div "Add Filter" at bounding box center [207, 91] width 38 height 12
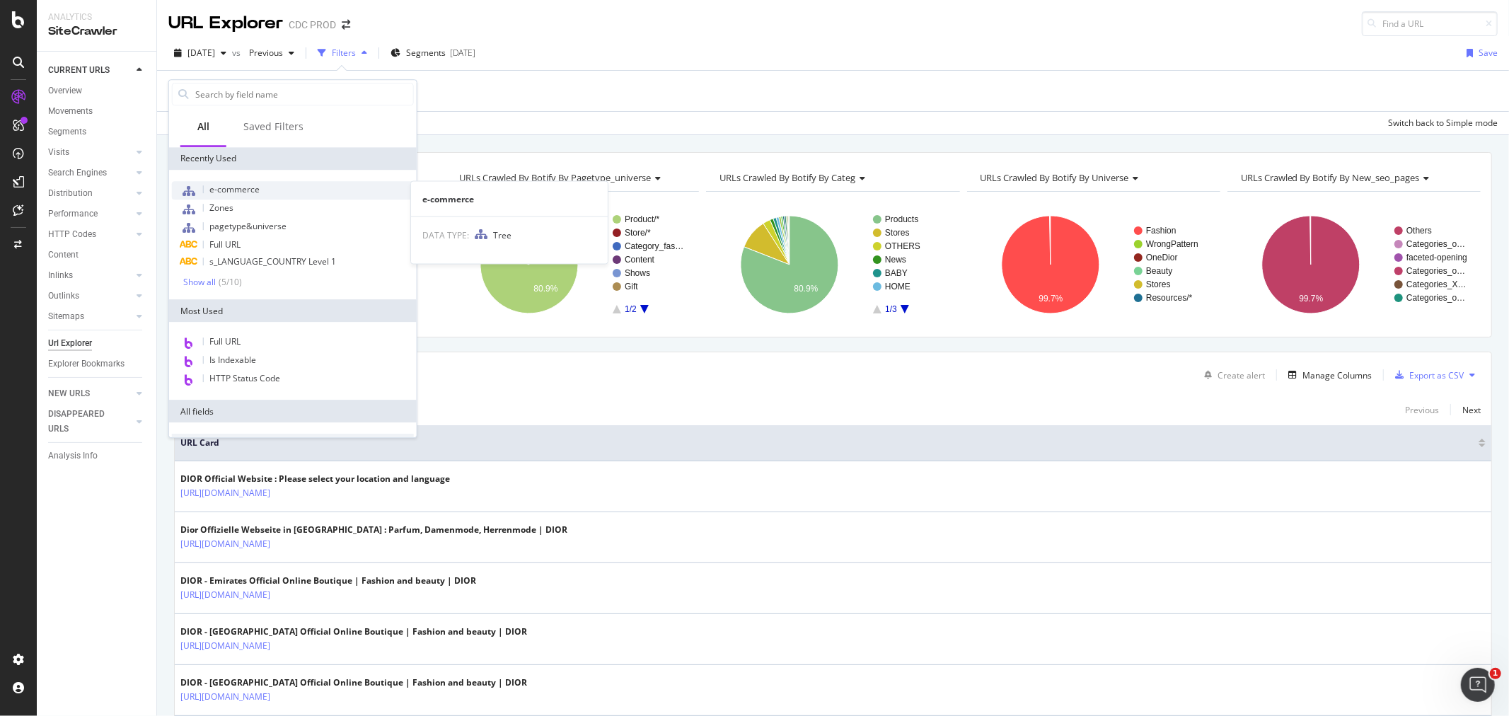
click at [246, 188] on span "e-commerce" at bounding box center [234, 189] width 50 height 12
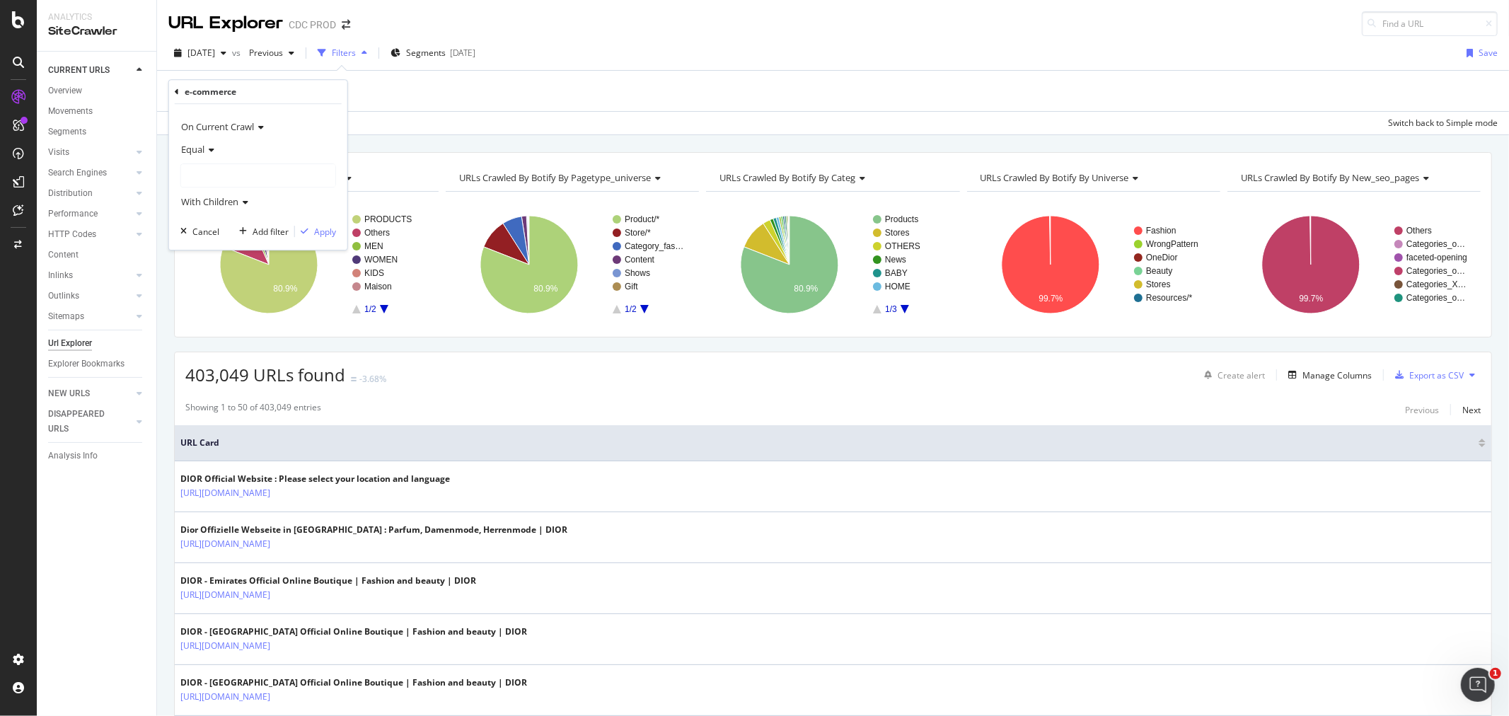
click at [230, 168] on div at bounding box center [258, 175] width 154 height 23
click at [248, 207] on span "327,877 URLS" at bounding box center [275, 205] width 58 height 12
click at [330, 238] on div "Apply" at bounding box center [315, 231] width 41 height 13
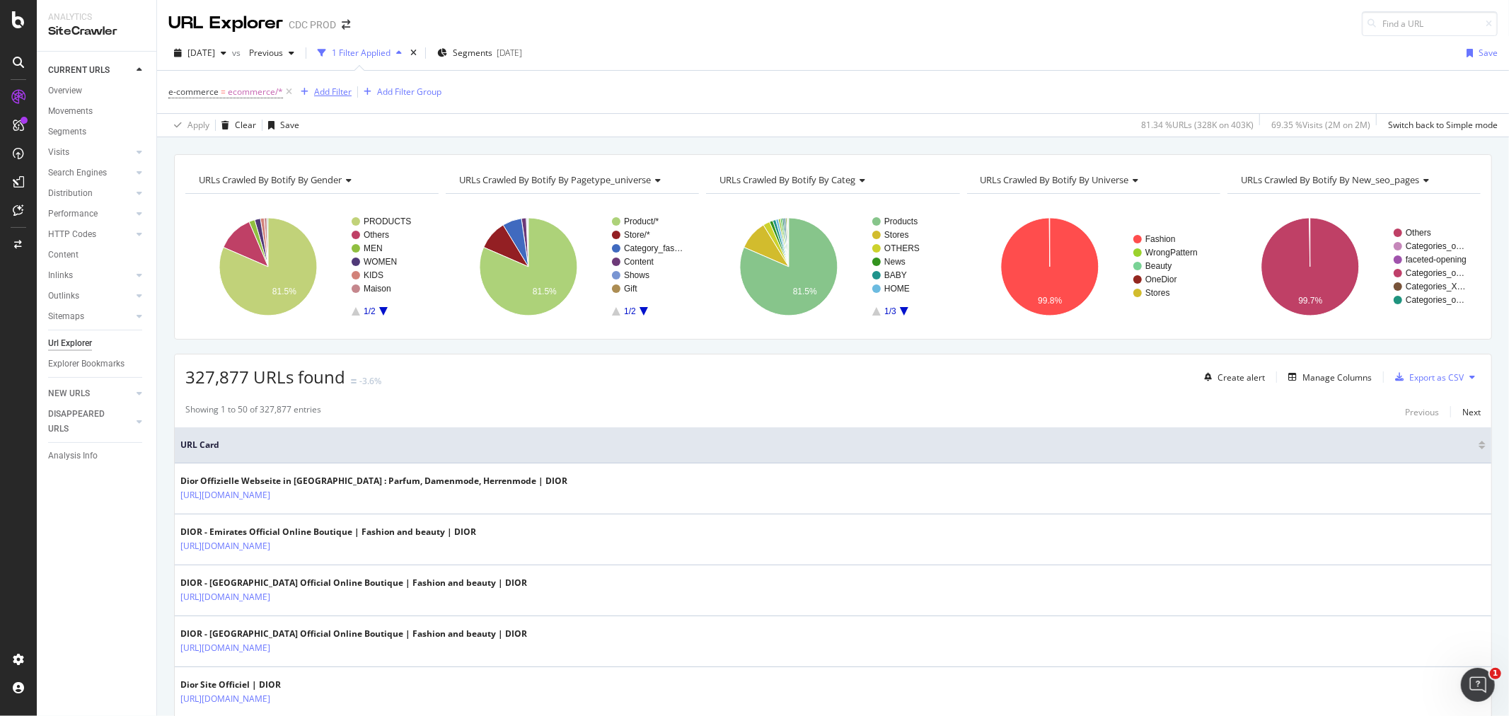
click at [320, 94] on div "Add Filter" at bounding box center [333, 92] width 38 height 12
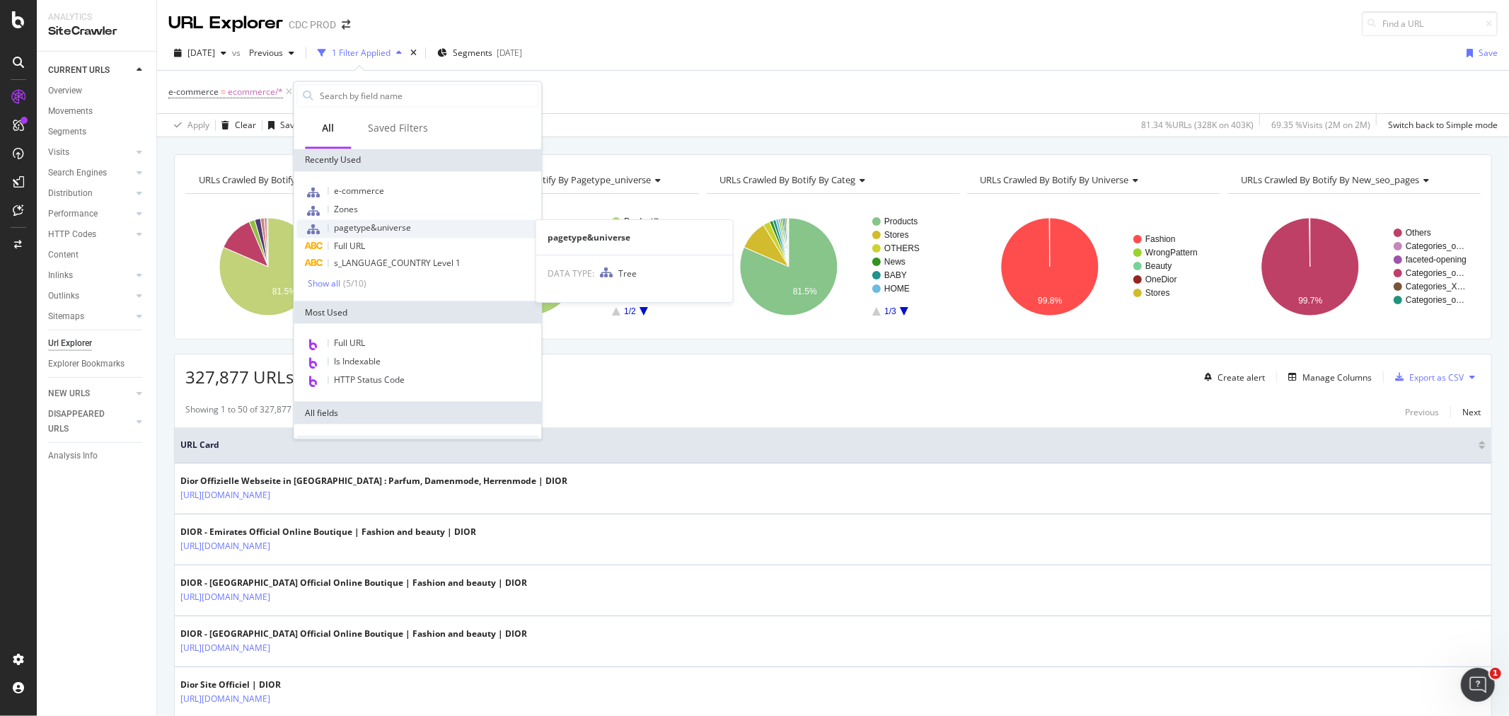
click at [373, 230] on span "pagetype&universe" at bounding box center [372, 227] width 77 height 12
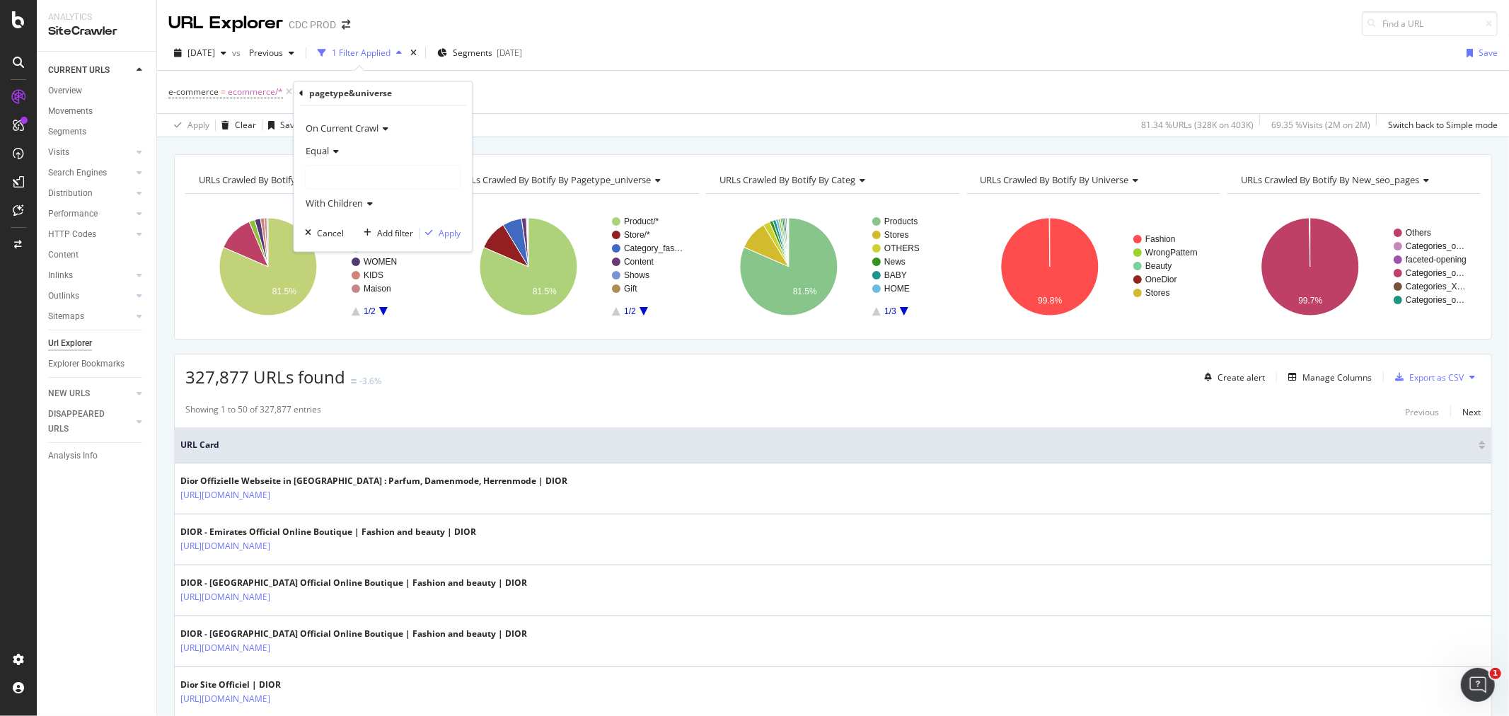
click at [352, 180] on div at bounding box center [383, 177] width 154 height 23
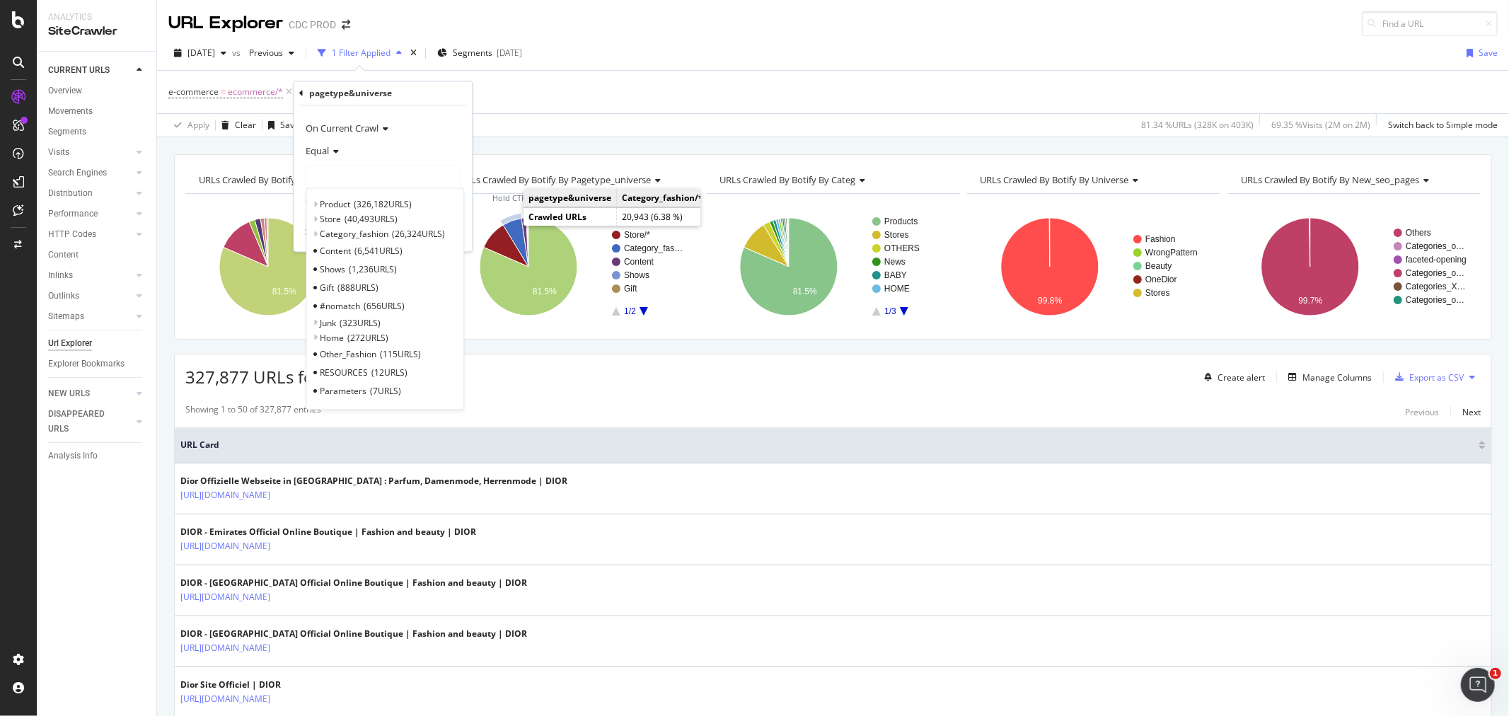
click at [512, 224] on icon "A chart." at bounding box center [515, 243] width 25 height 48
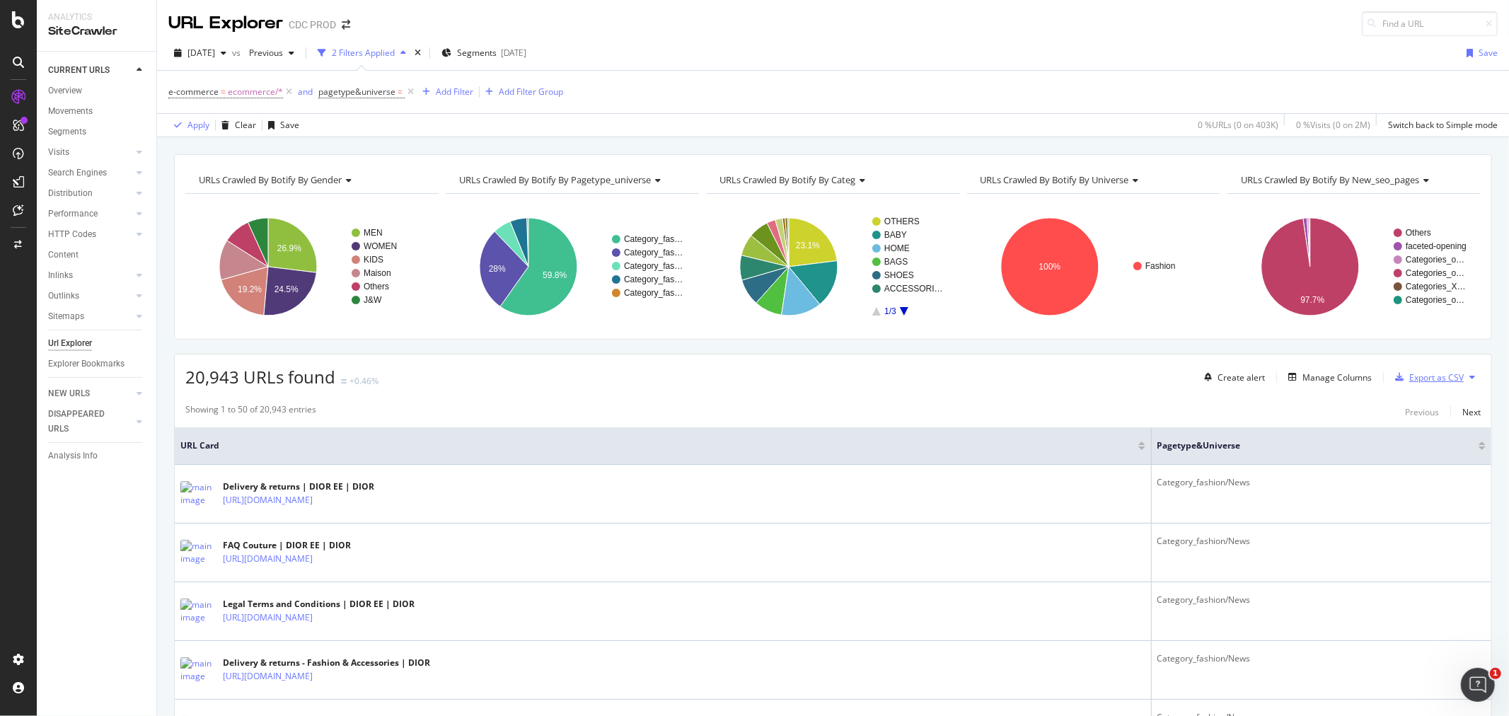
click at [1410, 379] on div "Export as CSV" at bounding box center [1437, 377] width 54 height 12
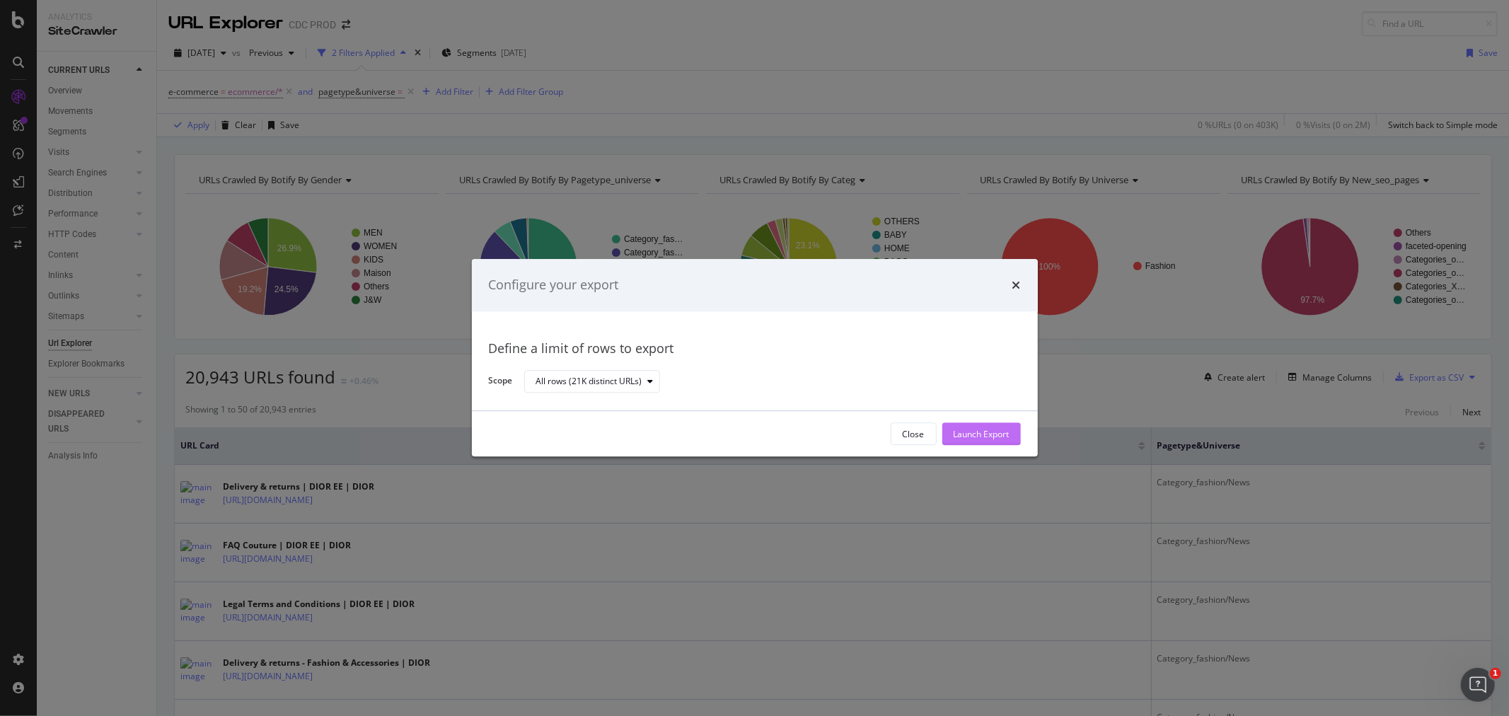
click at [975, 437] on div "Launch Export" at bounding box center [982, 434] width 56 height 12
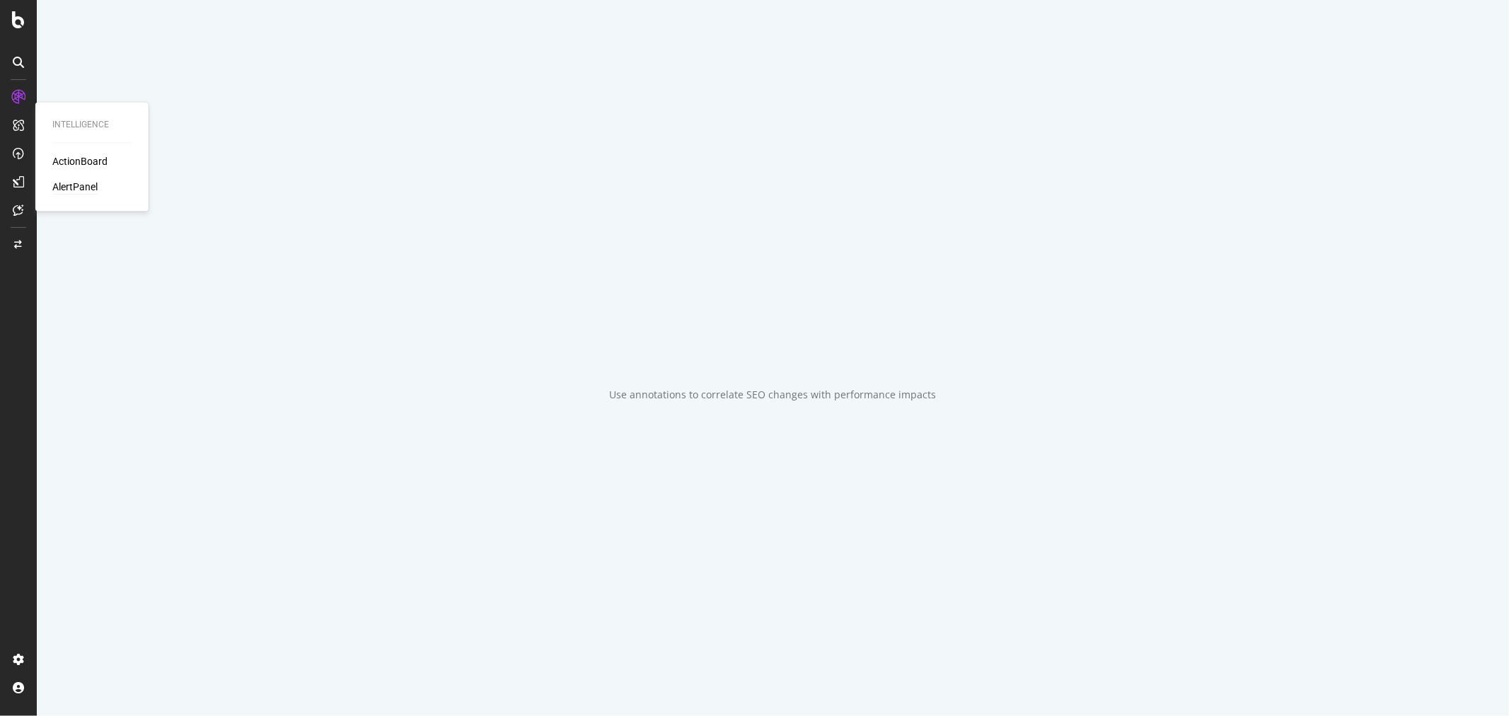
click at [74, 182] on div "AlertPanel" at bounding box center [74, 187] width 45 height 14
